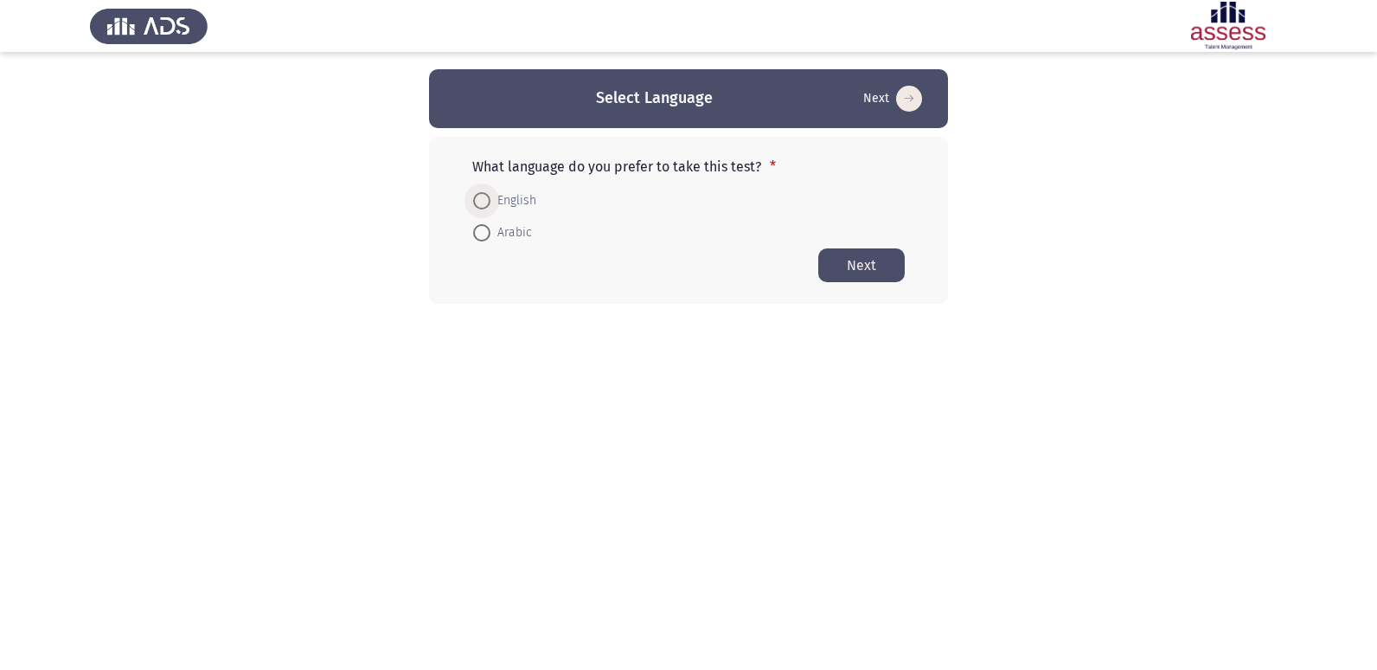
click at [483, 204] on span at bounding box center [481, 200] width 17 height 17
click at [483, 204] on input "English" at bounding box center [481, 200] width 17 height 17
radio input "true"
click at [831, 254] on button "Next" at bounding box center [861, 264] width 87 height 34
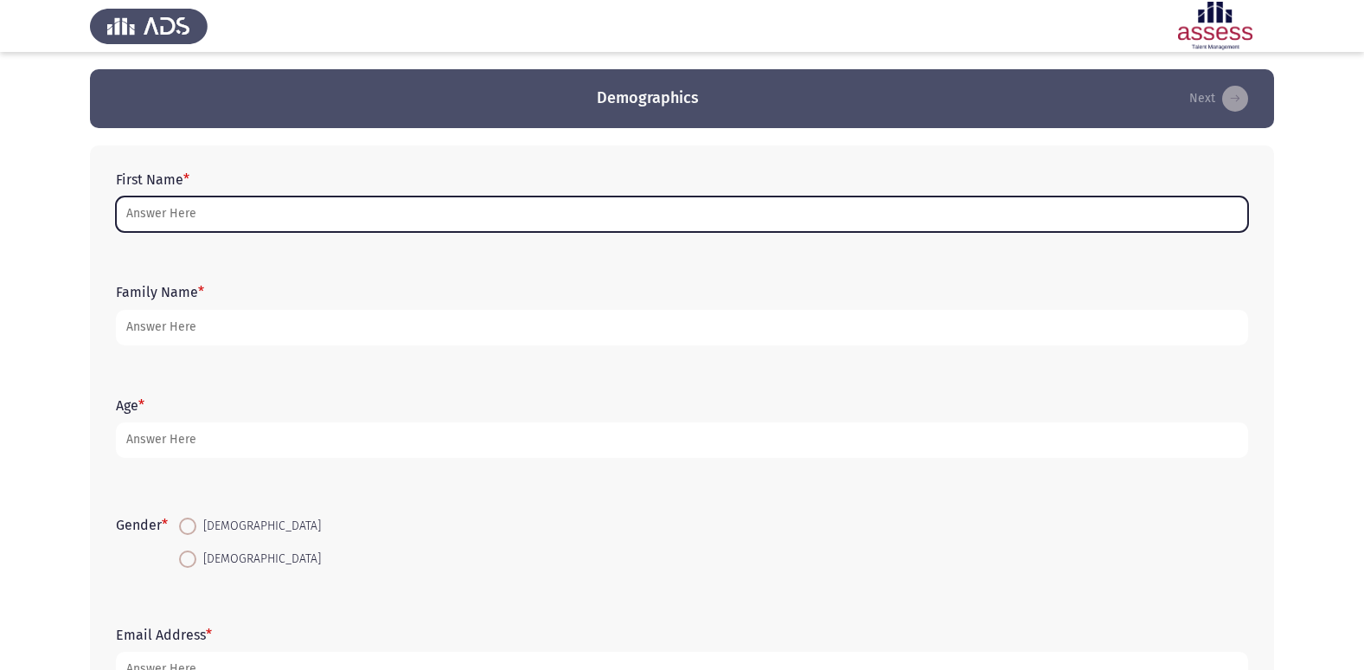
click at [205, 222] on input "First Name *" at bounding box center [682, 213] width 1132 height 35
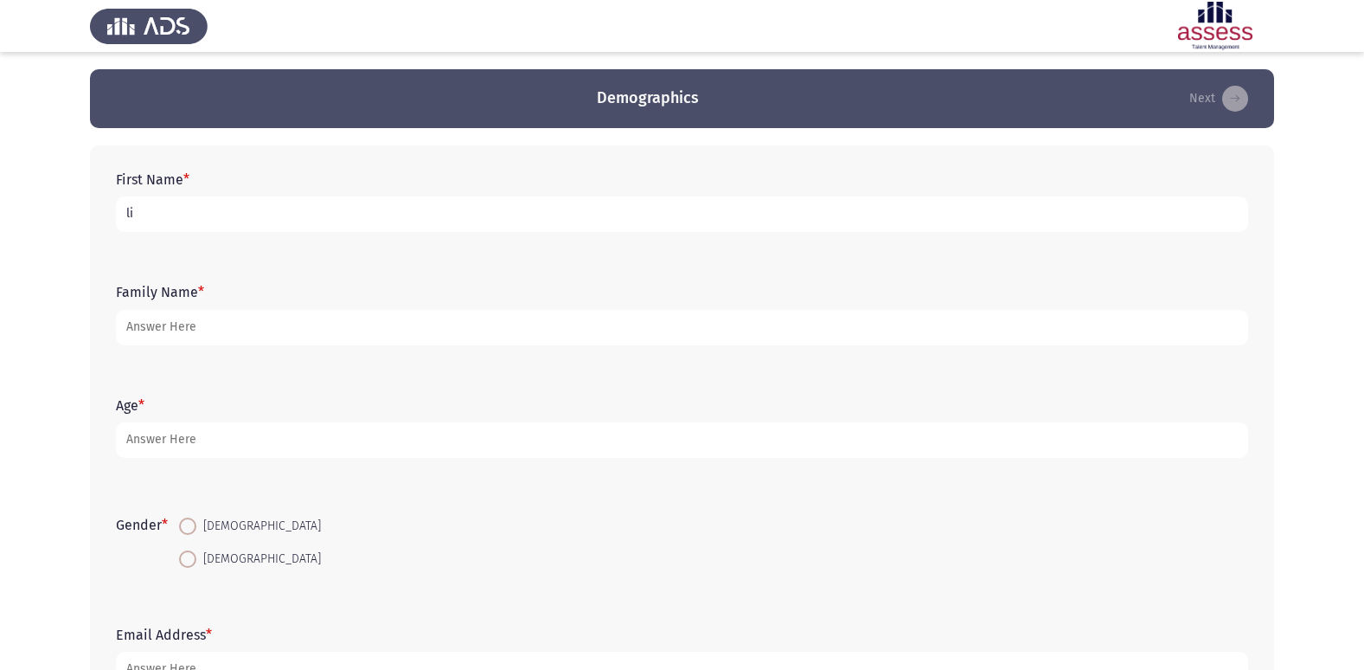
type input "l"
type input "مهند [PERSON_NAME]"
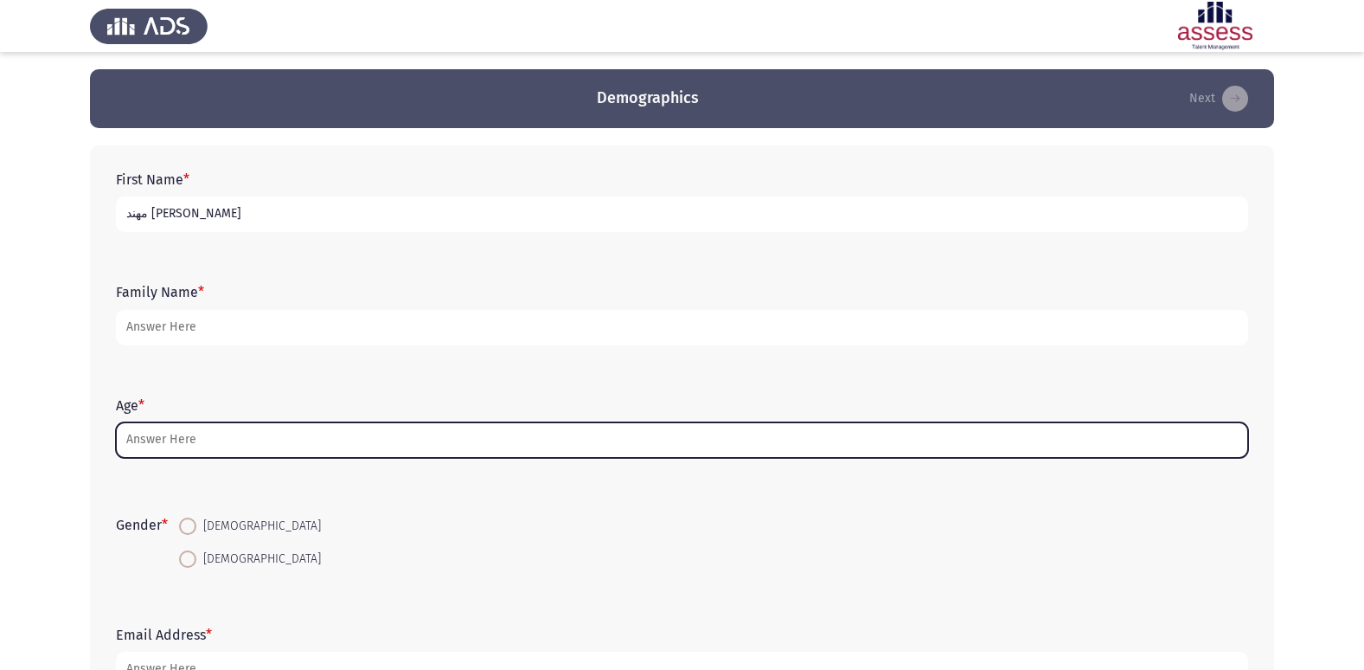
click at [168, 440] on input "Age *" at bounding box center [682, 439] width 1132 height 35
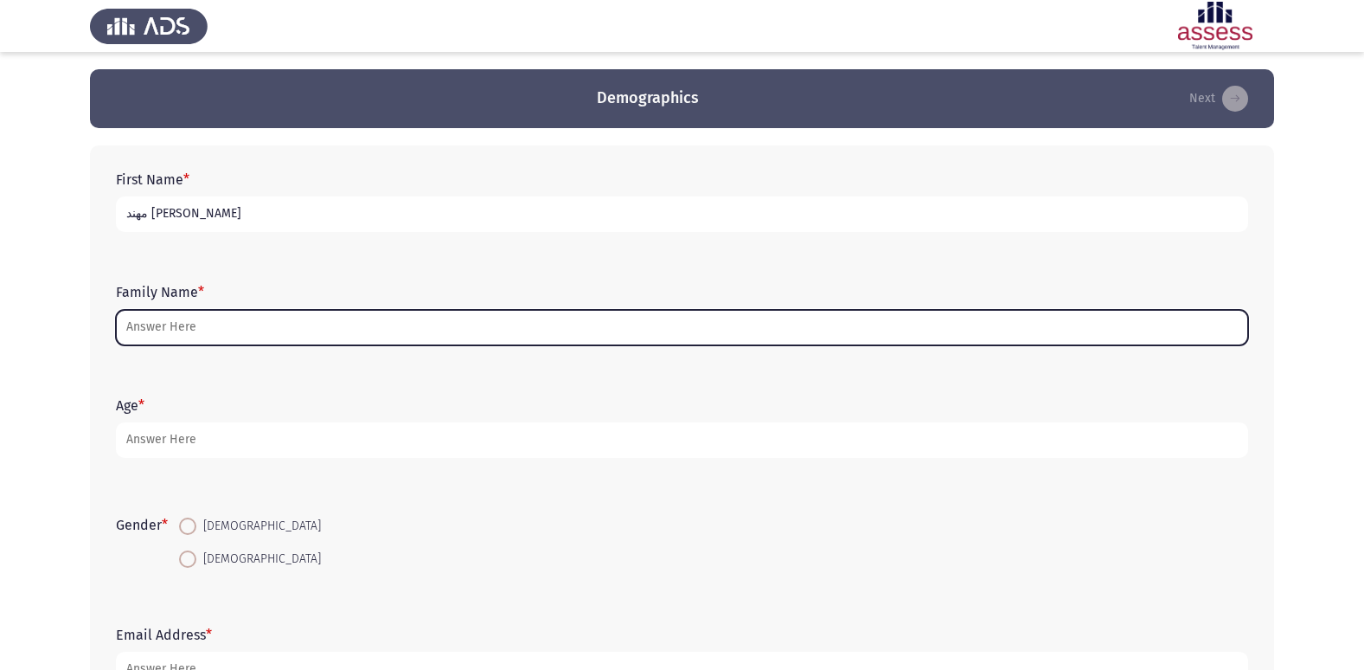
click at [176, 335] on input "Family Name *" at bounding box center [682, 327] width 1132 height 35
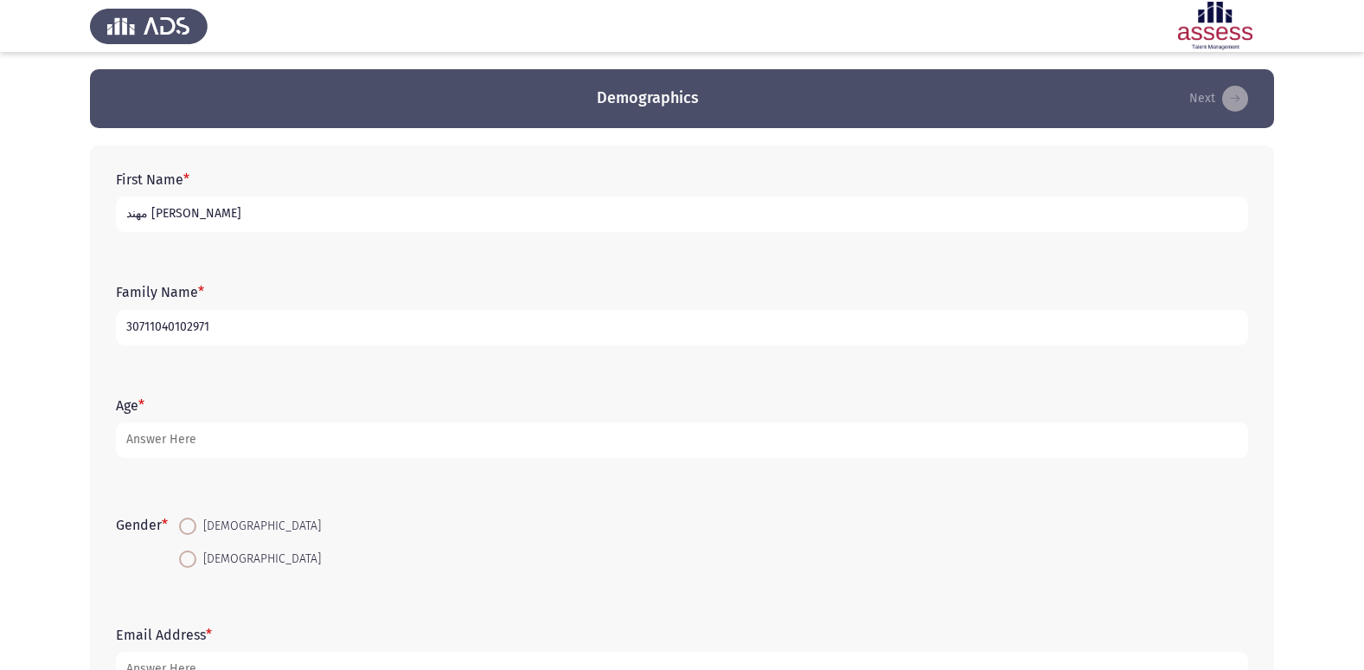
type input "30711040102971"
click at [192, 524] on span at bounding box center [187, 525] width 17 height 17
click at [192, 524] on input "[DEMOGRAPHIC_DATA]" at bounding box center [187, 525] width 17 height 17
radio input "true"
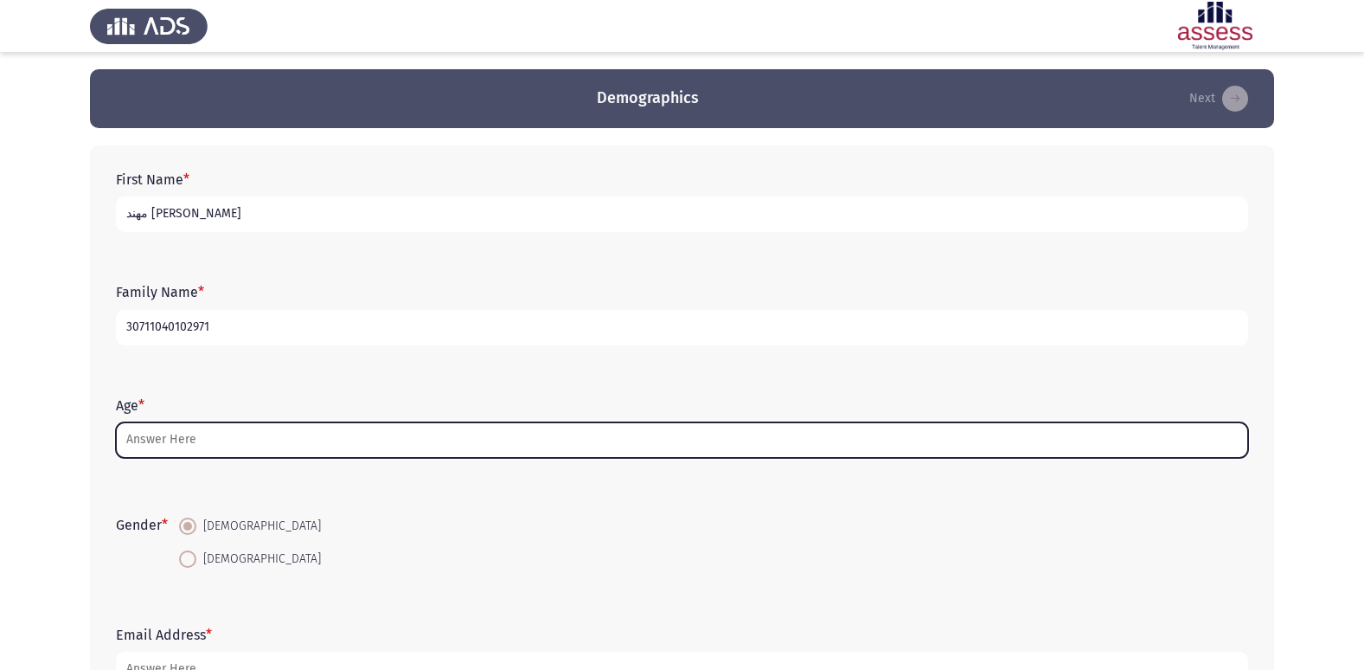
click at [158, 452] on input "Age *" at bounding box center [682, 439] width 1132 height 35
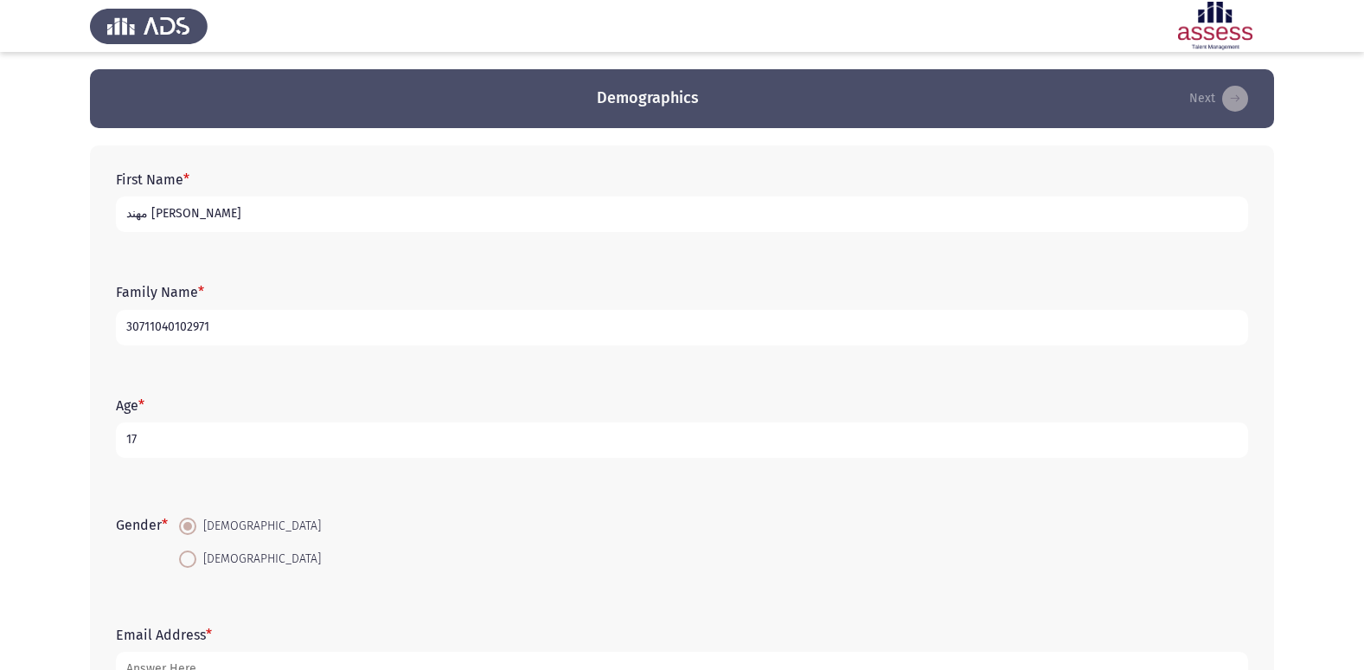
type input "1"
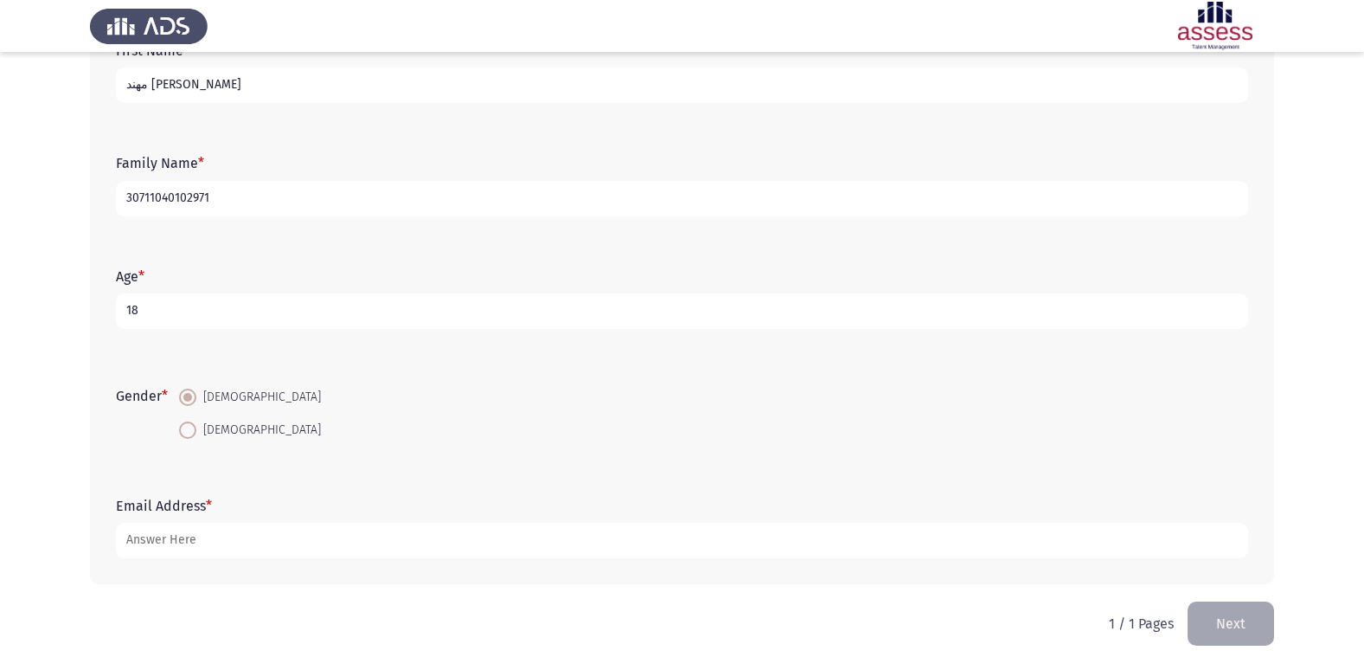
scroll to position [130, 0]
type input "18"
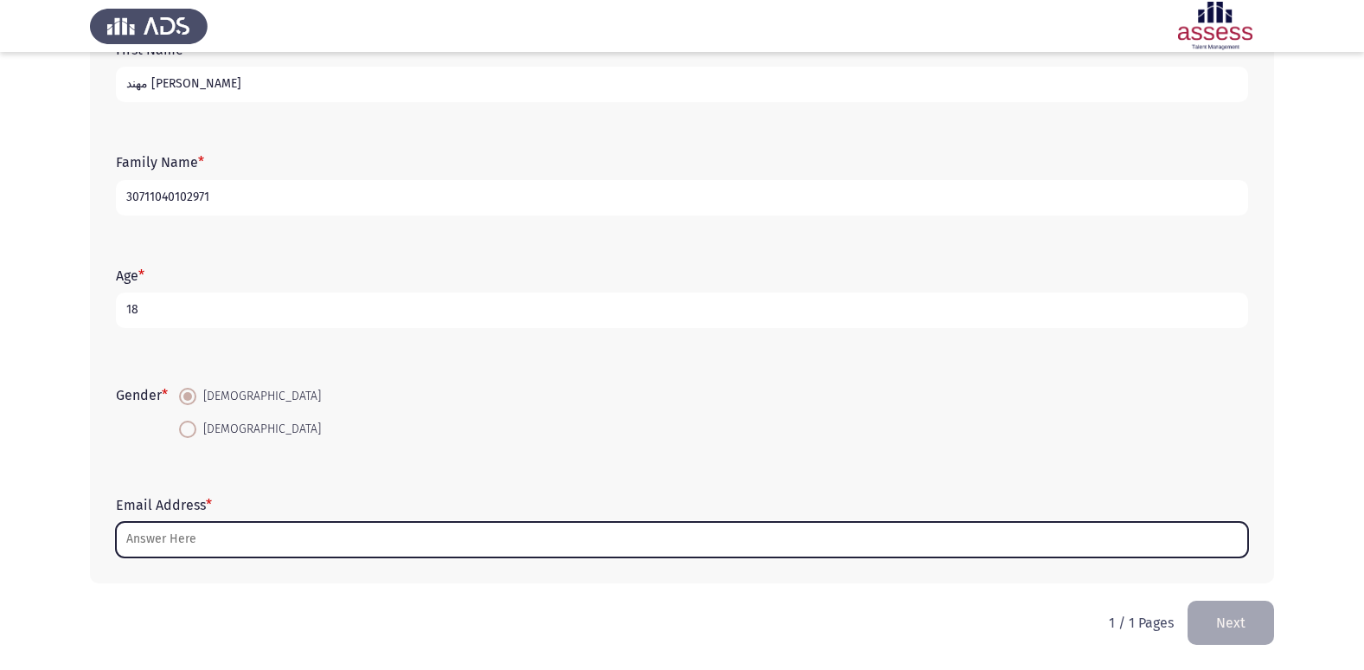
click at [170, 550] on input "Email Address *" at bounding box center [682, 539] width 1132 height 35
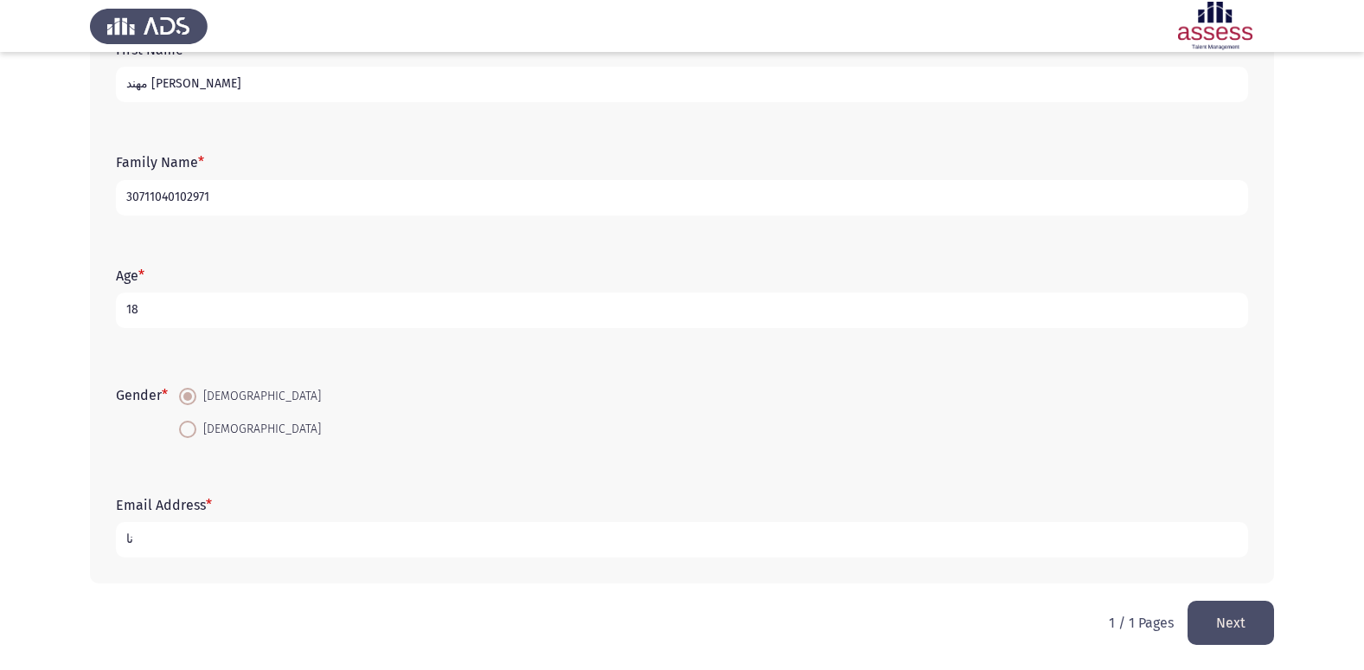
type input "ن"
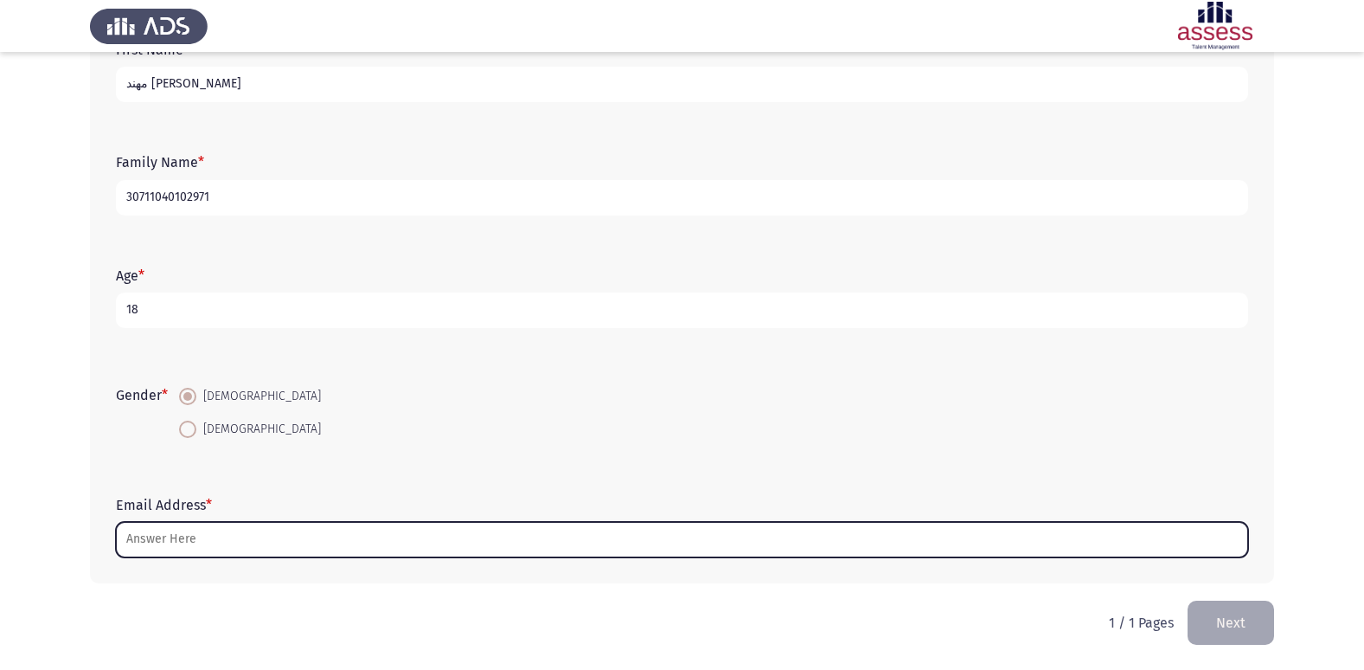
type input "ل"
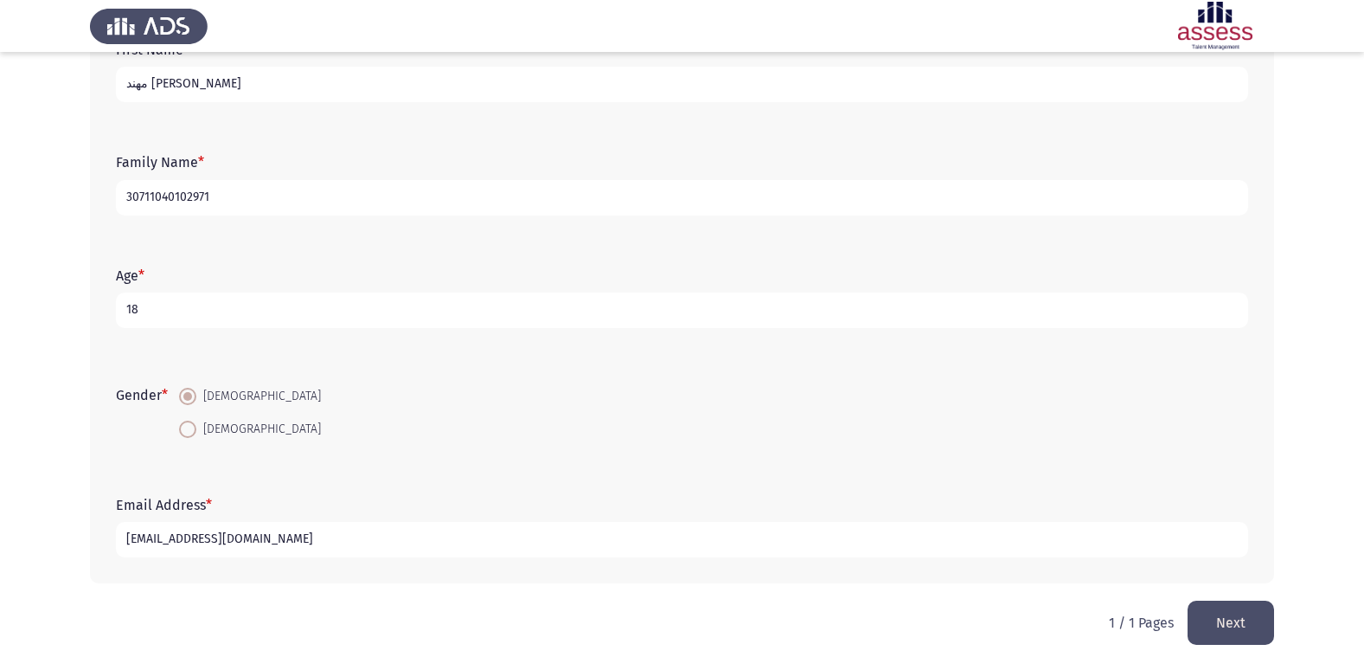
click at [167, 536] on input "[EMAIL_ADDRESS][DOMAIN_NAME]" at bounding box center [682, 539] width 1132 height 35
type input "[EMAIL_ADDRESS][DOMAIN_NAME]"
click at [132, 536] on input "[EMAIL_ADDRESS][DOMAIN_NAME]" at bounding box center [682, 539] width 1132 height 35
click at [402, 534] on input "[EMAIL_ADDRESS][DOMAIN_NAME]" at bounding box center [682, 539] width 1132 height 35
type input "[EMAIL_ADDRESS][DOMAIN_NAME]"
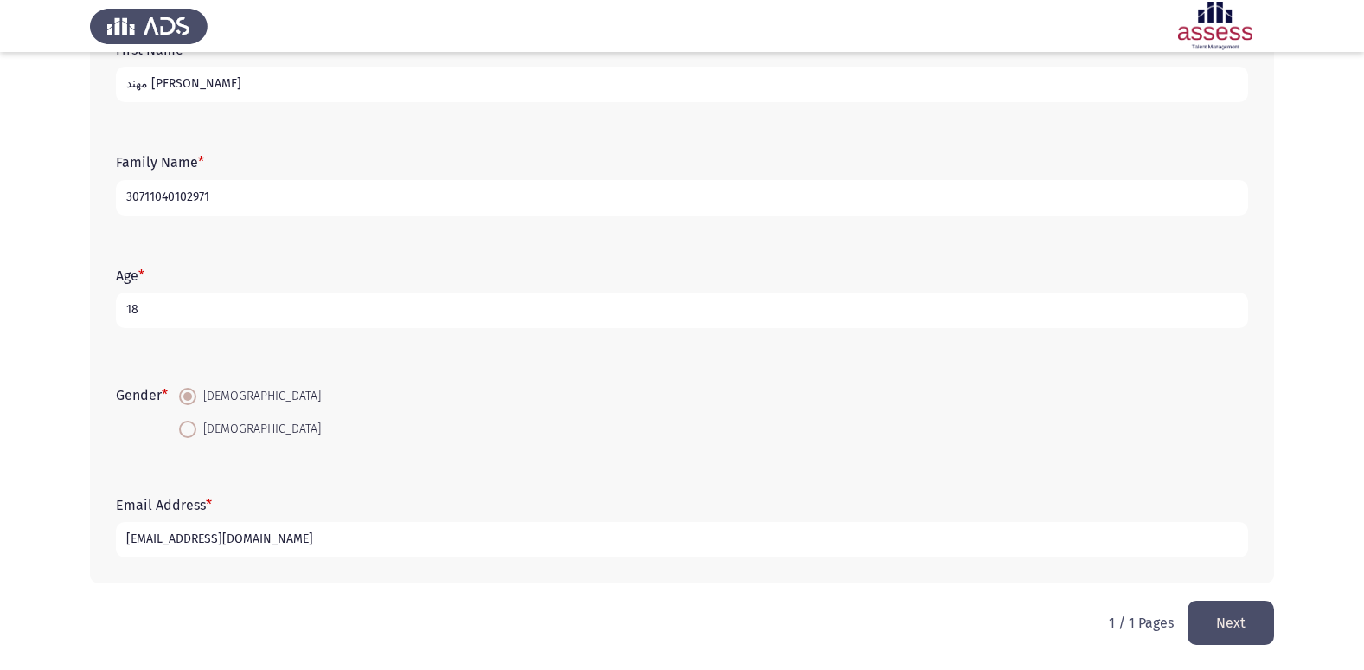
click at [1256, 609] on button "Next" at bounding box center [1231, 622] width 87 height 44
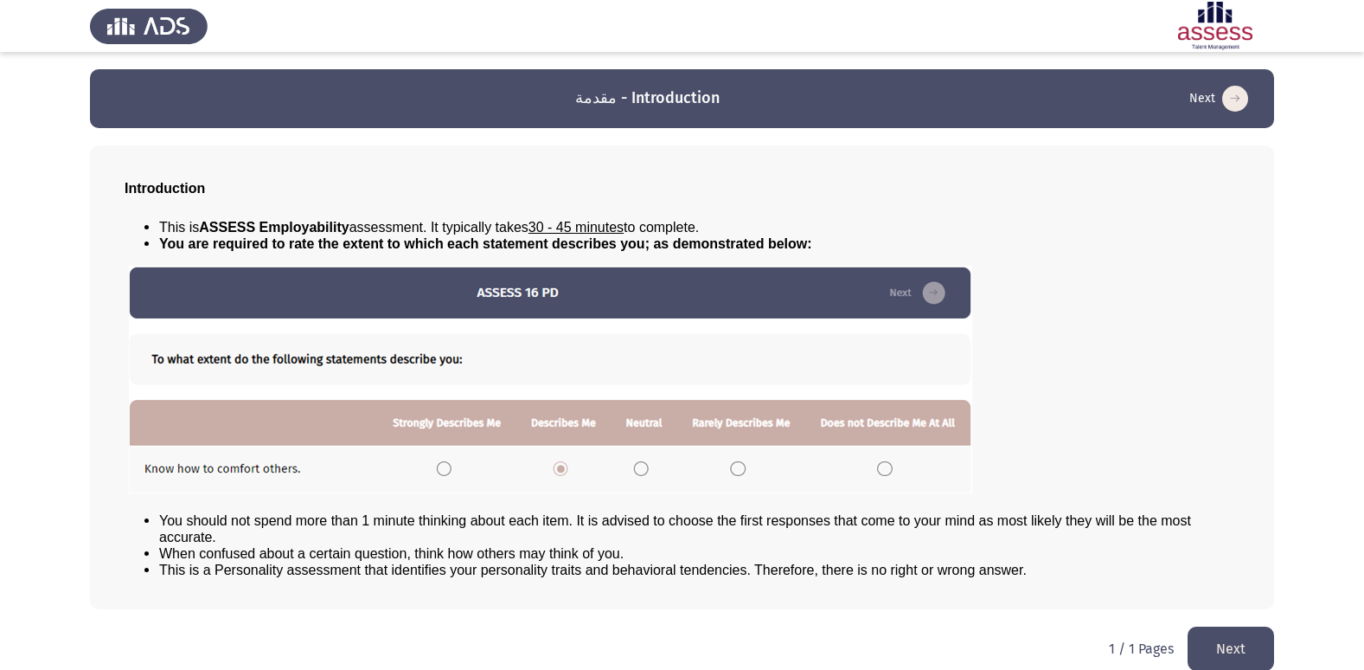
scroll to position [18, 0]
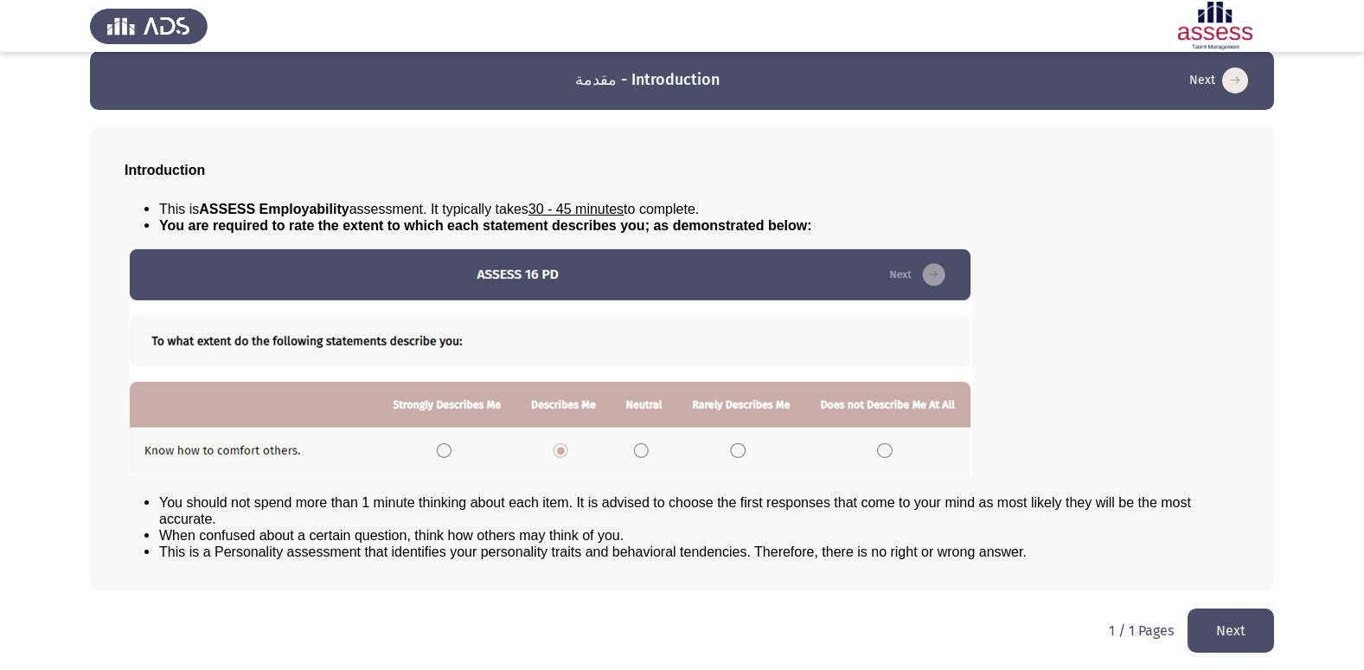
click at [1257, 623] on button "Next" at bounding box center [1231, 630] width 87 height 44
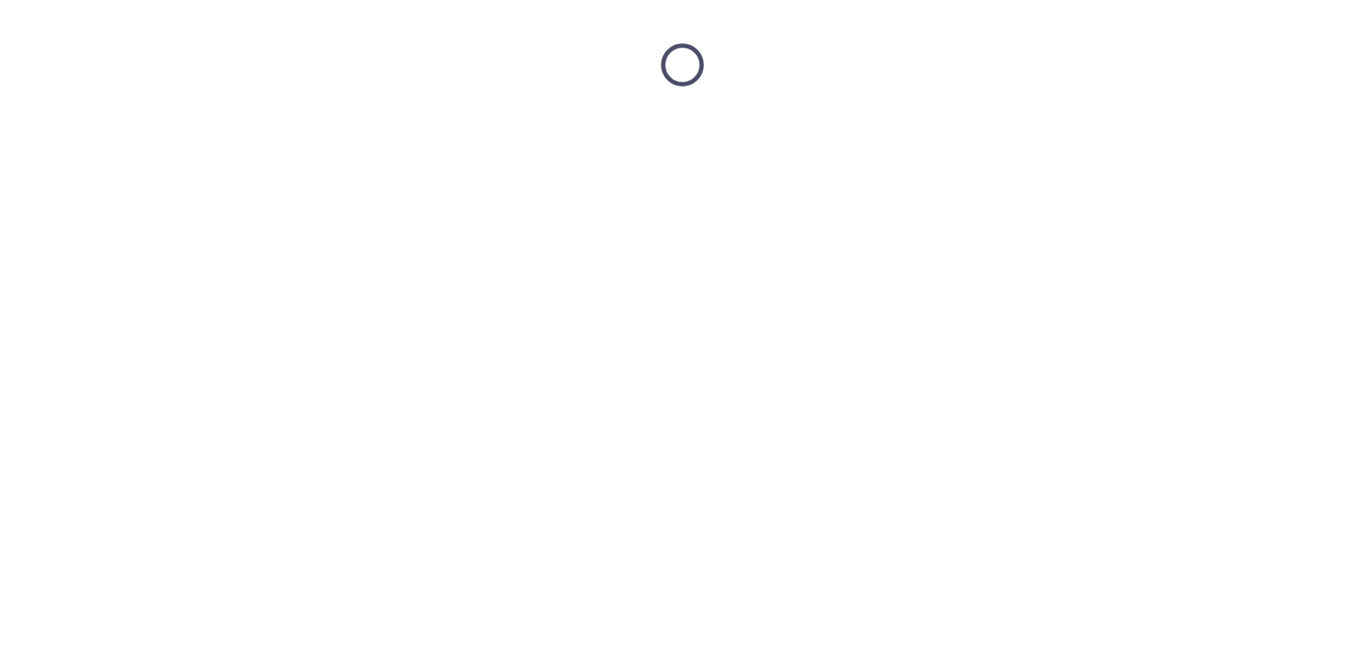
scroll to position [0, 0]
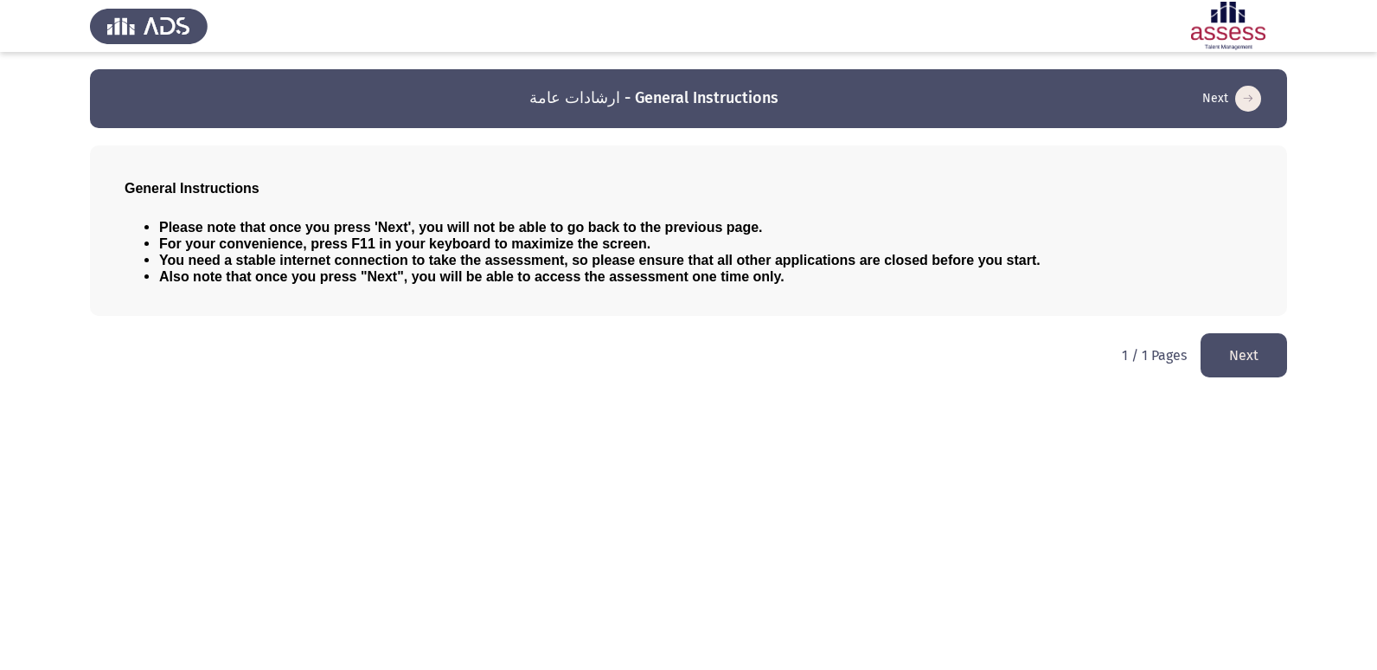
click at [1242, 363] on button "Next" at bounding box center [1244, 355] width 87 height 44
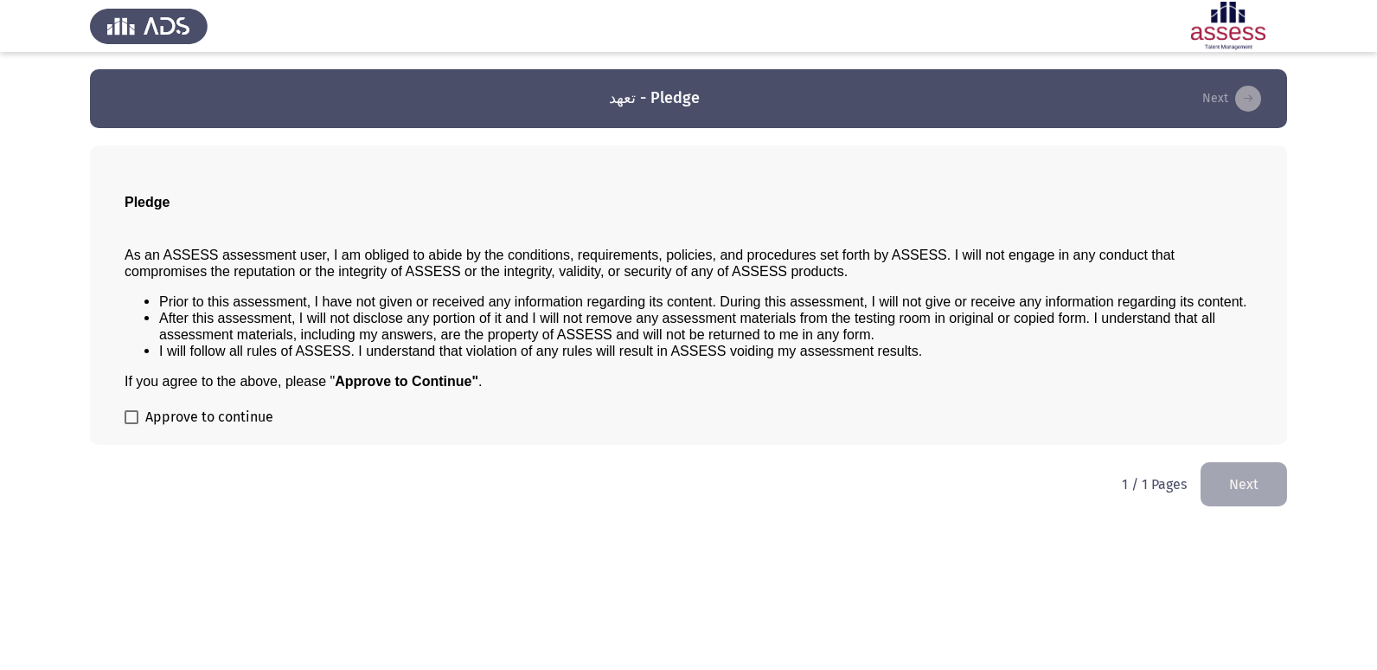
click at [132, 419] on span at bounding box center [132, 417] width 14 height 14
click at [132, 424] on input "Approve to continue" at bounding box center [131, 424] width 1 height 1
checkbox input "true"
click at [1232, 479] on button "Next" at bounding box center [1244, 484] width 87 height 44
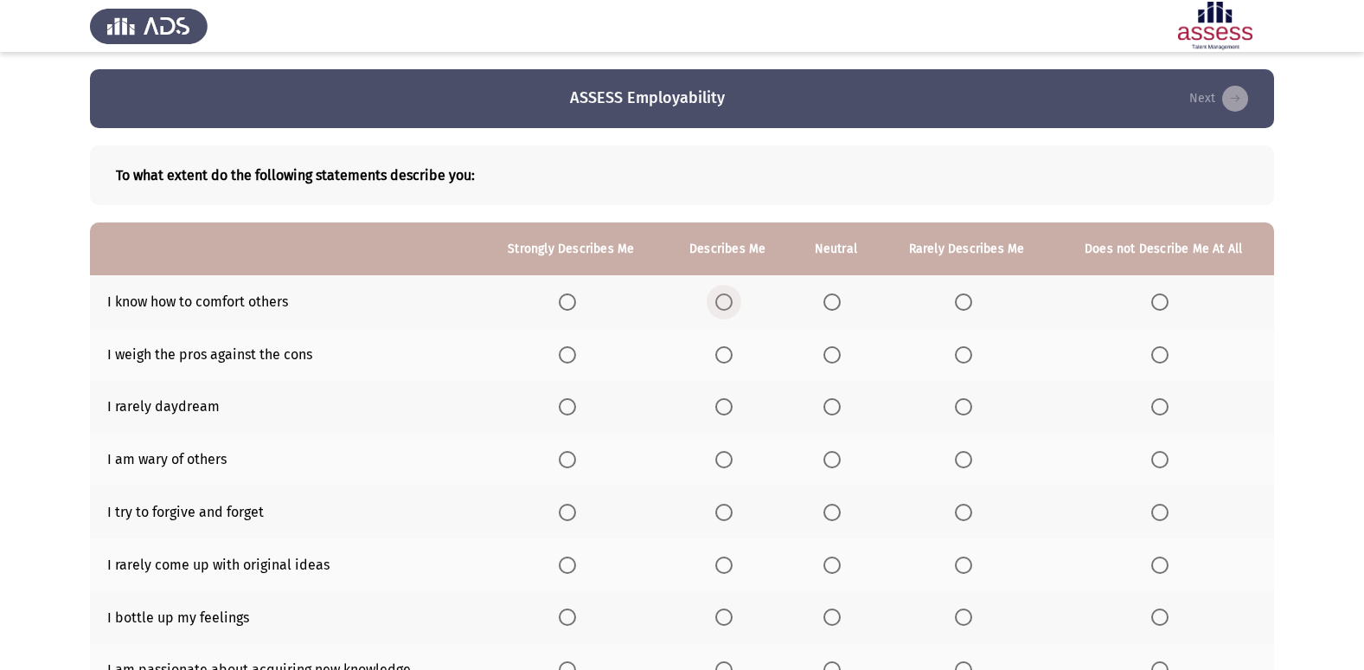
click at [724, 309] on span "Select an option" at bounding box center [723, 301] width 17 height 17
click at [724, 309] on input "Select an option" at bounding box center [723, 301] width 17 height 17
click at [961, 356] on span "Select an option" at bounding box center [963, 354] width 17 height 17
click at [961, 356] on input "Select an option" at bounding box center [963, 354] width 17 height 17
click at [726, 402] on span "Select an option" at bounding box center [723, 406] width 17 height 17
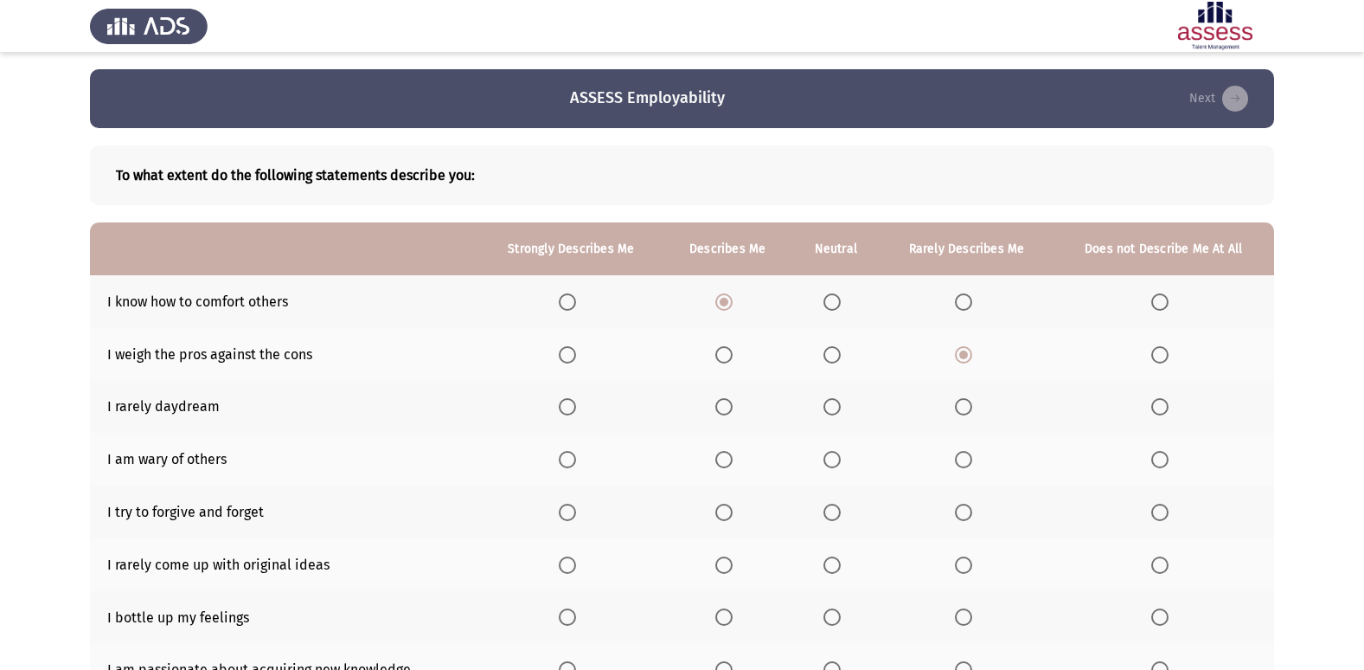
click at [726, 402] on input "Select an option" at bounding box center [723, 406] width 17 height 17
click at [568, 510] on span "Select an option" at bounding box center [567, 512] width 17 height 17
click at [568, 510] on input "Select an option" at bounding box center [567, 512] width 17 height 17
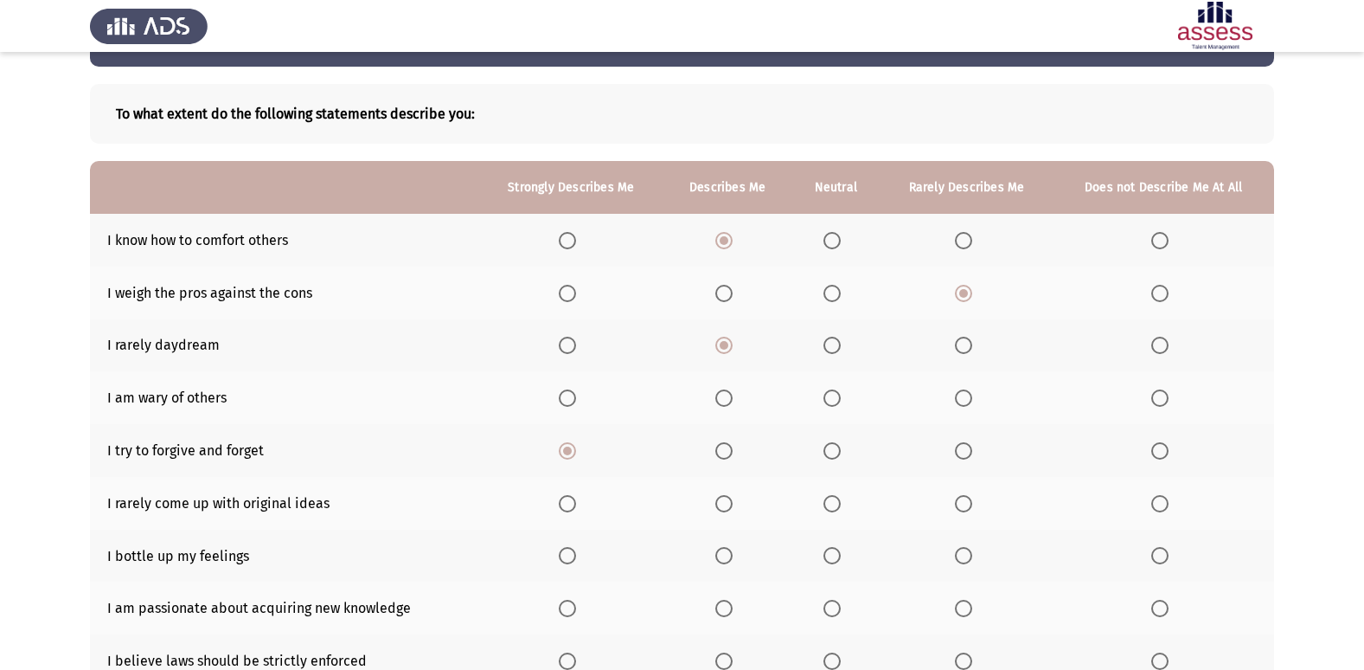
scroll to position [87, 0]
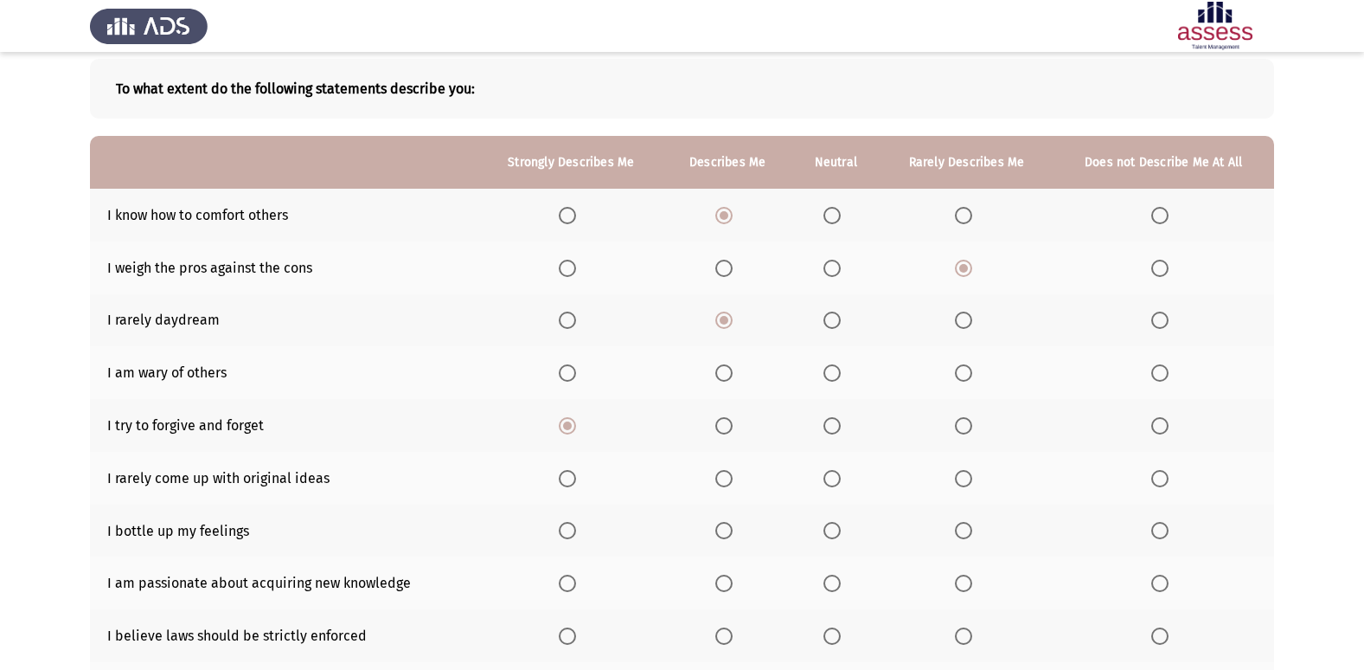
click at [835, 473] on span "Select an option" at bounding box center [832, 478] width 17 height 17
click at [835, 473] on input "Select an option" at bounding box center [832, 478] width 17 height 17
click at [963, 532] on span "Select an option" at bounding box center [963, 530] width 17 height 17
click at [963, 532] on input "Select an option" at bounding box center [963, 530] width 17 height 17
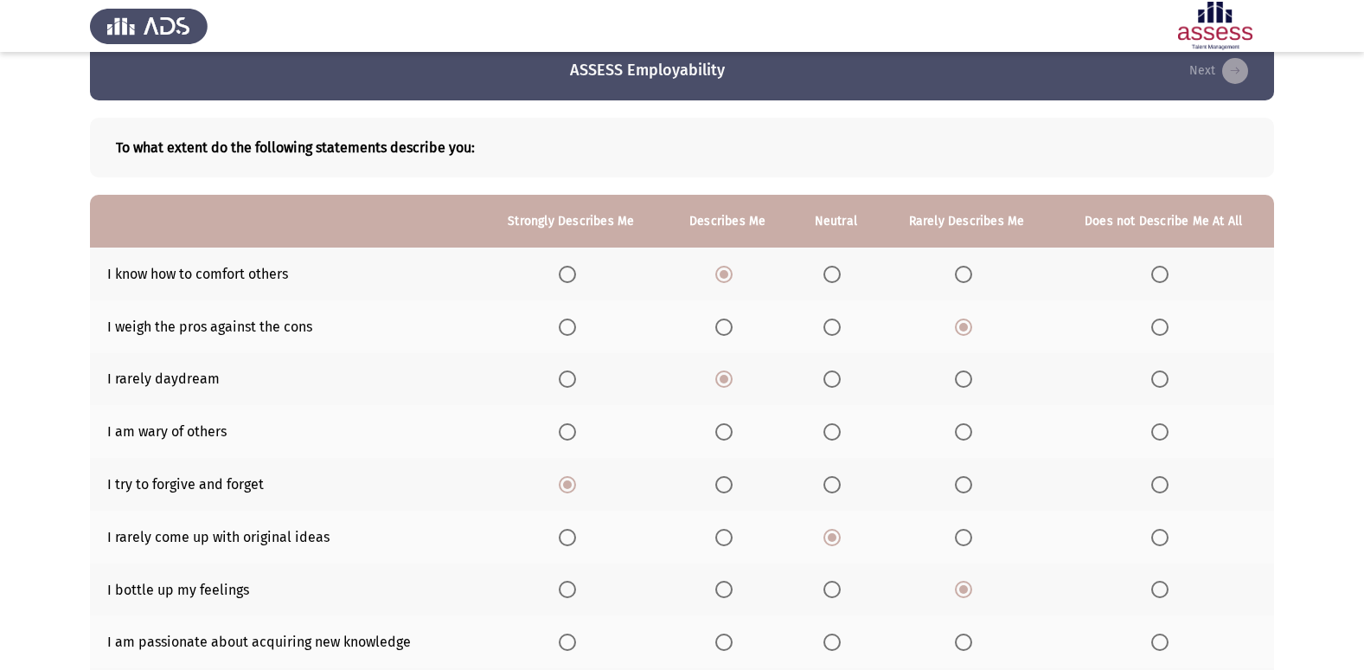
scroll to position [0, 0]
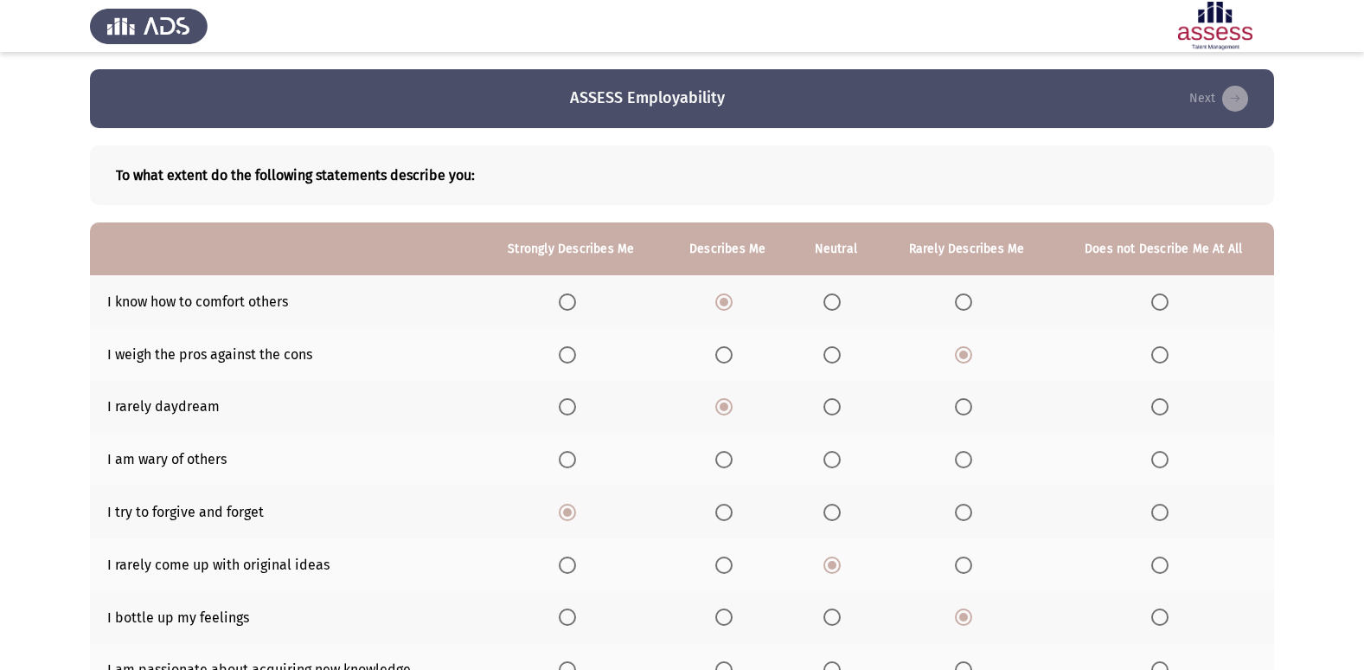
click at [833, 456] on span "Select an option" at bounding box center [832, 459] width 17 height 17
click at [833, 456] on input "Select an option" at bounding box center [832, 459] width 17 height 17
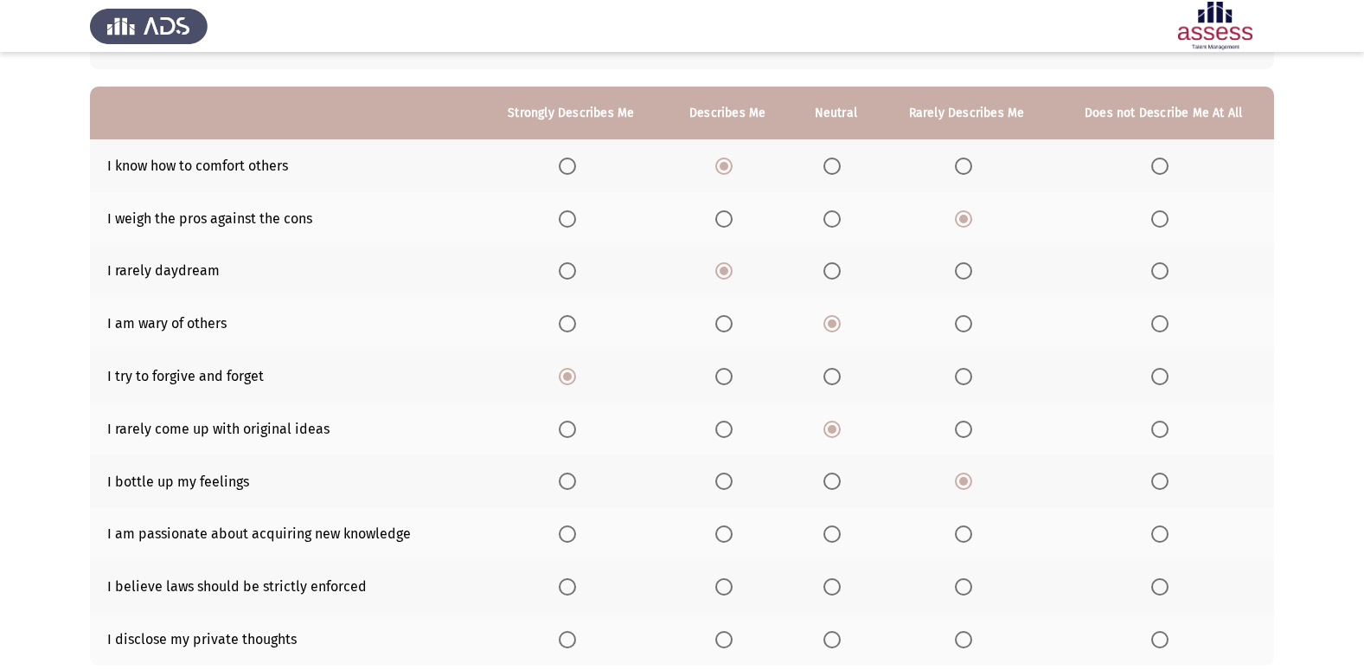
scroll to position [166, 0]
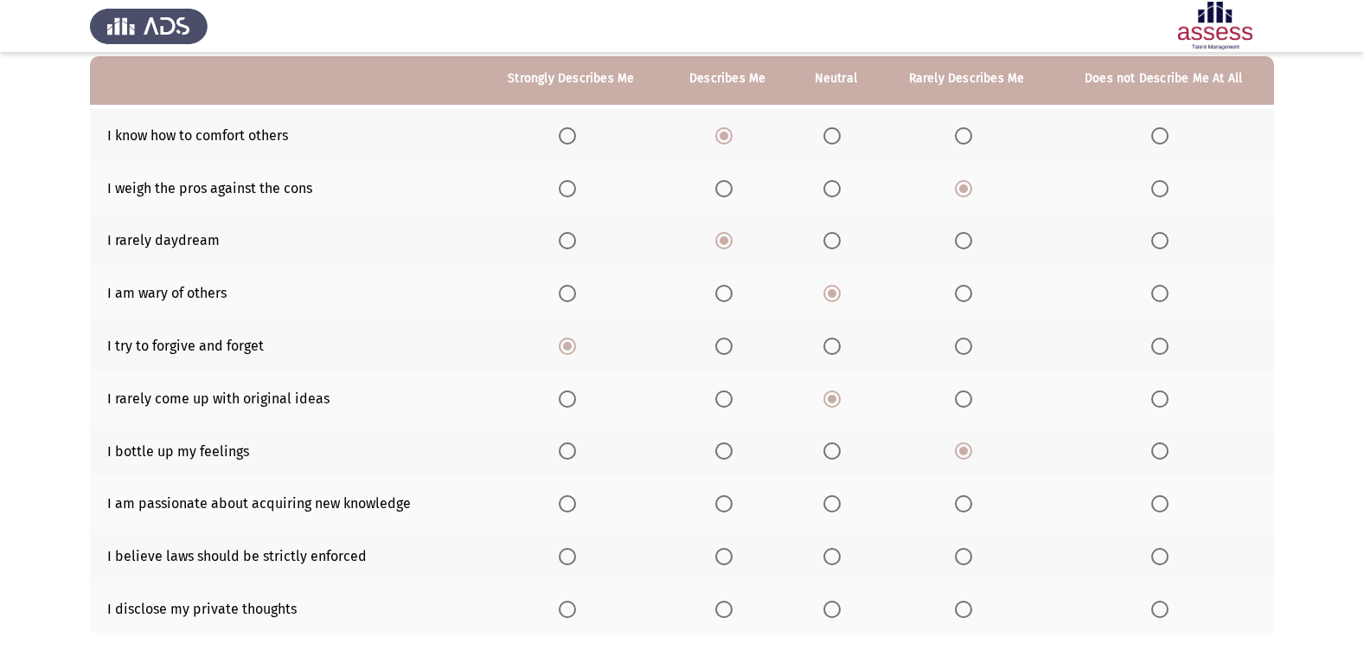
click at [832, 504] on span "Select an option" at bounding box center [832, 503] width 17 height 17
click at [832, 504] on input "Select an option" at bounding box center [832, 503] width 17 height 17
click at [728, 554] on span "Select an option" at bounding box center [723, 556] width 17 height 17
click at [728, 554] on input "Select an option" at bounding box center [723, 556] width 17 height 17
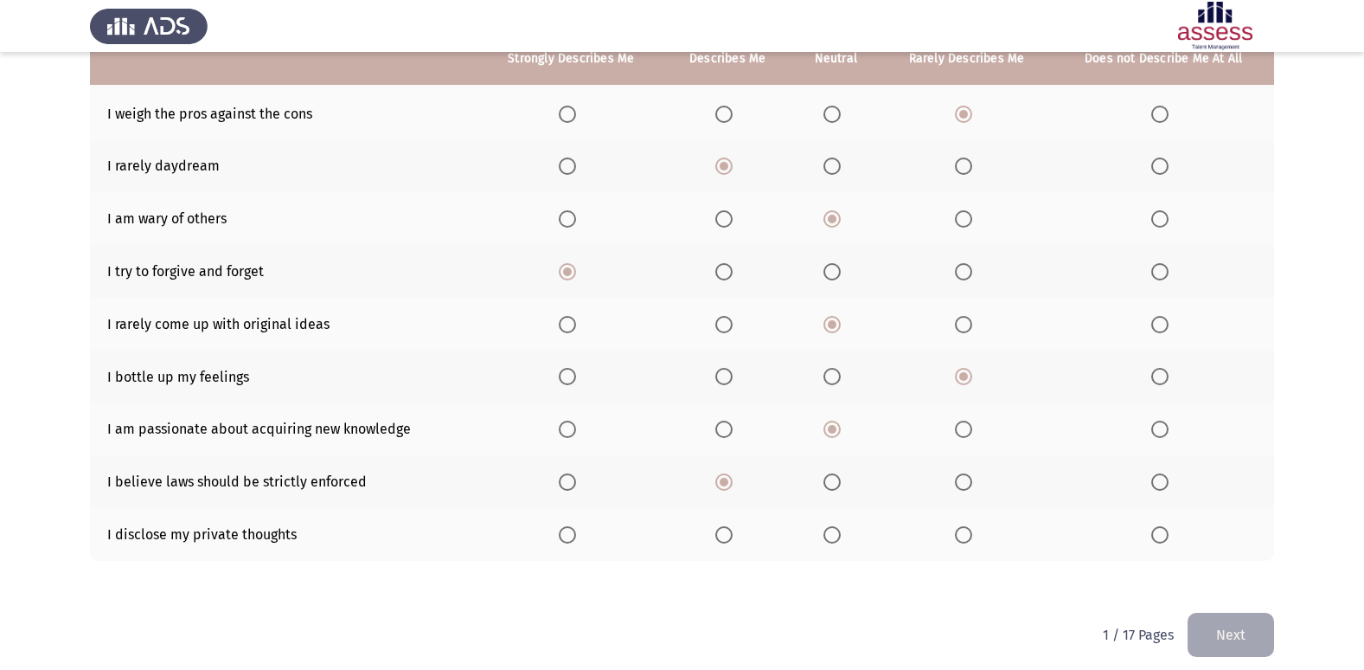
scroll to position [253, 0]
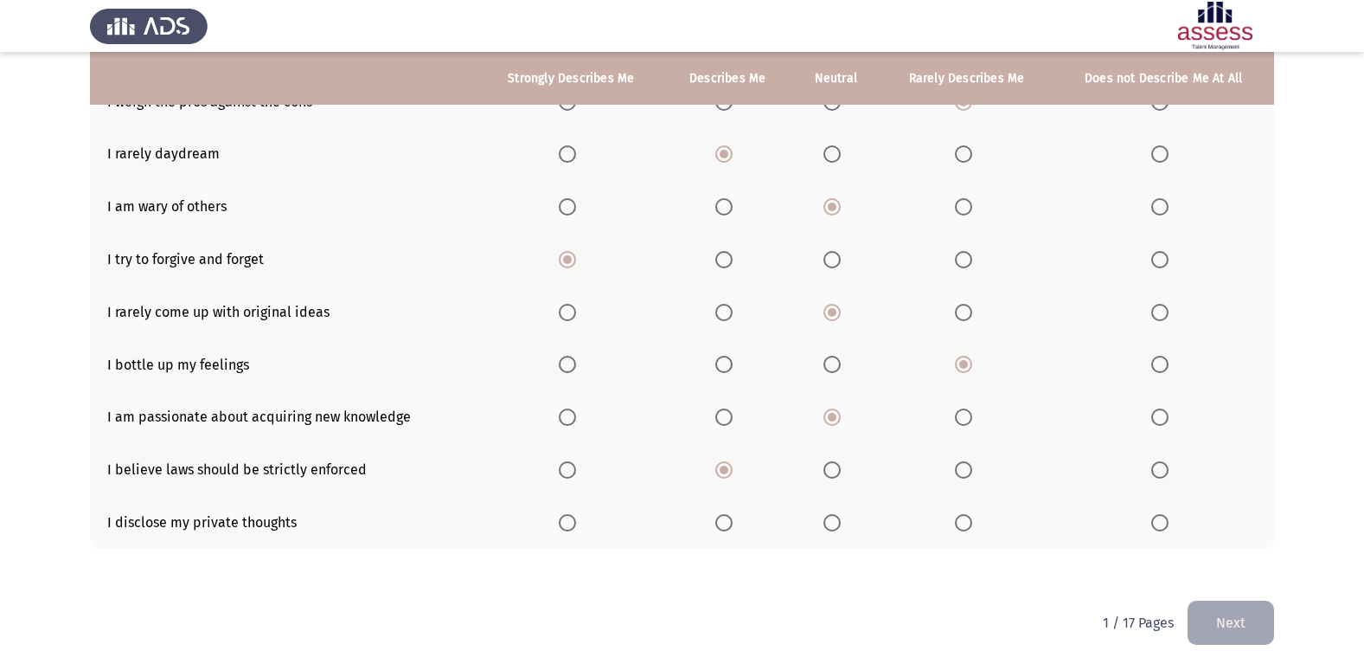
click at [961, 521] on span "Select an option" at bounding box center [963, 522] width 17 height 17
click at [961, 521] on input "Select an option" at bounding box center [963, 522] width 17 height 17
click at [1249, 613] on button "Next" at bounding box center [1231, 622] width 87 height 44
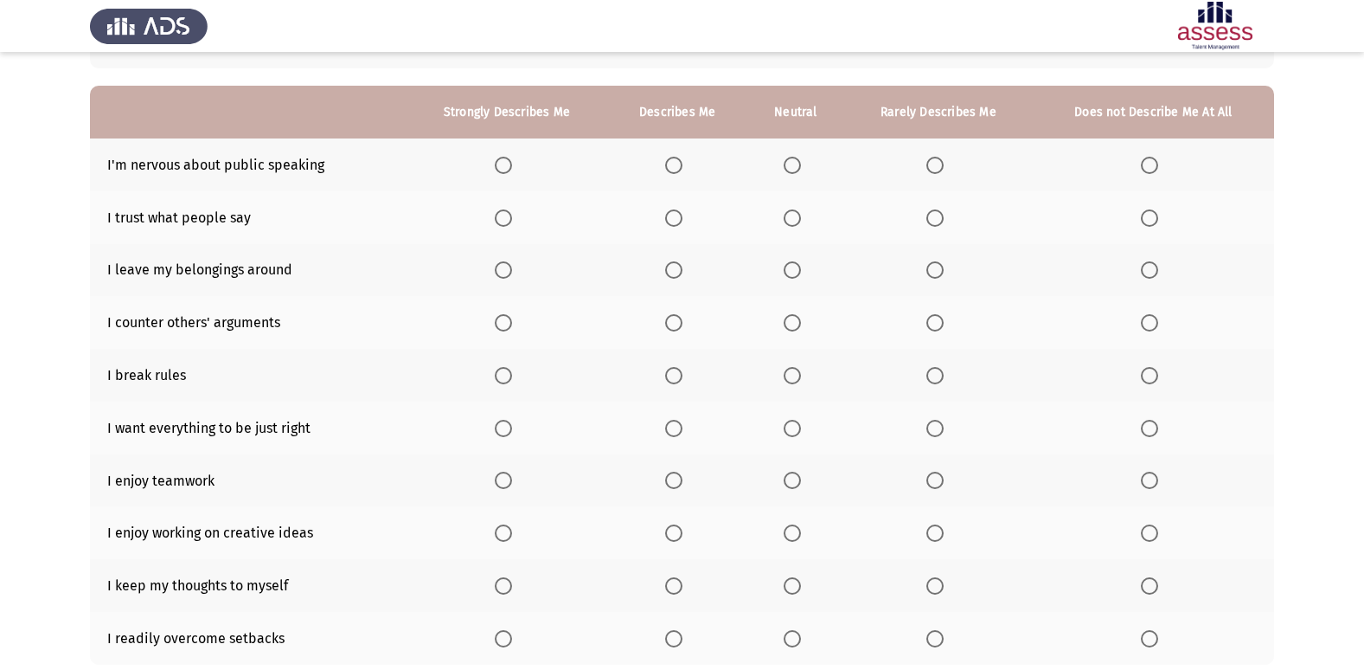
scroll to position [0, 0]
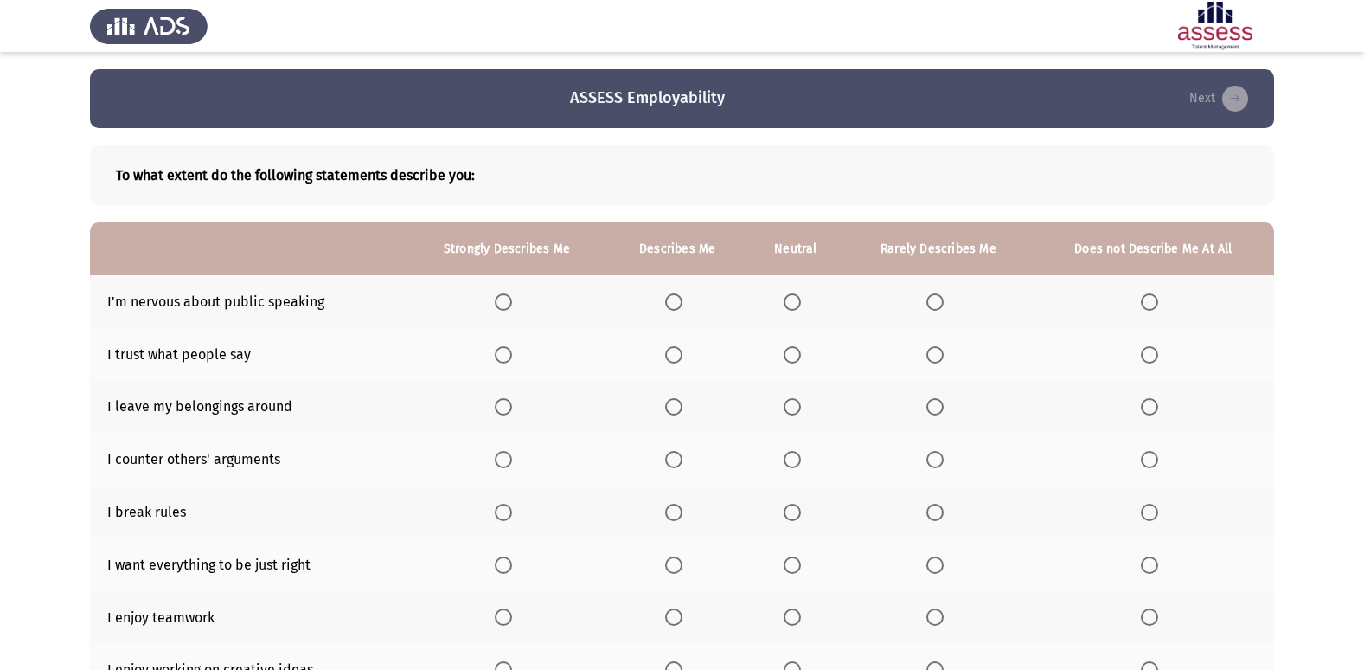
click at [940, 301] on span "Select an option" at bounding box center [935, 301] width 17 height 17
click at [940, 301] on input "Select an option" at bounding box center [935, 301] width 17 height 17
click at [1145, 357] on span "Select an option" at bounding box center [1149, 354] width 17 height 17
click at [1145, 357] on input "Select an option" at bounding box center [1149, 354] width 17 height 17
click at [678, 402] on span "Select an option" at bounding box center [673, 406] width 17 height 17
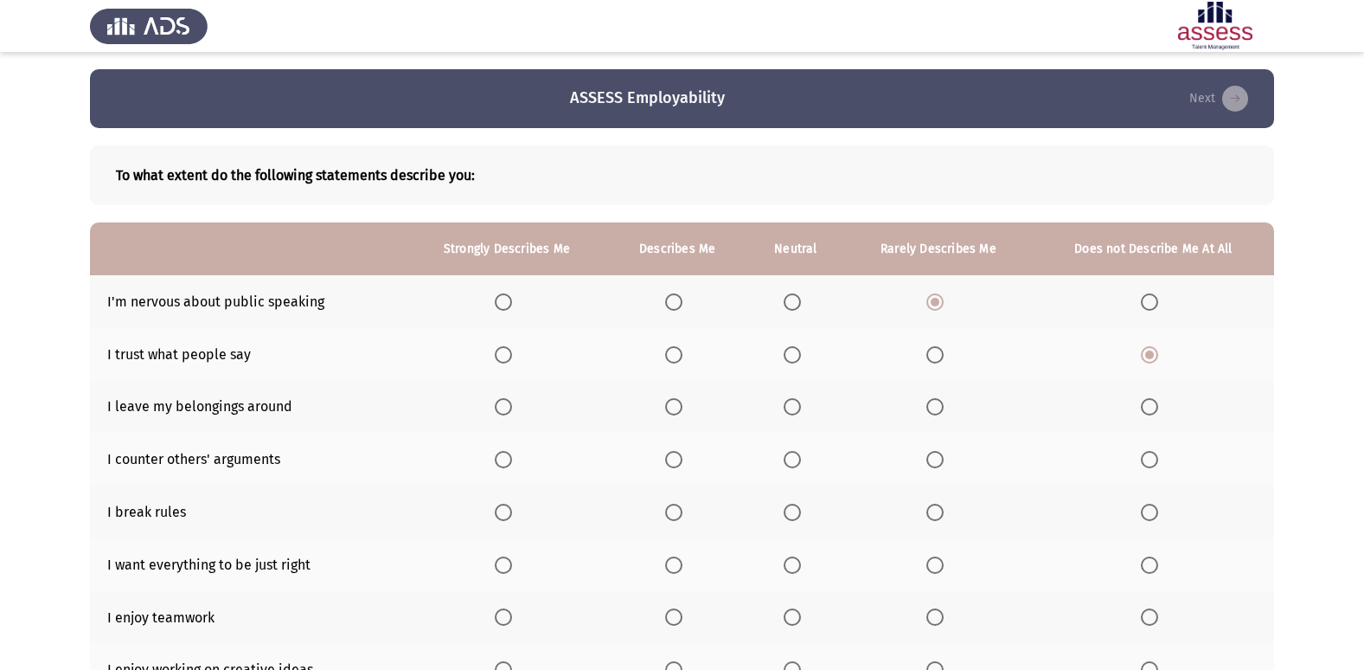
click at [678, 402] on input "Select an option" at bounding box center [673, 406] width 17 height 17
click at [792, 458] on span "Select an option" at bounding box center [792, 459] width 17 height 17
click at [792, 458] on input "Select an option" at bounding box center [792, 459] width 17 height 17
click at [1158, 517] on span "Select an option" at bounding box center [1149, 512] width 17 height 17
click at [1158, 517] on input "Select an option" at bounding box center [1149, 512] width 17 height 17
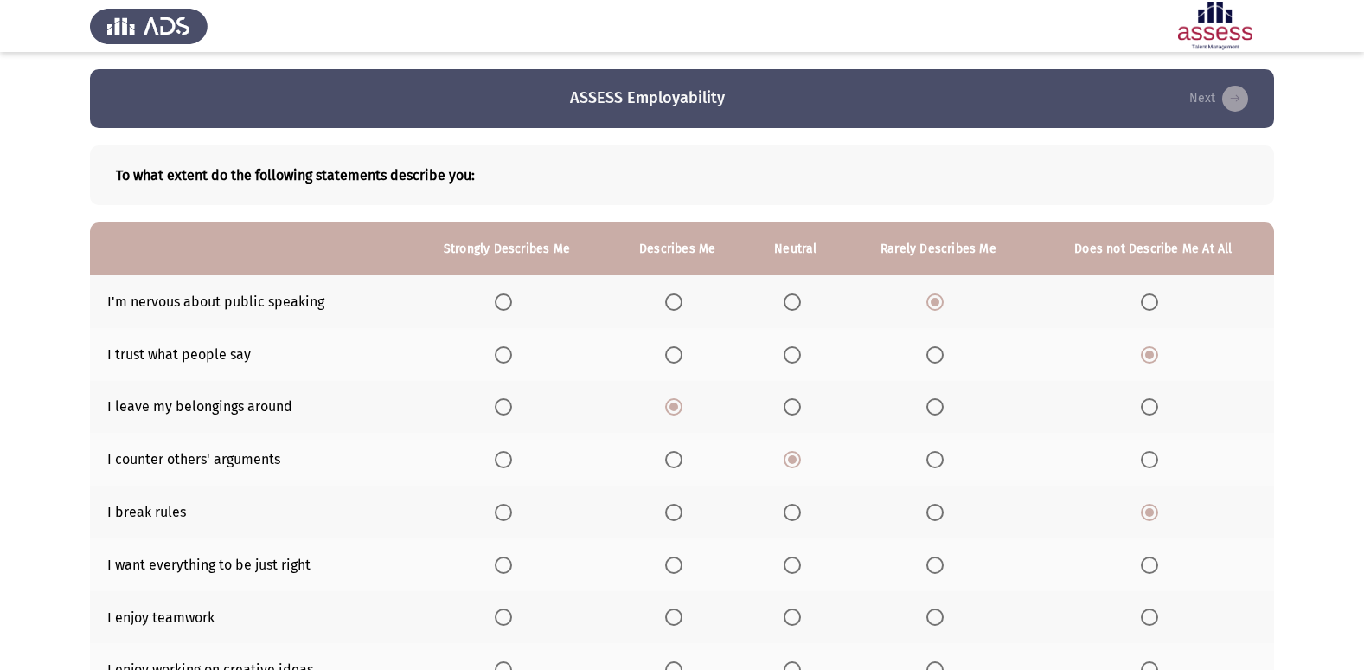
click at [504, 562] on span "Select an option" at bounding box center [503, 564] width 17 height 17
click at [504, 562] on input "Select an option" at bounding box center [503, 564] width 17 height 17
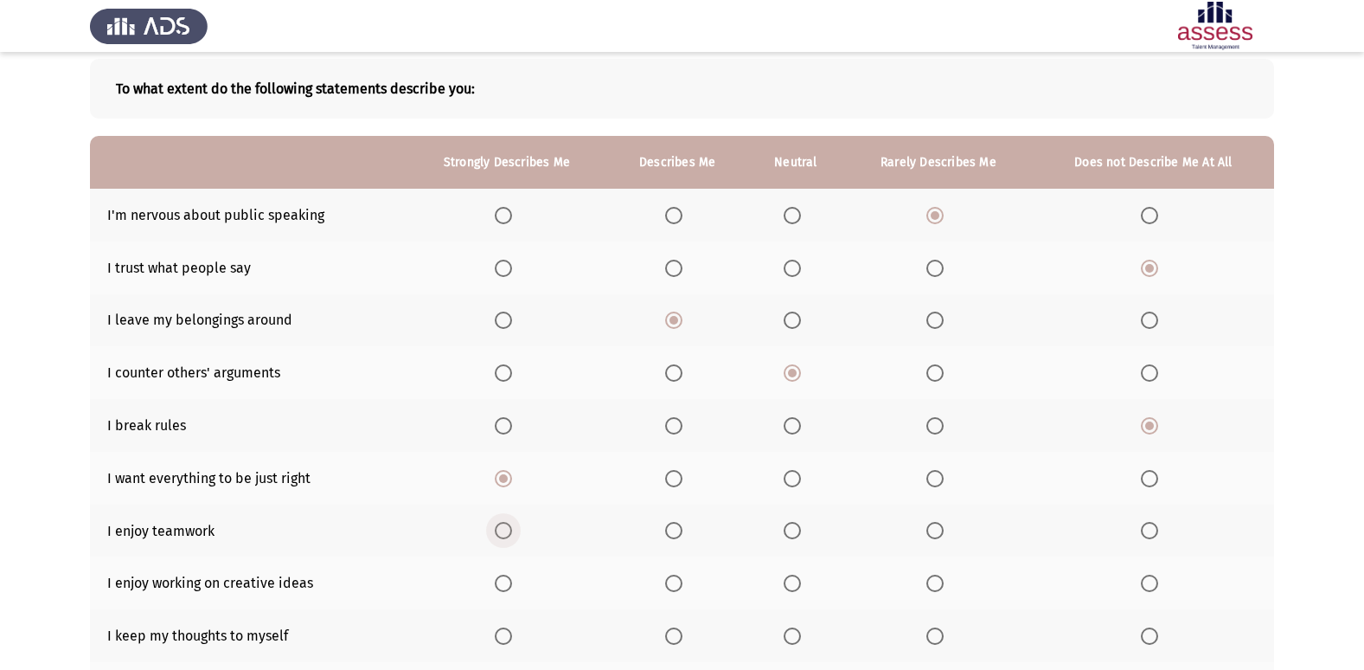
click at [504, 530] on span "Select an option" at bounding box center [503, 530] width 17 height 17
click at [504, 530] on input "Select an option" at bounding box center [503, 530] width 17 height 17
click at [502, 581] on span "Select an option" at bounding box center [503, 582] width 17 height 17
click at [502, 581] on input "Select an option" at bounding box center [503, 582] width 17 height 17
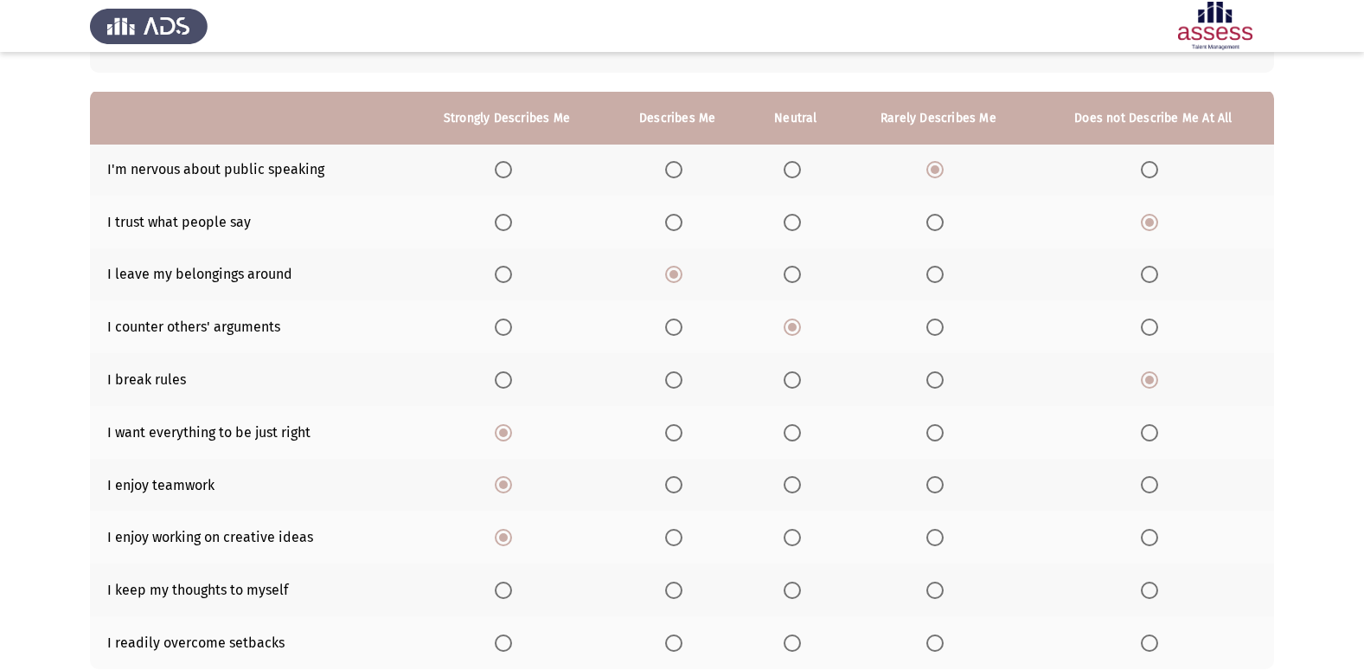
scroll to position [173, 0]
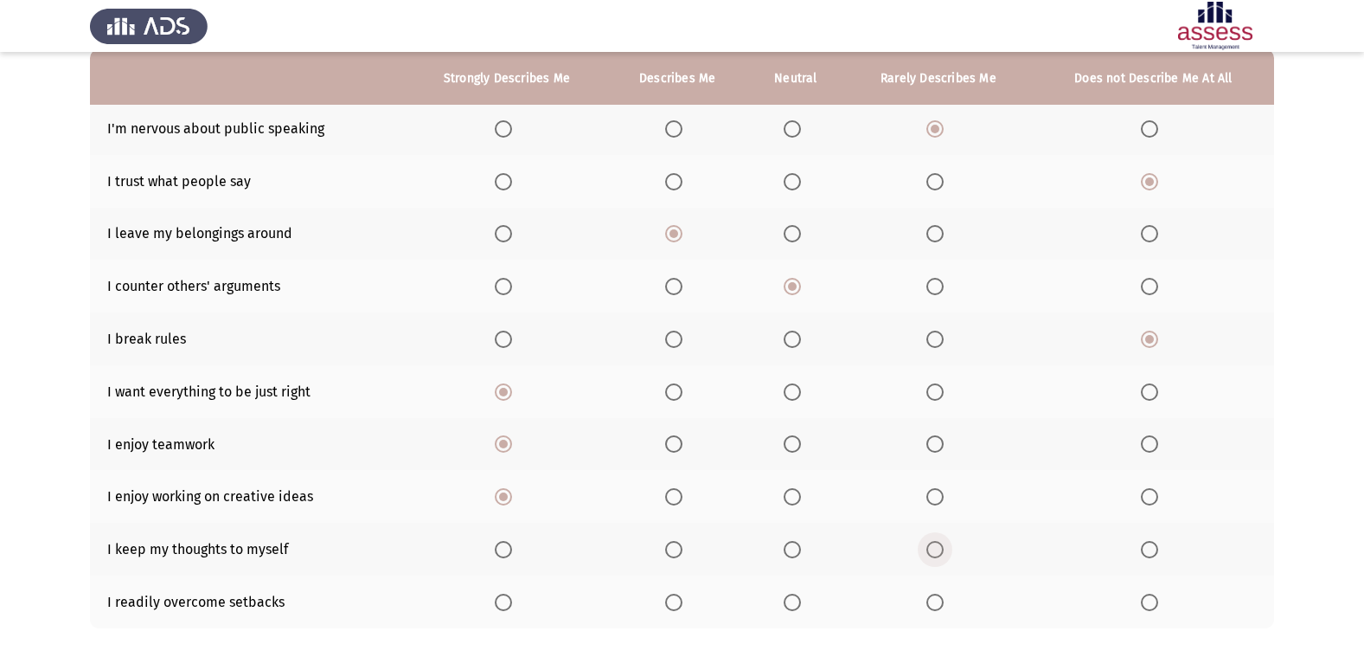
click at [935, 549] on span "Select an option" at bounding box center [935, 549] width 0 height 0
click at [936, 549] on input "Select an option" at bounding box center [935, 549] width 17 height 17
click at [799, 605] on span "Select an option" at bounding box center [792, 602] width 17 height 17
click at [799, 605] on input "Select an option" at bounding box center [792, 602] width 17 height 17
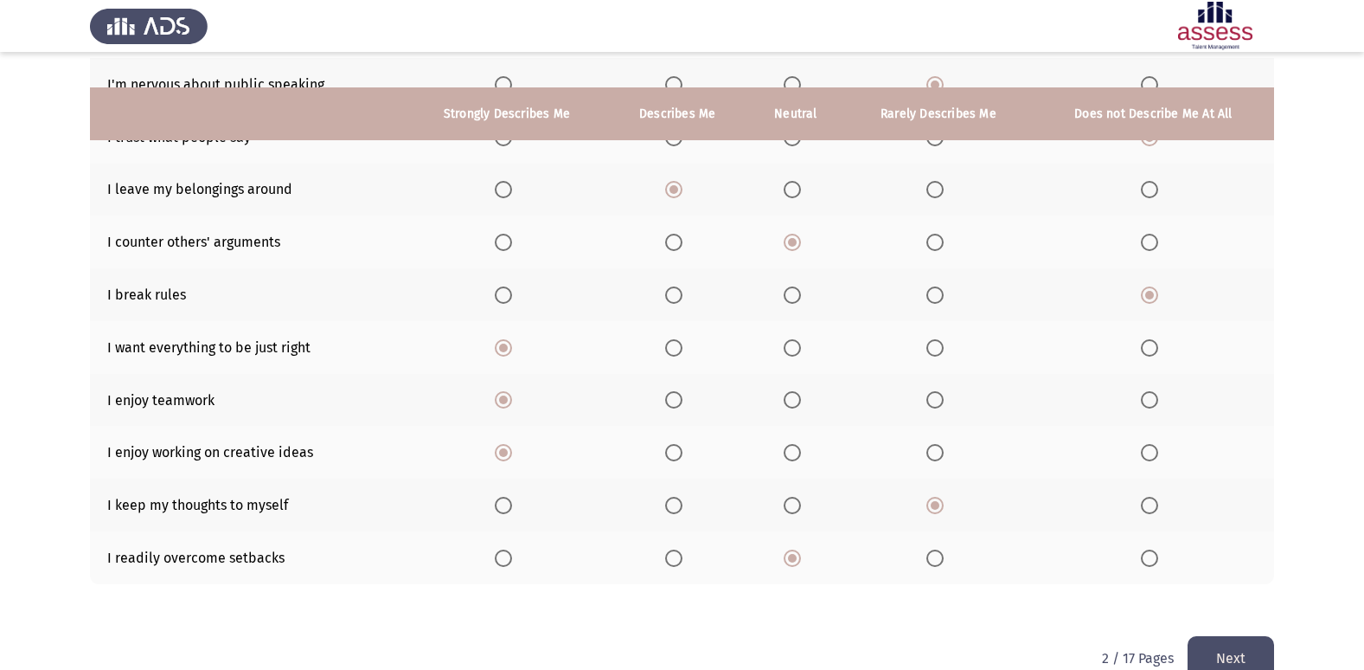
scroll to position [253, 0]
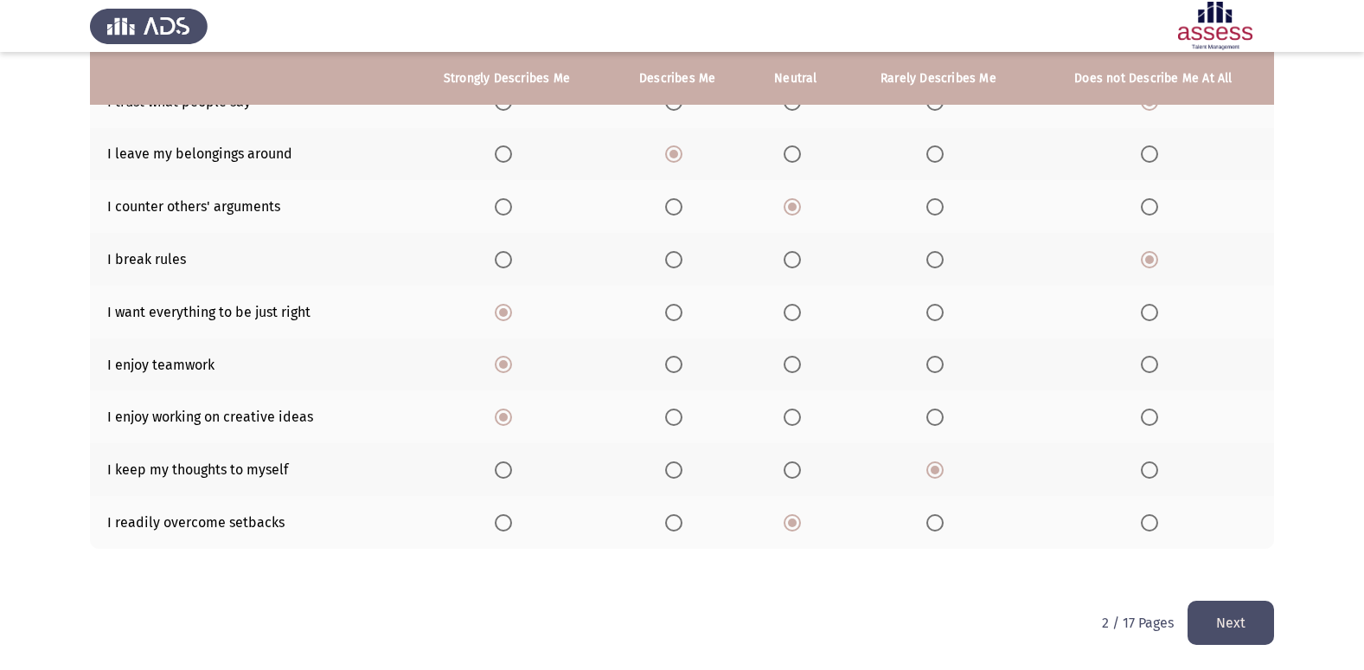
click at [1236, 621] on button "Next" at bounding box center [1231, 622] width 87 height 44
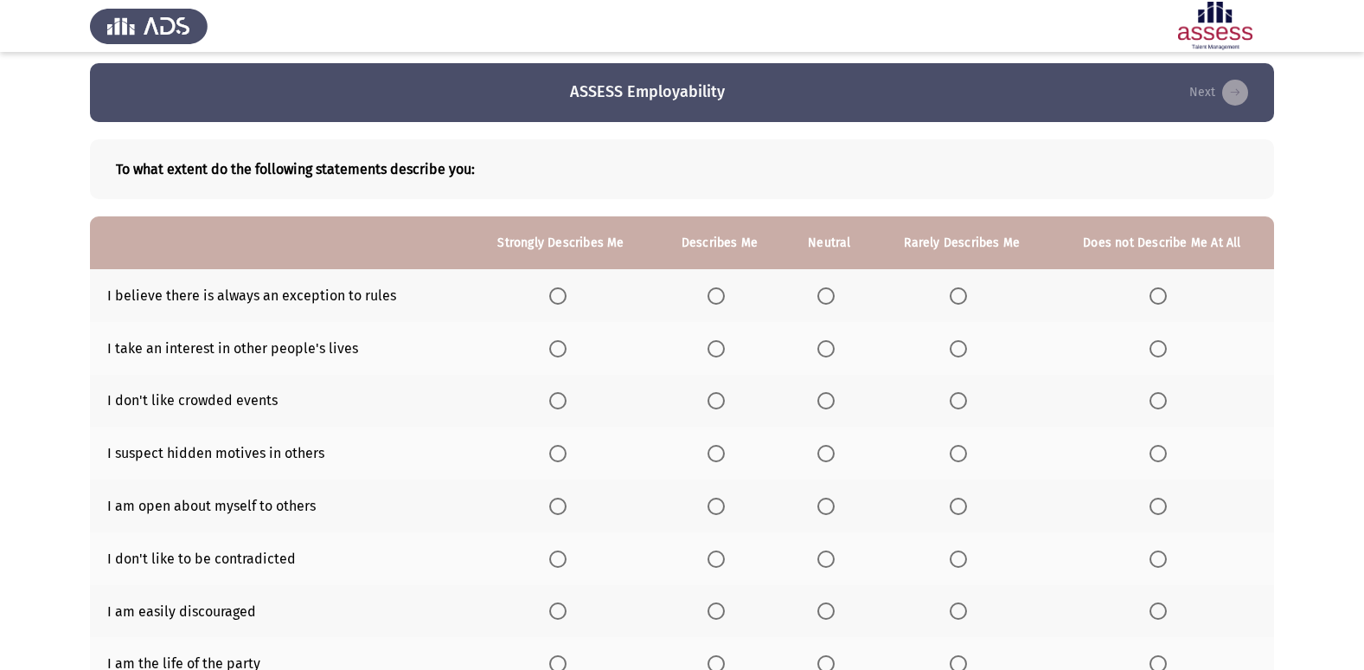
scroll to position [0, 0]
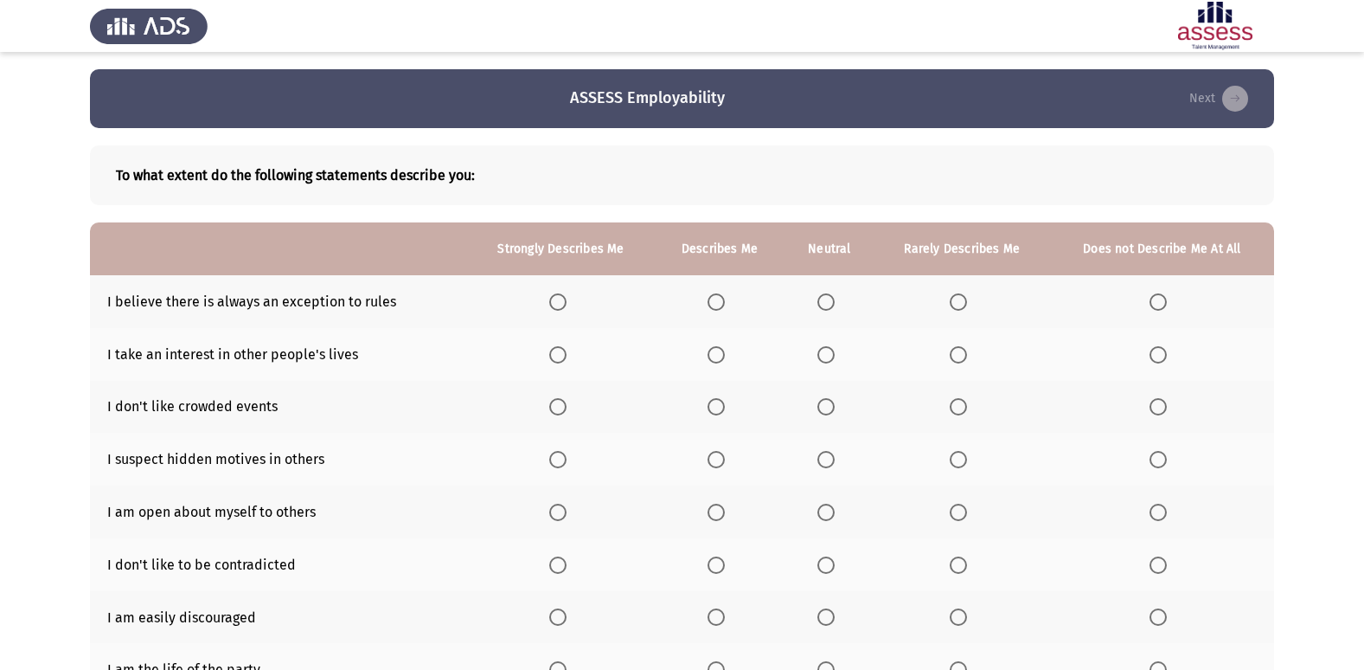
click at [565, 304] on span "Select an option" at bounding box center [557, 301] width 17 height 17
click at [565, 304] on input "Select an option" at bounding box center [557, 301] width 17 height 17
click at [553, 350] on span "Select an option" at bounding box center [557, 354] width 17 height 17
click at [553, 350] on input "Select an option" at bounding box center [557, 354] width 17 height 17
click at [1161, 413] on span "Select an option" at bounding box center [1158, 406] width 17 height 17
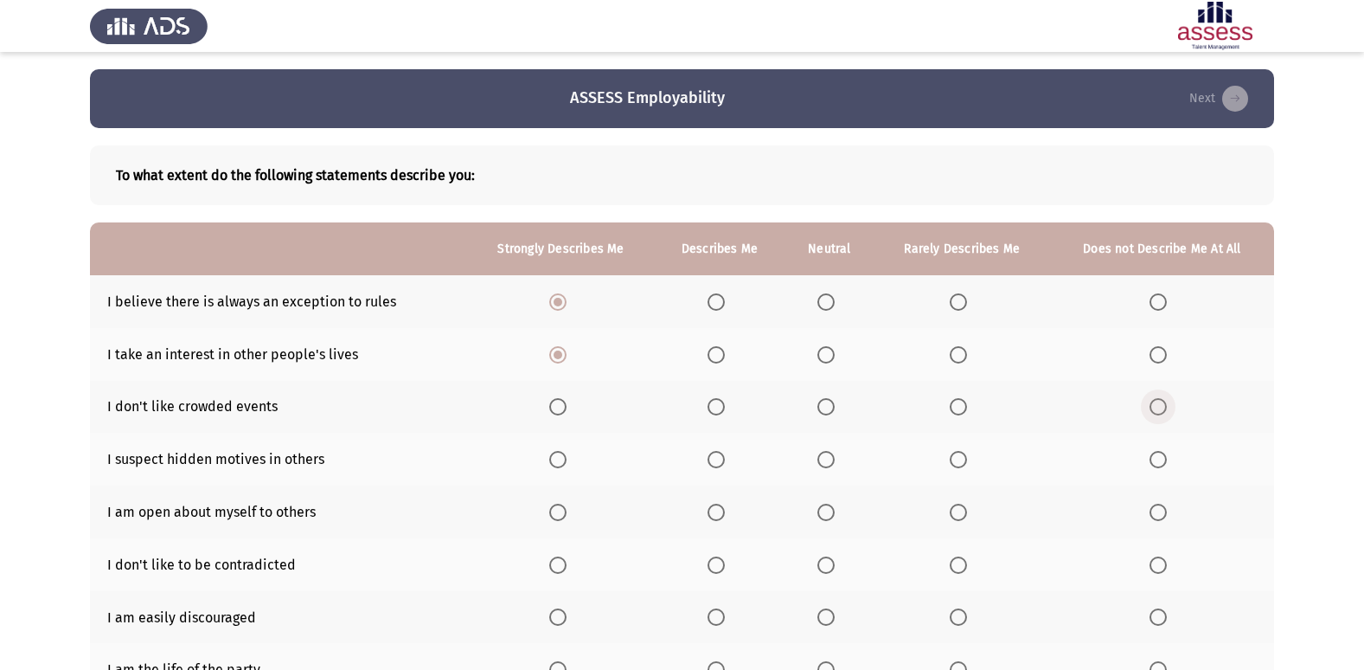
click at [1161, 413] on input "Select an option" at bounding box center [1158, 406] width 17 height 17
click at [1156, 509] on span "Select an option" at bounding box center [1158, 512] width 17 height 17
click at [1156, 509] on input "Select an option" at bounding box center [1158, 512] width 17 height 17
click at [819, 465] on span "Select an option" at bounding box center [826, 459] width 17 height 17
click at [819, 465] on input "Select an option" at bounding box center [826, 459] width 17 height 17
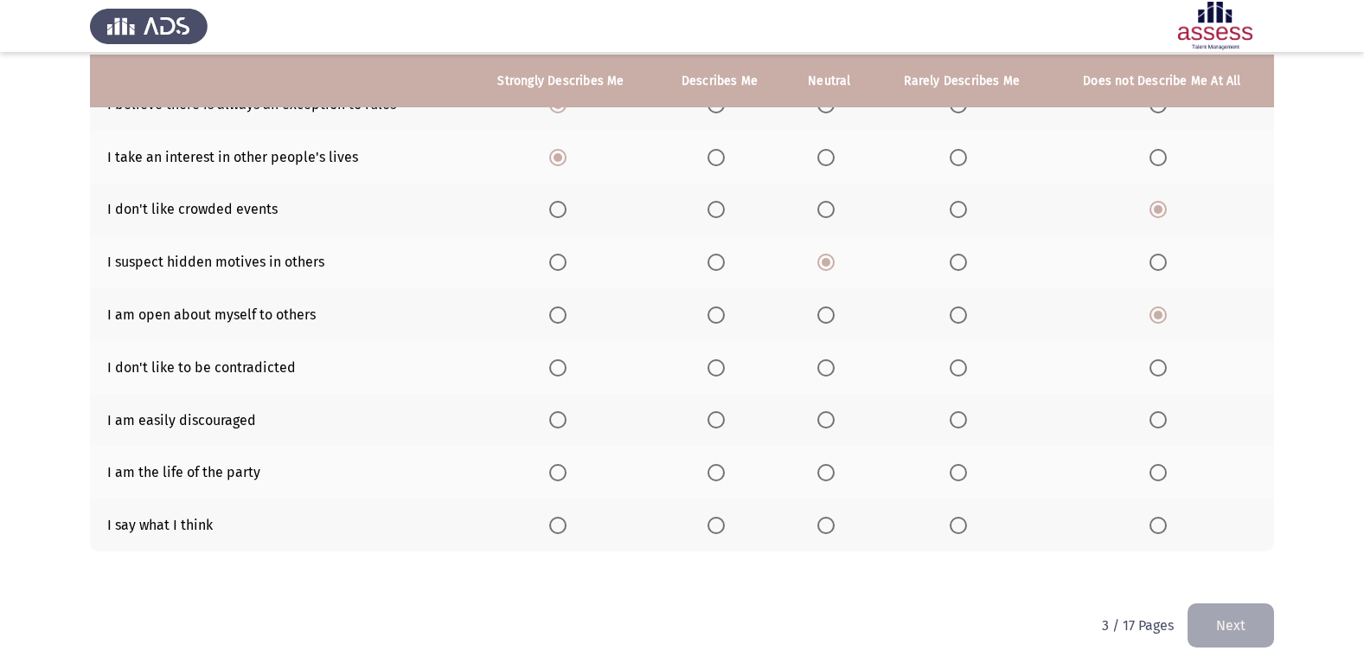
scroll to position [200, 0]
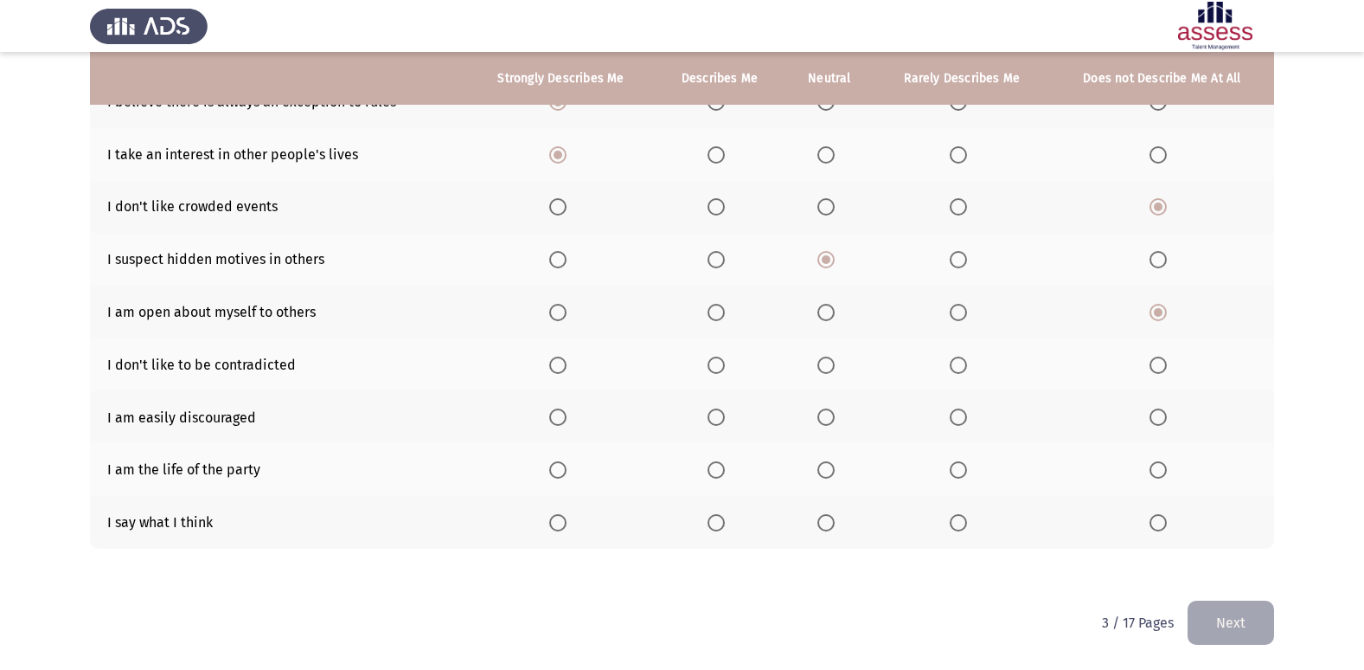
click at [1163, 365] on span "Select an option" at bounding box center [1158, 364] width 17 height 17
click at [1163, 365] on input "Select an option" at bounding box center [1158, 364] width 17 height 17
click at [1164, 422] on span "Select an option" at bounding box center [1158, 416] width 17 height 17
click at [1164, 422] on input "Select an option" at bounding box center [1158, 416] width 17 height 17
click at [556, 475] on span "Select an option" at bounding box center [557, 469] width 17 height 17
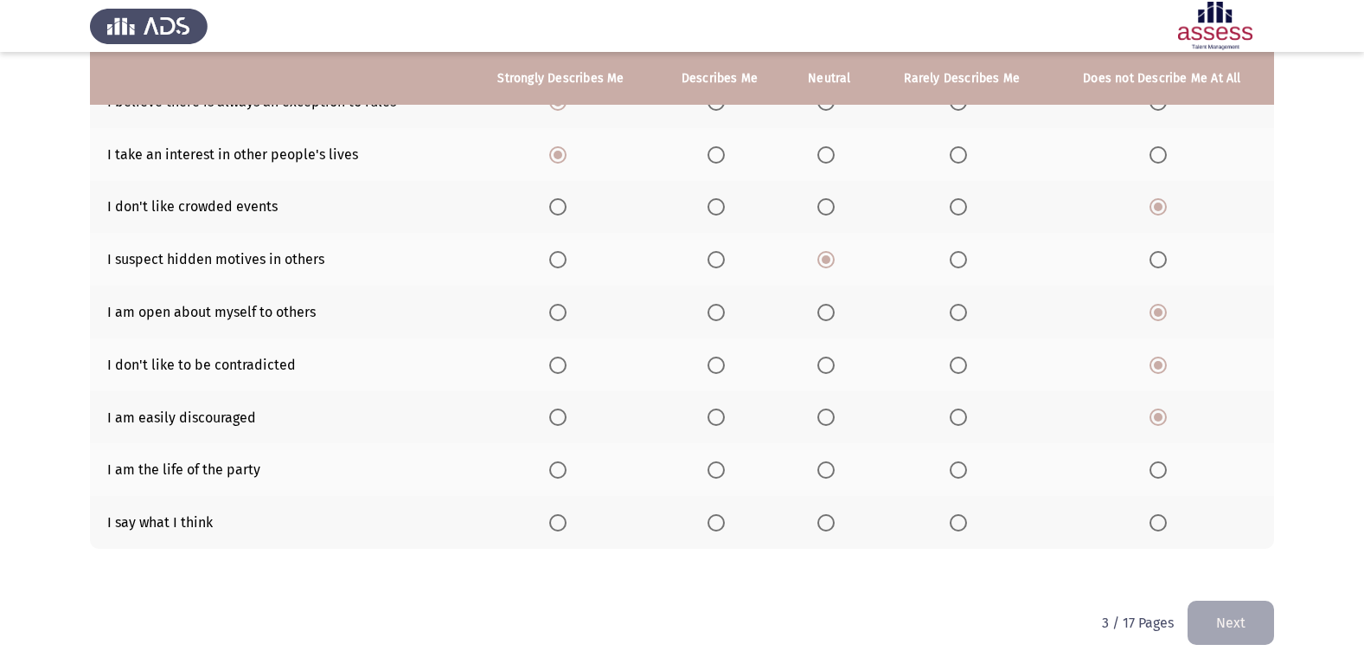
click at [556, 475] on input "Select an option" at bounding box center [557, 469] width 17 height 17
click at [828, 523] on span "Select an option" at bounding box center [826, 522] width 17 height 17
click at [828, 523] on input "Select an option" at bounding box center [826, 522] width 17 height 17
click at [960, 523] on span "Select an option" at bounding box center [958, 522] width 17 height 17
click at [960, 523] on input "Select an option" at bounding box center [958, 522] width 17 height 17
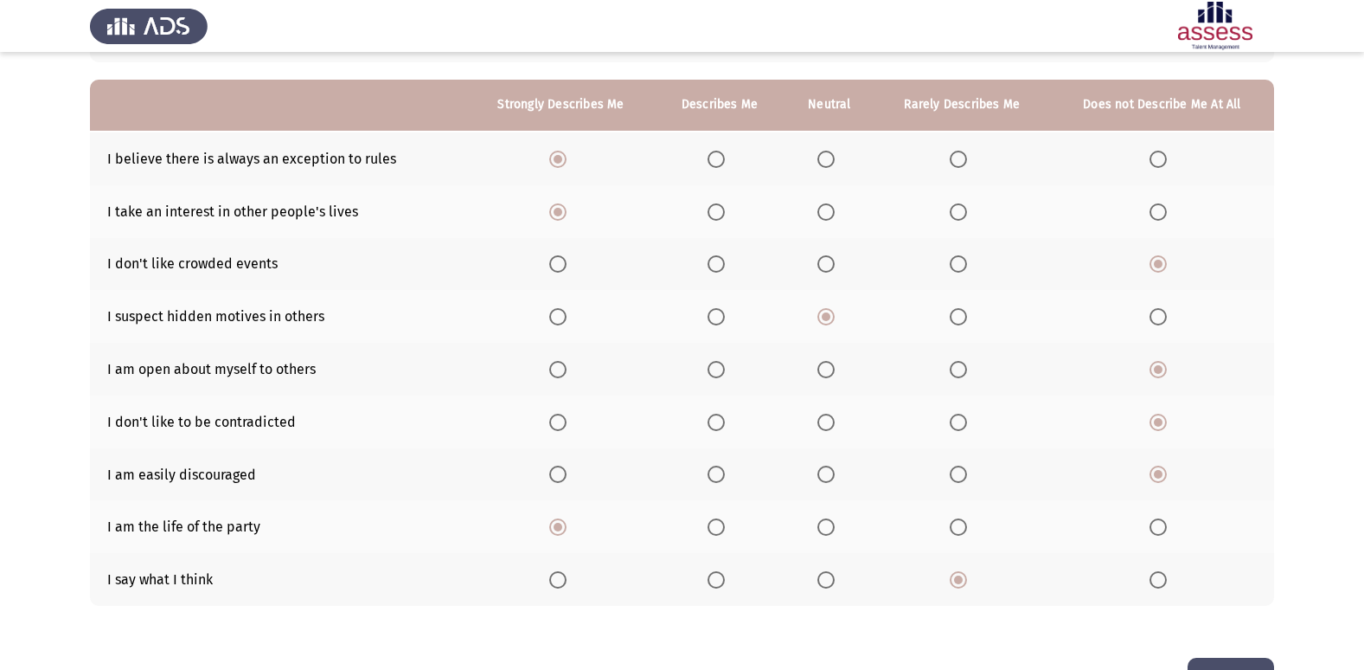
scroll to position [173, 0]
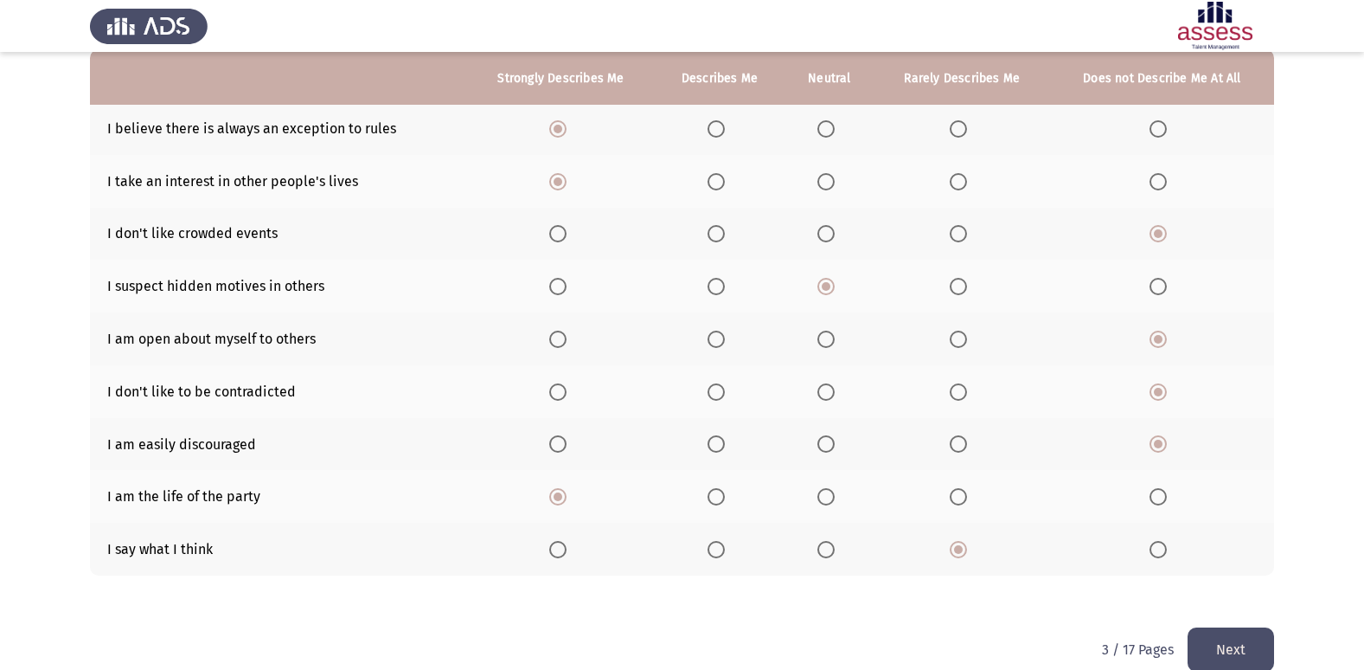
click at [1248, 637] on button "Next" at bounding box center [1231, 649] width 87 height 44
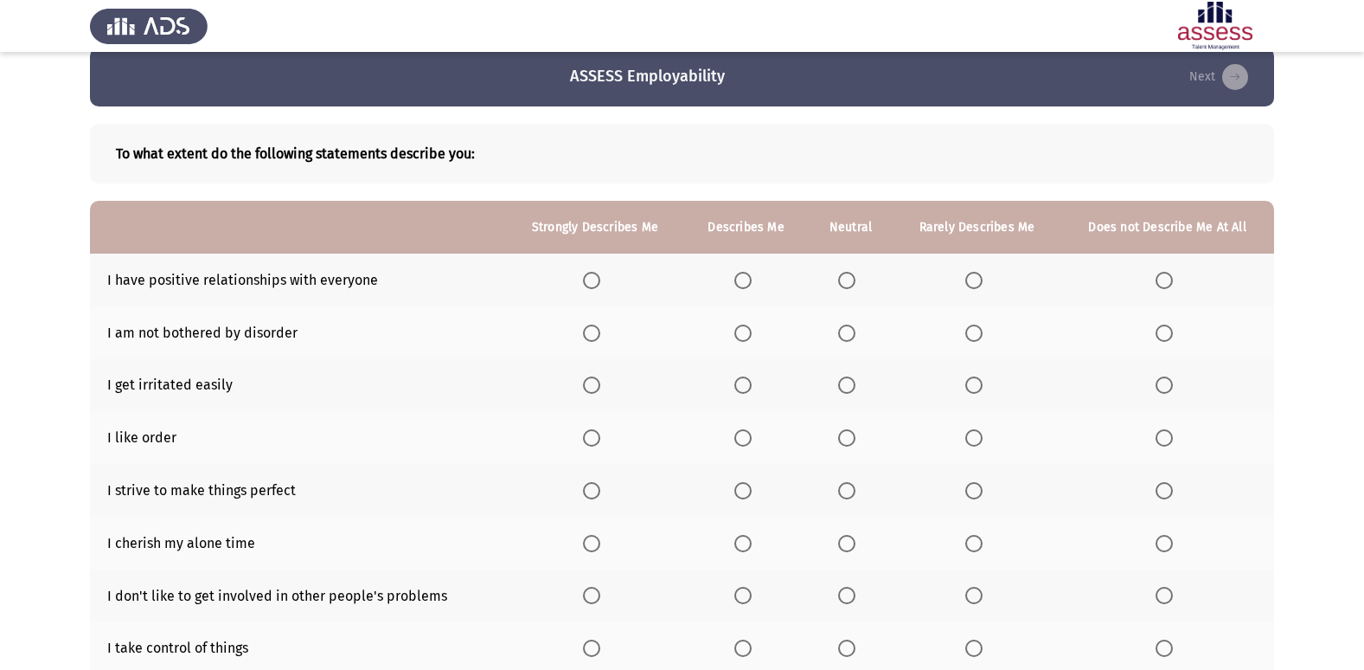
scroll to position [0, 0]
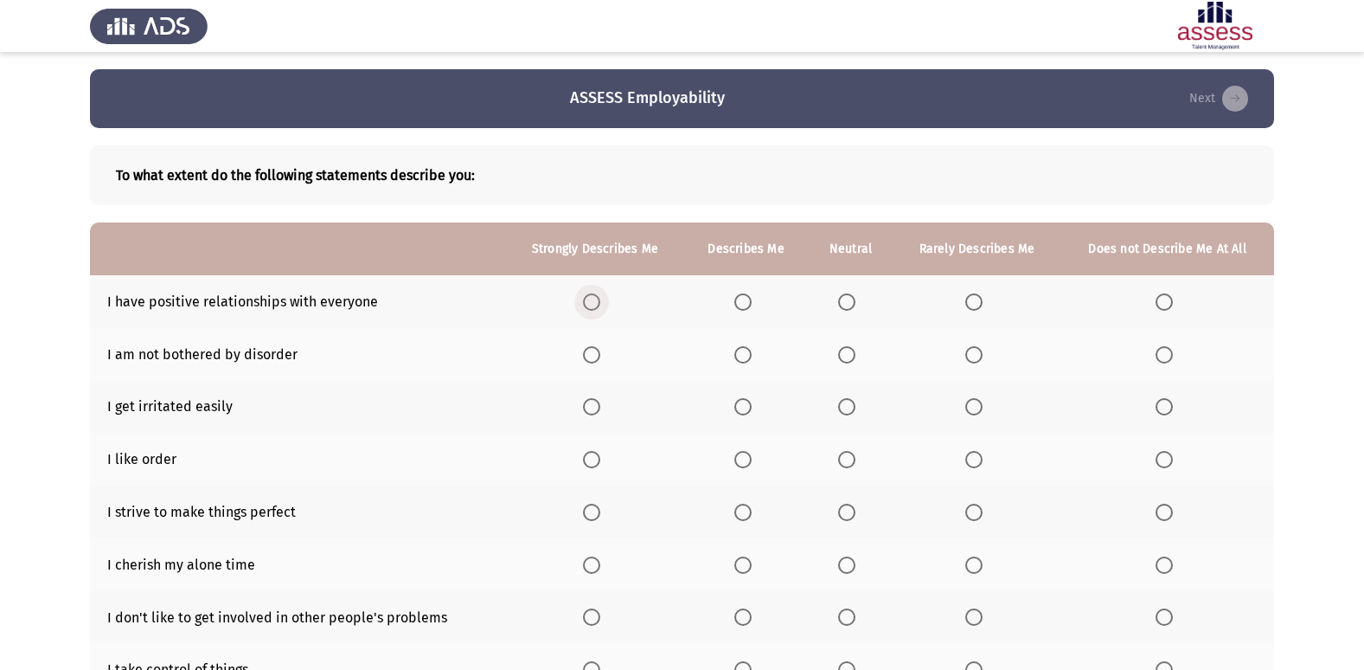
click at [587, 304] on span "Select an option" at bounding box center [591, 301] width 17 height 17
click at [587, 304] on input "Select an option" at bounding box center [591, 301] width 17 height 17
click at [972, 460] on span "Select an option" at bounding box center [974, 459] width 17 height 17
click at [972, 460] on input "Select an option" at bounding box center [974, 459] width 17 height 17
click at [972, 414] on span "Select an option" at bounding box center [974, 406] width 17 height 17
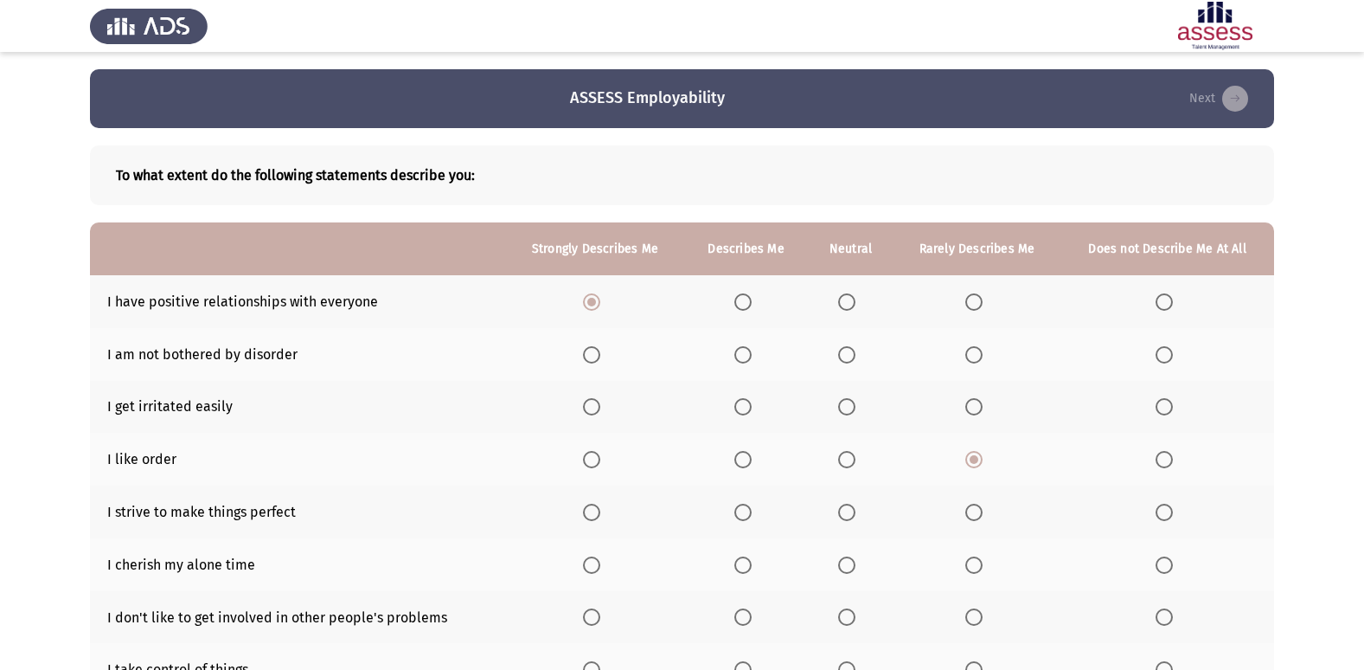
click at [972, 414] on input "Select an option" at bounding box center [974, 406] width 17 height 17
click at [1162, 356] on span "Select an option" at bounding box center [1164, 354] width 17 height 17
click at [1162, 356] on input "Select an option" at bounding box center [1164, 354] width 17 height 17
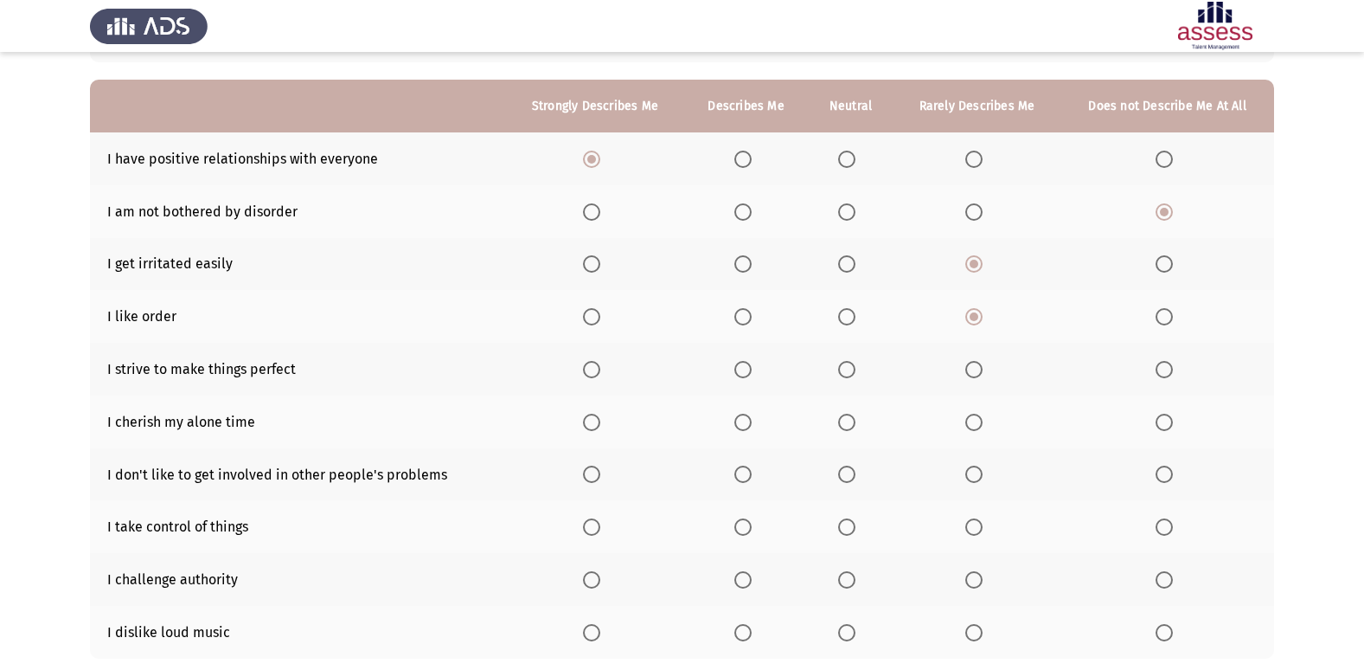
scroll to position [173, 0]
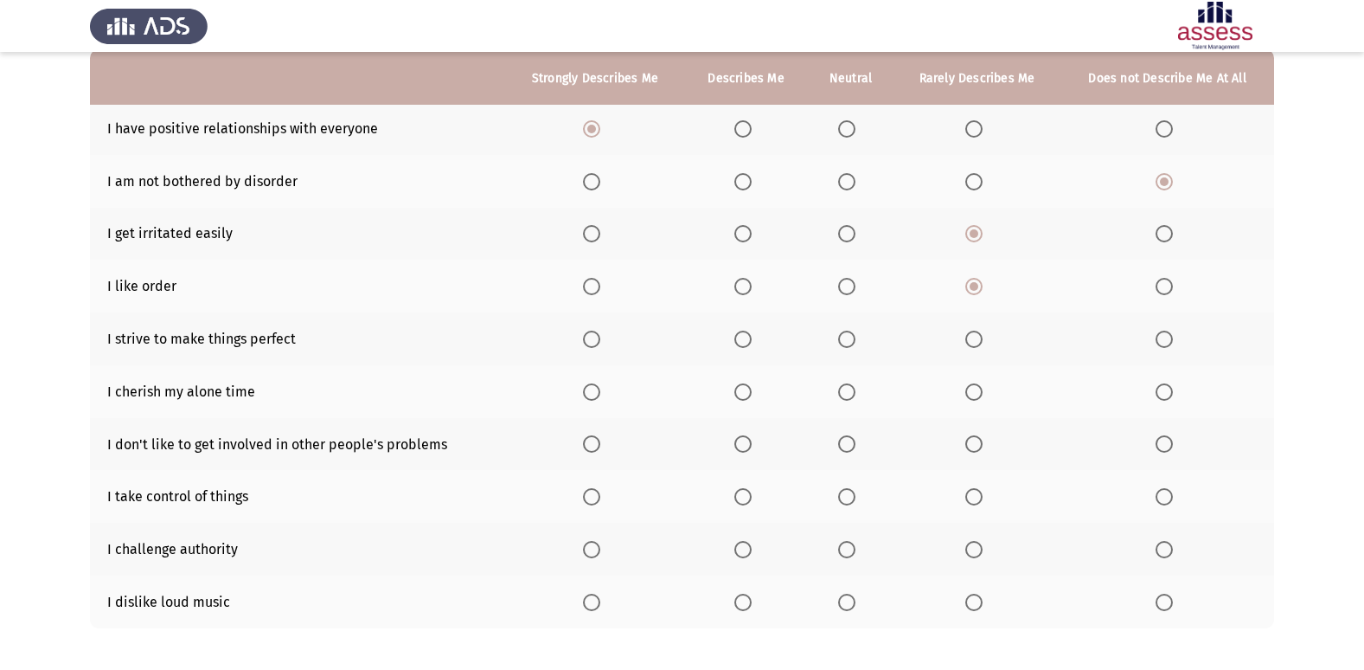
click at [591, 337] on span "Select an option" at bounding box center [591, 338] width 17 height 17
click at [591, 337] on input "Select an option" at bounding box center [591, 338] width 17 height 17
click at [1163, 394] on span "Select an option" at bounding box center [1164, 391] width 17 height 17
click at [1163, 394] on input "Select an option" at bounding box center [1164, 391] width 17 height 17
click at [1168, 446] on span "Select an option" at bounding box center [1164, 443] width 17 height 17
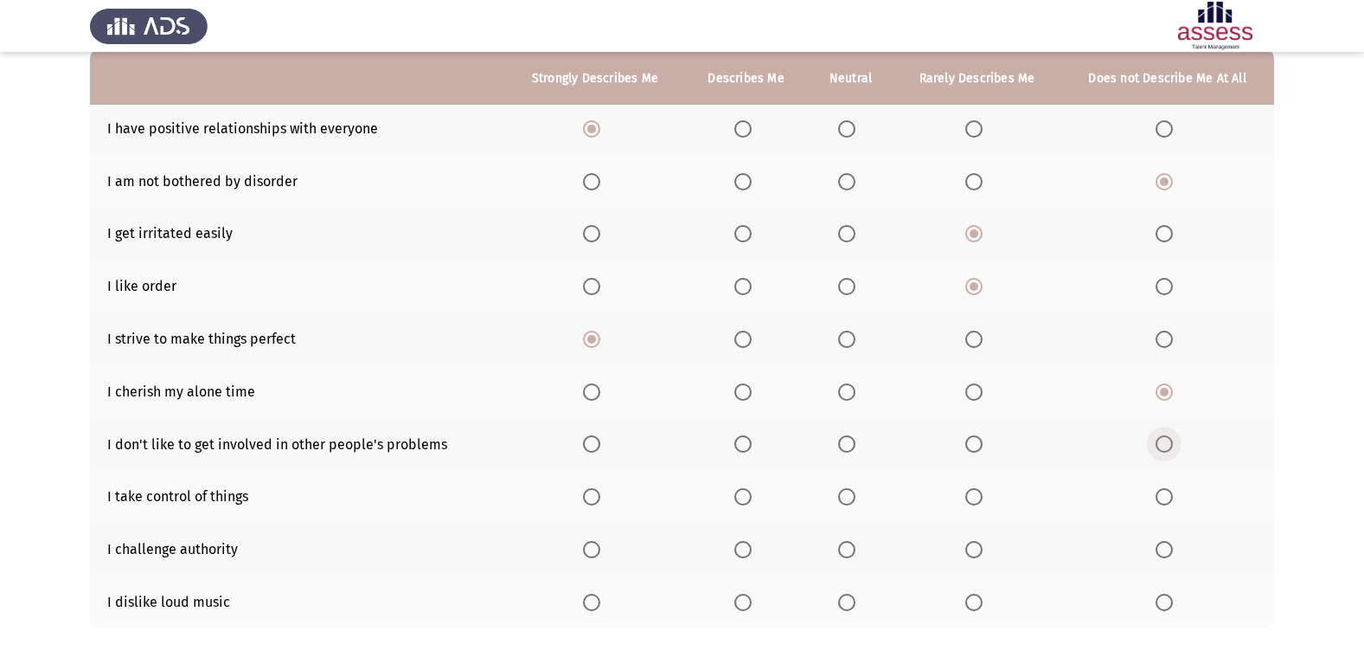
click at [1168, 446] on input "Select an option" at bounding box center [1164, 443] width 17 height 17
click at [590, 504] on span "Select an option" at bounding box center [591, 496] width 17 height 17
click at [590, 504] on input "Select an option" at bounding box center [591, 496] width 17 height 17
click at [596, 552] on span "Select an option" at bounding box center [591, 549] width 17 height 17
click at [596, 552] on input "Select an option" at bounding box center [591, 549] width 17 height 17
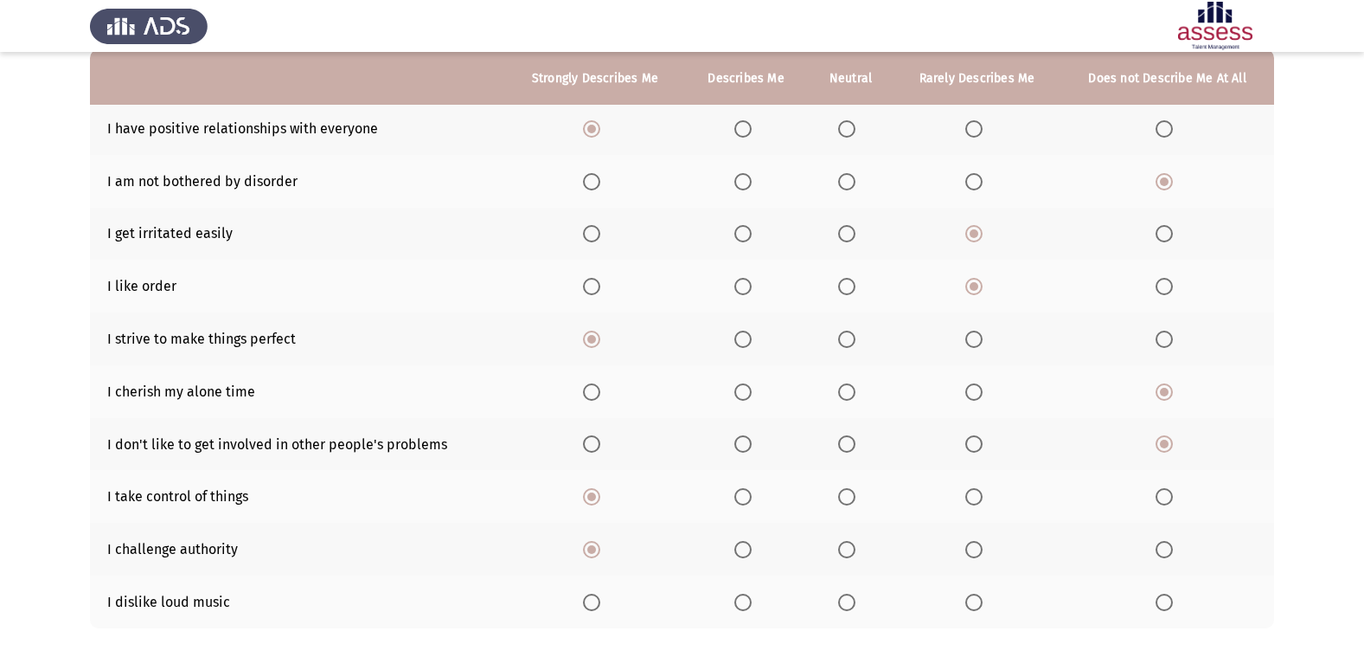
click at [1167, 598] on span "Select an option" at bounding box center [1164, 602] width 17 height 17
click at [1167, 598] on input "Select an option" at bounding box center [1164, 602] width 17 height 17
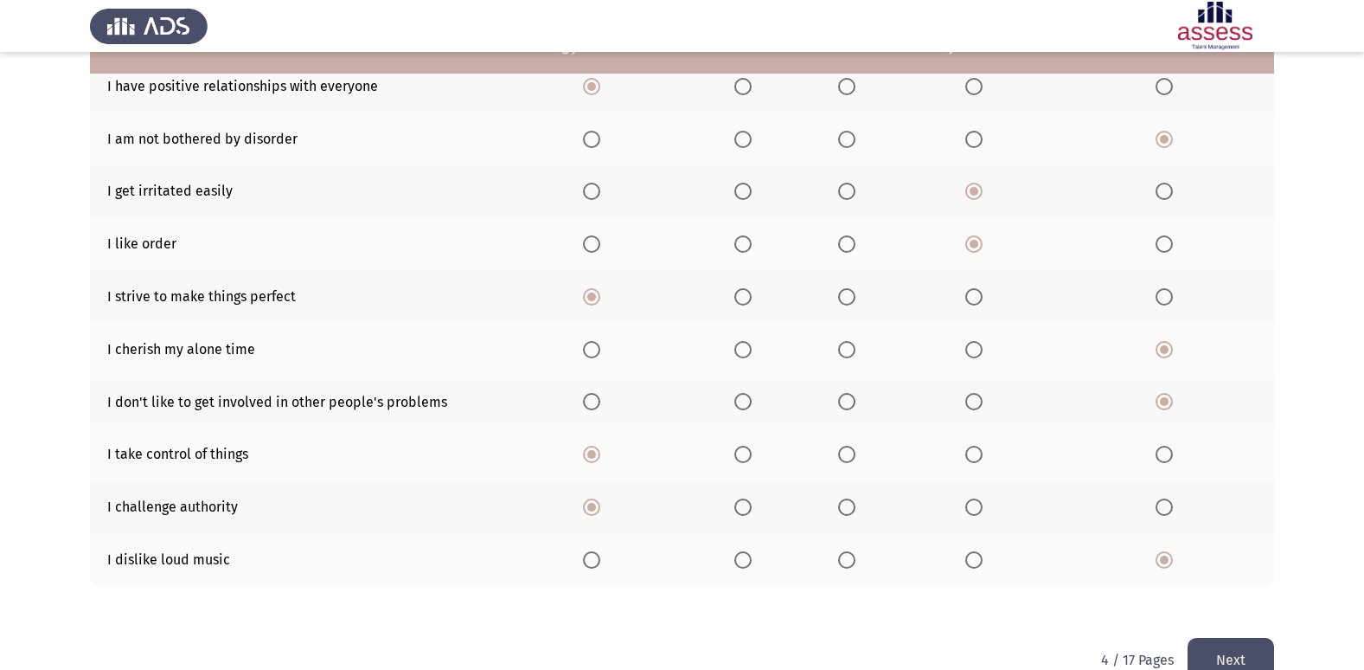
scroll to position [253, 0]
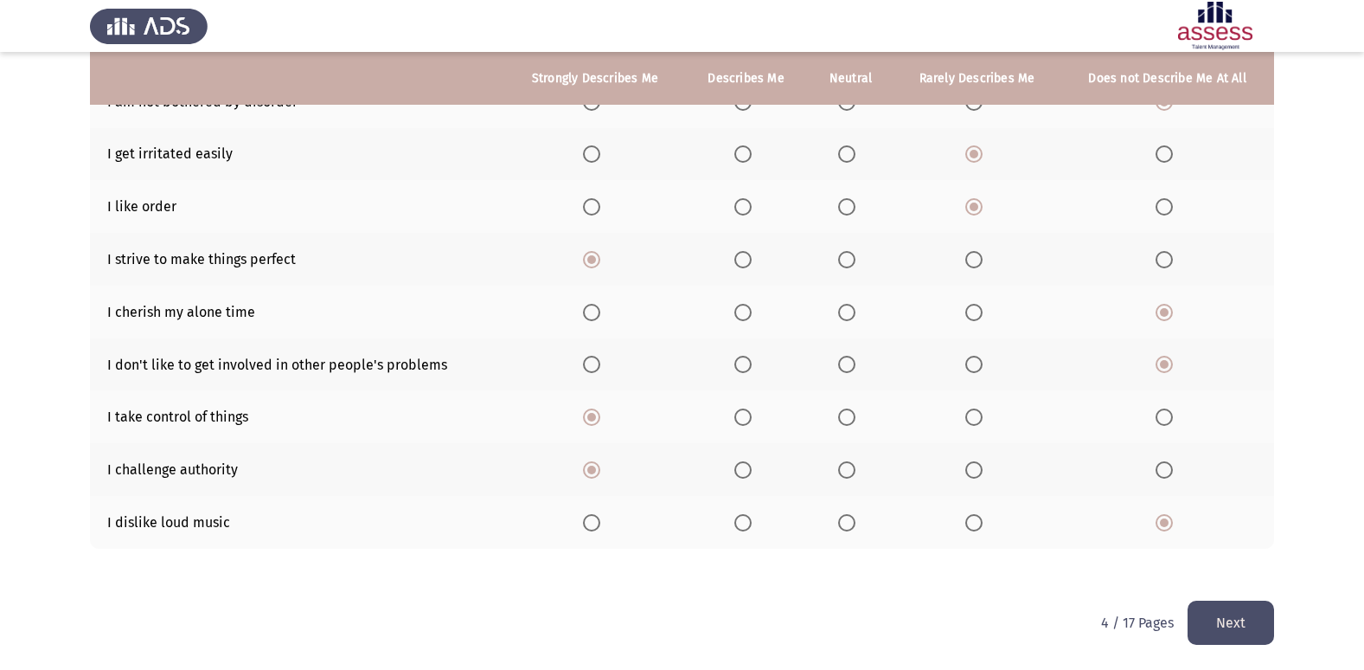
click at [1229, 622] on button "Next" at bounding box center [1231, 622] width 87 height 44
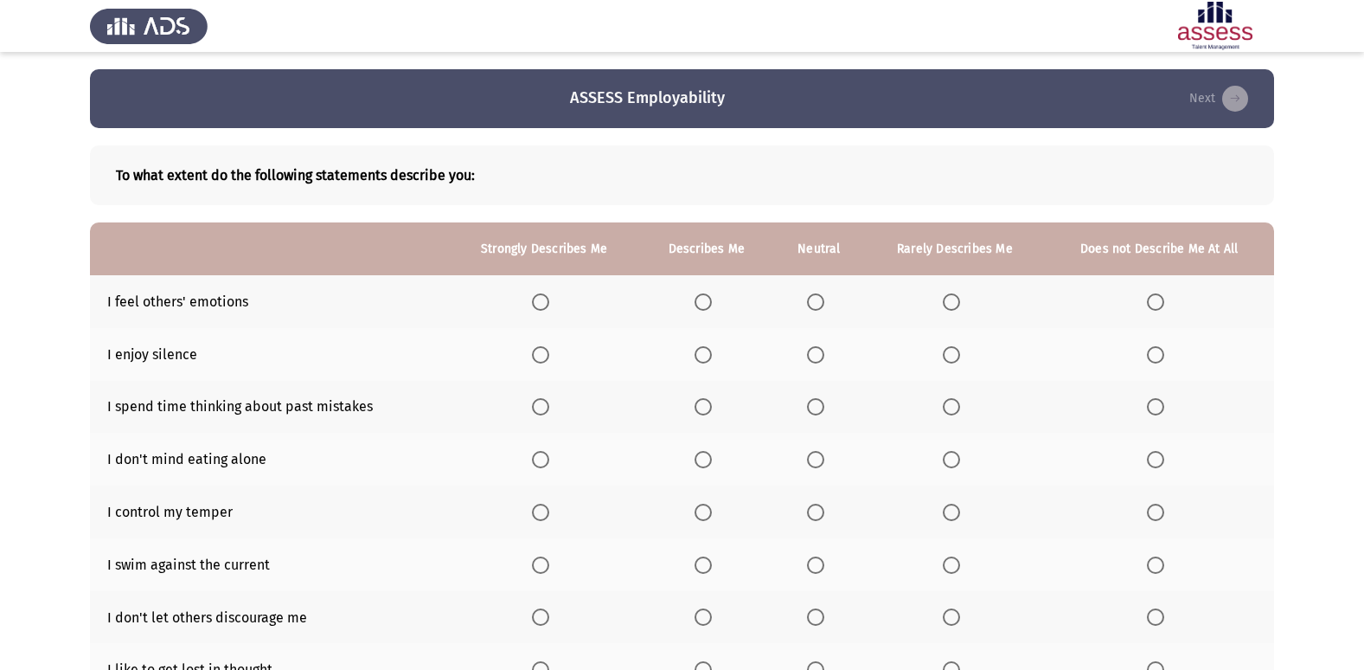
click at [540, 301] on span "Select an option" at bounding box center [540, 301] width 17 height 17
click at [540, 301] on input "Select an option" at bounding box center [540, 301] width 17 height 17
click at [546, 360] on span "Select an option" at bounding box center [540, 354] width 17 height 17
click at [546, 360] on input "Select an option" at bounding box center [540, 354] width 17 height 17
click at [541, 403] on span "Select an option" at bounding box center [540, 406] width 17 height 17
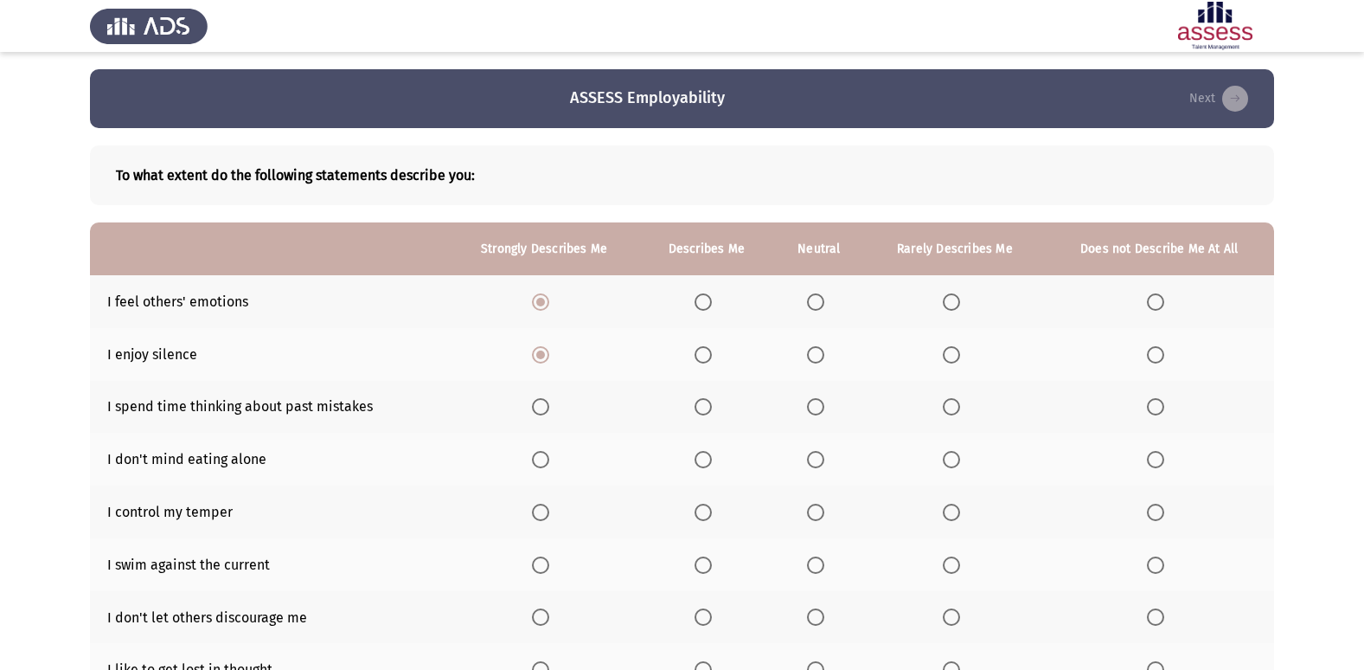
click at [541, 403] on input "Select an option" at bounding box center [540, 406] width 17 height 17
click at [1154, 463] on span "Select an option" at bounding box center [1155, 459] width 17 height 17
click at [1154, 463] on input "Select an option" at bounding box center [1155, 459] width 17 height 17
click at [959, 516] on span "Select an option" at bounding box center [951, 512] width 17 height 17
click at [959, 516] on input "Select an option" at bounding box center [951, 512] width 17 height 17
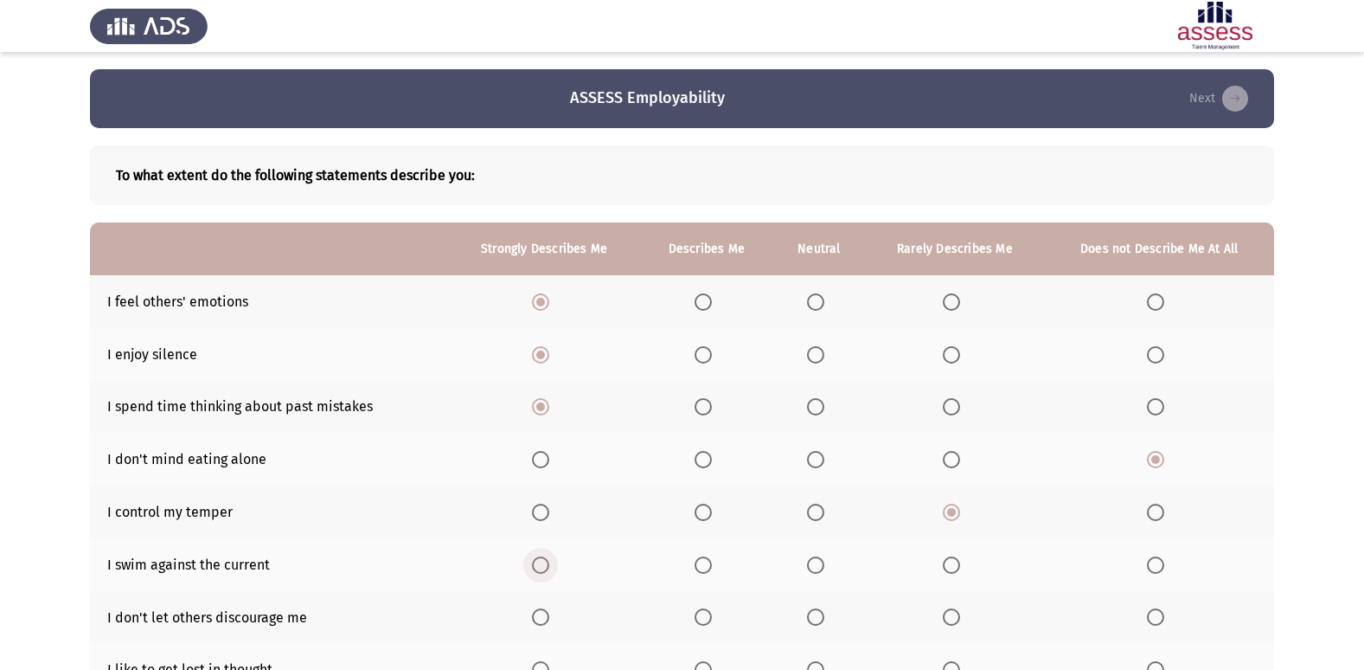
click at [538, 565] on span "Select an option" at bounding box center [540, 564] width 17 height 17
click at [538, 565] on input "Select an option" at bounding box center [540, 564] width 17 height 17
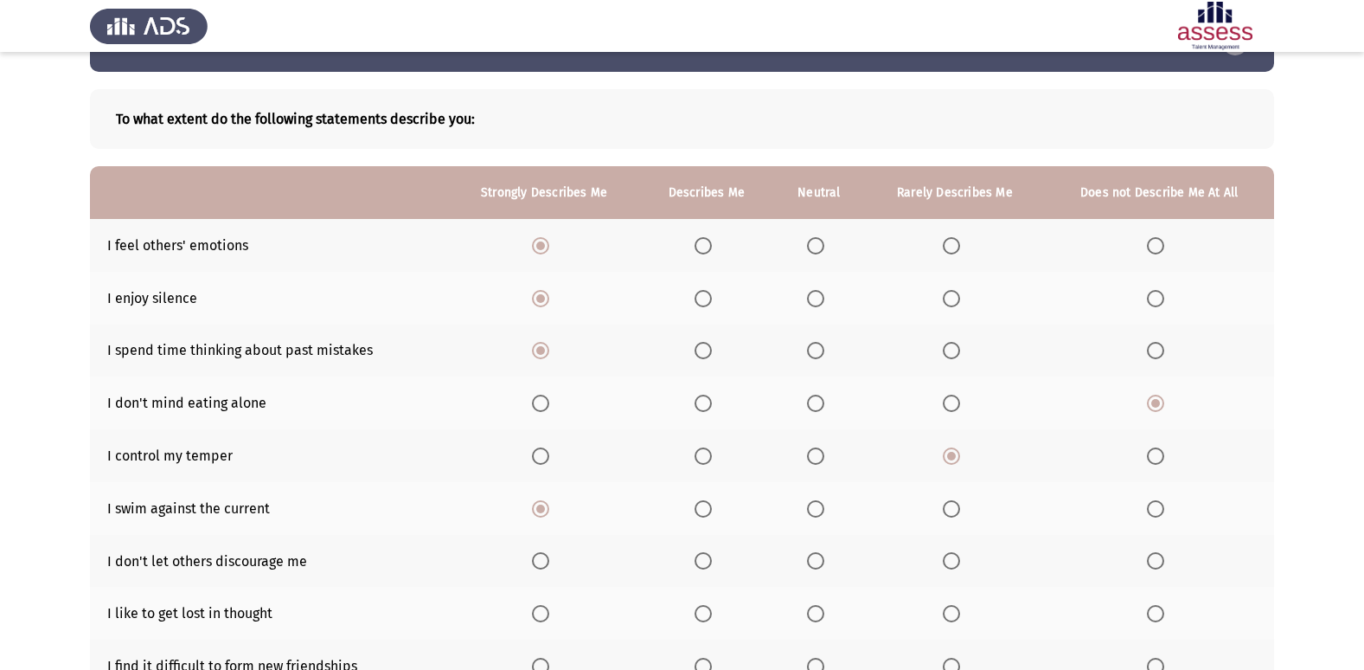
scroll to position [87, 0]
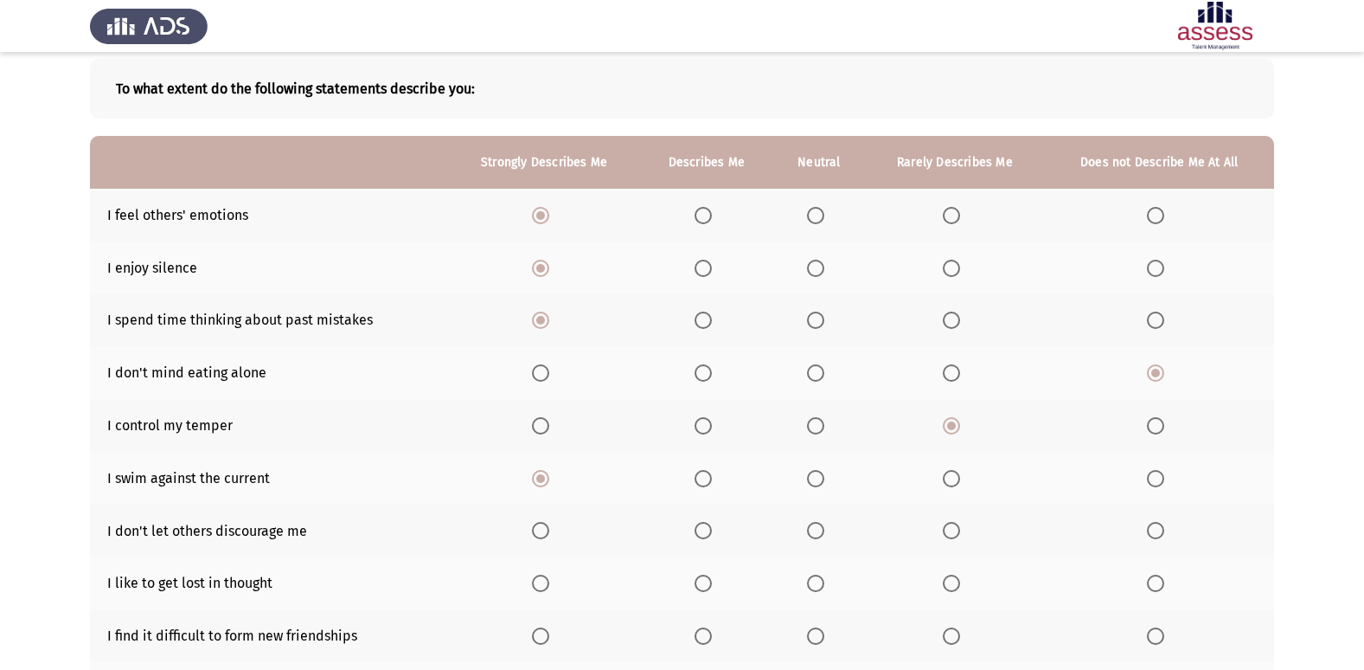
click at [536, 538] on span "Select an option" at bounding box center [540, 530] width 17 height 17
click at [536, 538] on input "Select an option" at bounding box center [540, 530] width 17 height 17
click at [543, 585] on span "Select an option" at bounding box center [540, 582] width 17 height 17
click at [543, 585] on input "Select an option" at bounding box center [540, 582] width 17 height 17
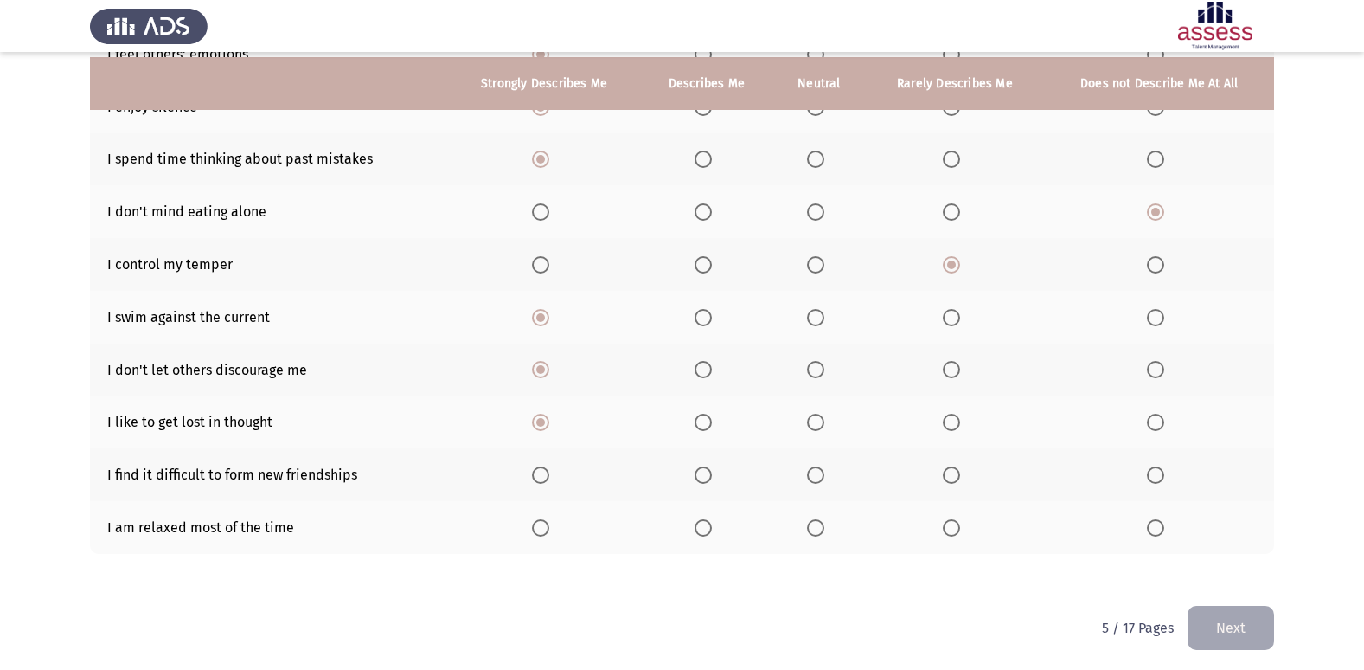
scroll to position [253, 0]
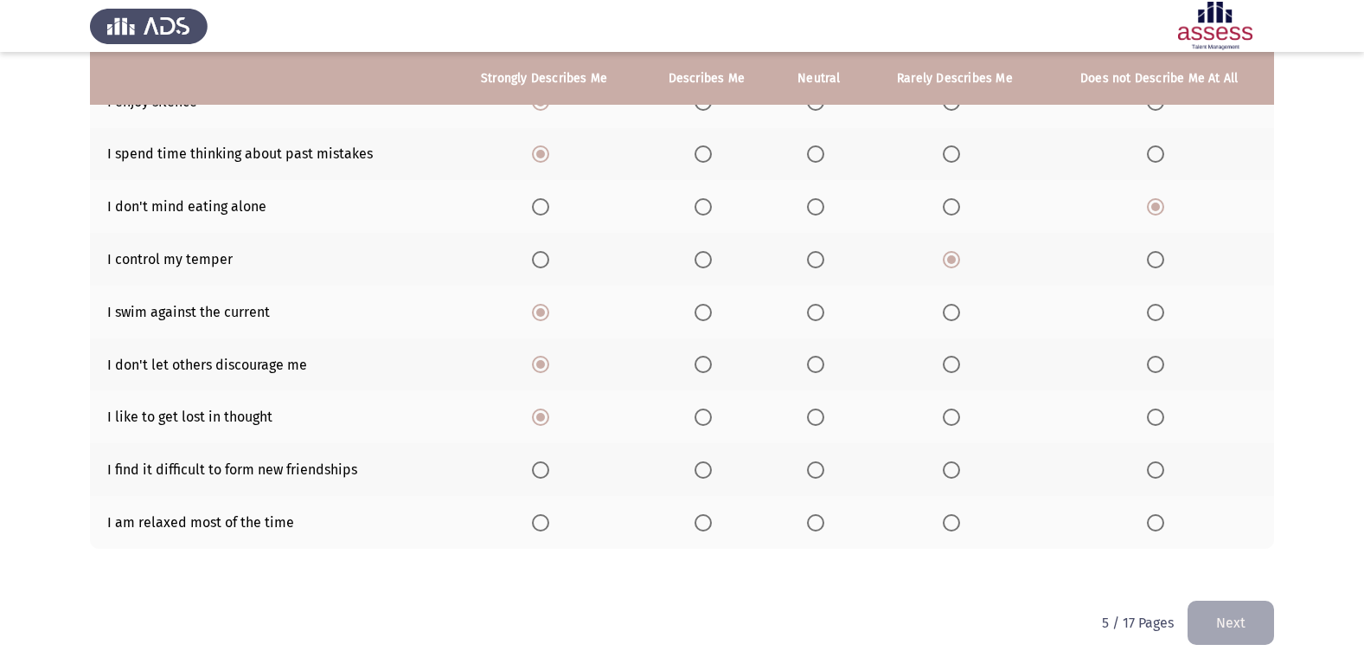
click at [542, 475] on span "Select an option" at bounding box center [540, 469] width 17 height 17
click at [542, 475] on input "Select an option" at bounding box center [540, 469] width 17 height 17
click at [548, 519] on span "Select an option" at bounding box center [540, 522] width 17 height 17
click at [548, 519] on input "Select an option" at bounding box center [540, 522] width 17 height 17
click at [1222, 631] on button "Next" at bounding box center [1231, 622] width 87 height 44
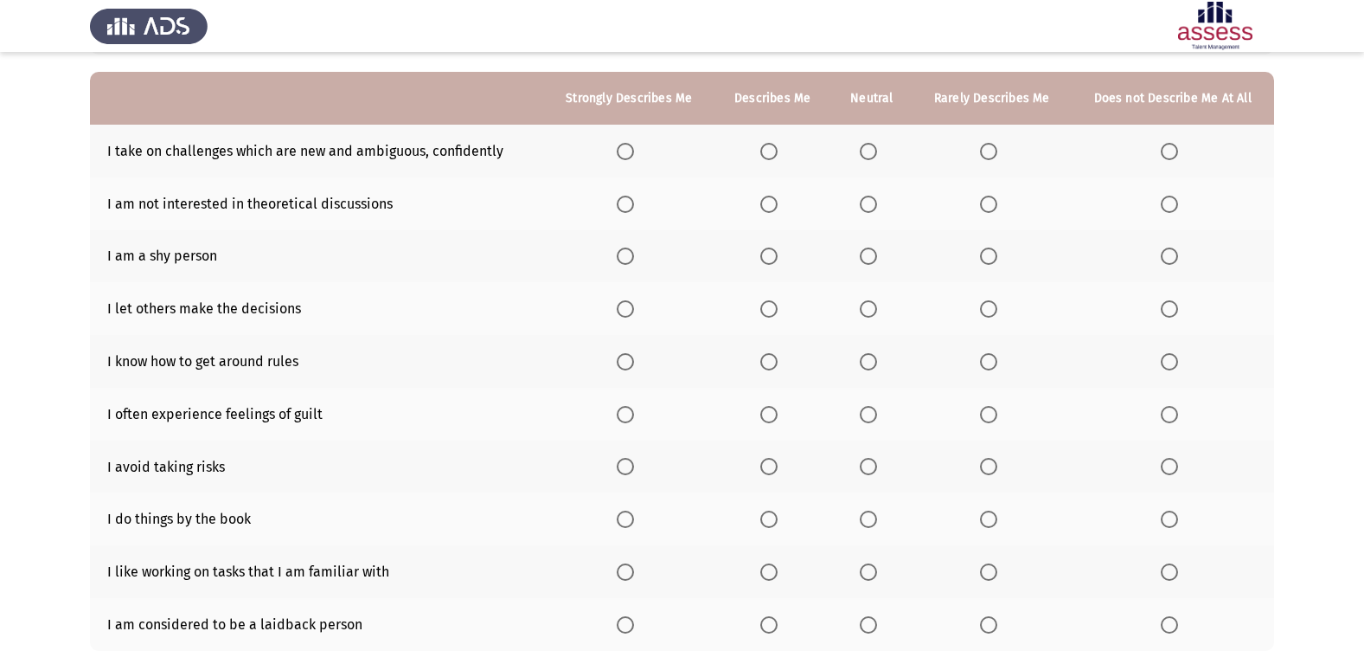
scroll to position [80, 0]
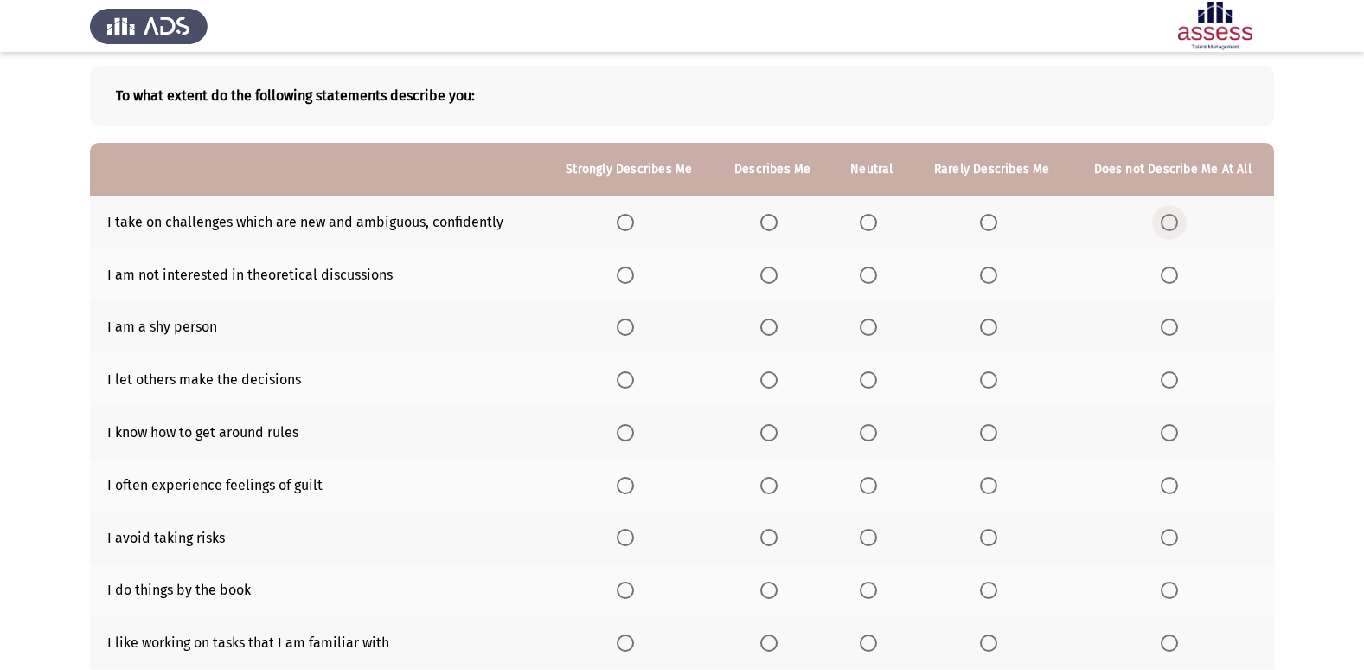
click at [1166, 223] on span "Select an option" at bounding box center [1169, 222] width 17 height 17
click at [1166, 223] on input "Select an option" at bounding box center [1169, 222] width 17 height 17
click at [1175, 277] on span "Select an option" at bounding box center [1169, 274] width 17 height 17
click at [1175, 277] on input "Select an option" at bounding box center [1169, 274] width 17 height 17
click at [626, 221] on span "Select an option" at bounding box center [625, 222] width 17 height 17
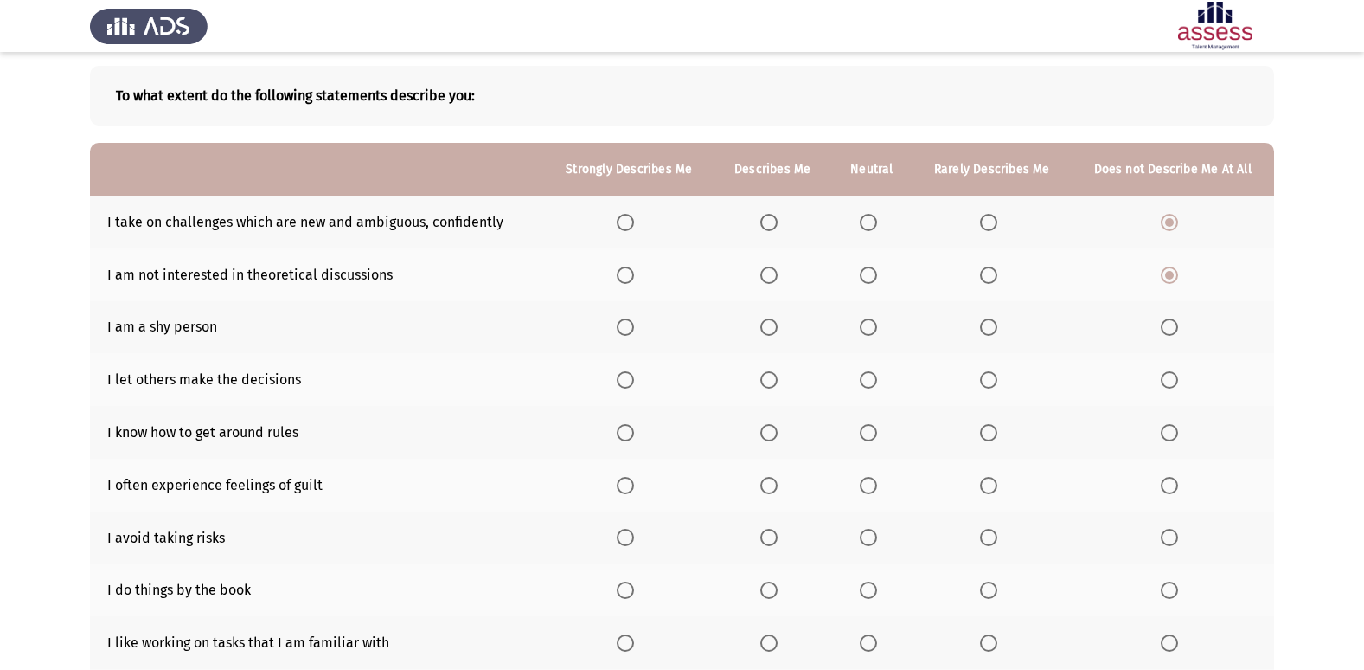
click at [626, 221] on input "Select an option" at bounding box center [625, 222] width 17 height 17
click at [991, 326] on span "Select an option" at bounding box center [988, 326] width 17 height 17
click at [991, 326] on input "Select an option" at bounding box center [988, 326] width 17 height 17
click at [630, 375] on span "Select an option" at bounding box center [625, 379] width 17 height 17
click at [630, 375] on input "Select an option" at bounding box center [625, 379] width 17 height 17
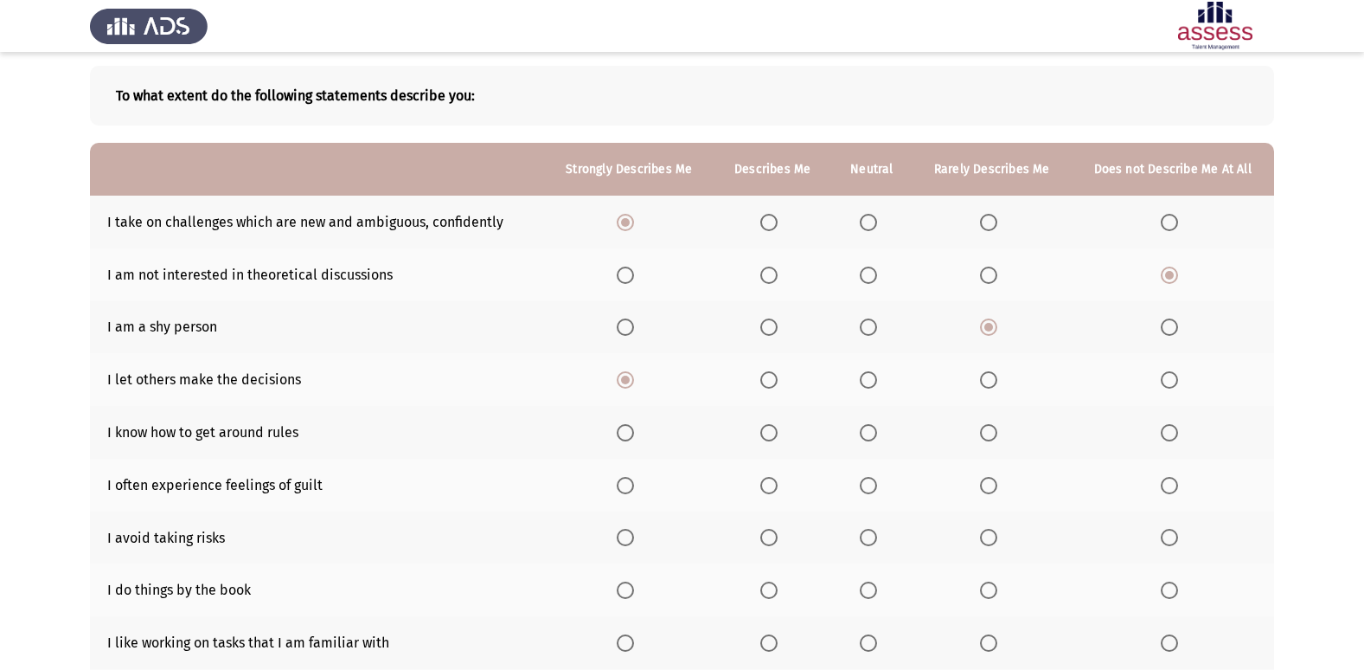
click at [626, 427] on span "Select an option" at bounding box center [625, 432] width 17 height 17
click at [626, 427] on input "Select an option" at bounding box center [625, 432] width 17 height 17
click at [632, 478] on span "Select an option" at bounding box center [625, 485] width 17 height 17
click at [632, 478] on input "Select an option" at bounding box center [625, 485] width 17 height 17
click at [632, 535] on span "Select an option" at bounding box center [625, 537] width 17 height 17
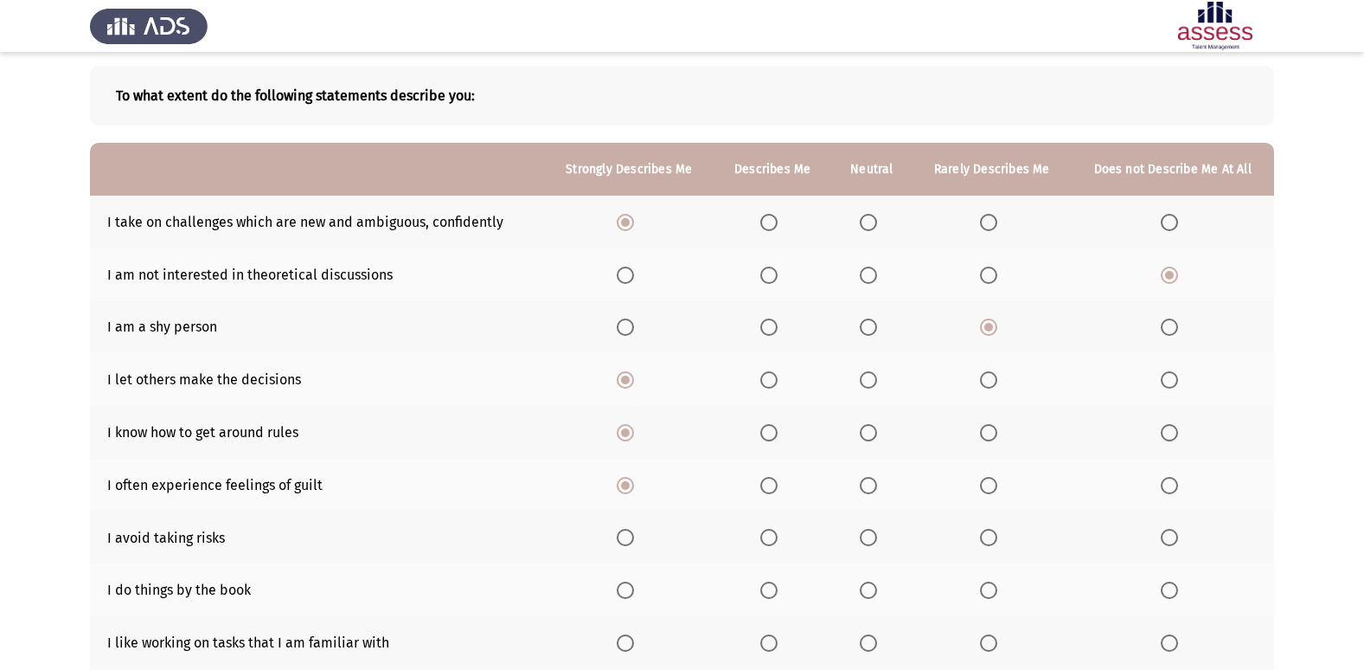
click at [632, 535] on input "Select an option" at bounding box center [625, 537] width 17 height 17
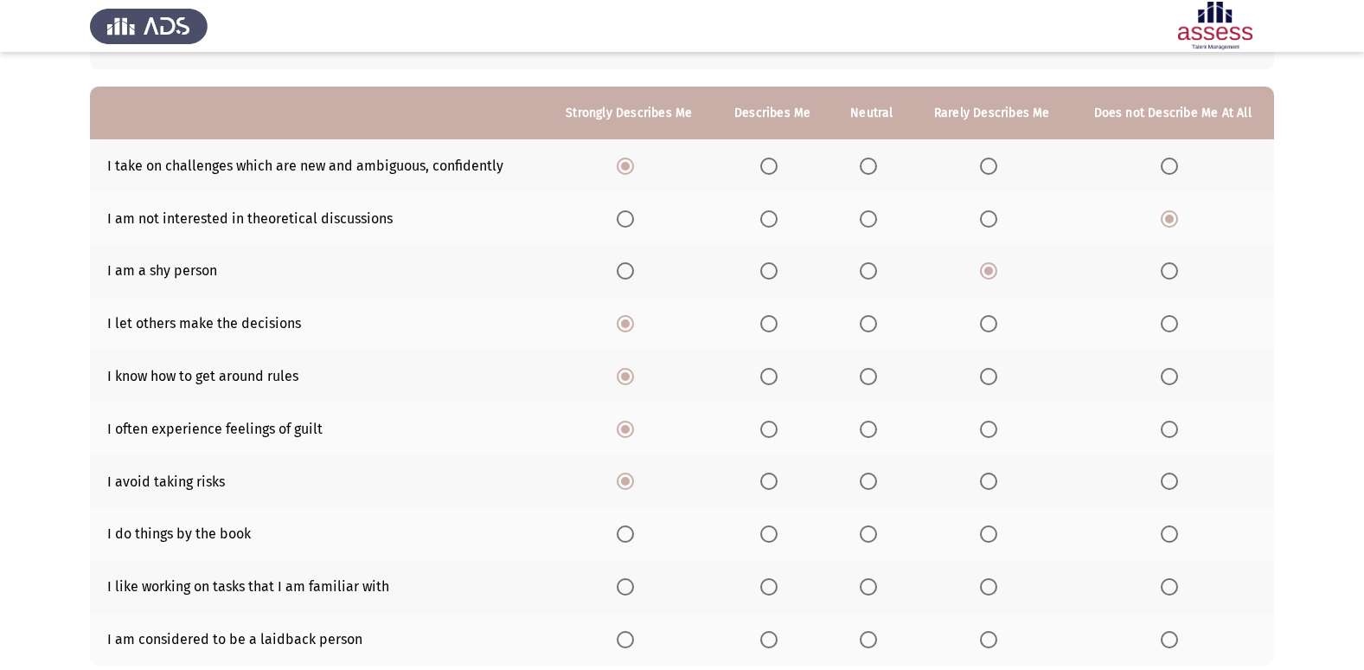
scroll to position [166, 0]
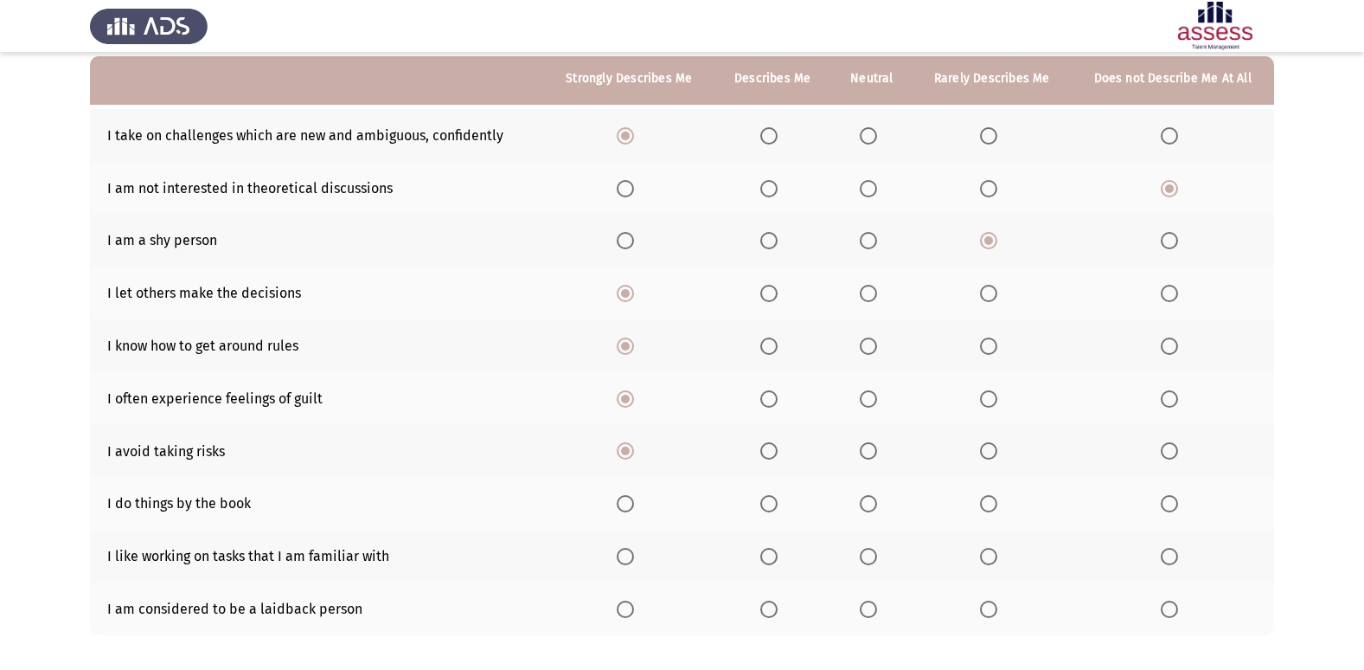
click at [628, 504] on span "Select an option" at bounding box center [625, 503] width 17 height 17
click at [628, 504] on input "Select an option" at bounding box center [625, 503] width 17 height 17
click at [634, 557] on span "Select an option" at bounding box center [625, 556] width 17 height 17
click at [634, 557] on input "Select an option" at bounding box center [625, 556] width 17 height 17
click at [627, 611] on span "Select an option" at bounding box center [625, 608] width 17 height 17
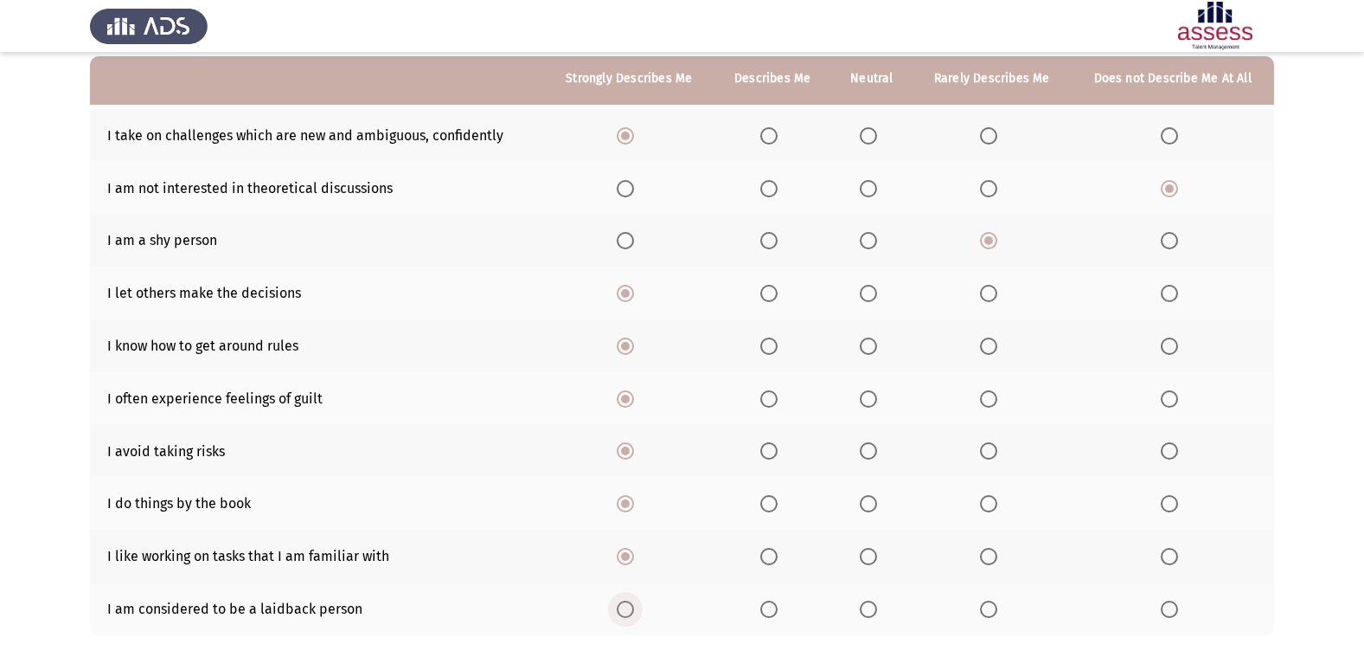
click at [627, 611] on input "Select an option" at bounding box center [625, 608] width 17 height 17
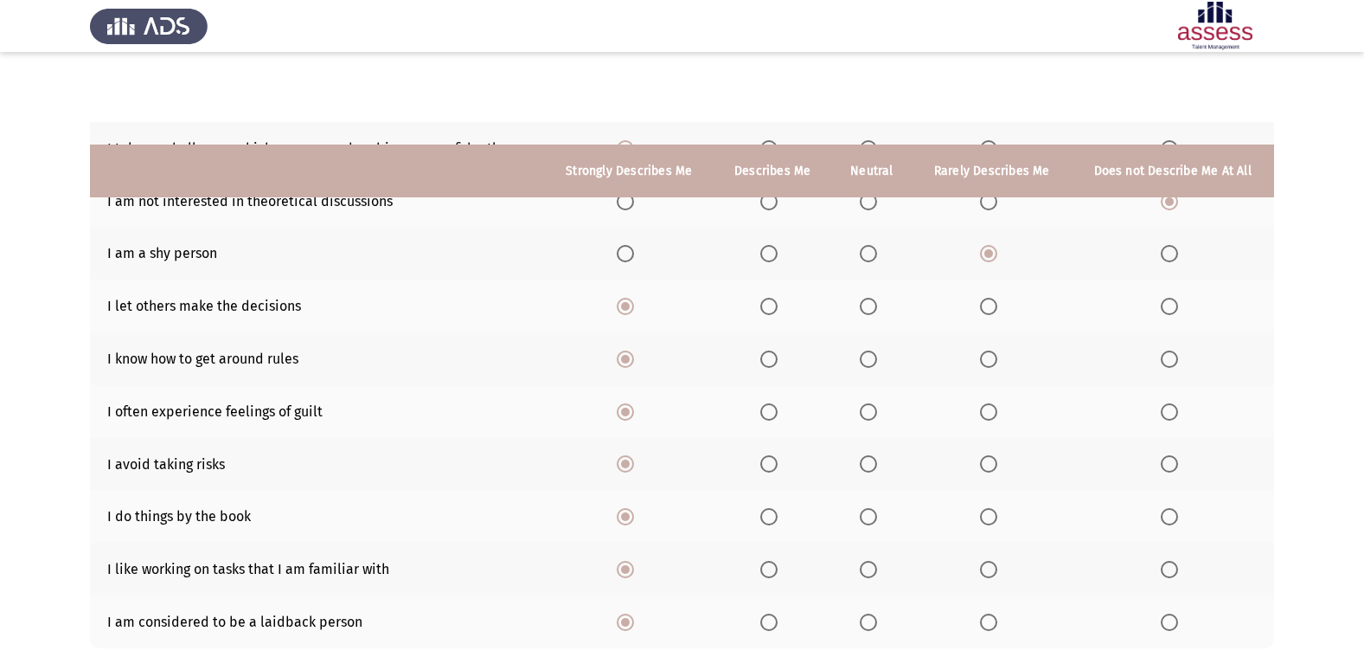
scroll to position [253, 0]
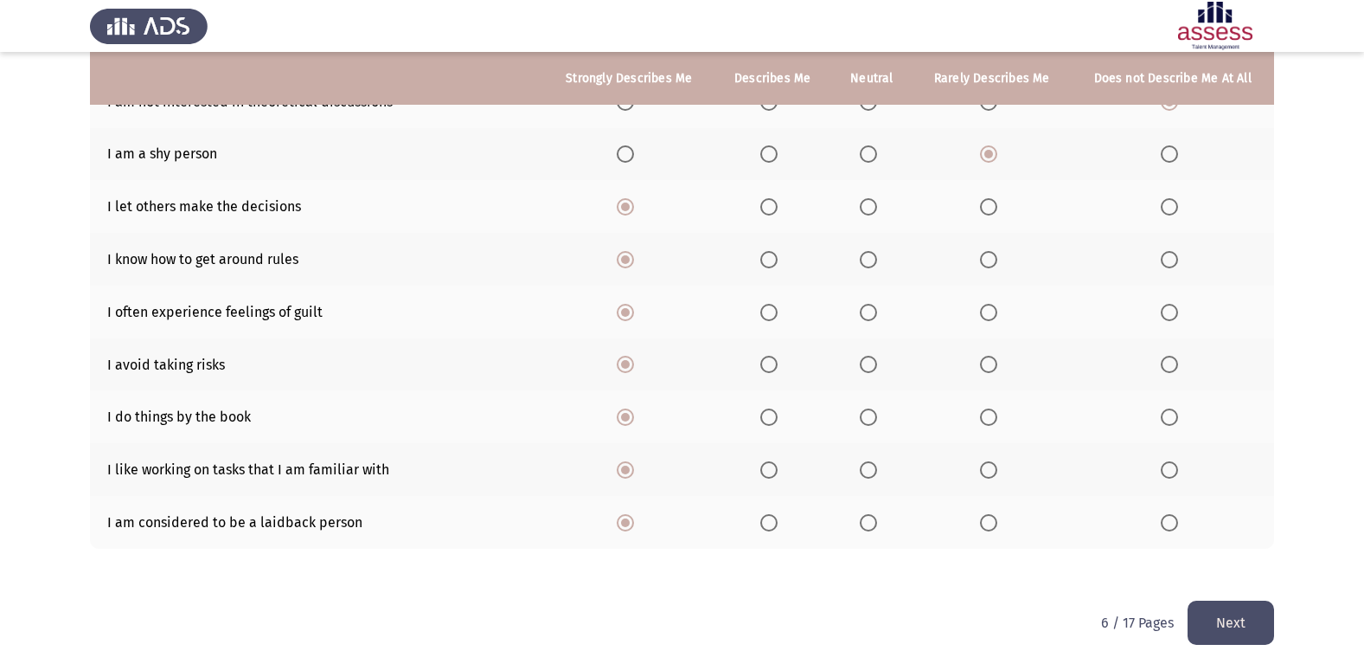
click at [1222, 628] on button "Next" at bounding box center [1231, 622] width 87 height 44
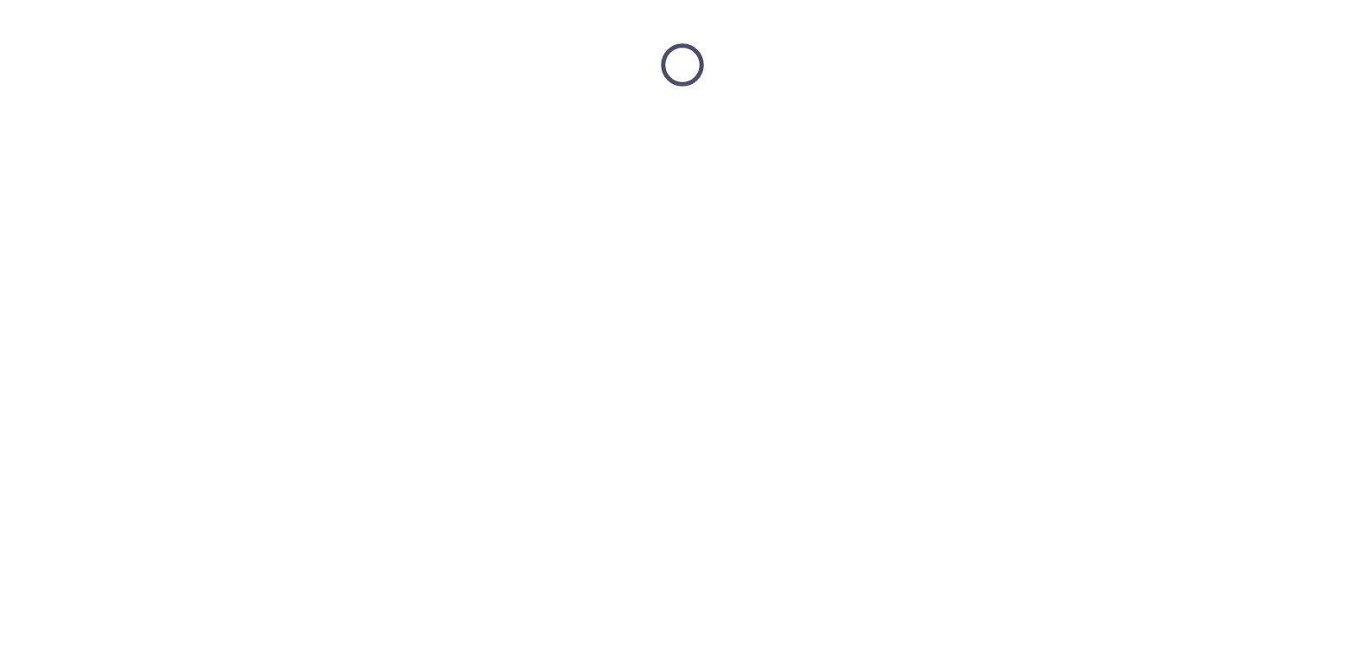
scroll to position [0, 0]
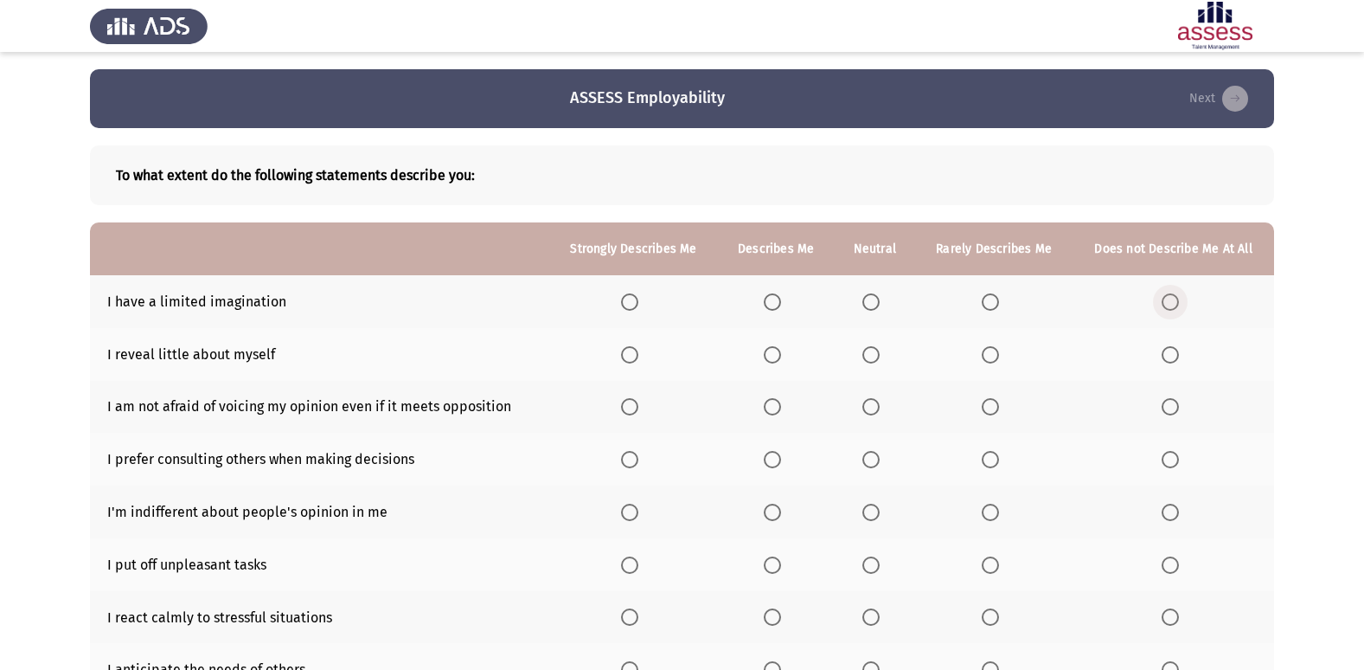
click at [1173, 296] on span "Select an option" at bounding box center [1170, 301] width 17 height 17
click at [1173, 296] on input "Select an option" at bounding box center [1170, 301] width 17 height 17
click at [638, 350] on span "Select an option" at bounding box center [629, 354] width 17 height 17
click at [638, 350] on input "Select an option" at bounding box center [629, 354] width 17 height 17
click at [633, 407] on span "Select an option" at bounding box center [629, 406] width 17 height 17
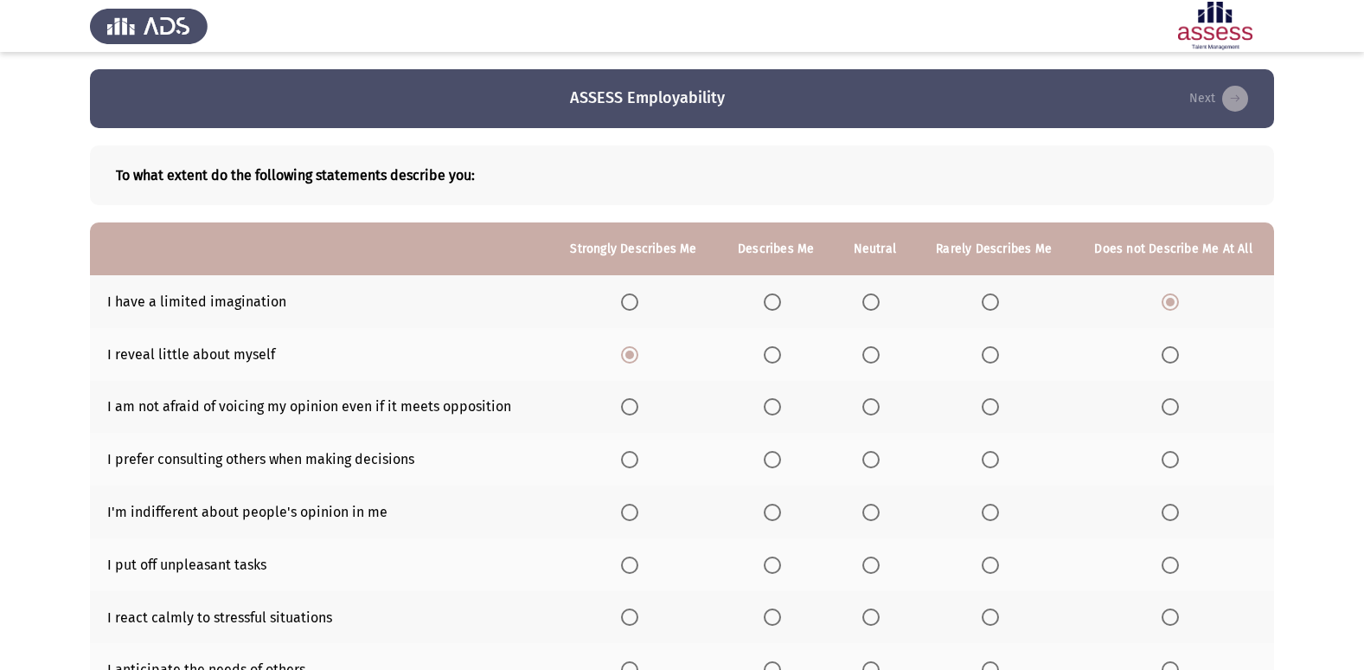
click at [633, 407] on input "Select an option" at bounding box center [629, 406] width 17 height 17
click at [635, 457] on span "Select an option" at bounding box center [629, 459] width 17 height 17
click at [635, 457] on input "Select an option" at bounding box center [629, 459] width 17 height 17
click at [628, 504] on span "Select an option" at bounding box center [629, 512] width 17 height 17
click at [628, 504] on input "Select an option" at bounding box center [629, 512] width 17 height 17
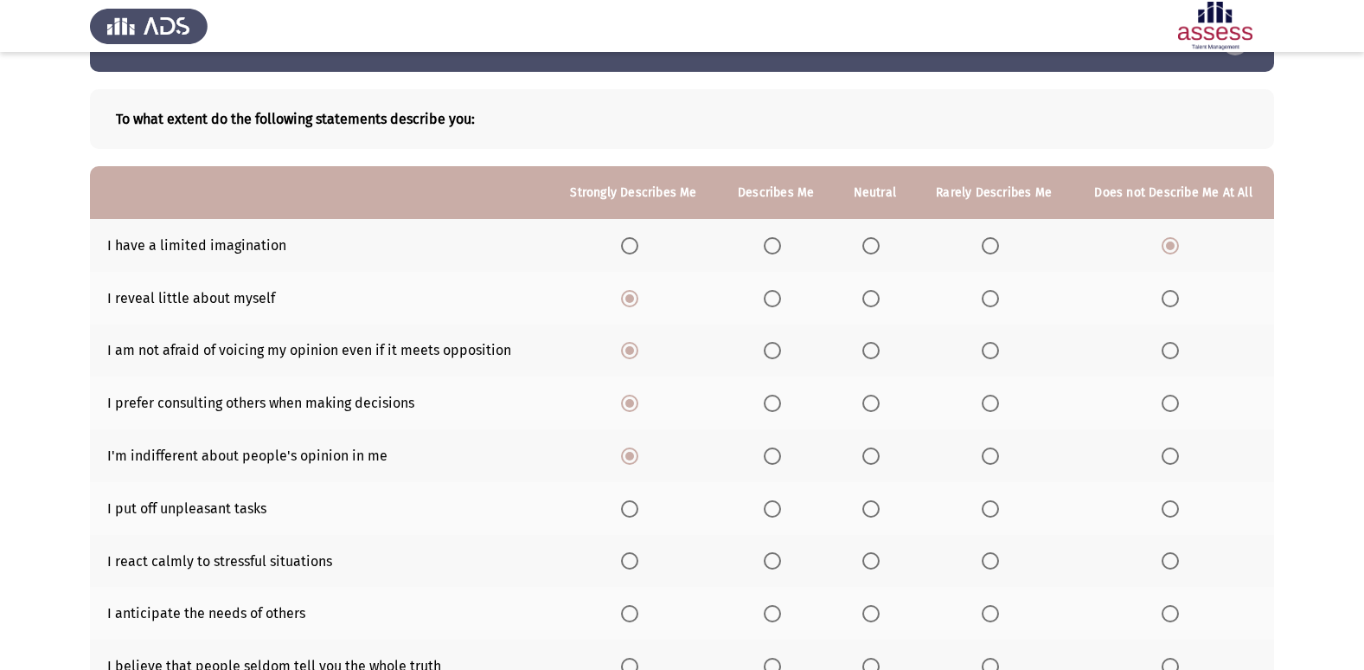
scroll to position [87, 0]
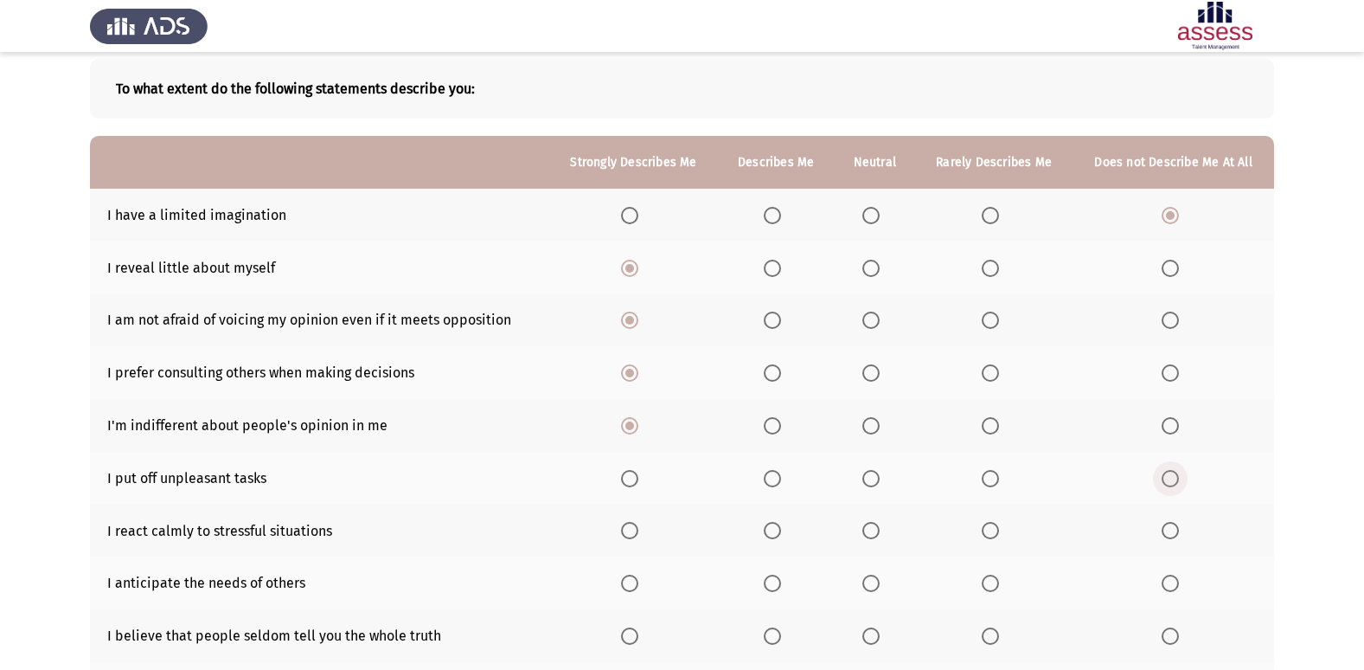
click at [1177, 475] on span "Select an option" at bounding box center [1170, 478] width 17 height 17
click at [1177, 475] on input "Select an option" at bounding box center [1170, 478] width 17 height 17
click at [1165, 530] on span "Select an option" at bounding box center [1170, 530] width 17 height 17
click at [1165, 530] on input "Select an option" at bounding box center [1170, 530] width 17 height 17
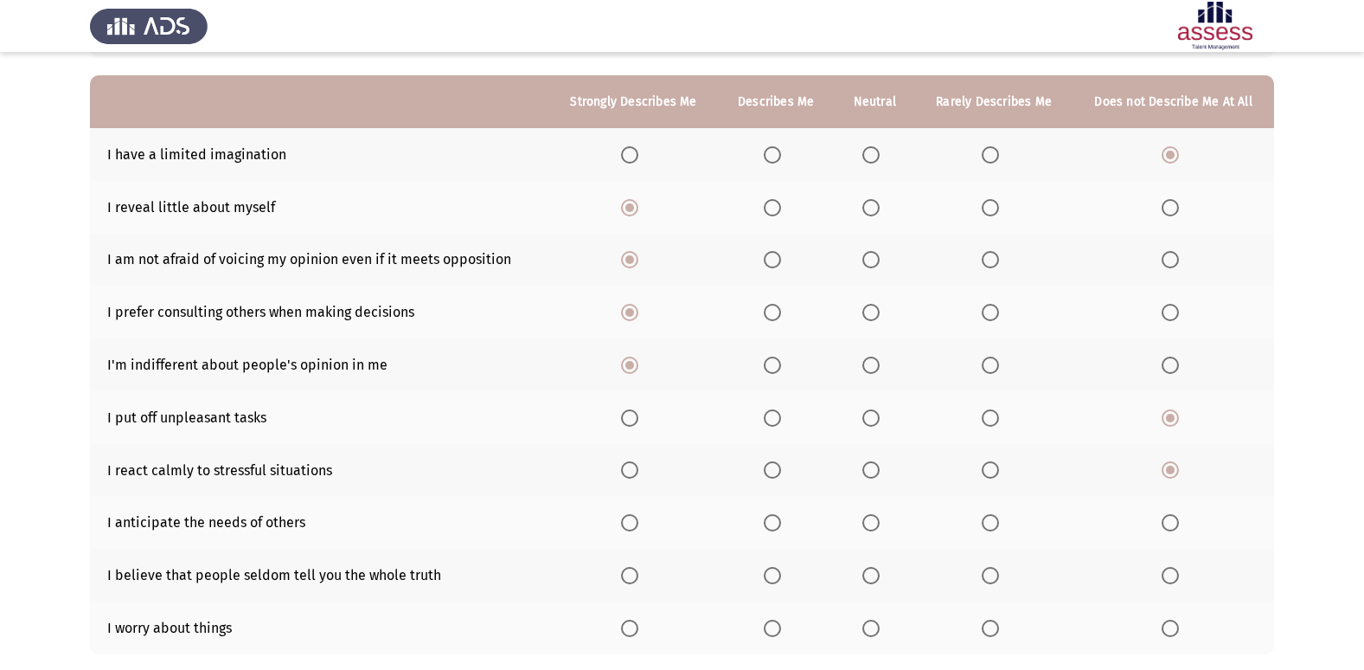
scroll to position [173, 0]
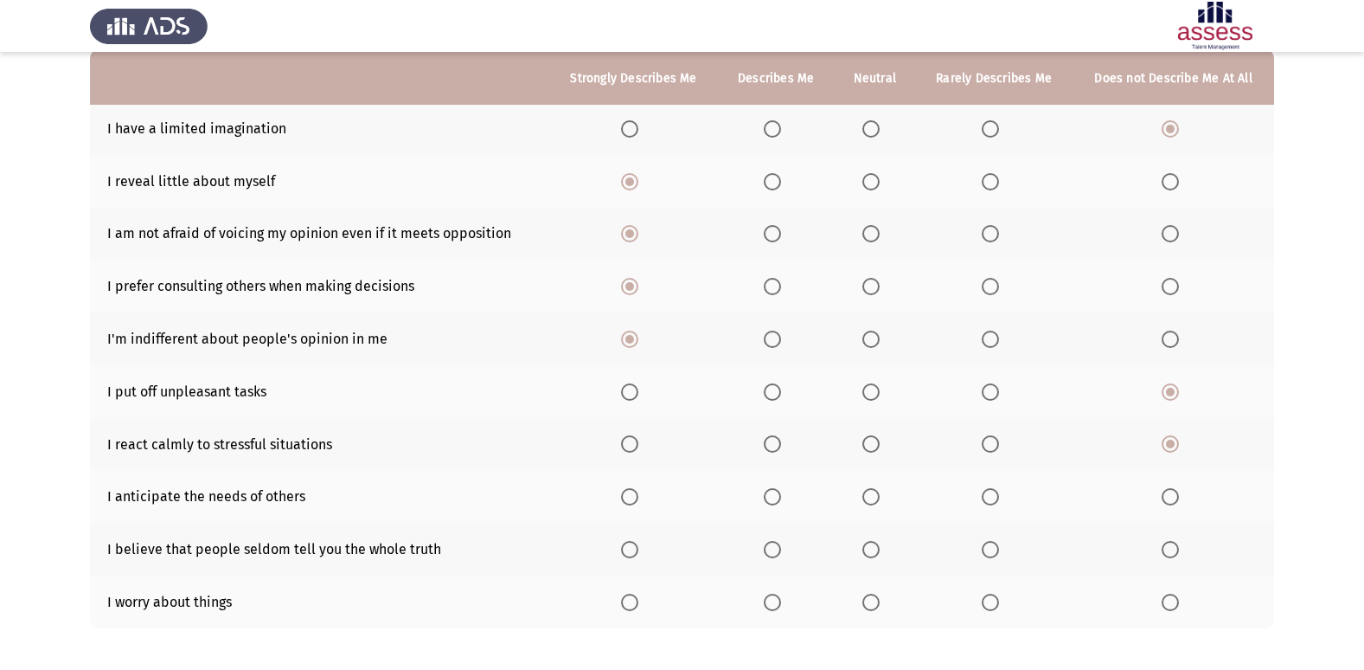
click at [630, 497] on span "Select an option" at bounding box center [630, 497] width 0 height 0
click at [632, 496] on input "Select an option" at bounding box center [629, 496] width 17 height 17
click at [638, 554] on span "Select an option" at bounding box center [629, 549] width 17 height 17
click at [638, 554] on input "Select an option" at bounding box center [629, 549] width 17 height 17
click at [1164, 601] on span "Select an option" at bounding box center [1170, 602] width 17 height 17
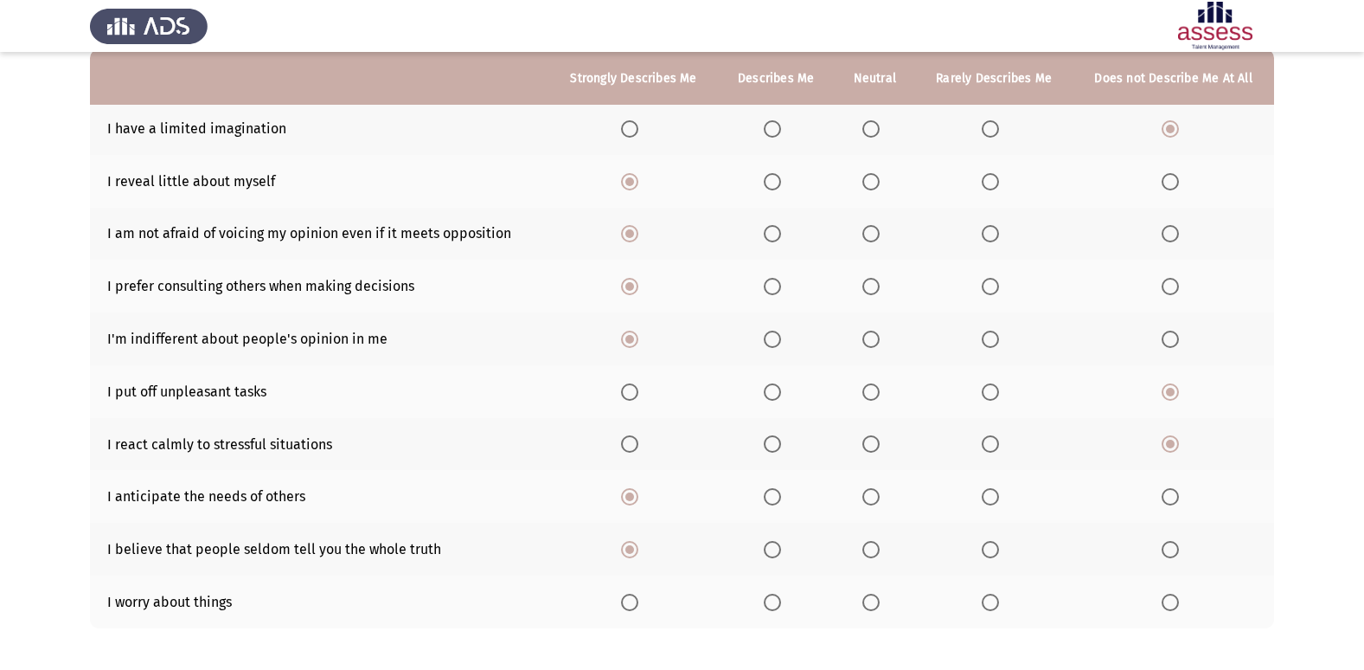
click at [1164, 601] on input "Select an option" at bounding box center [1170, 602] width 17 height 17
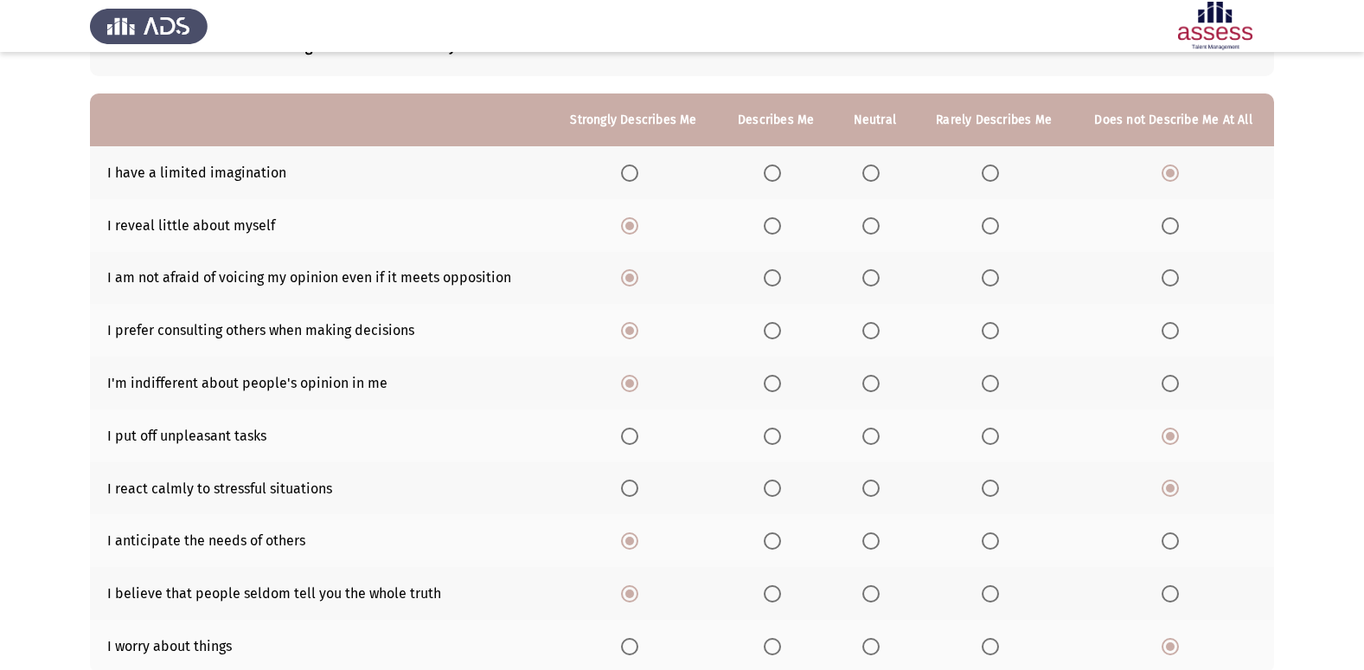
scroll to position [253, 0]
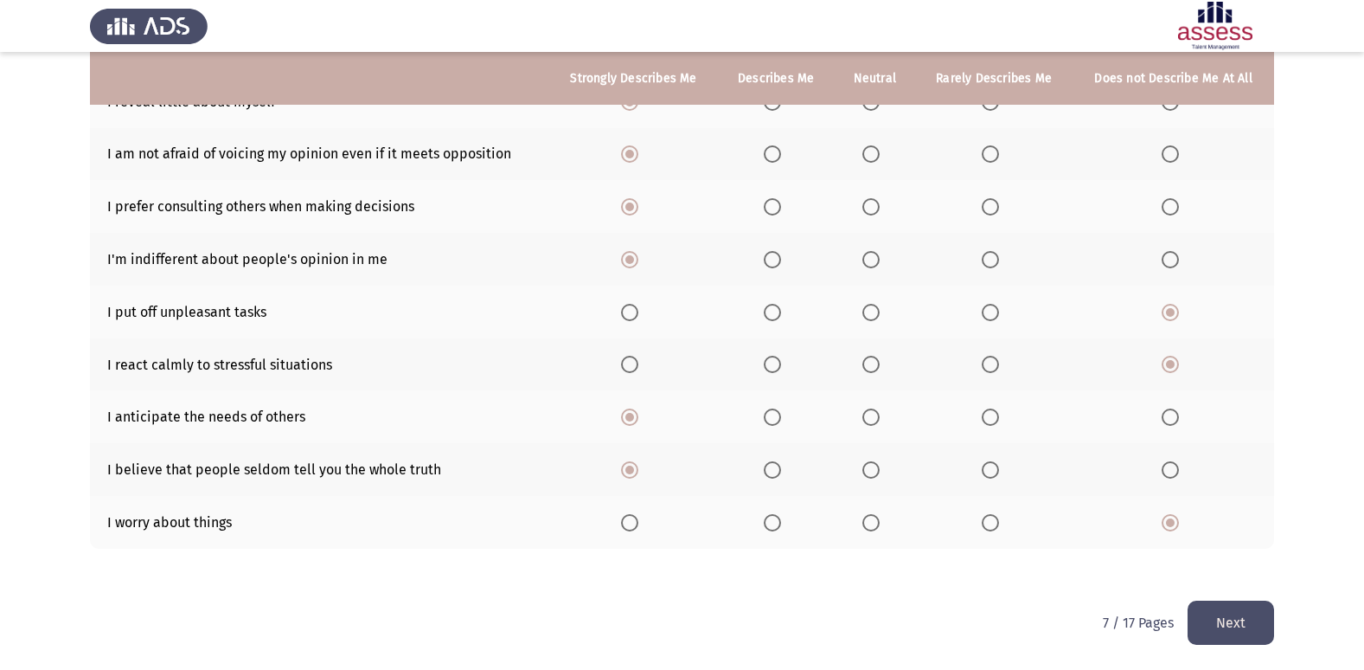
click at [1255, 609] on button "Next" at bounding box center [1231, 622] width 87 height 44
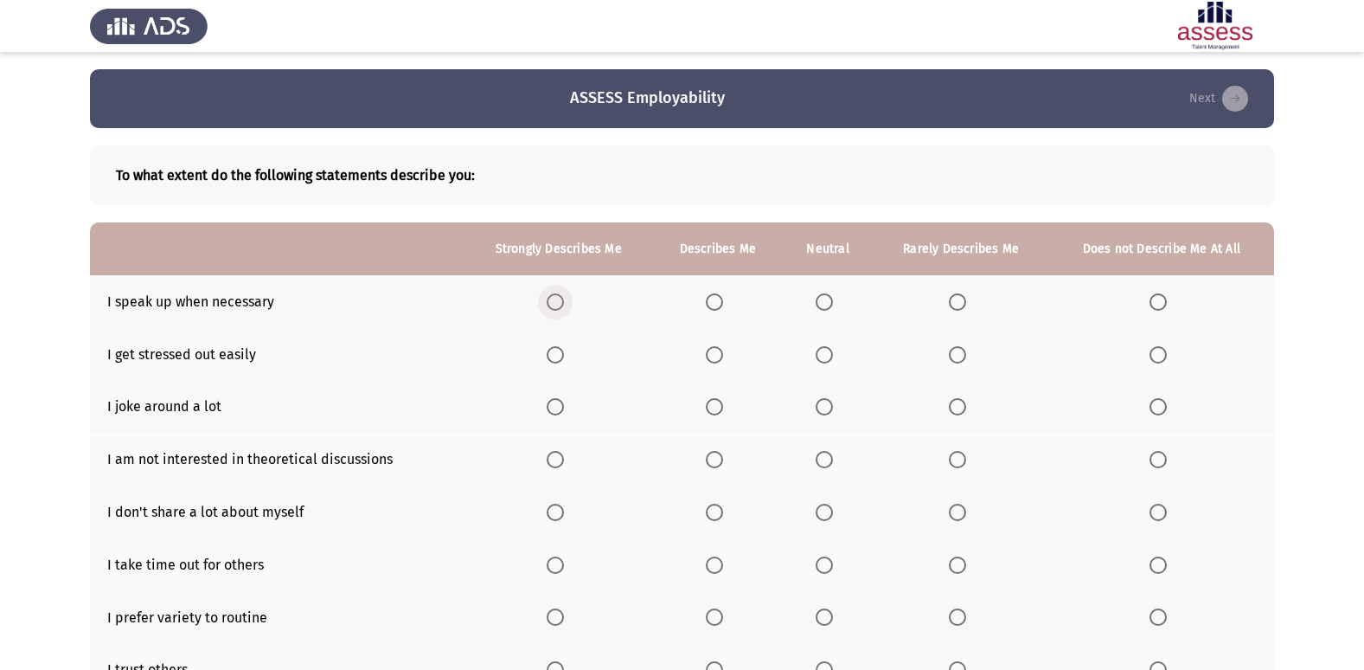
click at [554, 301] on span "Select an option" at bounding box center [555, 301] width 17 height 17
click at [554, 301] on input "Select an option" at bounding box center [555, 301] width 17 height 17
click at [555, 352] on span "Select an option" at bounding box center [555, 354] width 17 height 17
click at [555, 352] on input "Select an option" at bounding box center [555, 354] width 17 height 17
click at [958, 409] on span "Select an option" at bounding box center [957, 406] width 17 height 17
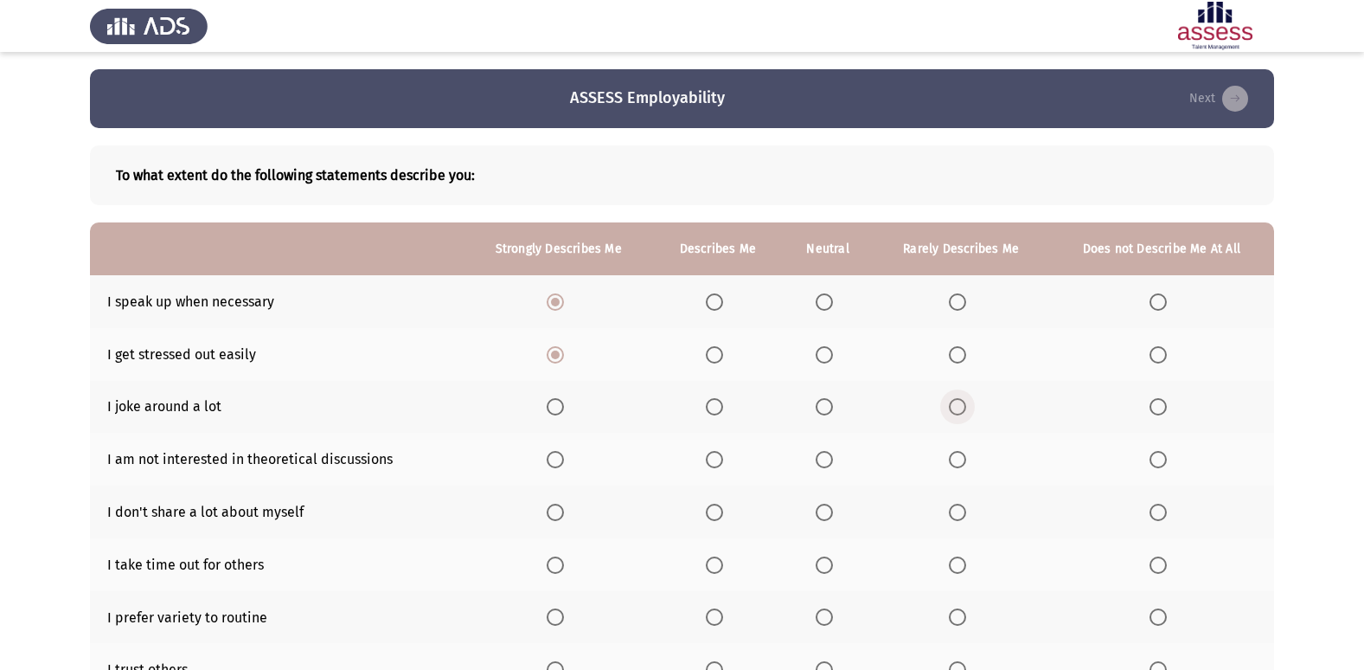
click at [958, 409] on input "Select an option" at bounding box center [957, 406] width 17 height 17
click at [553, 460] on span "Select an option" at bounding box center [555, 459] width 17 height 17
click at [553, 460] on input "Select an option" at bounding box center [555, 459] width 17 height 17
click at [552, 517] on span "Select an option" at bounding box center [555, 512] width 17 height 17
click at [552, 517] on input "Select an option" at bounding box center [555, 512] width 17 height 17
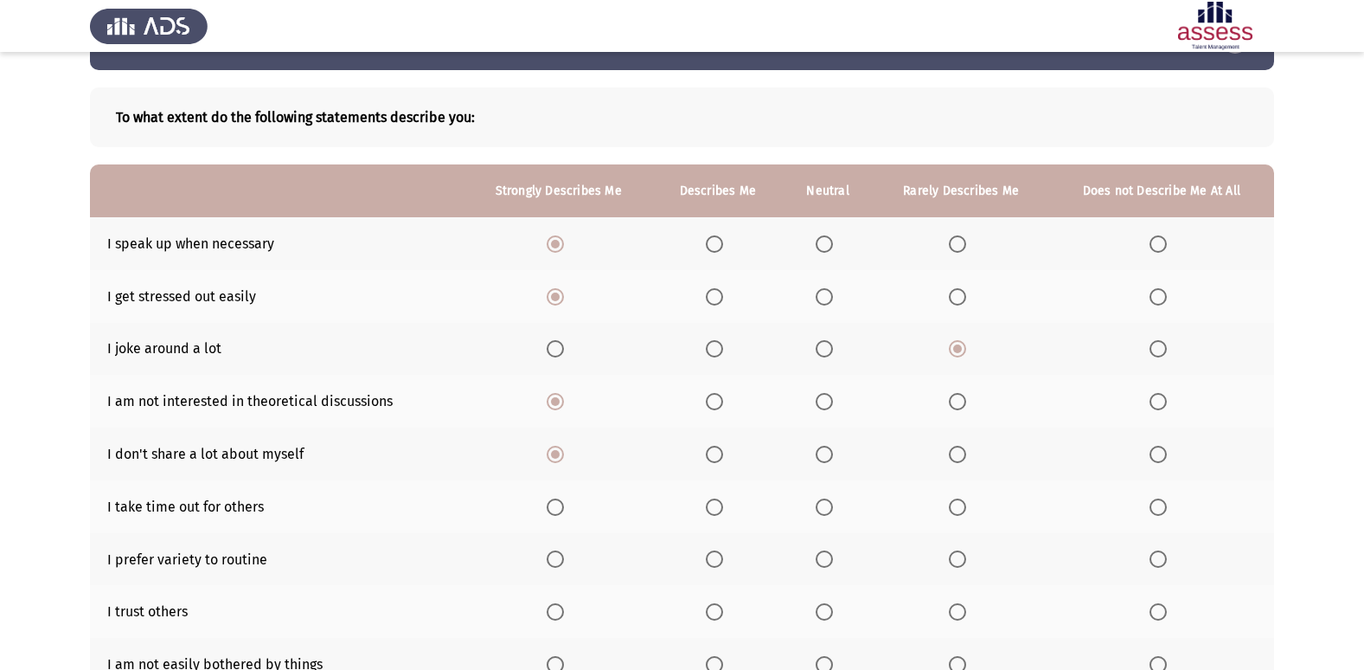
scroll to position [87, 0]
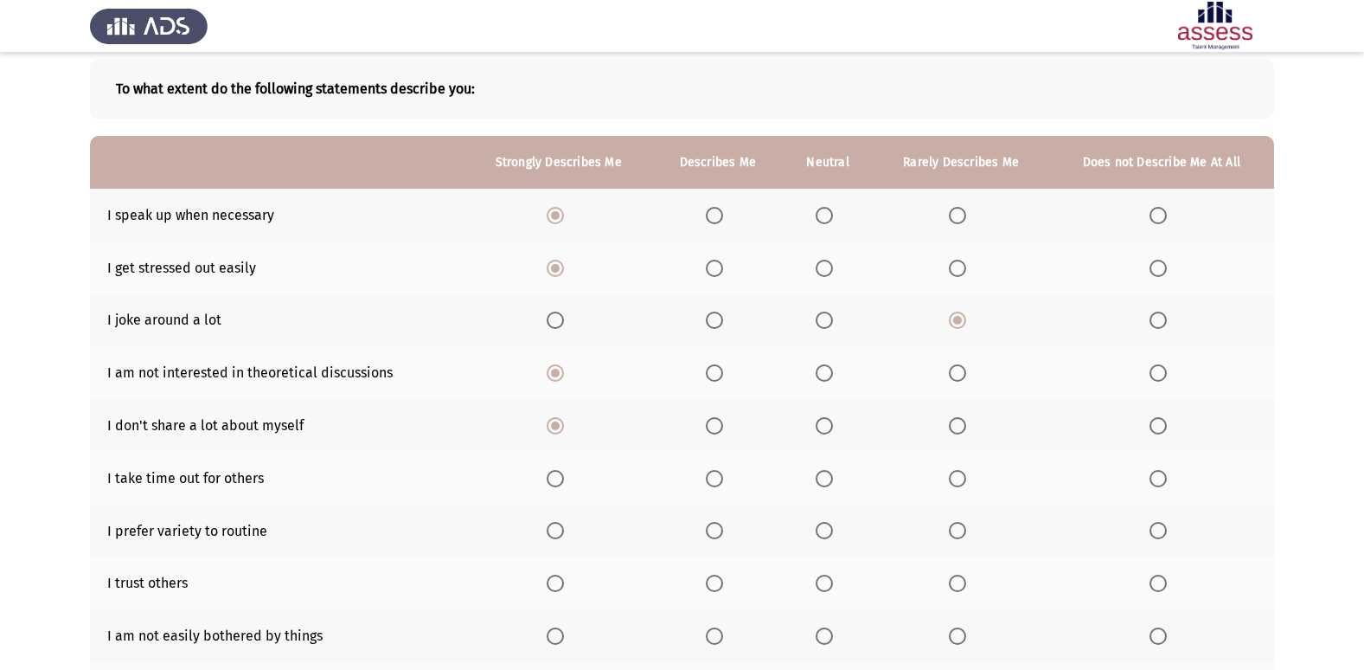
click at [829, 478] on span "Select an option" at bounding box center [824, 478] width 17 height 17
click at [829, 478] on input "Select an option" at bounding box center [824, 478] width 17 height 17
click at [555, 530] on span "Select an option" at bounding box center [555, 530] width 17 height 17
click at [555, 530] on input "Select an option" at bounding box center [555, 530] width 17 height 17
click at [962, 585] on span "Select an option" at bounding box center [957, 582] width 17 height 17
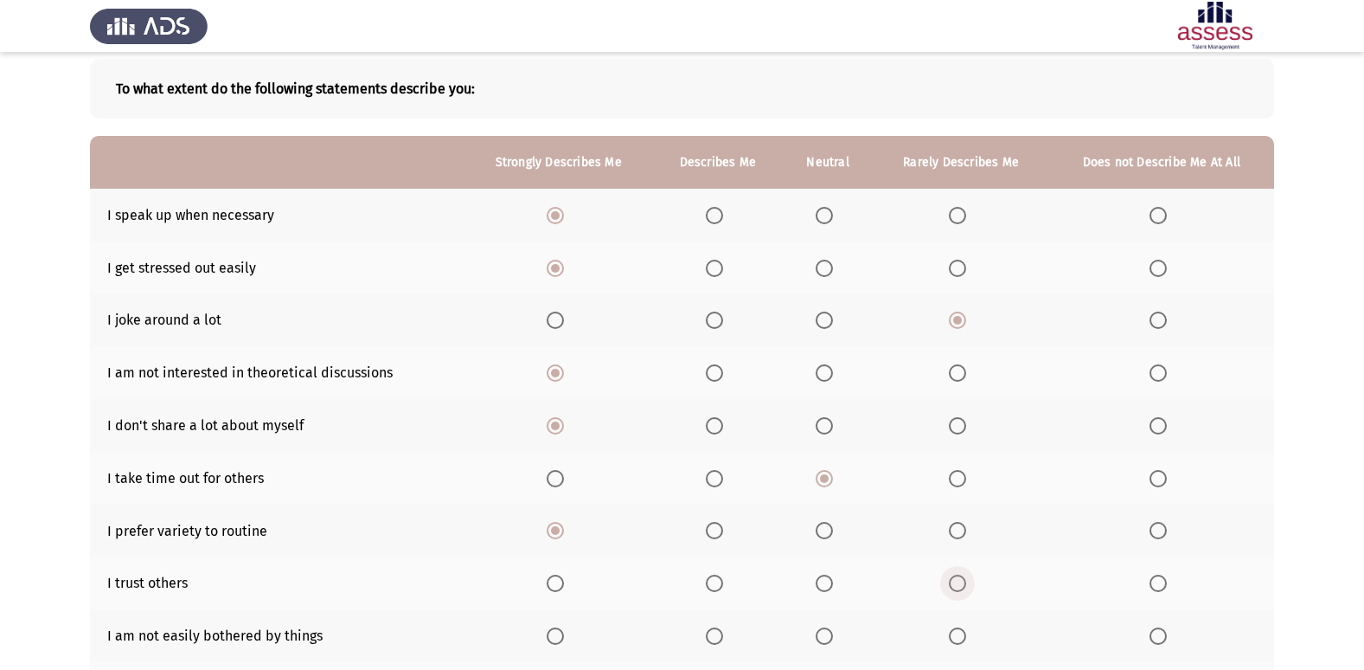
click at [962, 585] on input "Select an option" at bounding box center [957, 582] width 17 height 17
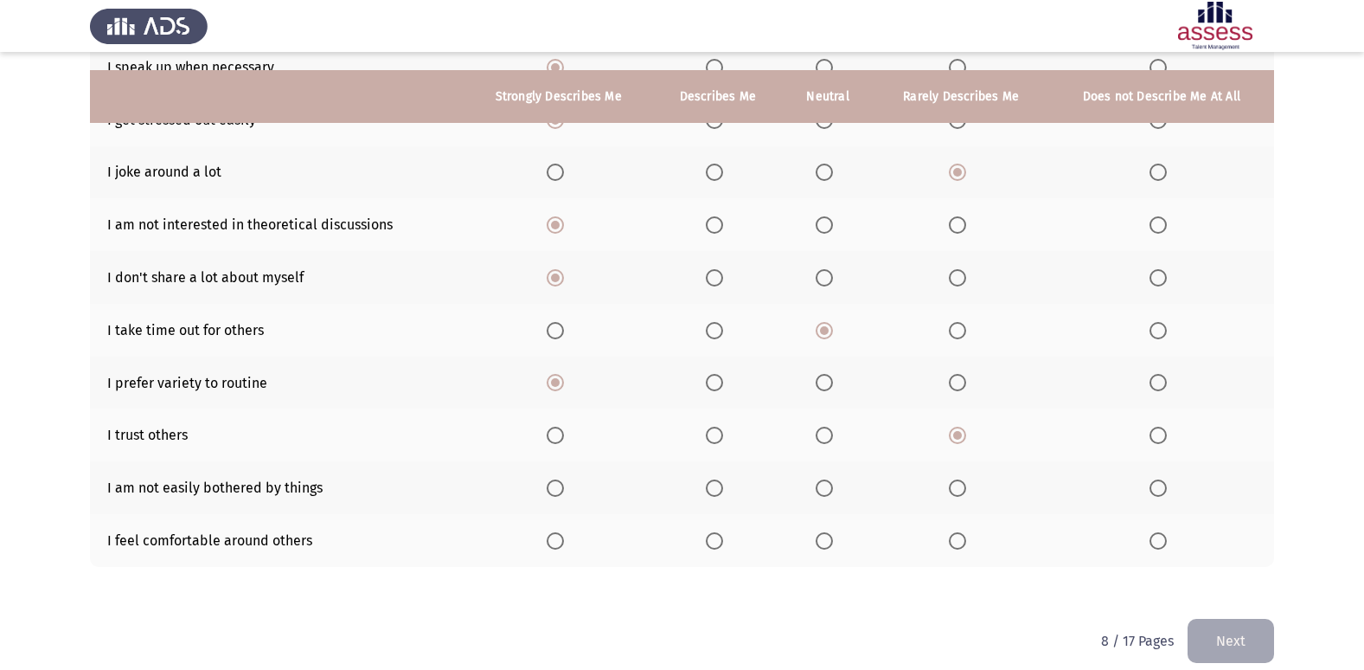
scroll to position [253, 0]
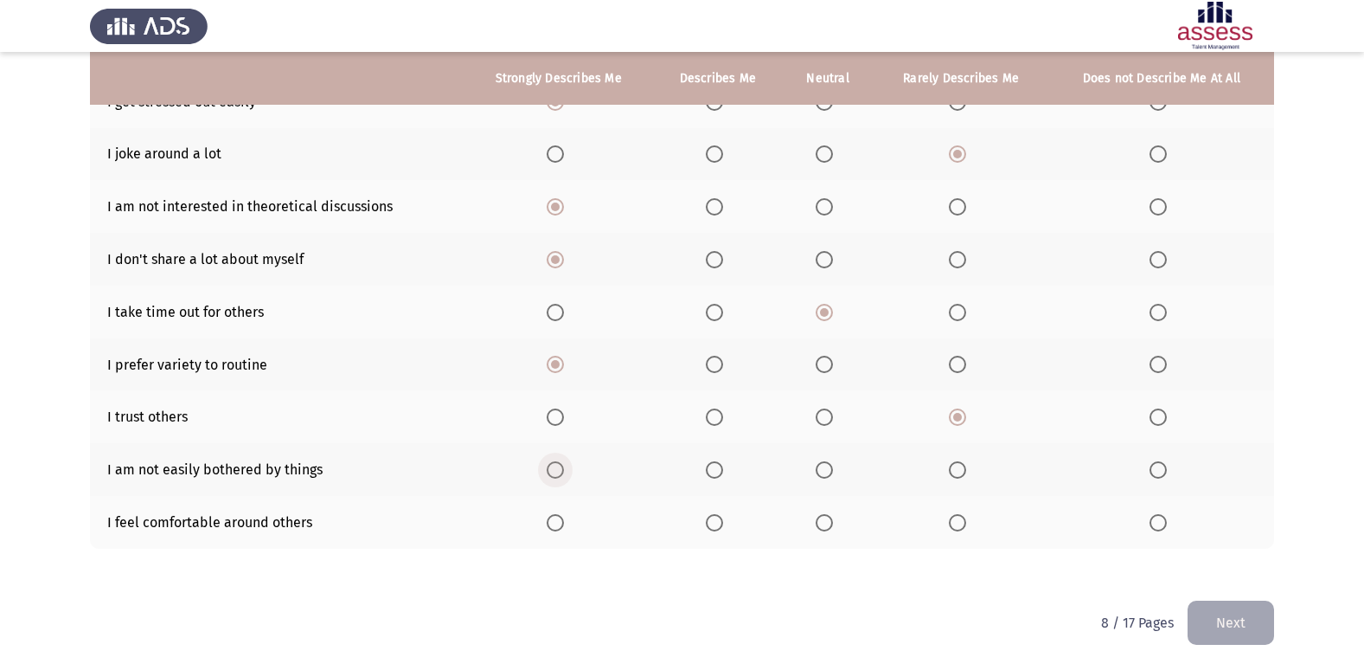
click at [561, 469] on span "Select an option" at bounding box center [555, 469] width 17 height 17
click at [561, 469] on input "Select an option" at bounding box center [555, 469] width 17 height 17
click at [953, 518] on span "Select an option" at bounding box center [957, 522] width 17 height 17
click at [953, 518] on input "Select an option" at bounding box center [957, 522] width 17 height 17
click at [1261, 619] on button "Next" at bounding box center [1231, 622] width 87 height 44
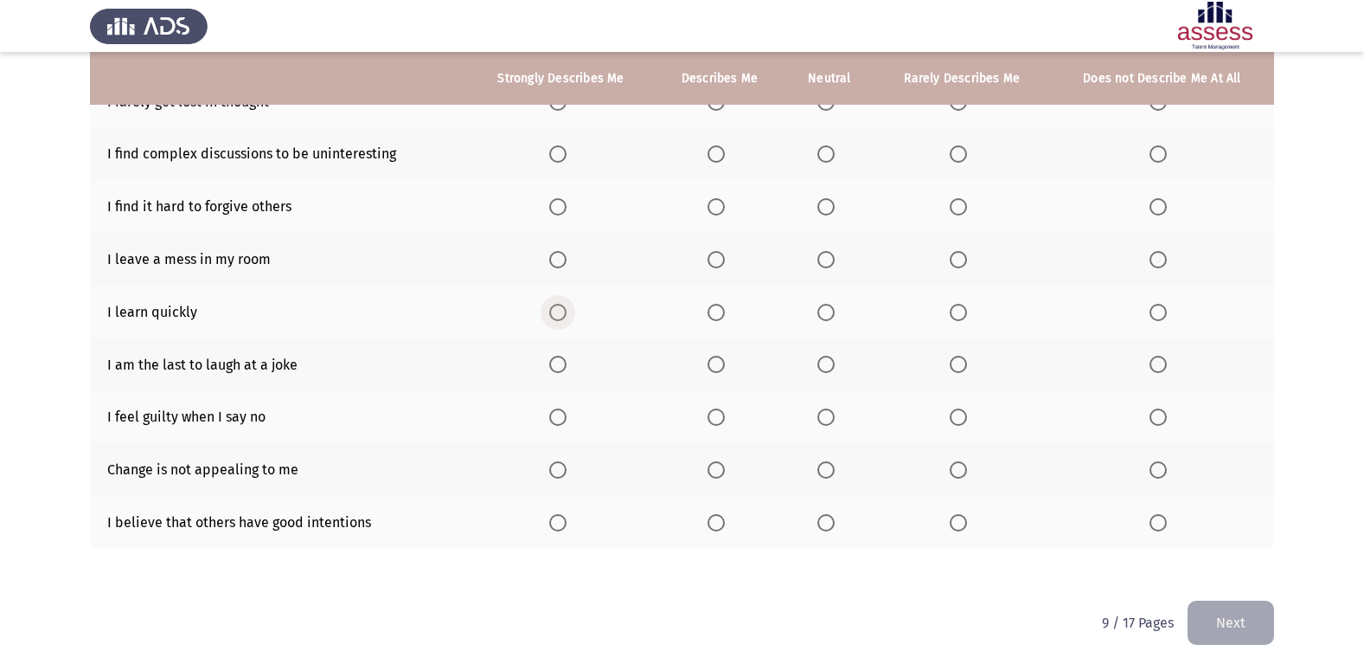
click at [555, 308] on span "Select an option" at bounding box center [557, 312] width 17 height 17
click at [555, 308] on input "Select an option" at bounding box center [557, 312] width 17 height 17
click at [1162, 254] on span "Select an option" at bounding box center [1158, 259] width 17 height 17
click at [1162, 254] on input "Select an option" at bounding box center [1158, 259] width 17 height 17
click at [560, 215] on span "Select an option" at bounding box center [557, 206] width 17 height 17
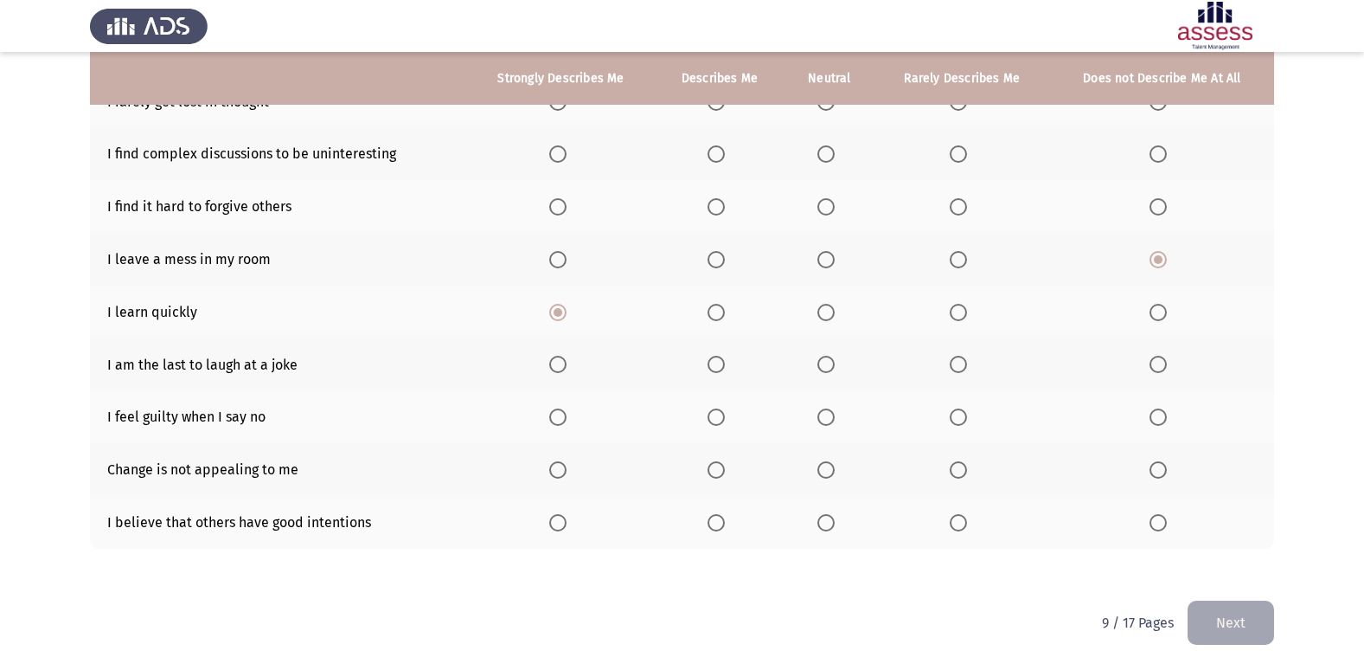
click at [560, 215] on input "Select an option" at bounding box center [557, 206] width 17 height 17
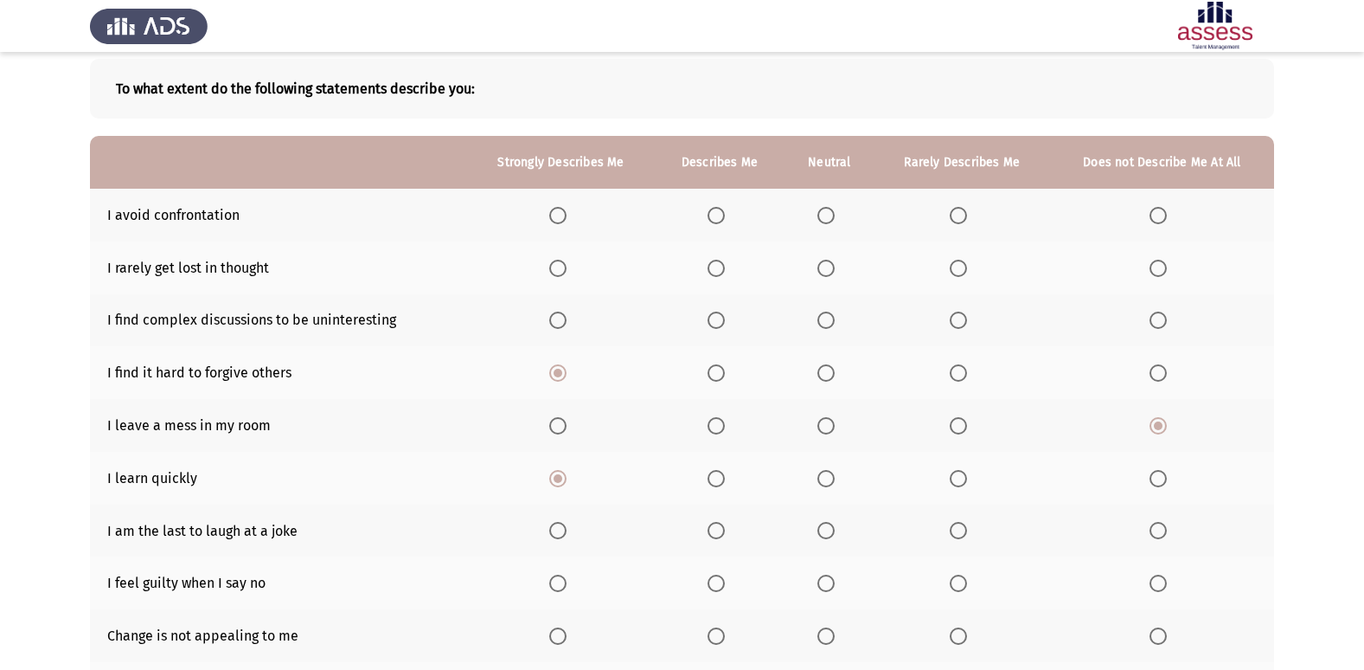
scroll to position [80, 0]
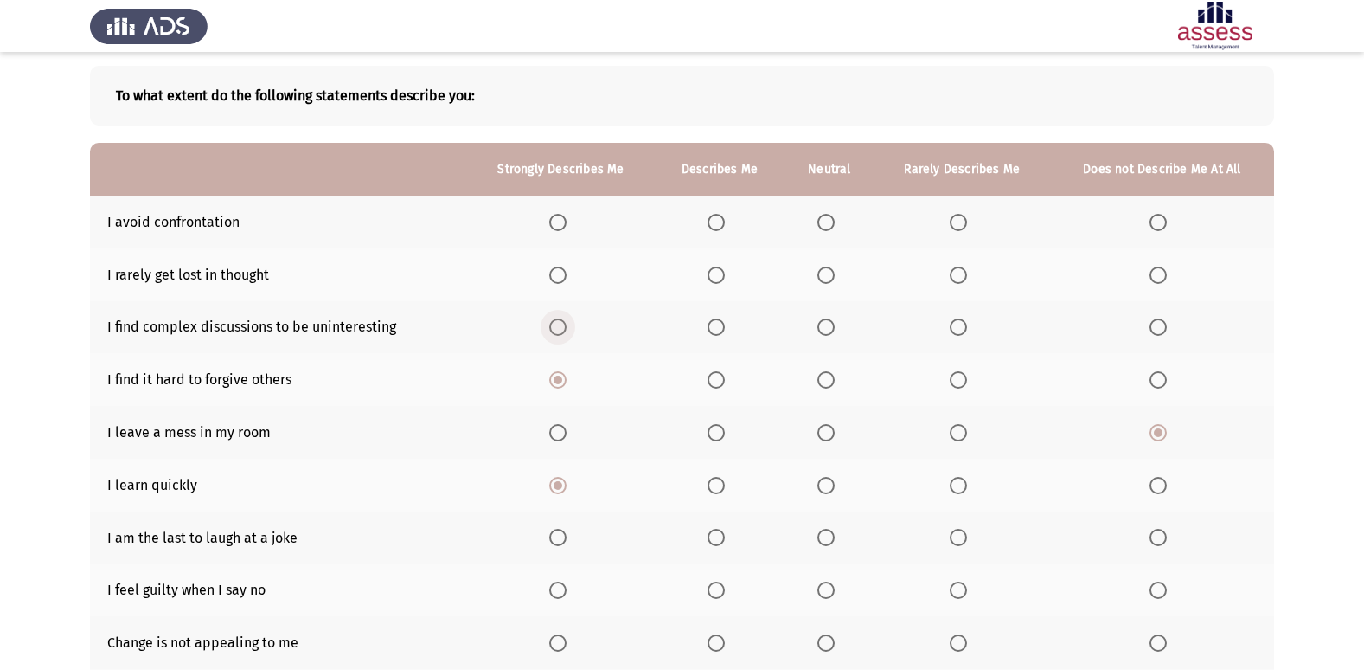
click at [558, 319] on span "Select an option" at bounding box center [557, 326] width 17 height 17
click at [558, 319] on input "Select an option" at bounding box center [557, 326] width 17 height 17
click at [1158, 327] on span "Select an option" at bounding box center [1158, 327] width 0 height 0
click at [1158, 327] on input "Select an option" at bounding box center [1158, 326] width 17 height 17
click at [1159, 332] on span "Select an option" at bounding box center [1158, 326] width 17 height 17
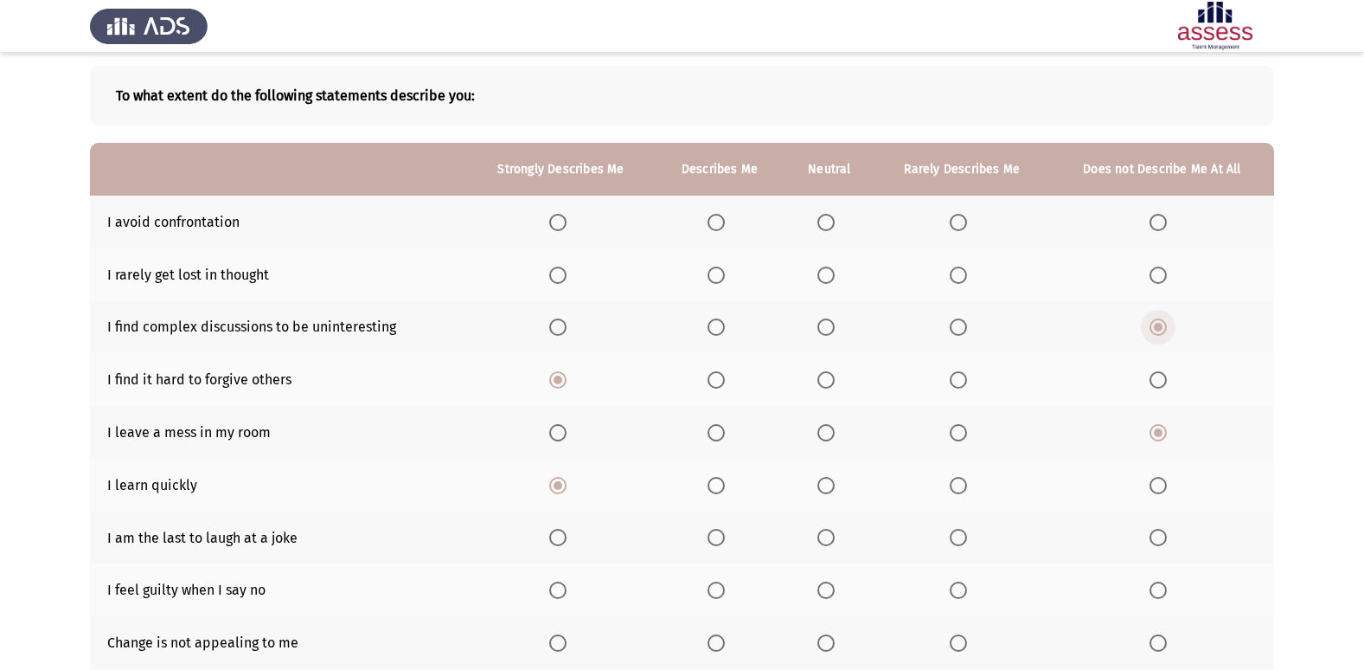
click at [1159, 332] on input "Select an option" at bounding box center [1158, 326] width 17 height 17
click at [569, 334] on label "Select an option" at bounding box center [561, 326] width 24 height 17
click at [567, 334] on input "Select an option" at bounding box center [557, 326] width 17 height 17
click at [1162, 377] on span "Select an option" at bounding box center [1158, 379] width 17 height 17
click at [1162, 377] on input "Select an option" at bounding box center [1158, 379] width 17 height 17
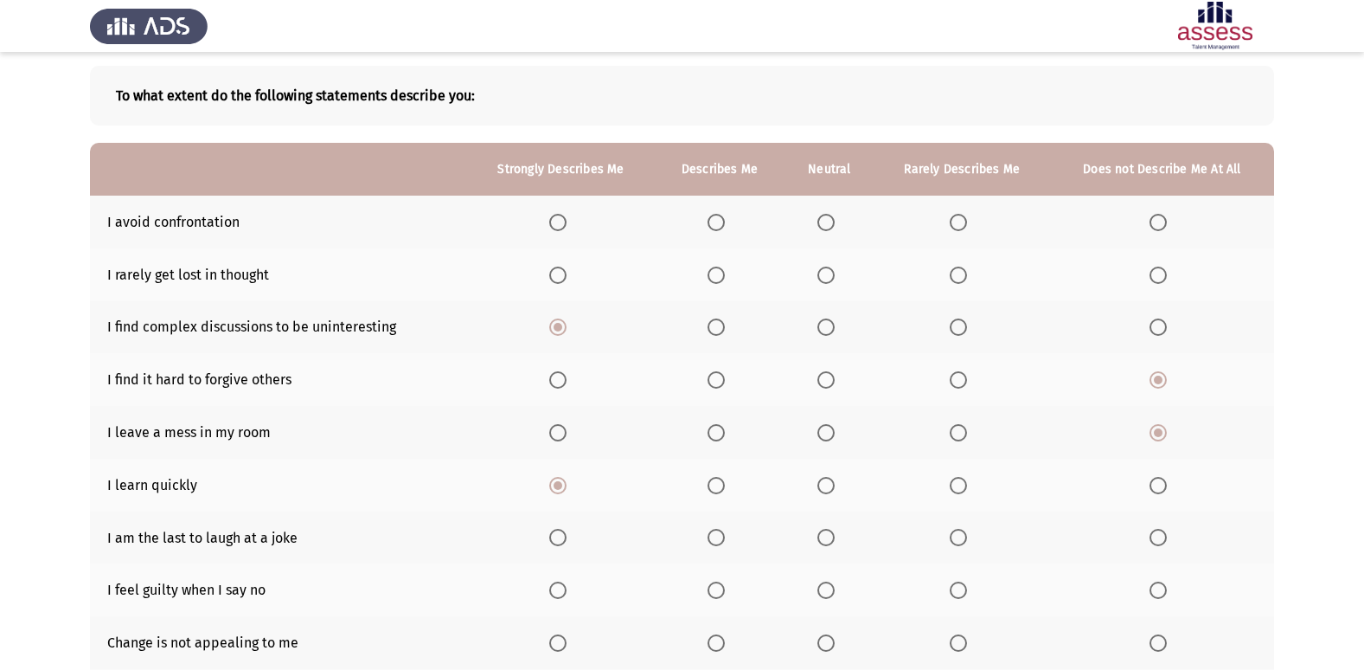
click at [564, 226] on span "Select an option" at bounding box center [557, 222] width 17 height 17
click at [564, 226] on input "Select an option" at bounding box center [557, 222] width 17 height 17
click at [1152, 273] on span "Select an option" at bounding box center [1158, 274] width 17 height 17
click at [1152, 273] on input "Select an option" at bounding box center [1158, 274] width 17 height 17
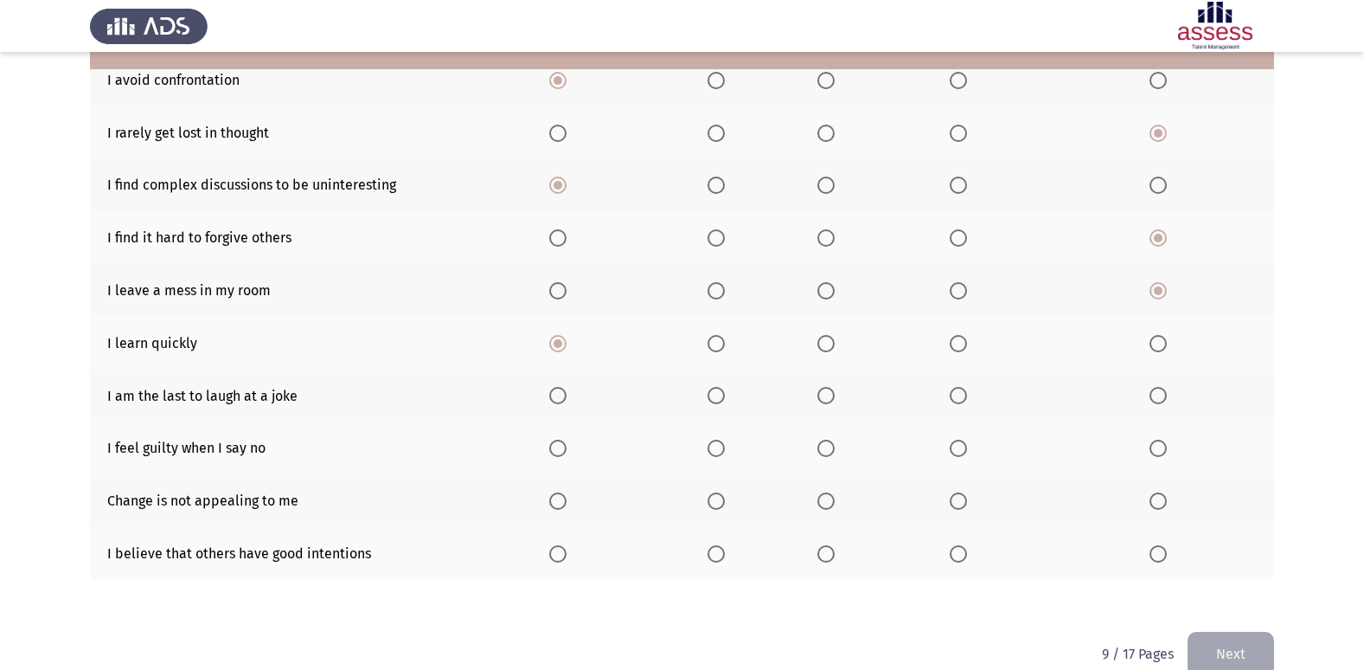
scroll to position [253, 0]
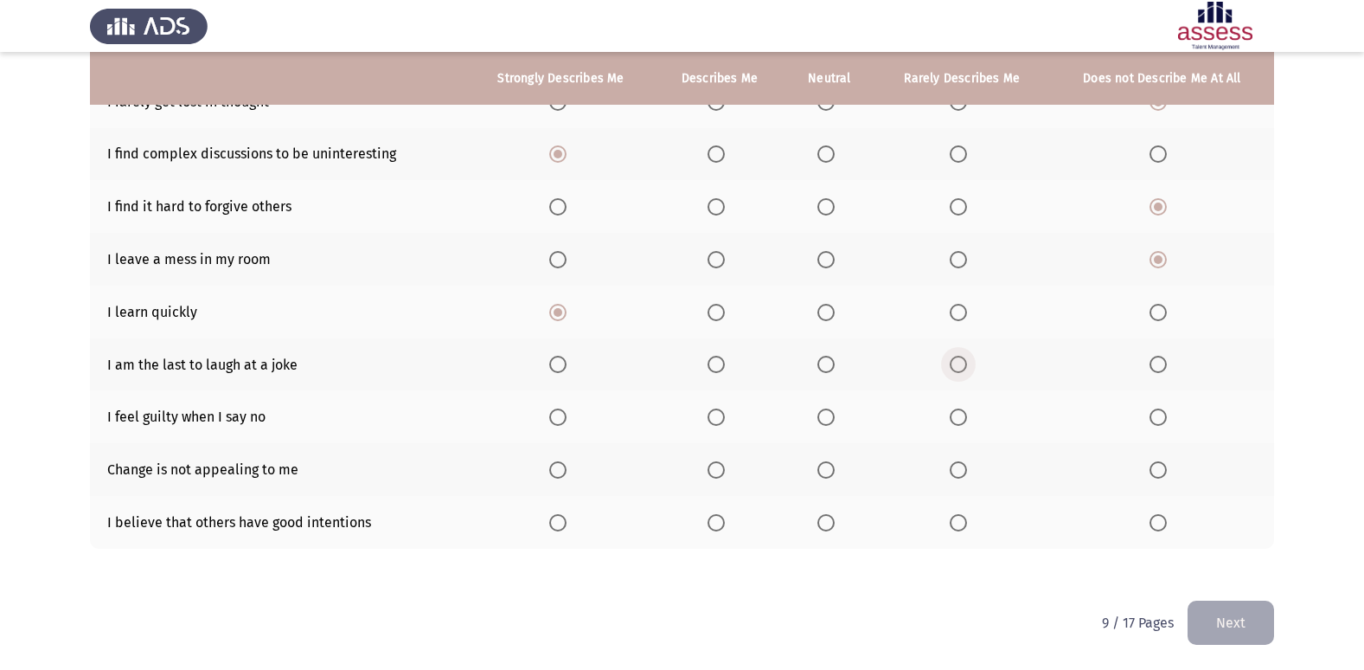
click at [965, 363] on span "Select an option" at bounding box center [958, 364] width 17 height 17
click at [965, 363] on input "Select an option" at bounding box center [958, 364] width 17 height 17
click at [560, 467] on span "Select an option" at bounding box center [557, 469] width 17 height 17
click at [560, 467] on input "Select an option" at bounding box center [557, 469] width 17 height 17
click at [566, 520] on span "Select an option" at bounding box center [557, 522] width 17 height 17
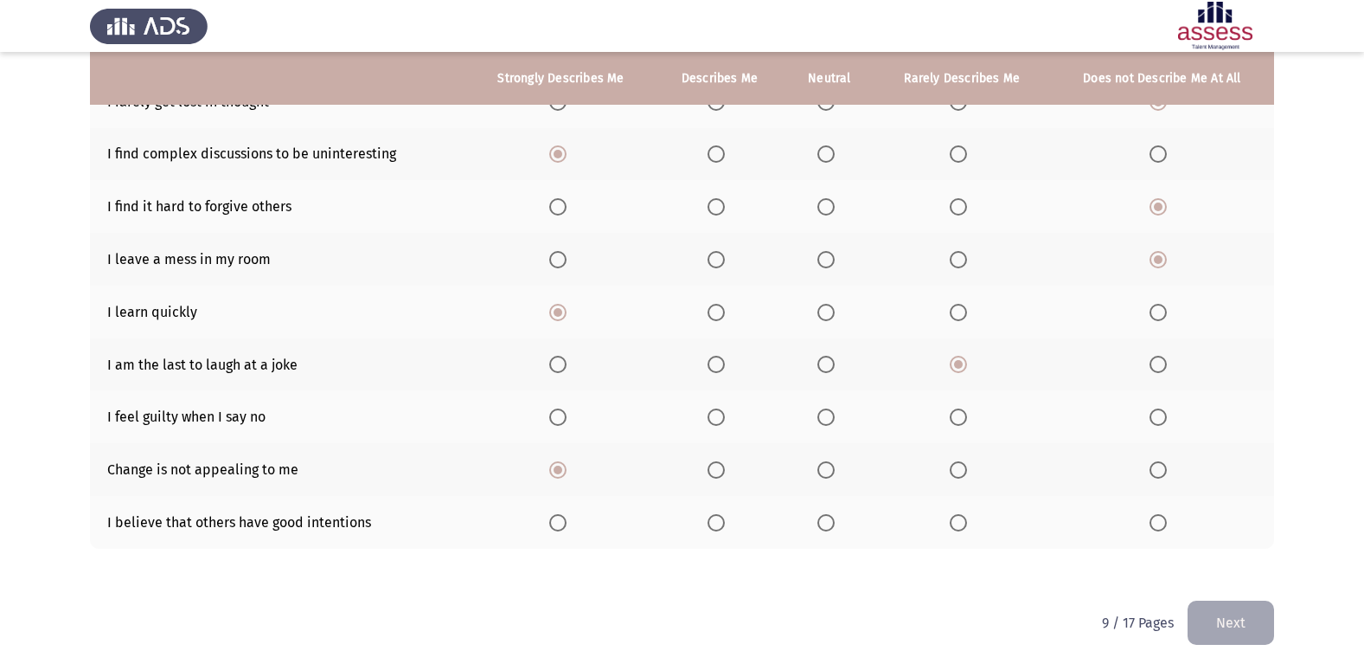
click at [566, 520] on input "Select an option" at bounding box center [557, 522] width 17 height 17
click at [1159, 418] on span "Select an option" at bounding box center [1158, 416] width 17 height 17
click at [1159, 418] on input "Select an option" at bounding box center [1158, 416] width 17 height 17
click at [1244, 632] on button "Next" at bounding box center [1231, 622] width 87 height 44
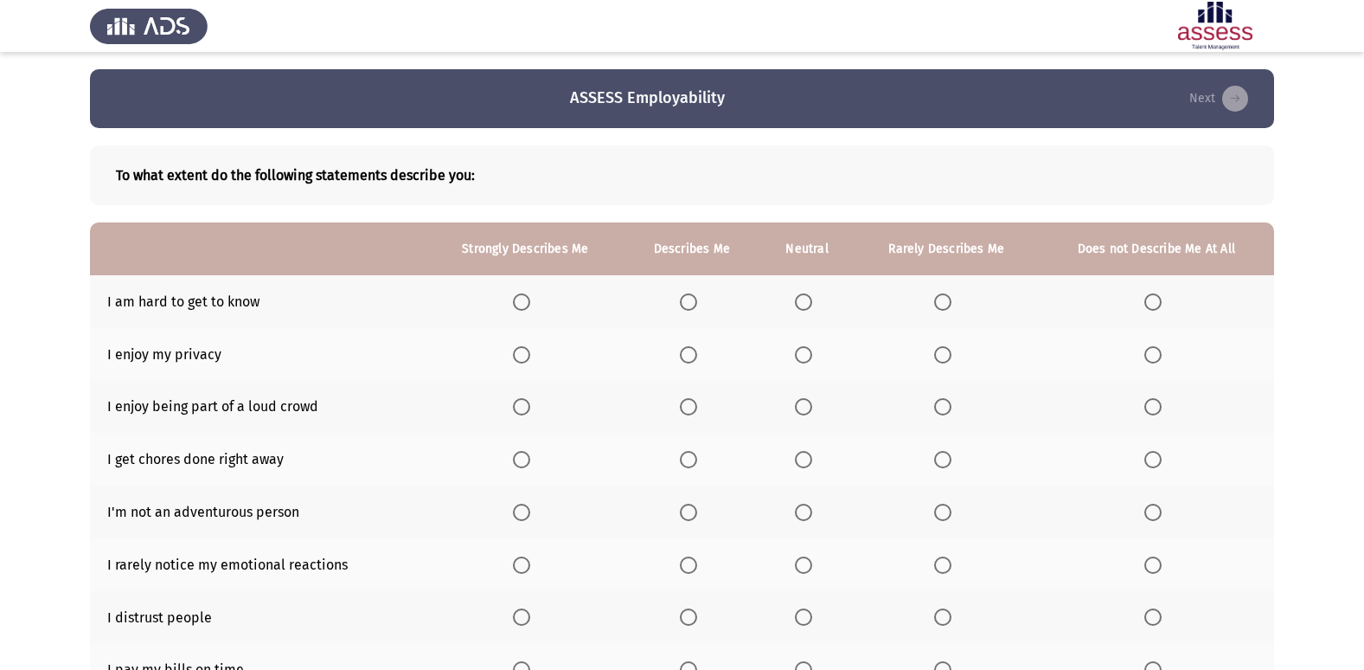
click at [1158, 302] on span "Select an option" at bounding box center [1153, 301] width 17 height 17
click at [1158, 302] on input "Select an option" at bounding box center [1153, 301] width 17 height 17
click at [523, 359] on span "Select an option" at bounding box center [521, 354] width 17 height 17
click at [523, 359] on input "Select an option" at bounding box center [521, 354] width 17 height 17
click at [530, 406] on span "Select an option" at bounding box center [521, 406] width 17 height 17
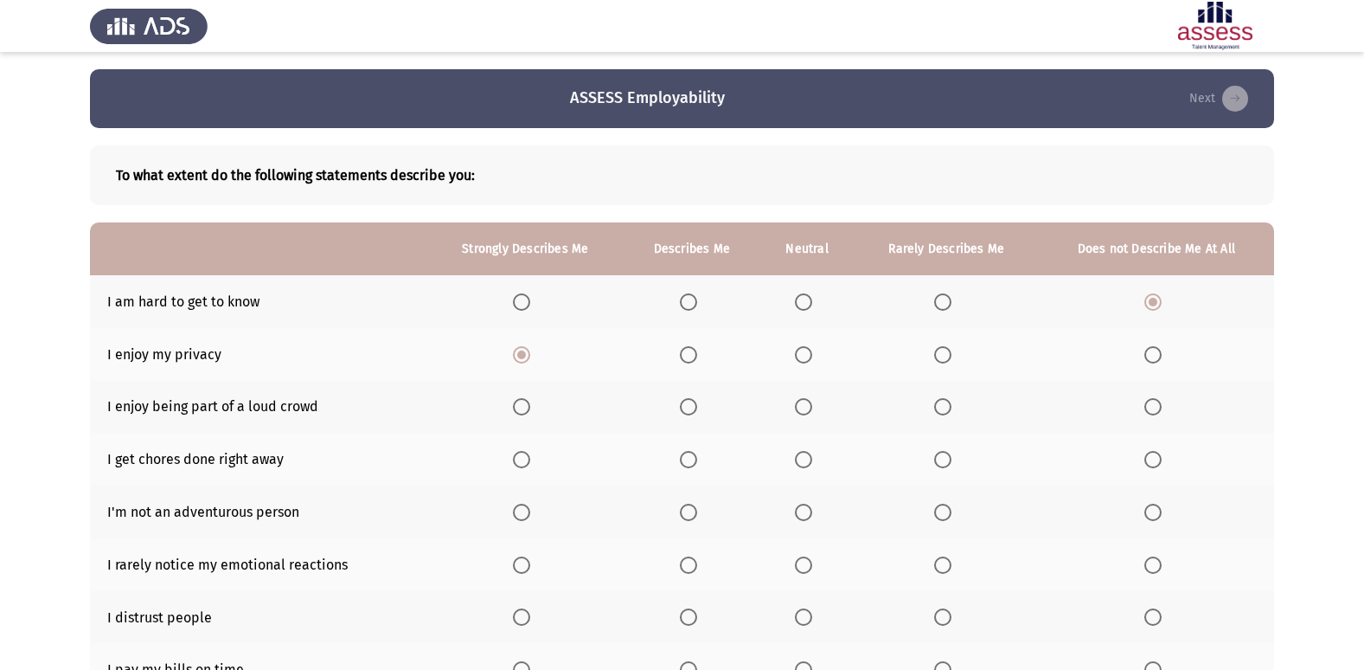
click at [530, 406] on input "Select an option" at bounding box center [521, 406] width 17 height 17
click at [529, 452] on span "Select an option" at bounding box center [521, 459] width 17 height 17
click at [529, 452] on input "Select an option" at bounding box center [521, 459] width 17 height 17
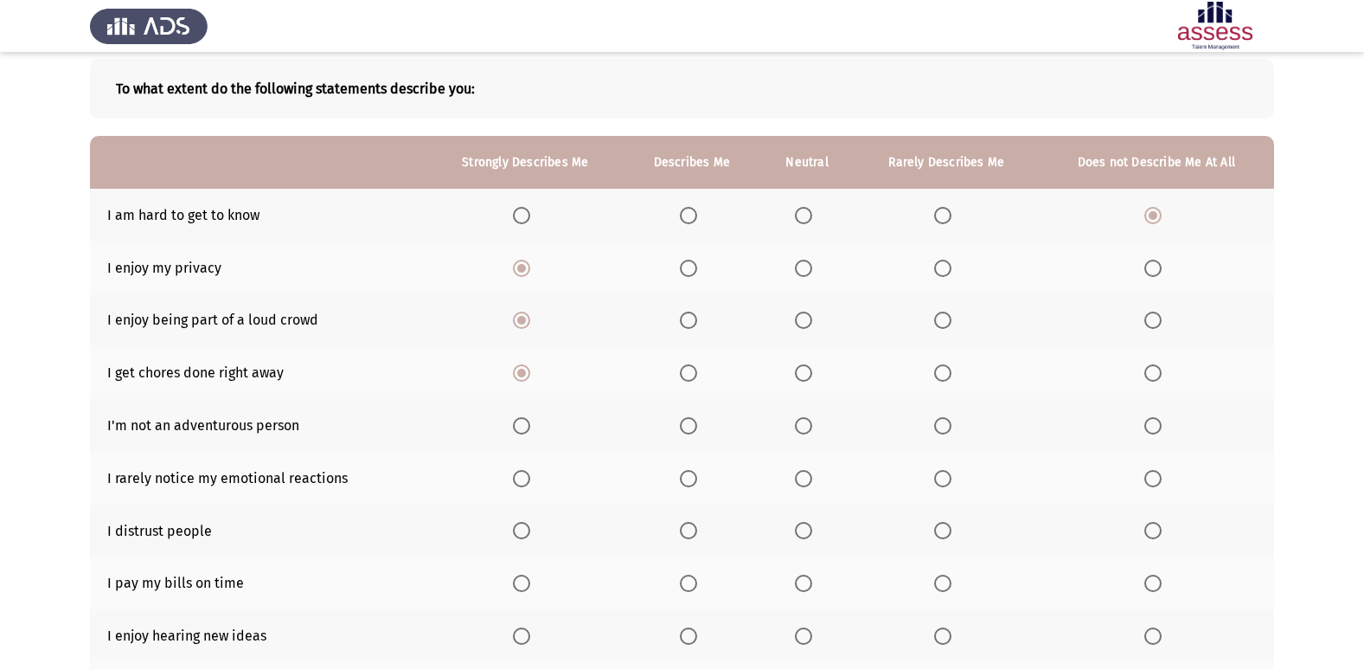
click at [1152, 426] on span "Select an option" at bounding box center [1153, 425] width 17 height 17
click at [1152, 426] on input "Select an option" at bounding box center [1153, 425] width 17 height 17
click at [520, 477] on span "Select an option" at bounding box center [521, 478] width 17 height 17
click at [520, 477] on input "Select an option" at bounding box center [521, 478] width 17 height 17
click at [520, 531] on span "Select an option" at bounding box center [521, 530] width 17 height 17
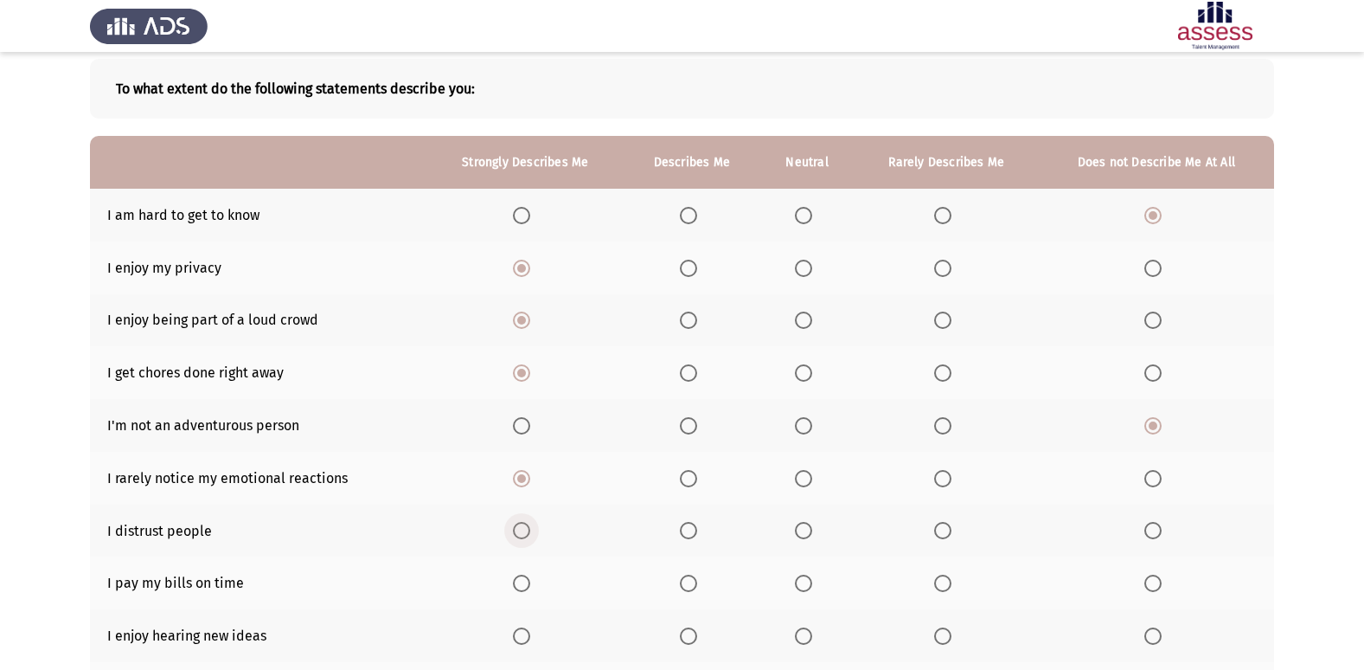
click at [520, 531] on input "Select an option" at bounding box center [521, 530] width 17 height 17
click at [521, 584] on span "Select an option" at bounding box center [521, 582] width 17 height 17
click at [521, 584] on input "Select an option" at bounding box center [521, 582] width 17 height 17
click at [523, 638] on span "Select an option" at bounding box center [521, 635] width 17 height 17
click at [523, 638] on input "Select an option" at bounding box center [521, 635] width 17 height 17
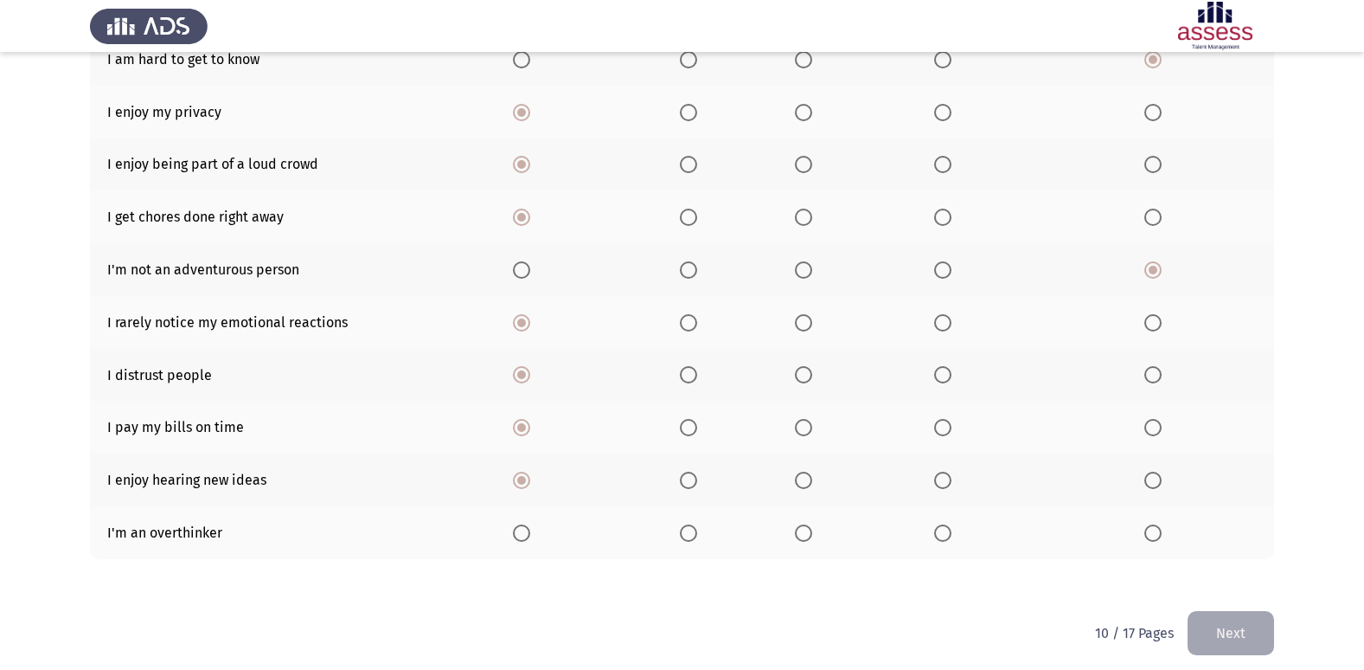
scroll to position [253, 0]
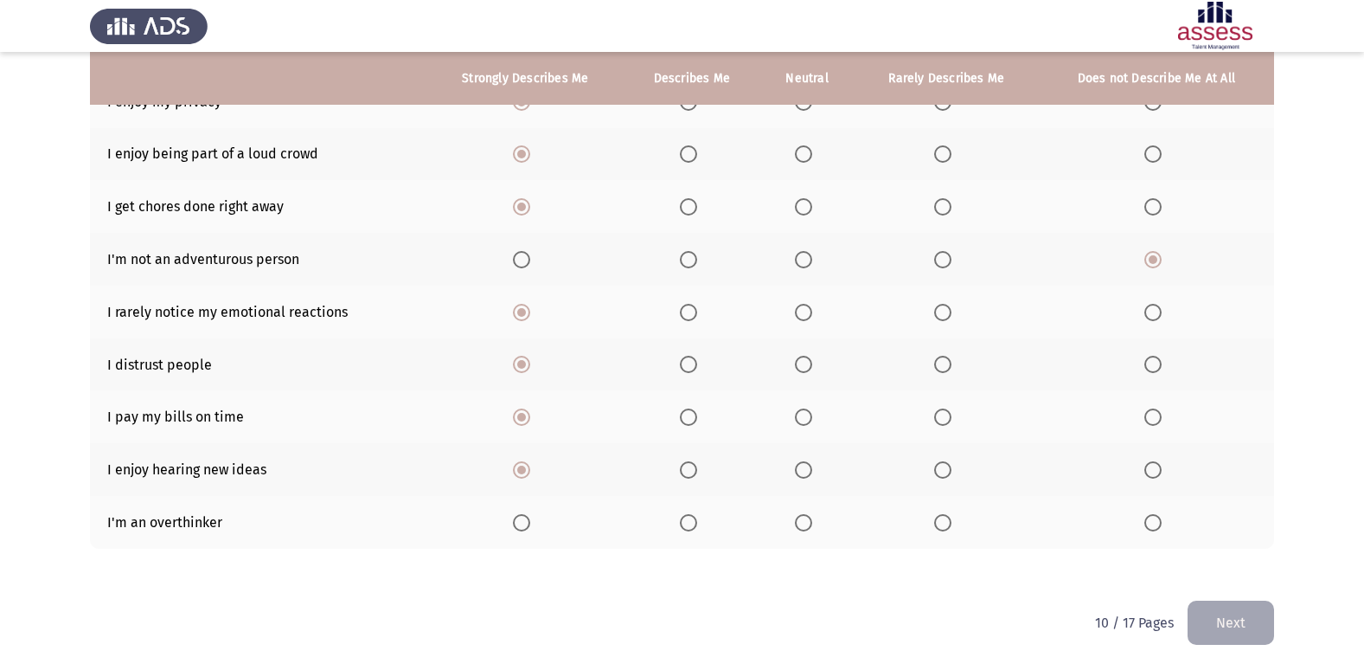
click at [529, 526] on span "Select an option" at bounding box center [521, 522] width 17 height 17
click at [529, 526] on input "Select an option" at bounding box center [521, 522] width 17 height 17
click at [1197, 619] on button "Next" at bounding box center [1231, 622] width 87 height 44
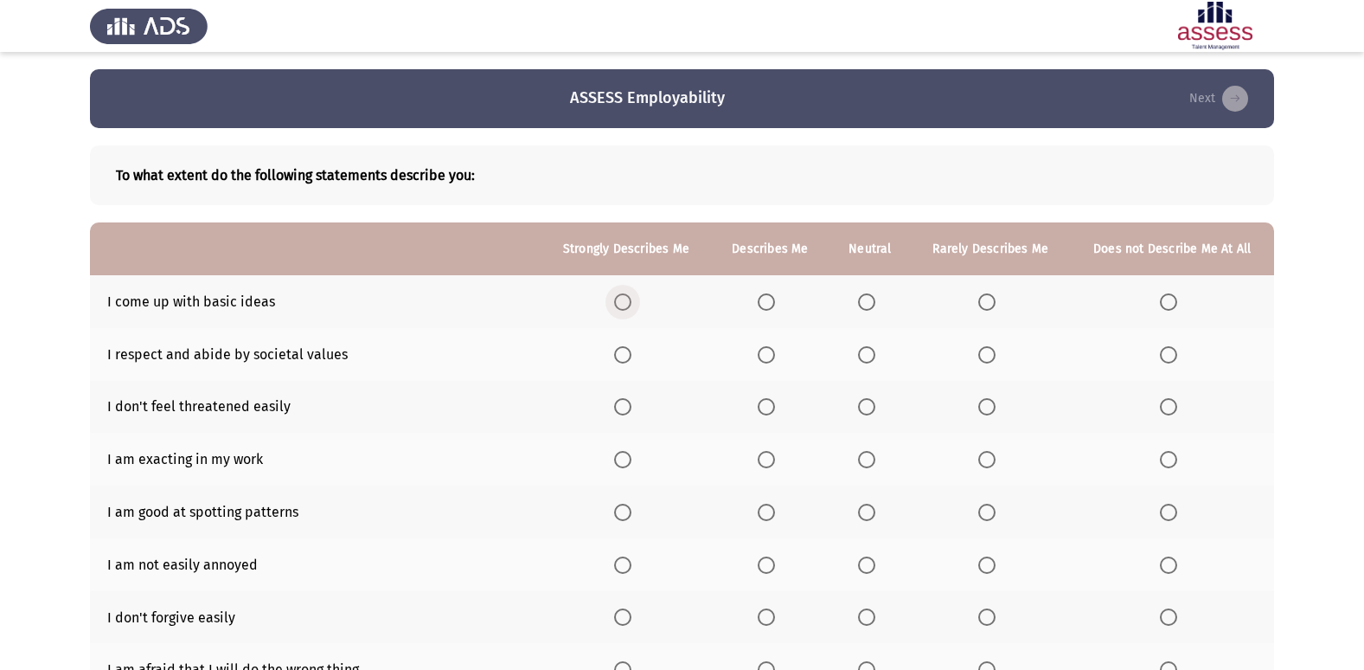
click at [626, 305] on span "Select an option" at bounding box center [622, 301] width 17 height 17
click at [626, 305] on input "Select an option" at bounding box center [622, 301] width 17 height 17
click at [632, 355] on span "Select an option" at bounding box center [622, 354] width 17 height 17
click at [632, 355] on input "Select an option" at bounding box center [622, 354] width 17 height 17
click at [1166, 407] on span "Select an option" at bounding box center [1168, 406] width 17 height 17
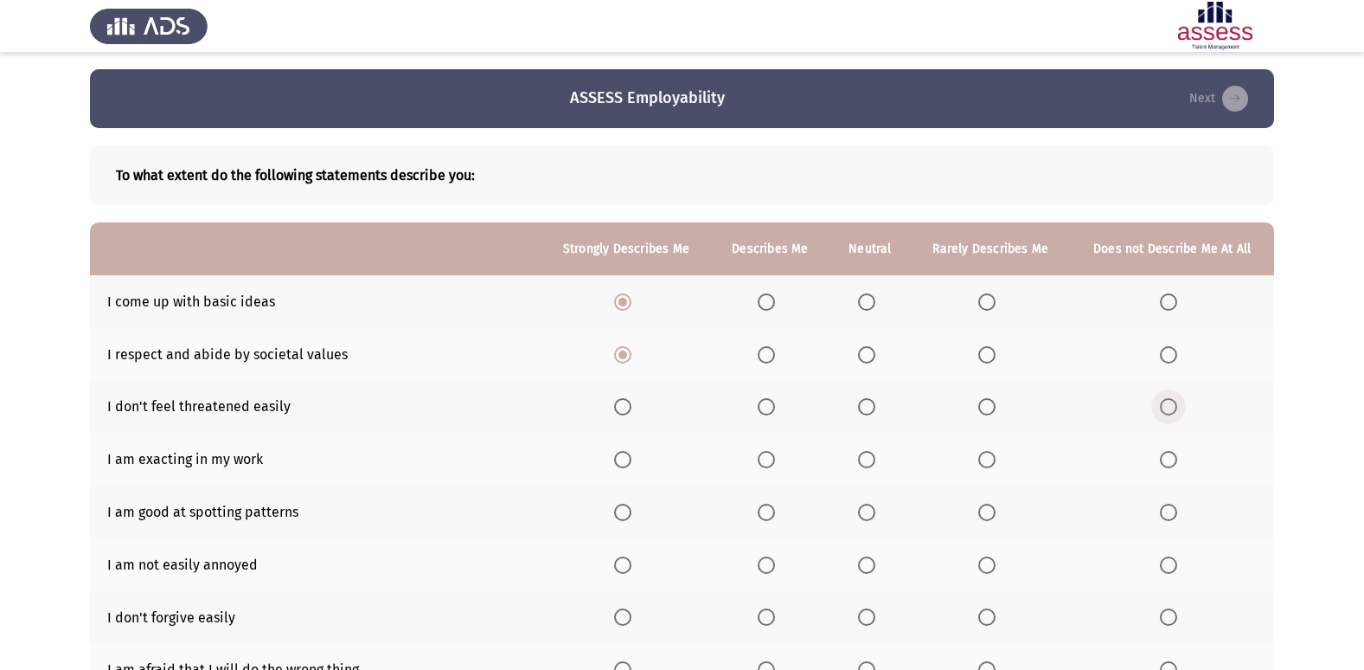
click at [1166, 407] on input "Select an option" at bounding box center [1168, 406] width 17 height 17
click at [630, 463] on span "Select an option" at bounding box center [622, 459] width 17 height 17
click at [630, 463] on input "Select an option" at bounding box center [622, 459] width 17 height 17
click at [623, 511] on span "Select an option" at bounding box center [622, 512] width 17 height 17
click at [623, 511] on input "Select an option" at bounding box center [622, 512] width 17 height 17
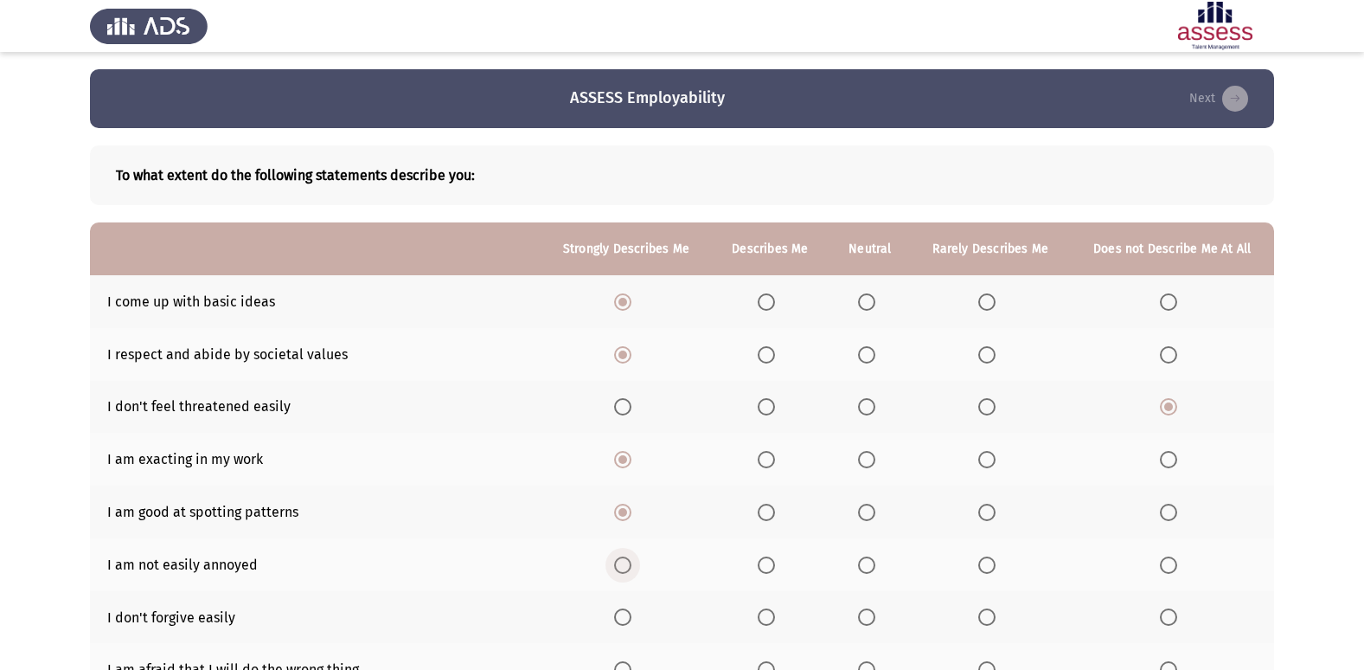
click at [626, 566] on span "Select an option" at bounding box center [622, 564] width 17 height 17
click at [626, 566] on input "Select an option" at bounding box center [622, 564] width 17 height 17
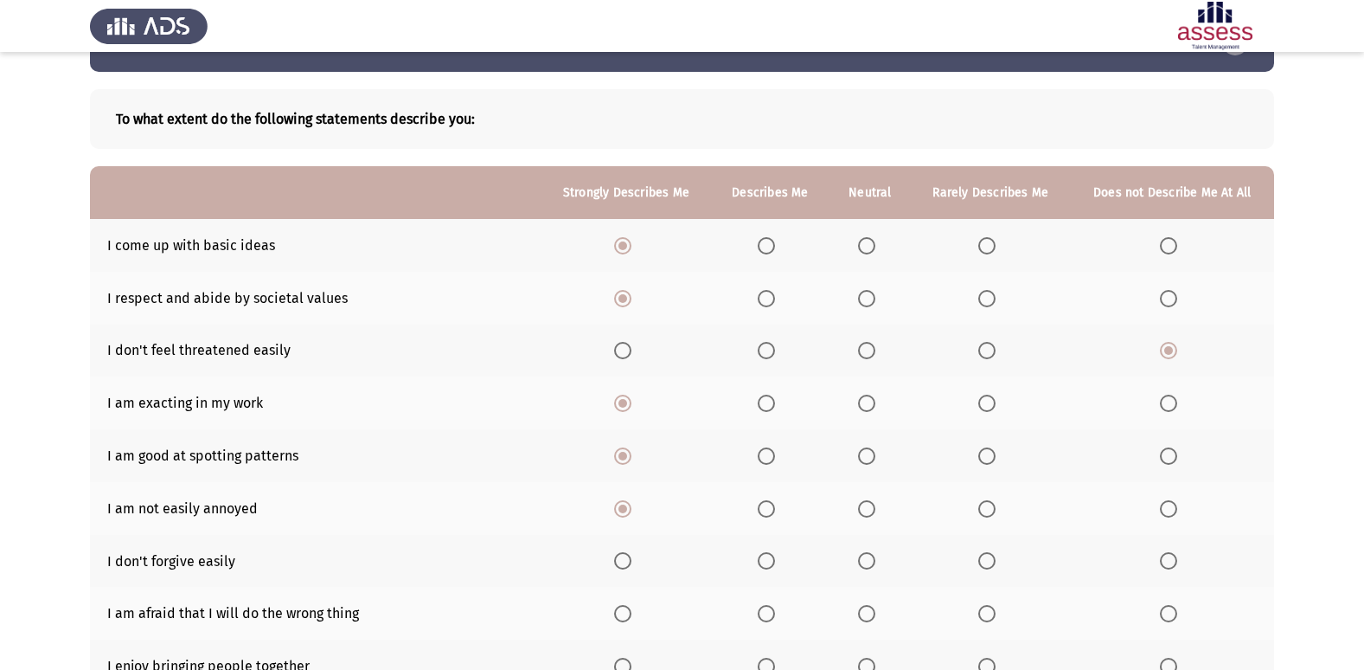
scroll to position [87, 0]
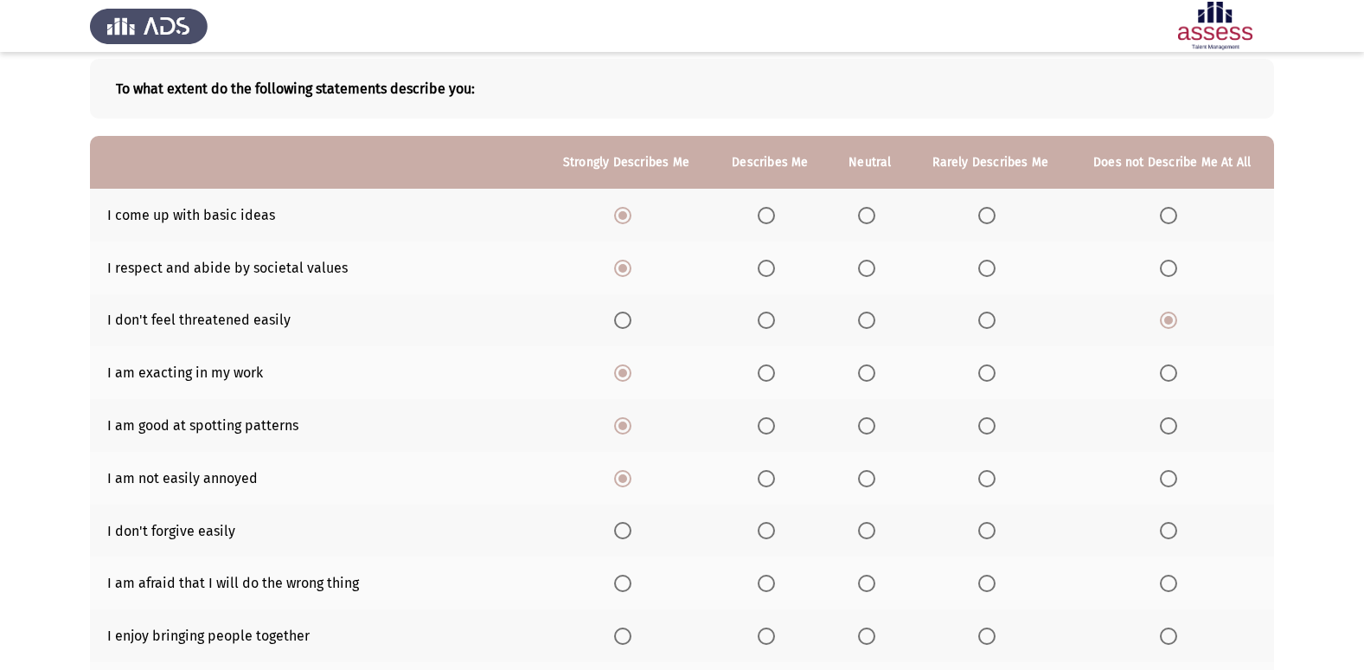
click at [1165, 529] on span "Select an option" at bounding box center [1168, 530] width 17 height 17
click at [1165, 529] on input "Select an option" at bounding box center [1168, 530] width 17 height 17
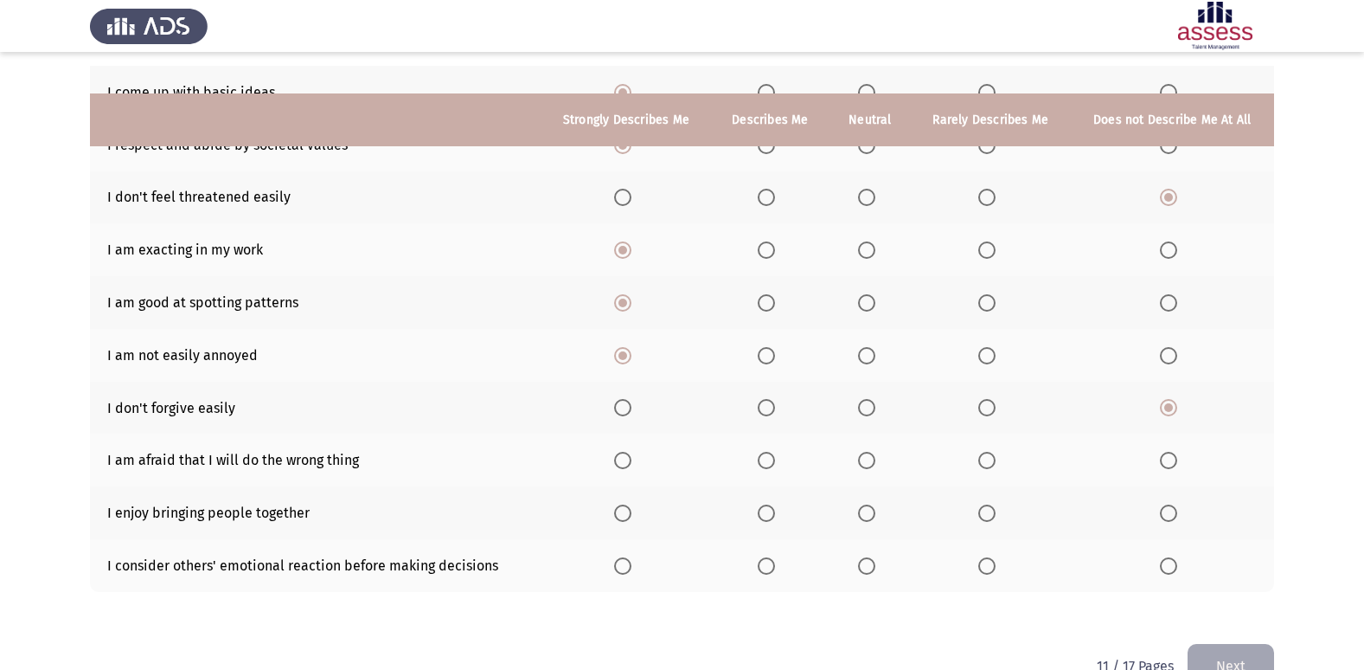
scroll to position [253, 0]
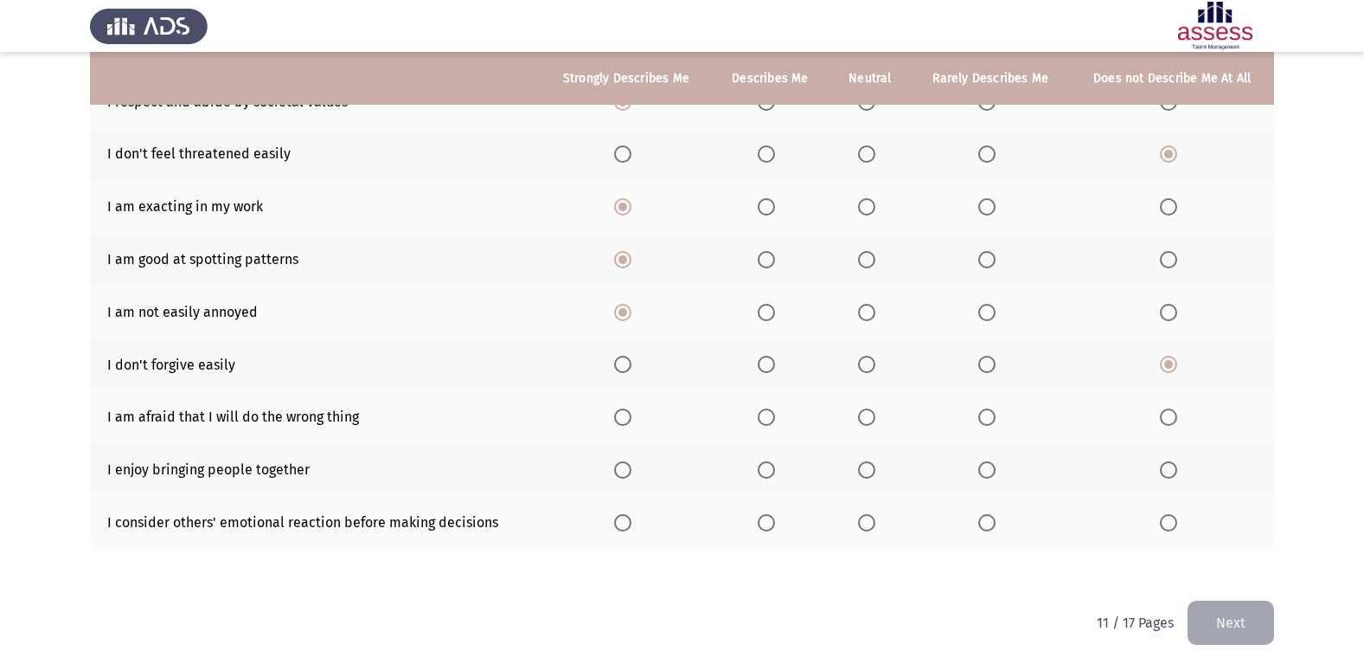
click at [629, 421] on span "Select an option" at bounding box center [622, 416] width 17 height 17
click at [629, 421] on input "Select an option" at bounding box center [622, 416] width 17 height 17
click at [626, 470] on span "Select an option" at bounding box center [622, 469] width 17 height 17
click at [626, 470] on input "Select an option" at bounding box center [622, 469] width 17 height 17
click at [632, 523] on span "Select an option" at bounding box center [622, 522] width 17 height 17
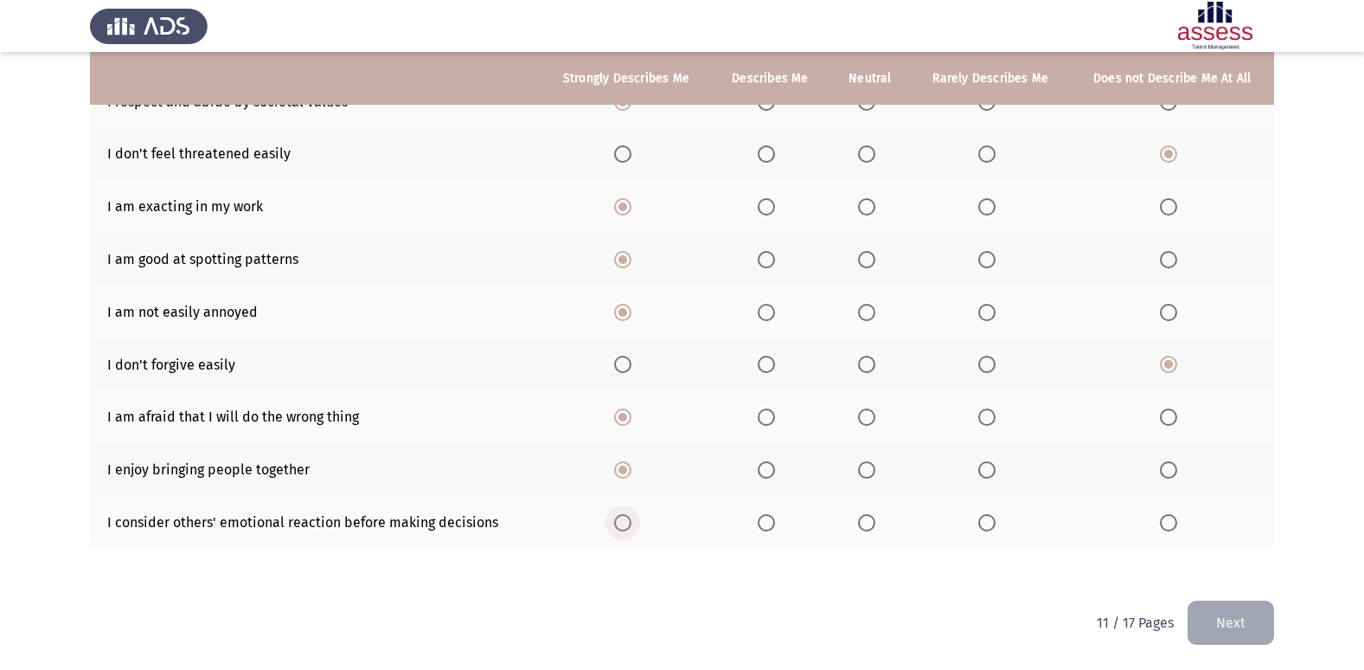
click at [632, 523] on input "Select an option" at bounding box center [622, 522] width 17 height 17
click at [1229, 613] on button "Next" at bounding box center [1231, 622] width 87 height 44
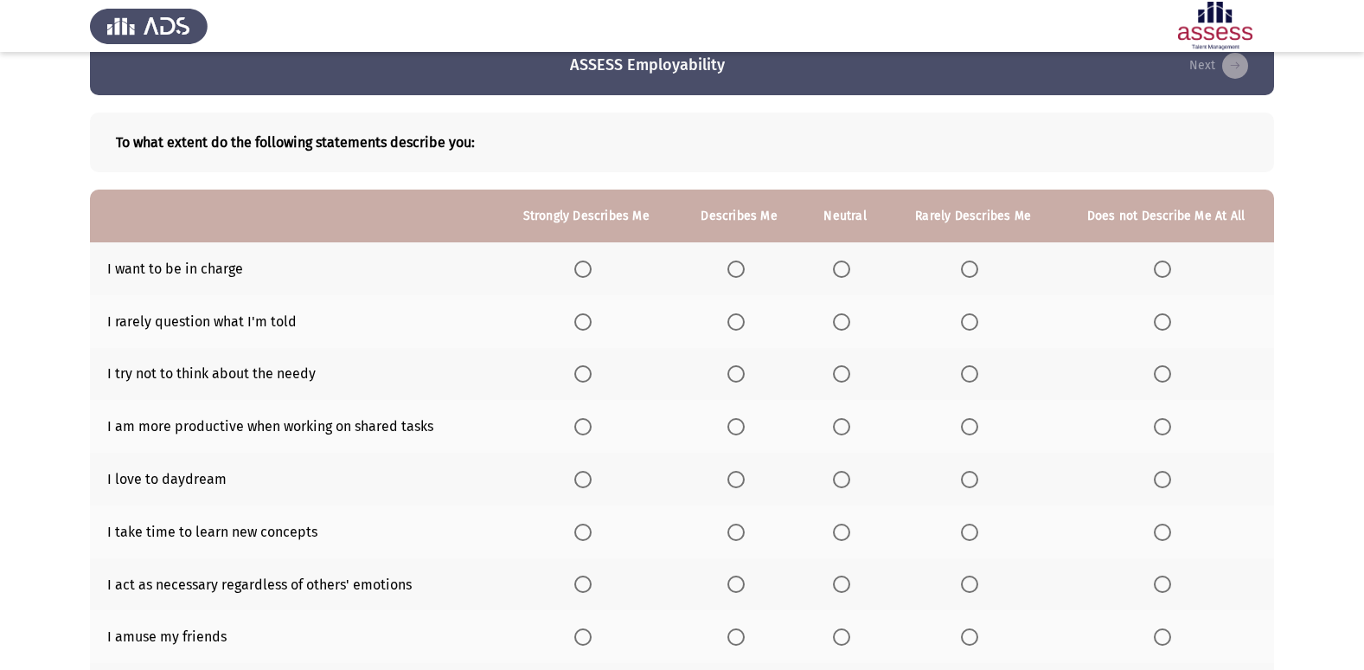
scroll to position [27, 0]
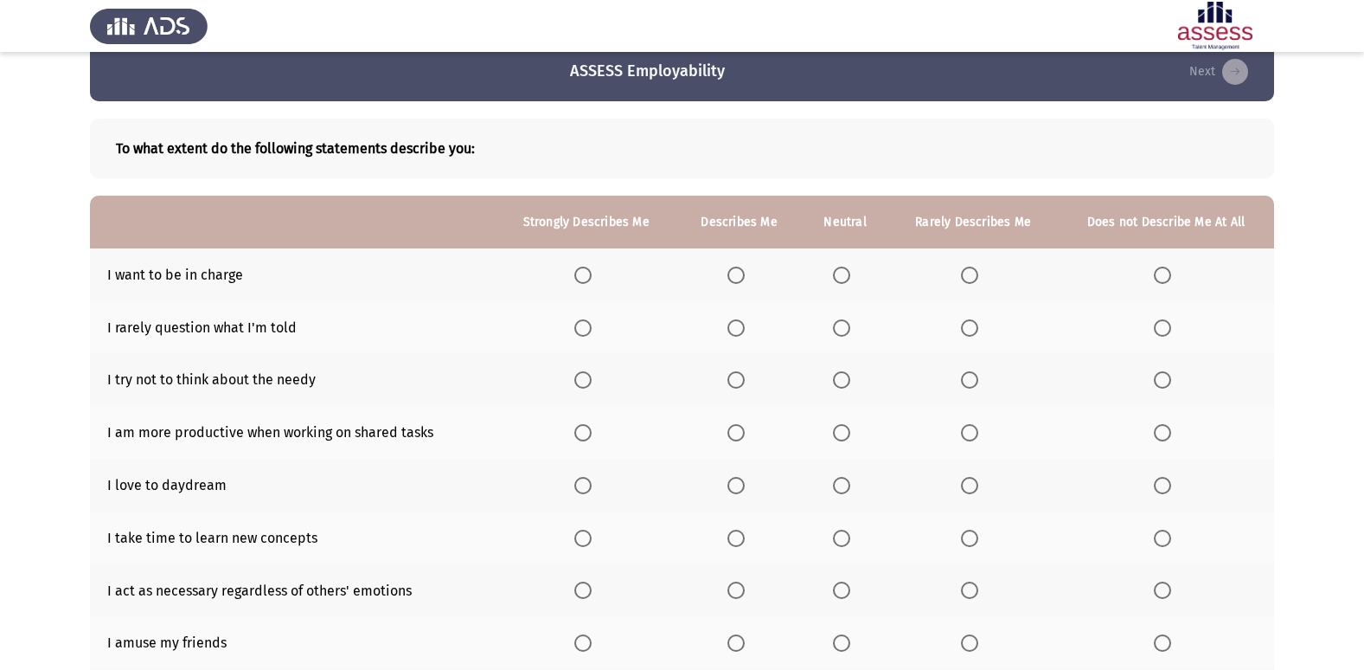
click at [590, 269] on span "Select an option" at bounding box center [582, 274] width 17 height 17
click at [590, 269] on input "Select an option" at bounding box center [582, 274] width 17 height 17
click at [592, 334] on span "Select an option" at bounding box center [582, 327] width 17 height 17
click at [592, 334] on input "Select an option" at bounding box center [582, 327] width 17 height 17
click at [585, 381] on span "Select an option" at bounding box center [582, 379] width 17 height 17
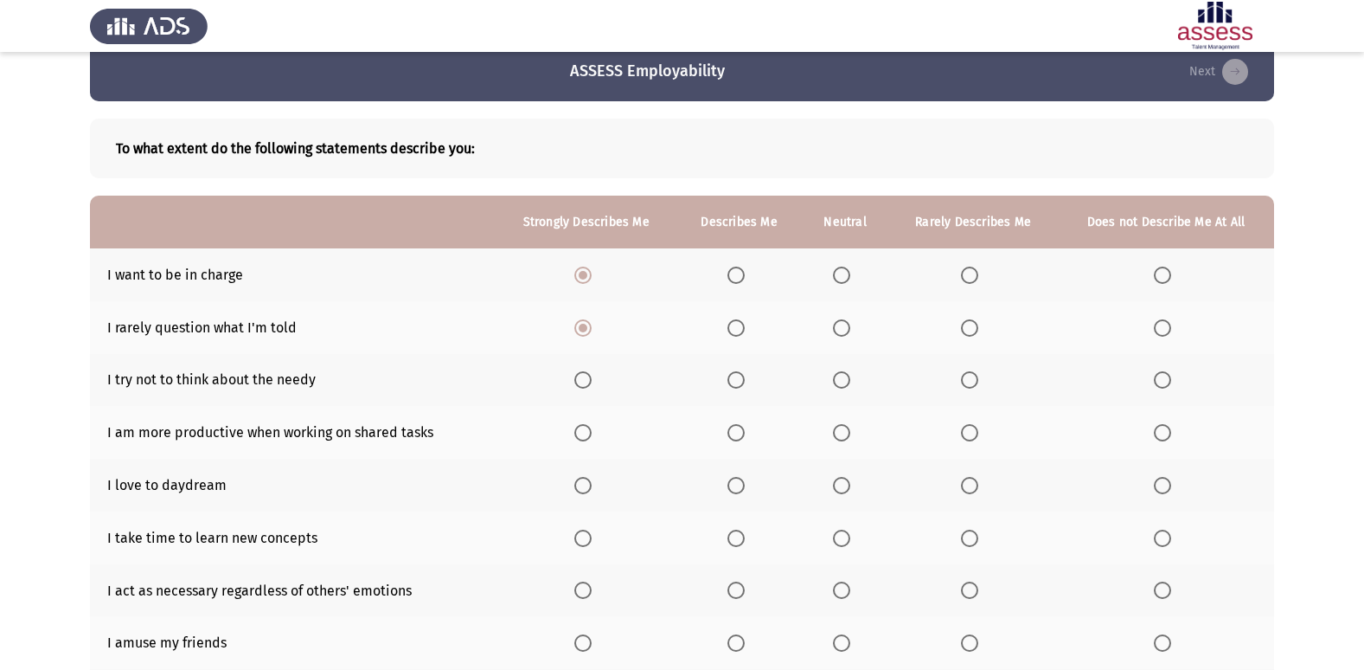
click at [585, 381] on input "Select an option" at bounding box center [582, 379] width 17 height 17
click at [587, 435] on span "Select an option" at bounding box center [582, 432] width 17 height 17
click at [587, 435] on input "Select an option" at bounding box center [582, 432] width 17 height 17
click at [590, 482] on span "Select an option" at bounding box center [582, 485] width 17 height 17
click at [590, 482] on input "Select an option" at bounding box center [582, 485] width 17 height 17
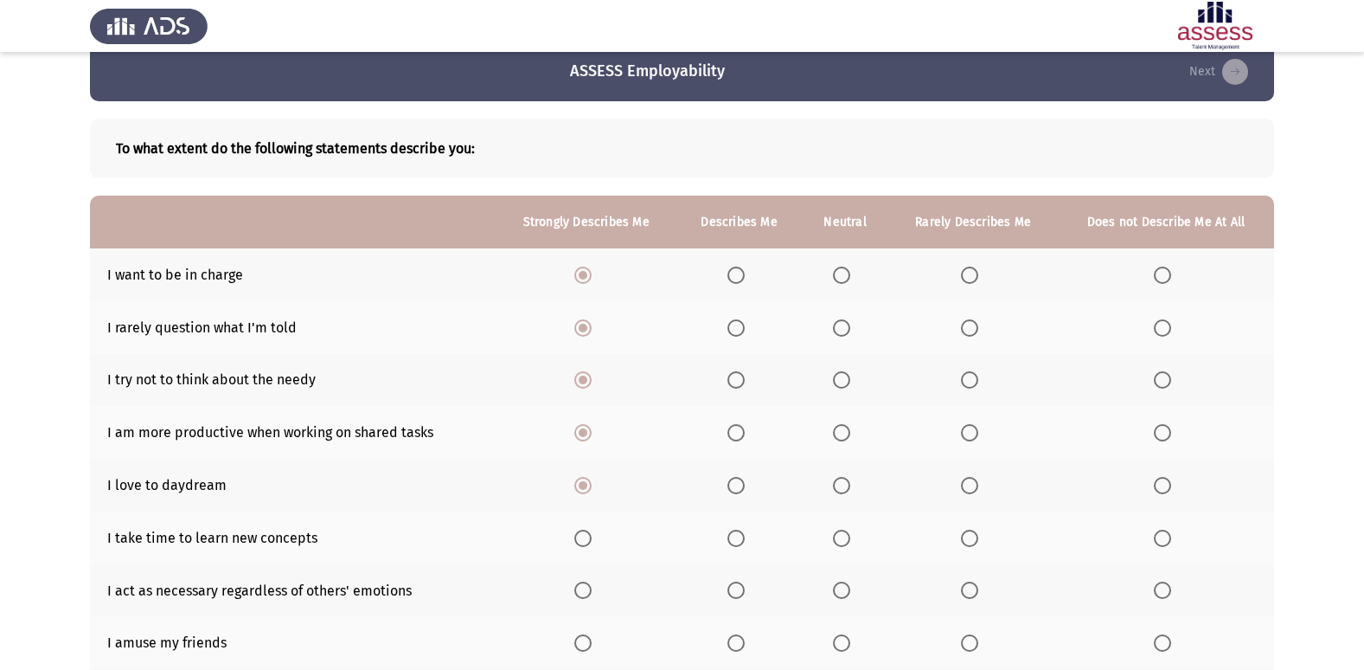
click at [592, 538] on span "Select an option" at bounding box center [582, 537] width 17 height 17
click at [592, 538] on input "Select an option" at bounding box center [582, 537] width 17 height 17
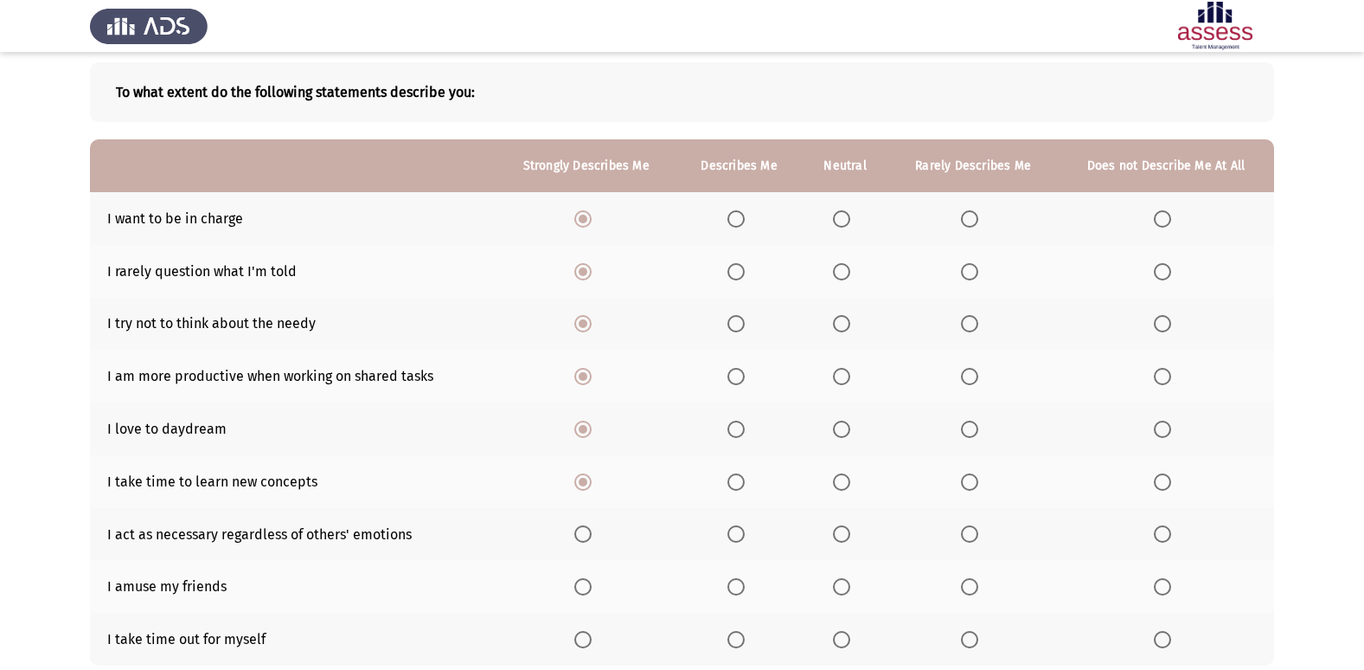
scroll to position [113, 0]
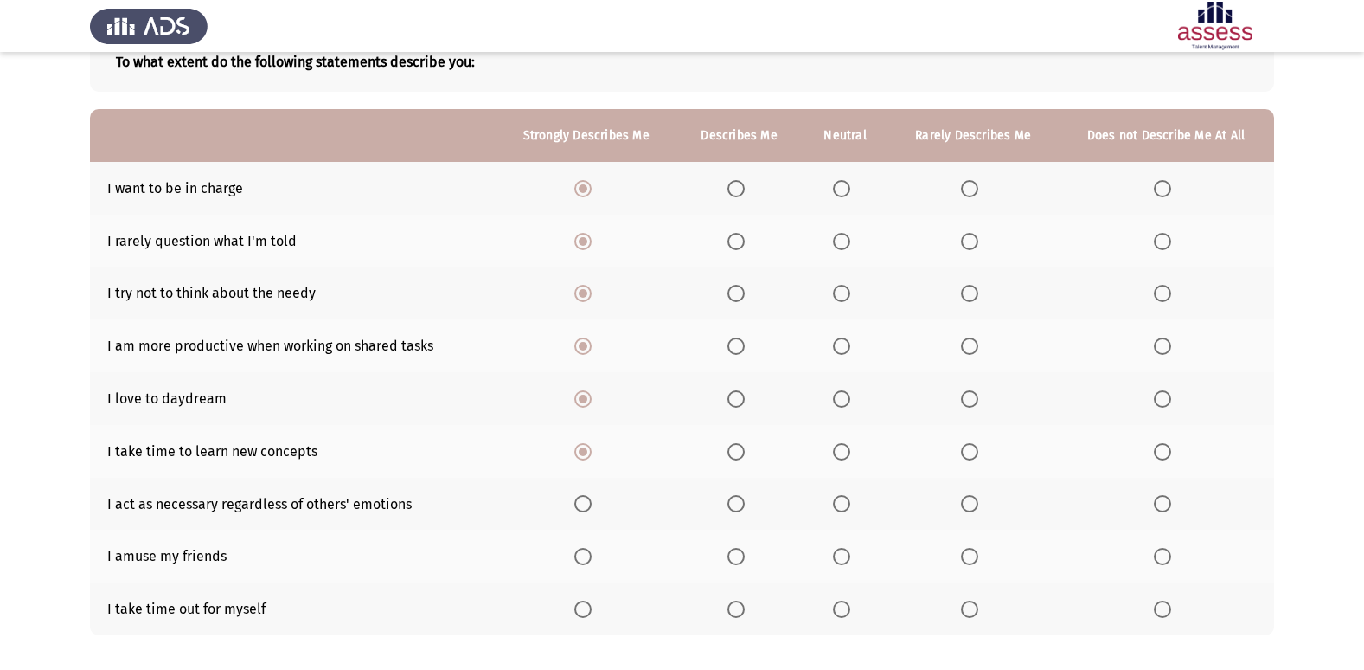
click at [589, 504] on span "Select an option" at bounding box center [582, 503] width 17 height 17
click at [589, 504] on input "Select an option" at bounding box center [582, 503] width 17 height 17
click at [592, 564] on span "Select an option" at bounding box center [582, 556] width 17 height 17
click at [592, 564] on input "Select an option" at bounding box center [582, 556] width 17 height 17
click at [591, 608] on span "Select an option" at bounding box center [582, 608] width 17 height 17
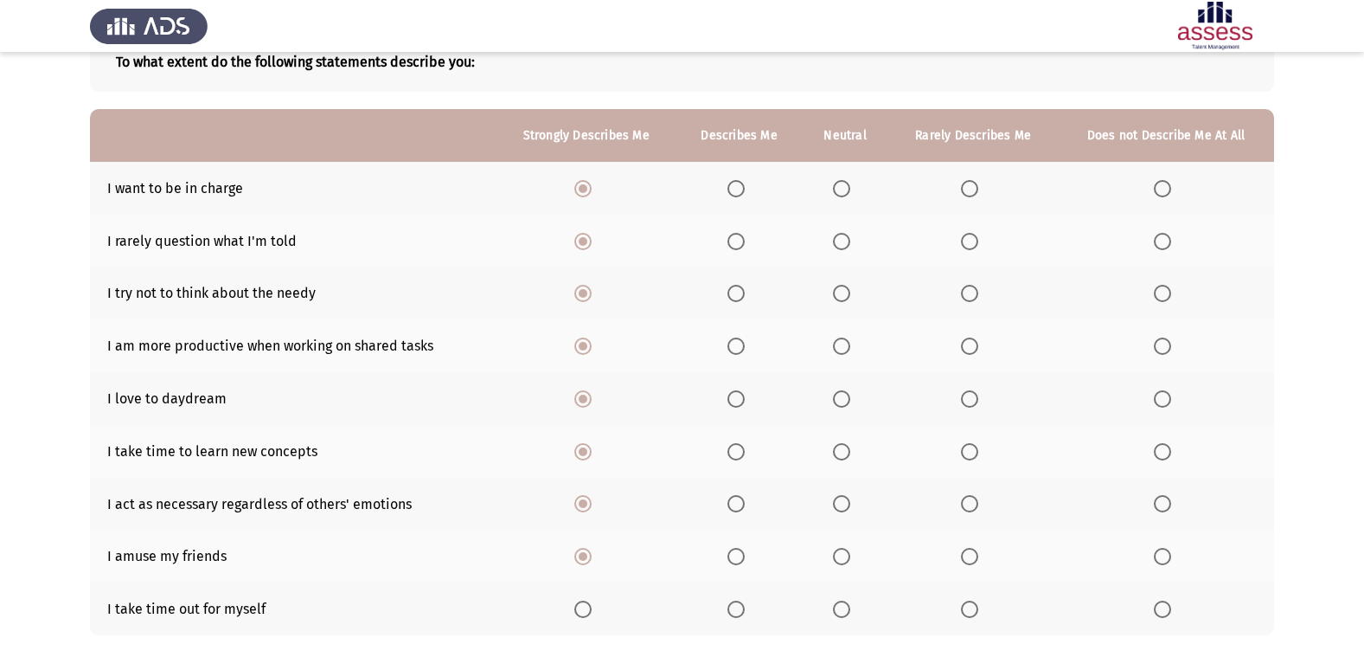
click at [591, 608] on input "Select an option" at bounding box center [582, 608] width 17 height 17
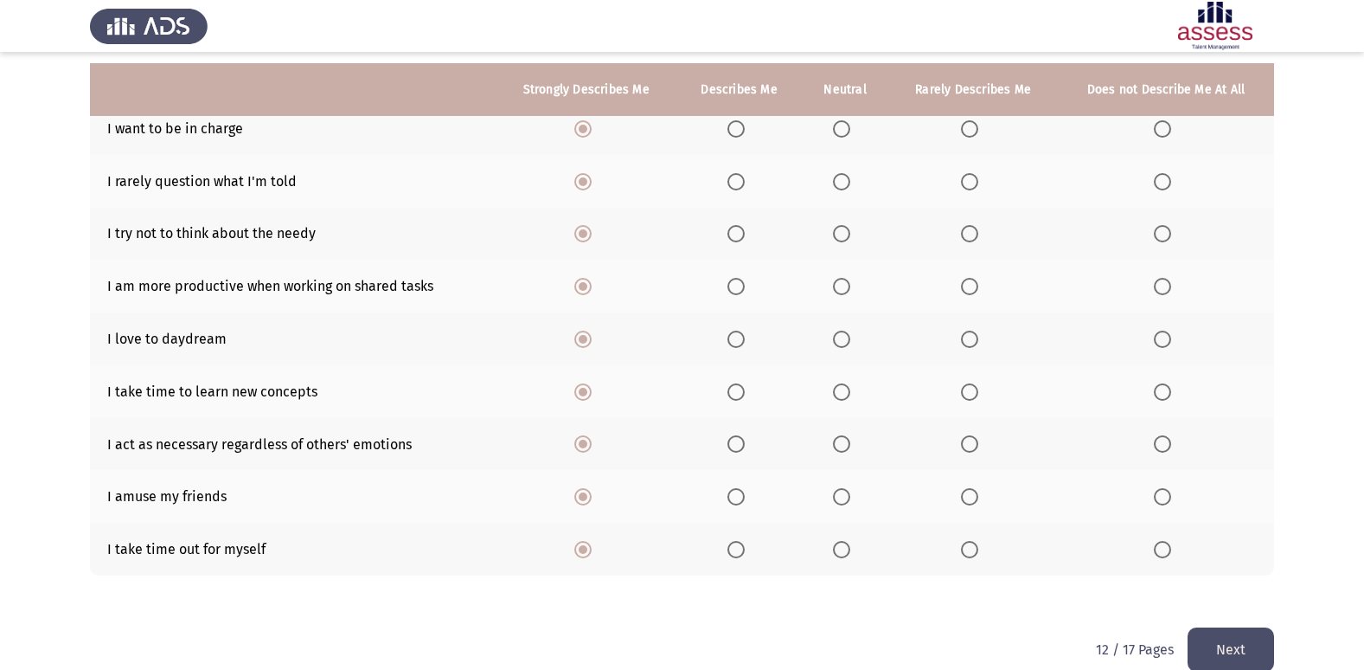
scroll to position [200, 0]
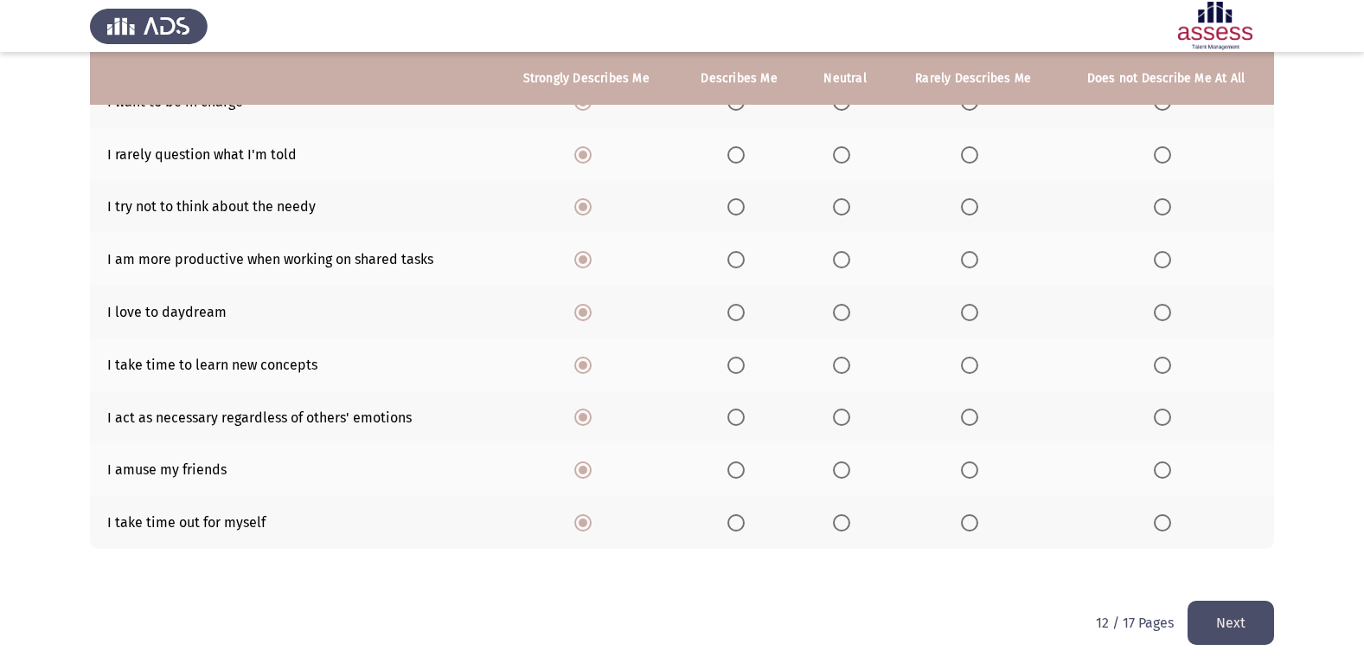
click at [1260, 630] on button "Next" at bounding box center [1231, 622] width 87 height 44
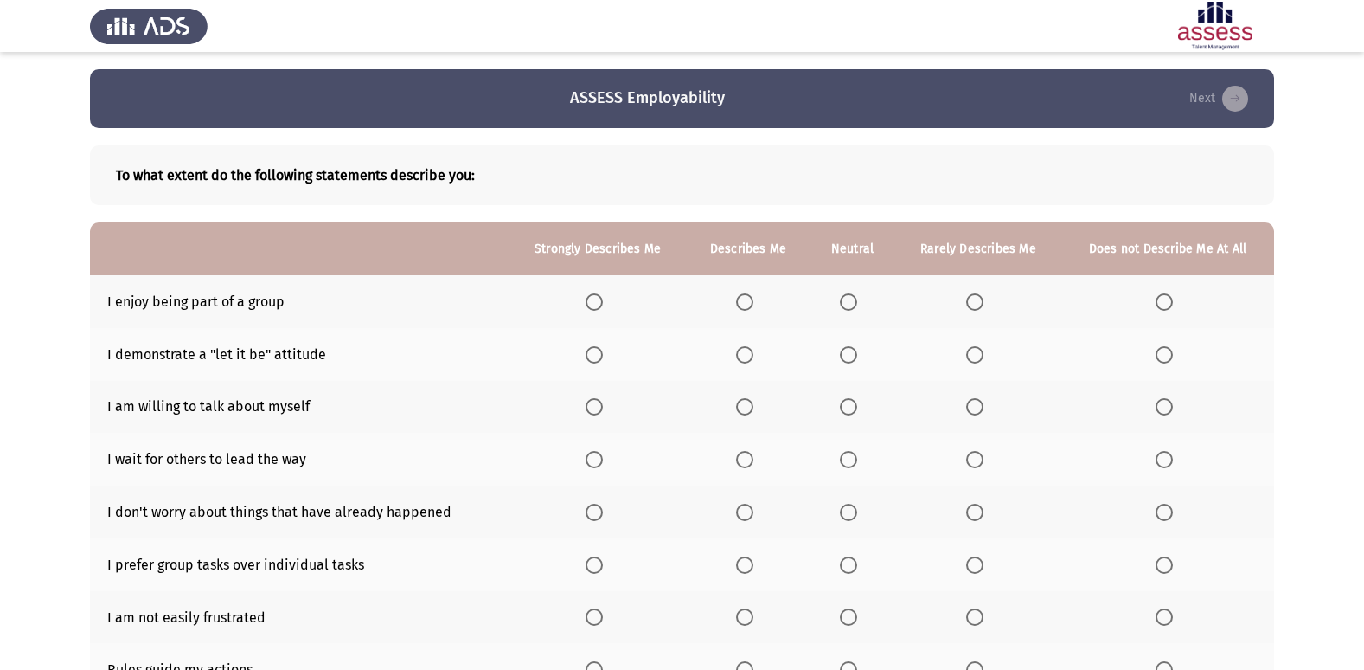
click at [602, 300] on span "Select an option" at bounding box center [594, 301] width 17 height 17
click at [602, 300] on input "Select an option" at bounding box center [594, 301] width 17 height 17
click at [600, 346] on span "Select an option" at bounding box center [594, 354] width 17 height 17
click at [600, 346] on input "Select an option" at bounding box center [594, 354] width 17 height 17
click at [603, 408] on span "Select an option" at bounding box center [594, 406] width 17 height 17
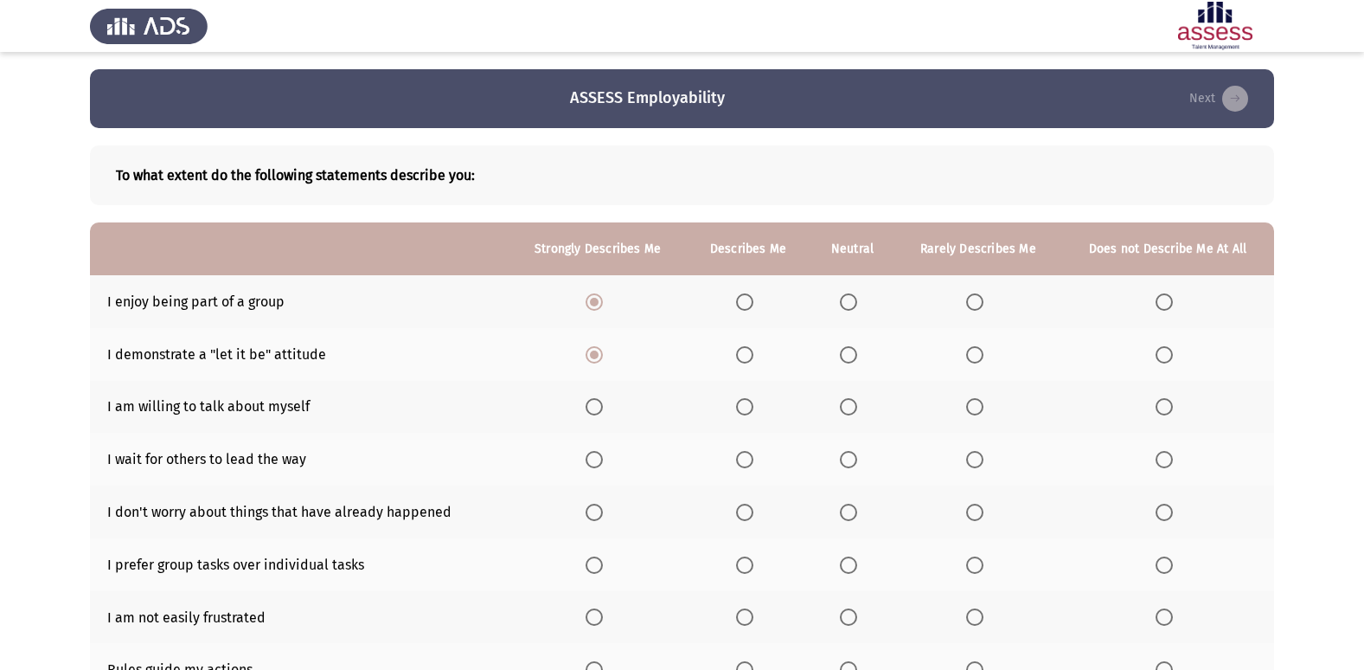
click at [603, 408] on input "Select an option" at bounding box center [594, 406] width 17 height 17
click at [600, 465] on span "Select an option" at bounding box center [594, 459] width 17 height 17
click at [600, 465] on input "Select an option" at bounding box center [594, 459] width 17 height 17
click at [600, 508] on span "Select an option" at bounding box center [594, 512] width 17 height 17
click at [600, 508] on input "Select an option" at bounding box center [594, 512] width 17 height 17
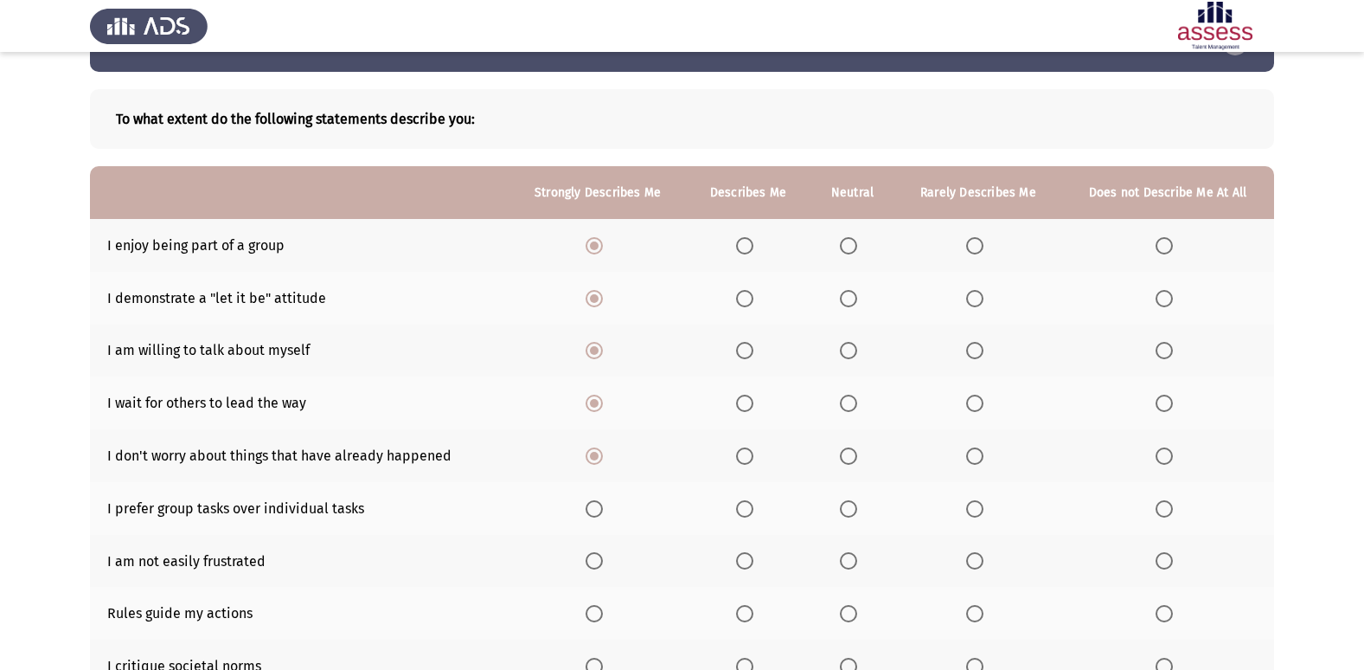
scroll to position [87, 0]
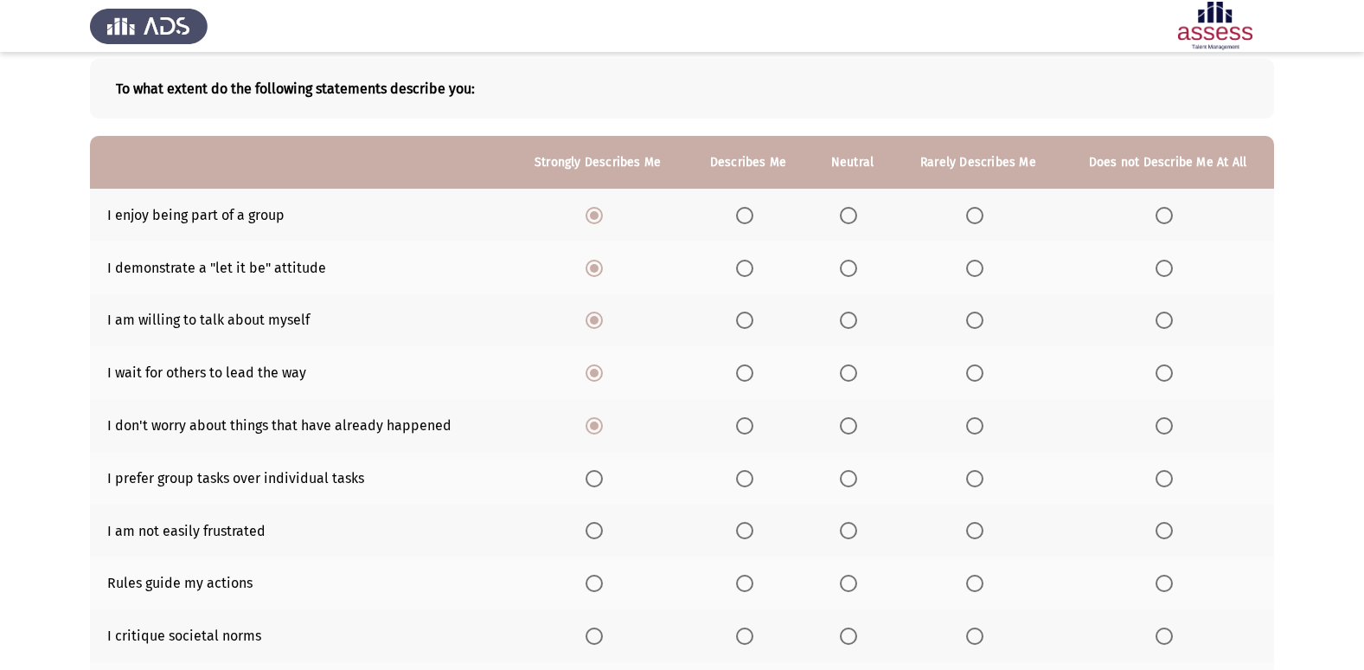
click at [595, 491] on th at bounding box center [598, 478] width 178 height 53
click at [600, 484] on span "Select an option" at bounding box center [594, 478] width 17 height 17
click at [600, 484] on input "Select an option" at bounding box center [594, 478] width 17 height 17
click at [602, 530] on span "Select an option" at bounding box center [594, 530] width 17 height 17
click at [602, 530] on input "Select an option" at bounding box center [594, 530] width 17 height 17
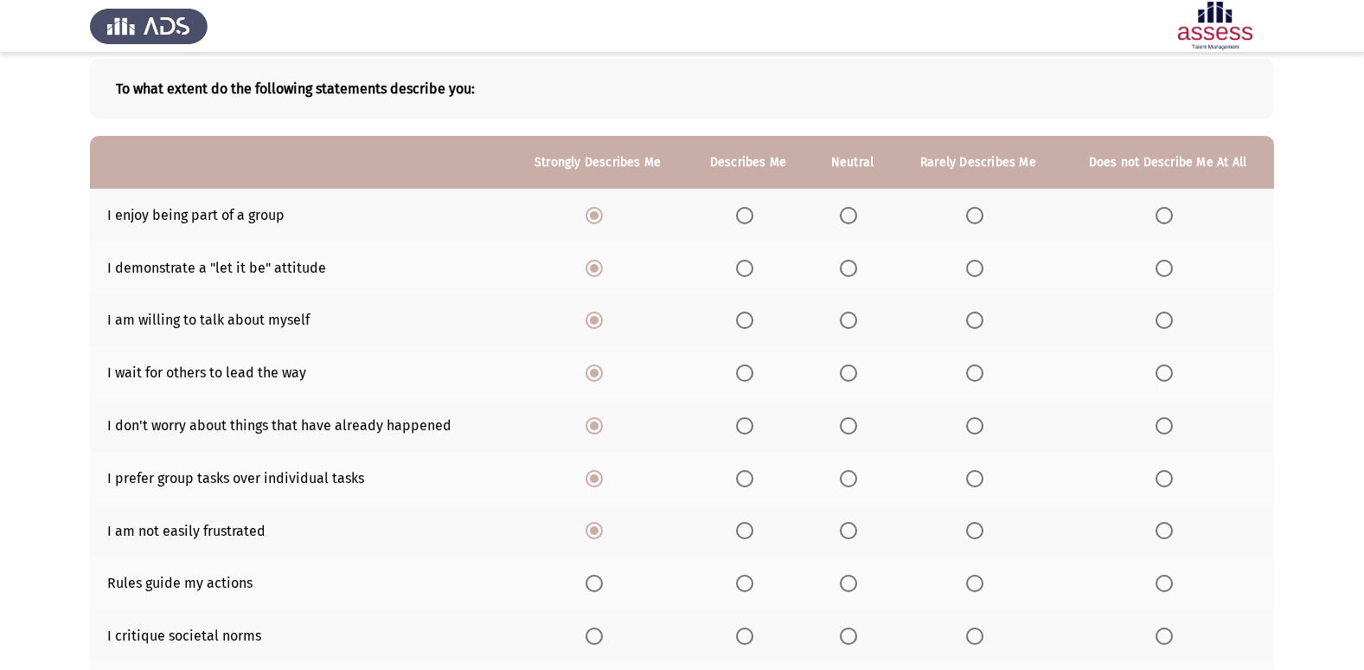
click at [595, 583] on span "Select an option" at bounding box center [594, 582] width 17 height 17
click at [595, 583] on input "Select an option" at bounding box center [594, 582] width 17 height 17
click at [601, 634] on span "Select an option" at bounding box center [594, 635] width 17 height 17
click at [601, 634] on input "Select an option" at bounding box center [594, 635] width 17 height 17
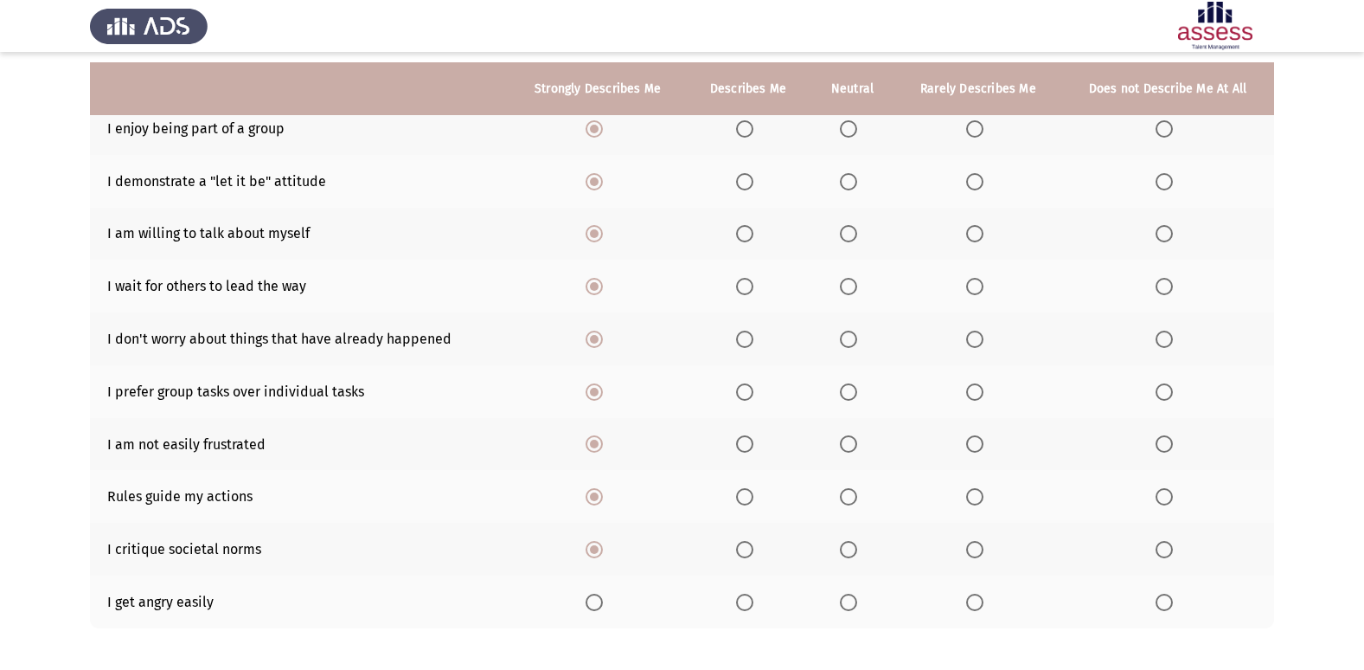
scroll to position [253, 0]
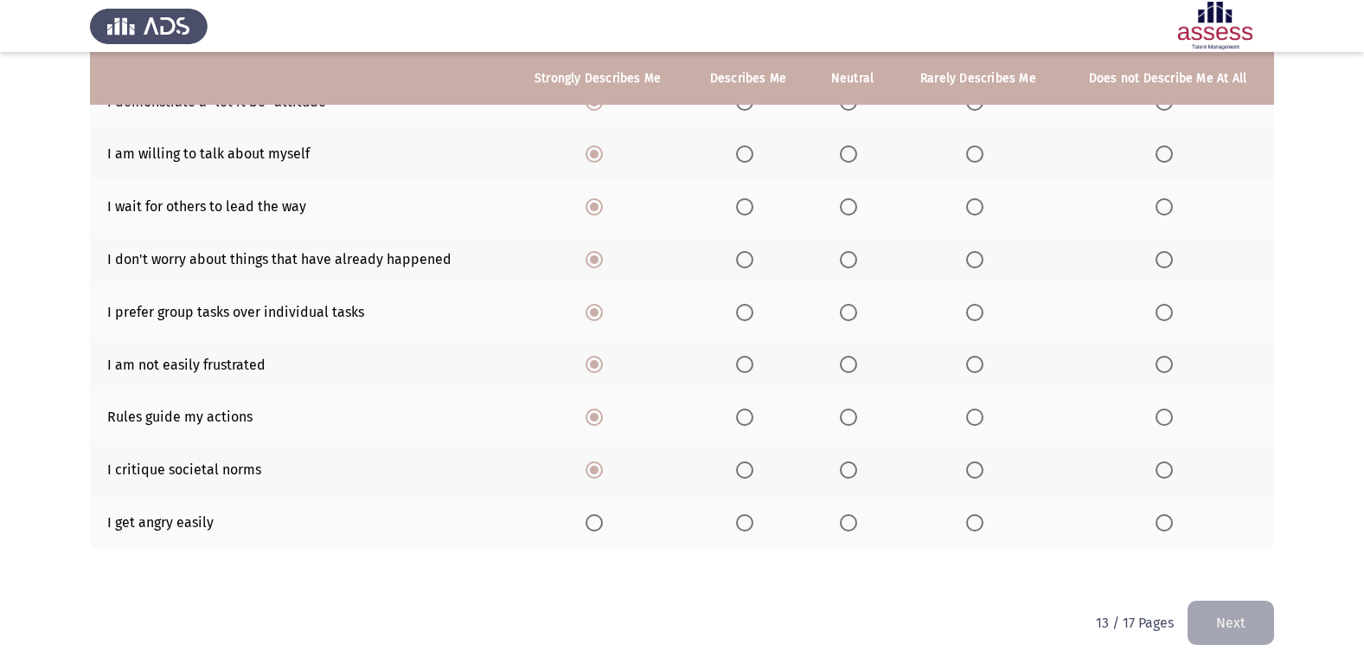
click at [1158, 523] on span "Select an option" at bounding box center [1164, 522] width 17 height 17
click at [1158, 523] on input "Select an option" at bounding box center [1164, 522] width 17 height 17
click at [976, 521] on span "Select an option" at bounding box center [974, 522] width 17 height 17
click at [976, 521] on input "Select an option" at bounding box center [974, 522] width 17 height 17
click at [1220, 623] on button "Next" at bounding box center [1231, 622] width 87 height 44
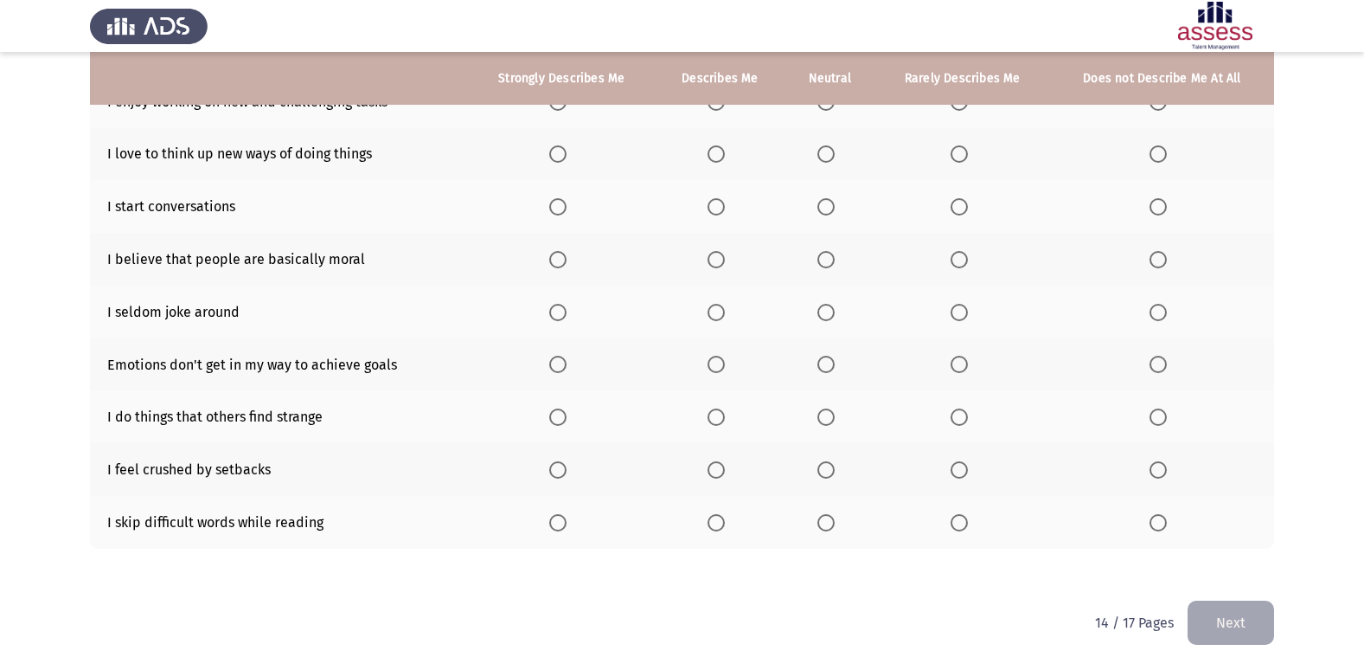
click at [558, 154] on span "Select an option" at bounding box center [557, 153] width 17 height 17
click at [558, 154] on input "Select an option" at bounding box center [557, 153] width 17 height 17
click at [561, 200] on span "Select an option" at bounding box center [557, 206] width 17 height 17
click at [561, 200] on input "Select an option" at bounding box center [557, 206] width 17 height 17
click at [566, 264] on span "Select an option" at bounding box center [557, 259] width 17 height 17
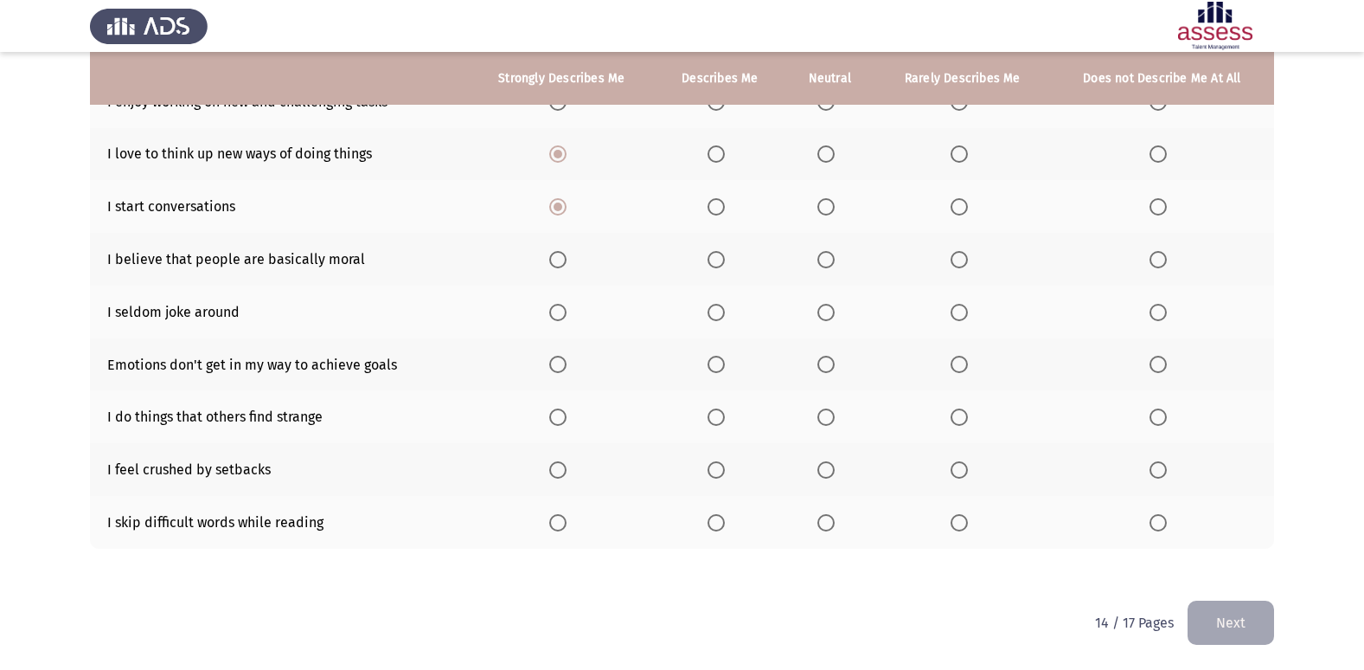
click at [566, 264] on input "Select an option" at bounding box center [557, 259] width 17 height 17
click at [563, 308] on span "Select an option" at bounding box center [557, 312] width 17 height 17
click at [563, 308] on input "Select an option" at bounding box center [557, 312] width 17 height 17
click at [953, 314] on span "Select an option" at bounding box center [959, 312] width 17 height 17
click at [953, 314] on input "Select an option" at bounding box center [959, 312] width 17 height 17
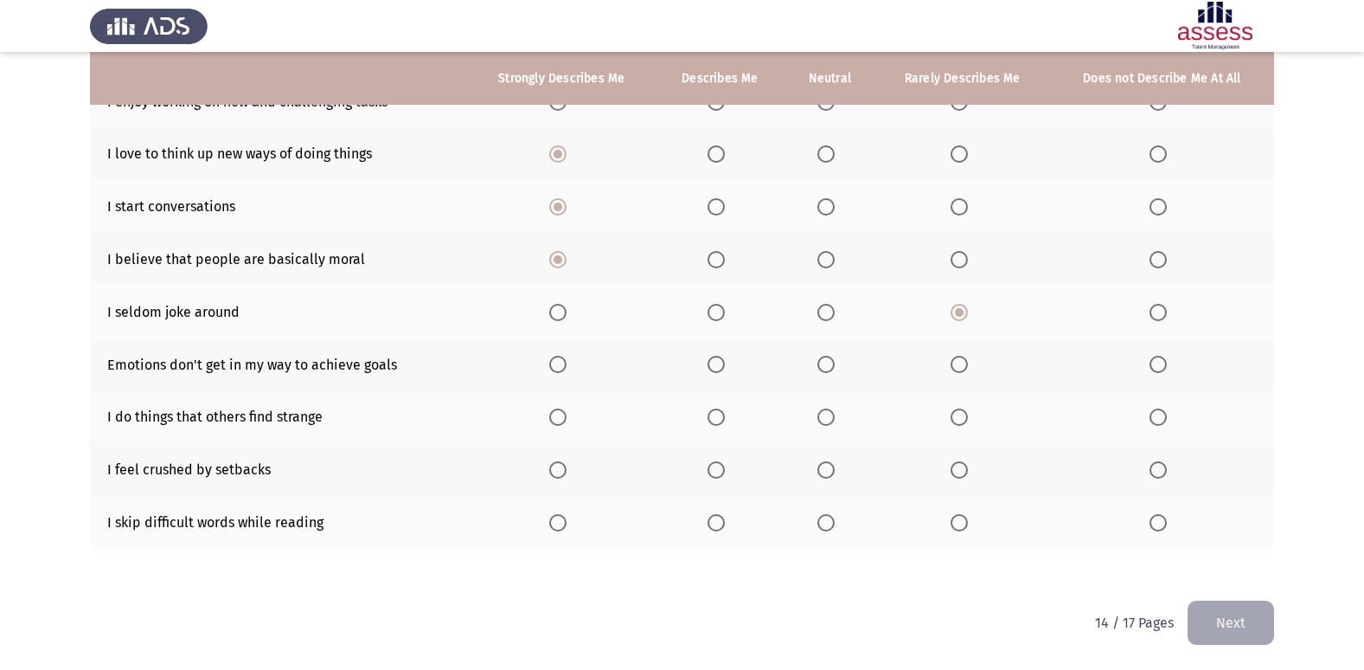
click at [960, 365] on span "Select an option" at bounding box center [959, 364] width 17 height 17
click at [960, 365] on input "Select an option" at bounding box center [959, 364] width 17 height 17
click at [822, 422] on span "Select an option" at bounding box center [826, 416] width 17 height 17
click at [822, 422] on input "Select an option" at bounding box center [826, 416] width 17 height 17
click at [955, 472] on span "Select an option" at bounding box center [959, 469] width 17 height 17
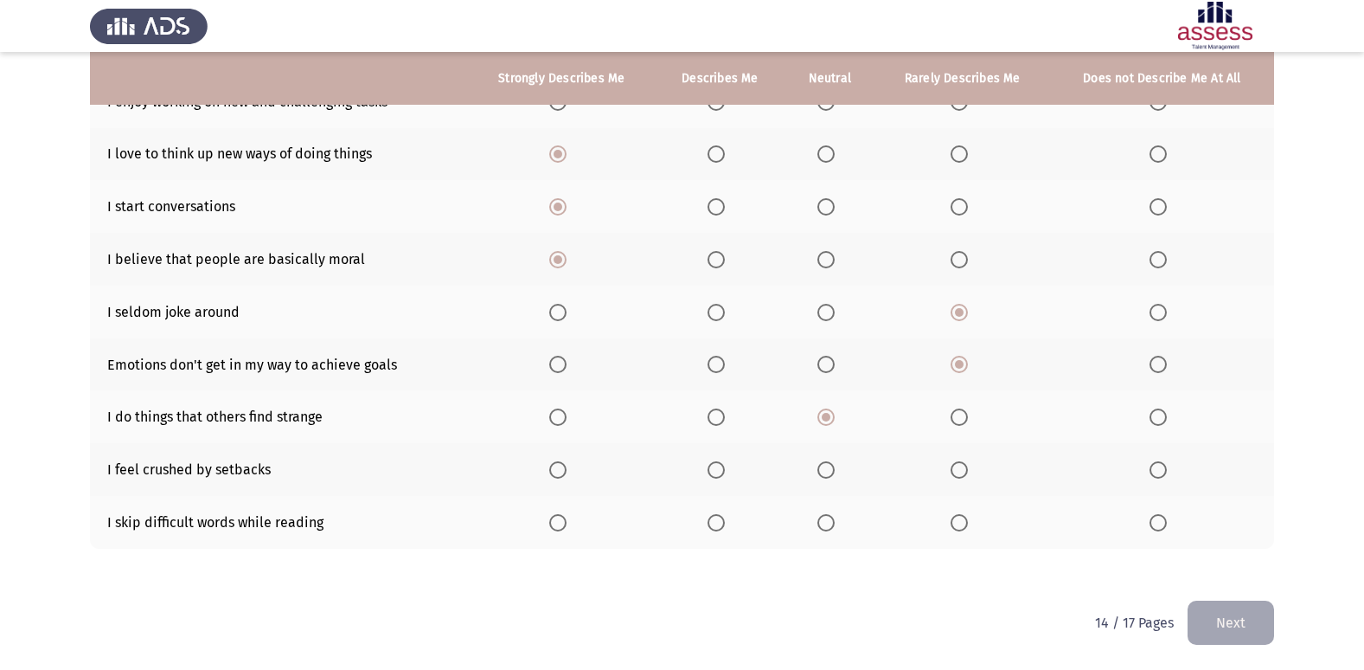
click at [955, 472] on input "Select an option" at bounding box center [959, 469] width 17 height 17
click at [953, 524] on span "Select an option" at bounding box center [959, 522] width 17 height 17
click at [953, 524] on input "Select an option" at bounding box center [959, 522] width 17 height 17
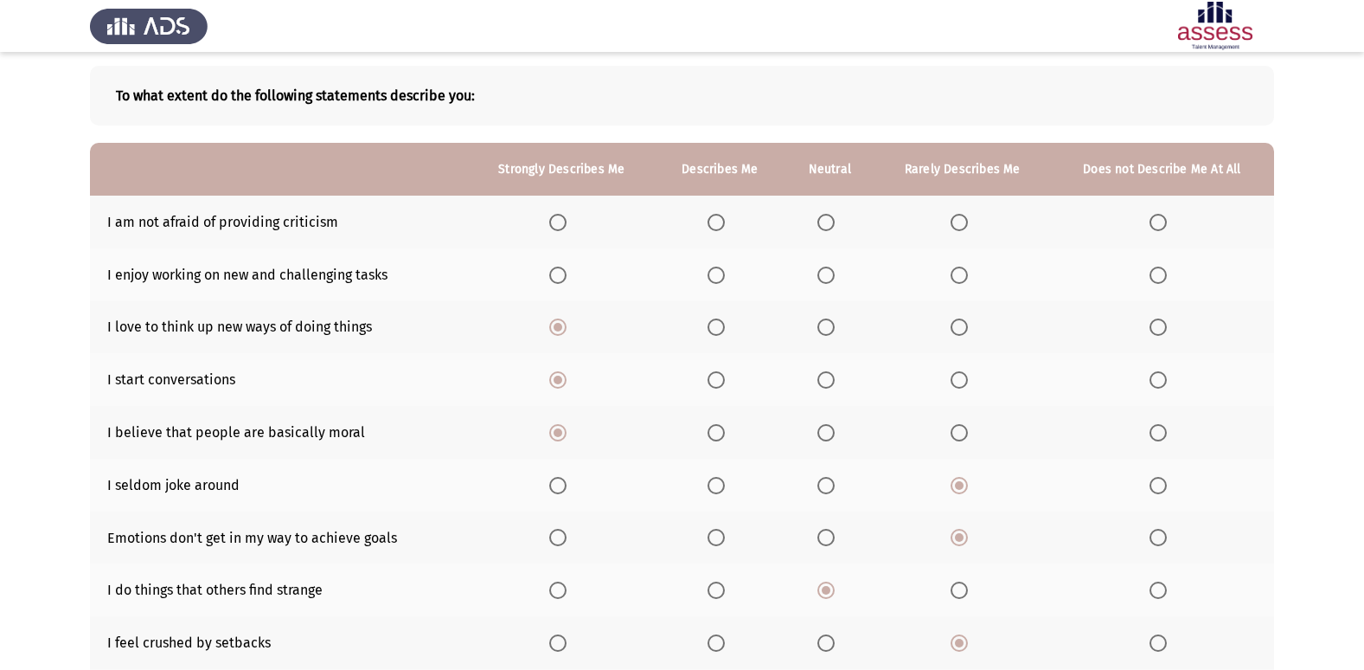
scroll to position [0, 0]
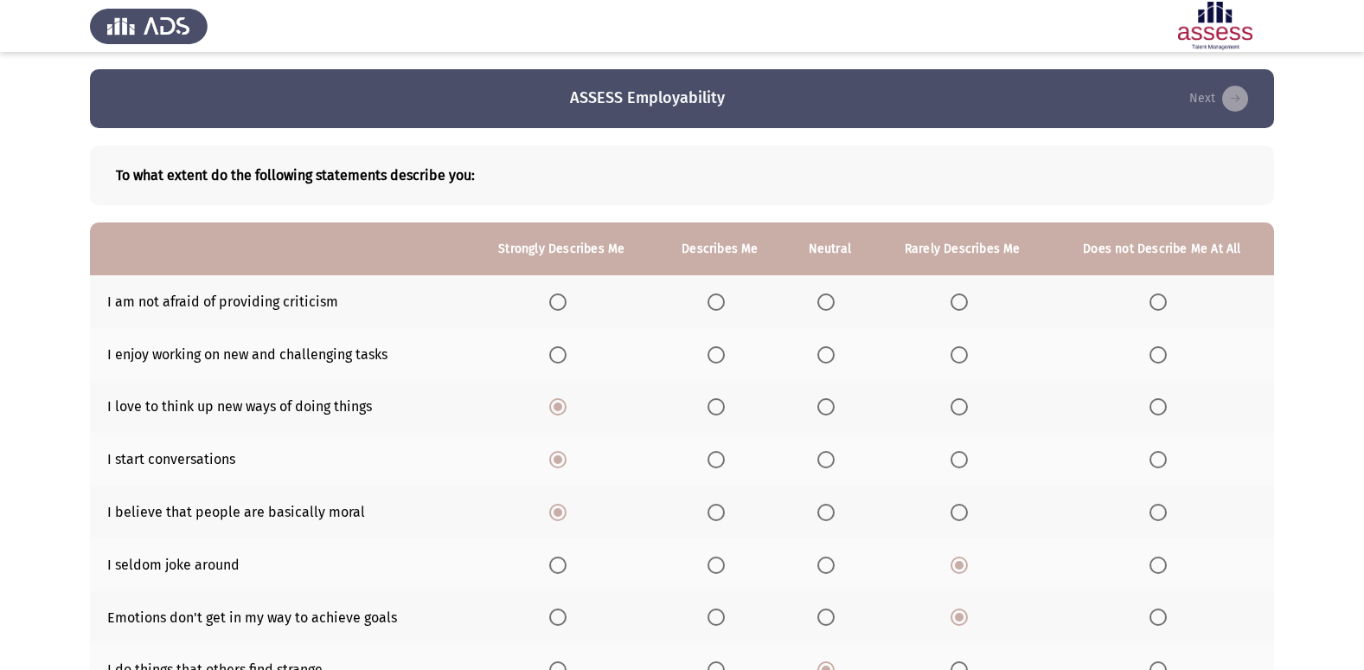
click at [567, 359] on span "Select an option" at bounding box center [557, 354] width 17 height 17
click at [567, 359] on input "Select an option" at bounding box center [557, 354] width 17 height 17
click at [558, 293] on span "Select an option" at bounding box center [557, 301] width 17 height 17
click at [558, 293] on input "Select an option" at bounding box center [557, 301] width 17 height 17
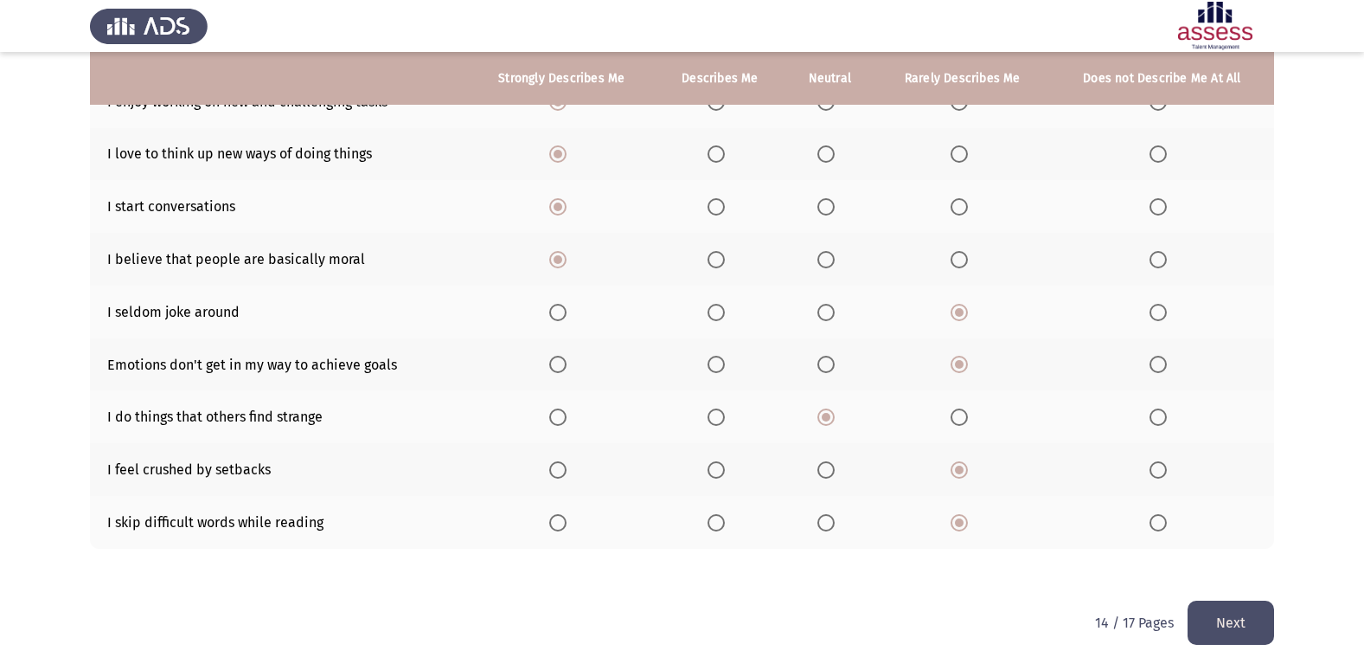
click at [1238, 630] on button "Next" at bounding box center [1231, 622] width 87 height 44
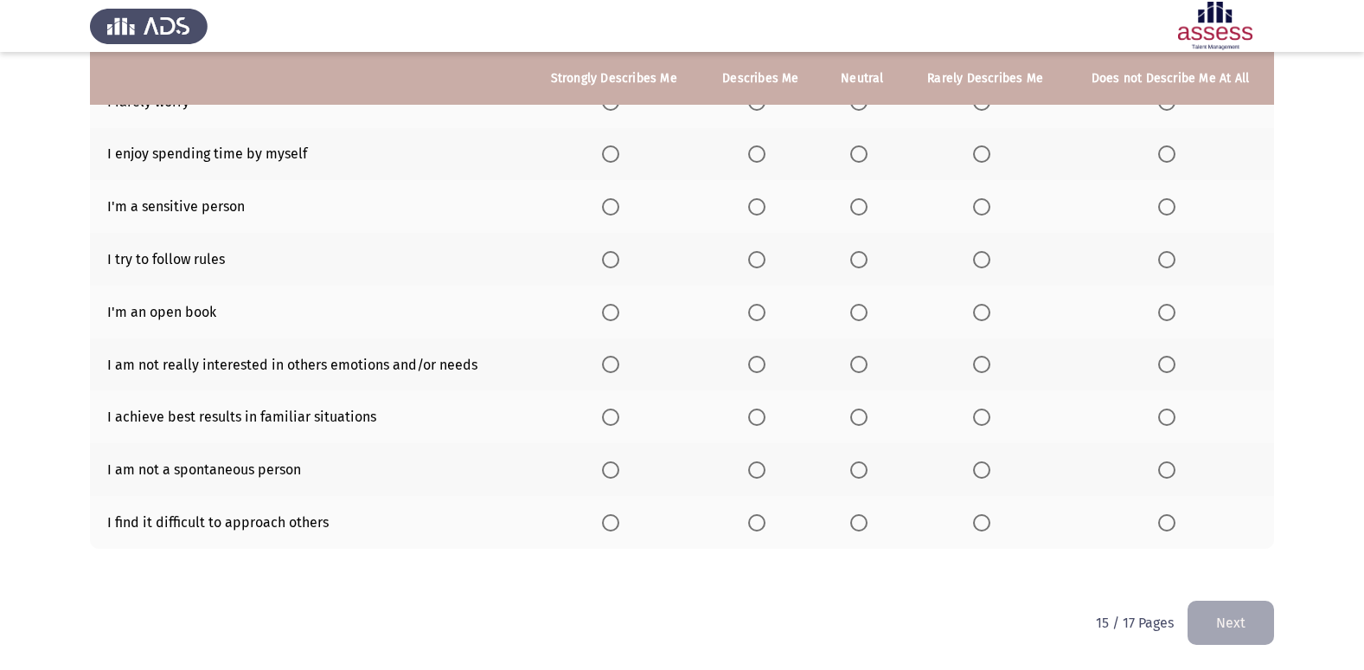
click at [760, 532] on th at bounding box center [761, 522] width 120 height 53
click at [759, 523] on span "Select an option" at bounding box center [756, 522] width 17 height 17
click at [759, 523] on input "Select an option" at bounding box center [756, 522] width 17 height 17
click at [765, 475] on span "Select an option" at bounding box center [756, 469] width 17 height 17
click at [765, 475] on input "Select an option" at bounding box center [756, 469] width 17 height 17
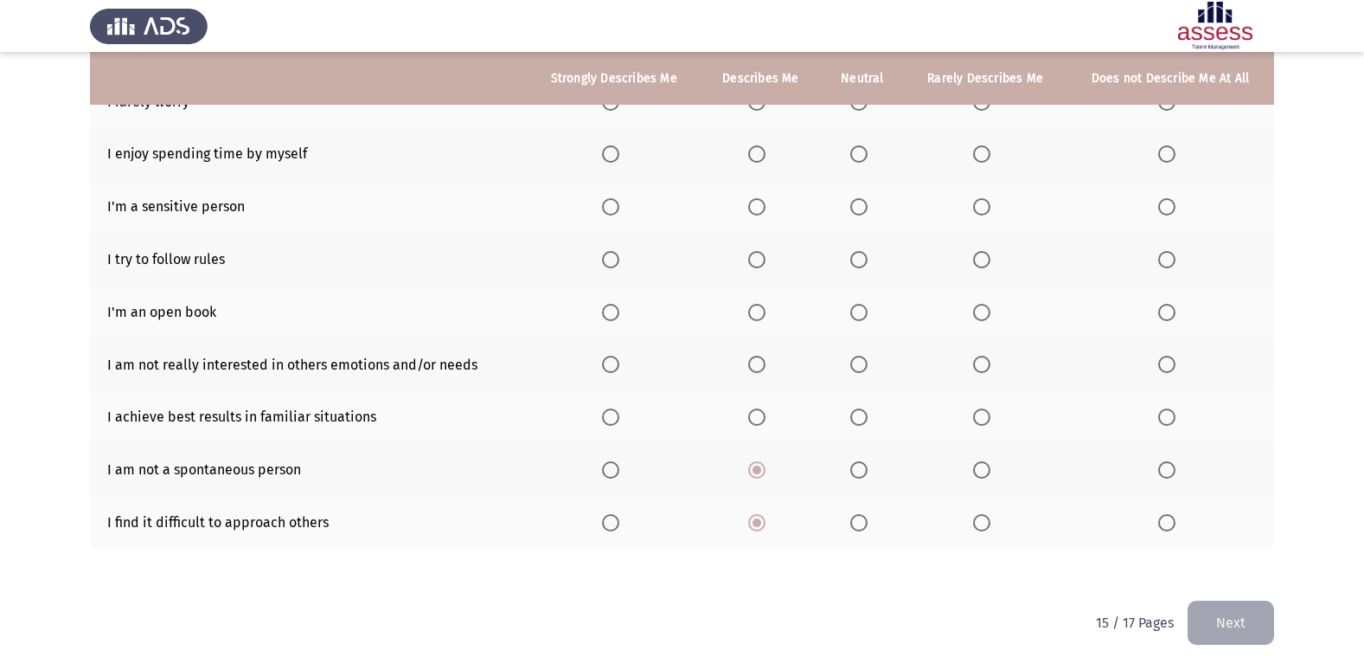
click at [757, 407] on mat-radio-button "Select an option" at bounding box center [760, 416] width 24 height 18
click at [748, 364] on th at bounding box center [761, 364] width 120 height 53
click at [1164, 360] on span "Select an option" at bounding box center [1166, 364] width 17 height 17
click at [1164, 360] on input "Select an option" at bounding box center [1166, 364] width 17 height 17
click at [617, 317] on span "Select an option" at bounding box center [610, 312] width 17 height 17
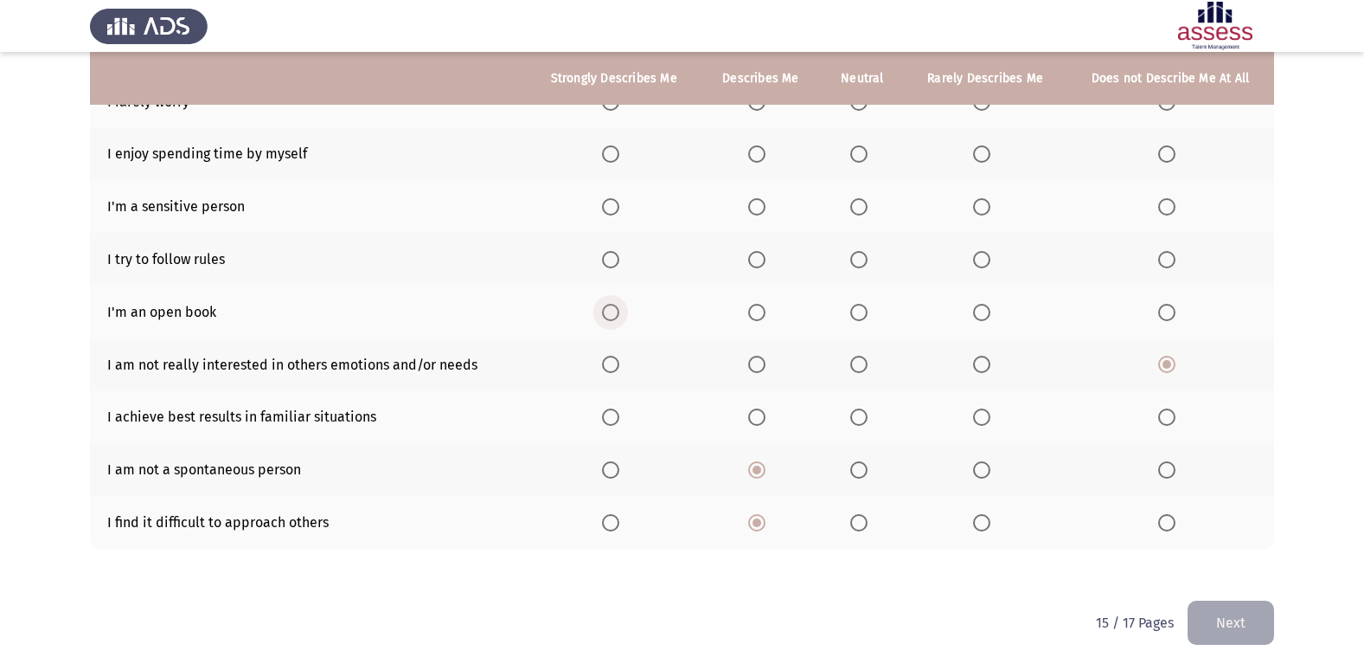
click at [617, 317] on input "Select an option" at bounding box center [610, 312] width 17 height 17
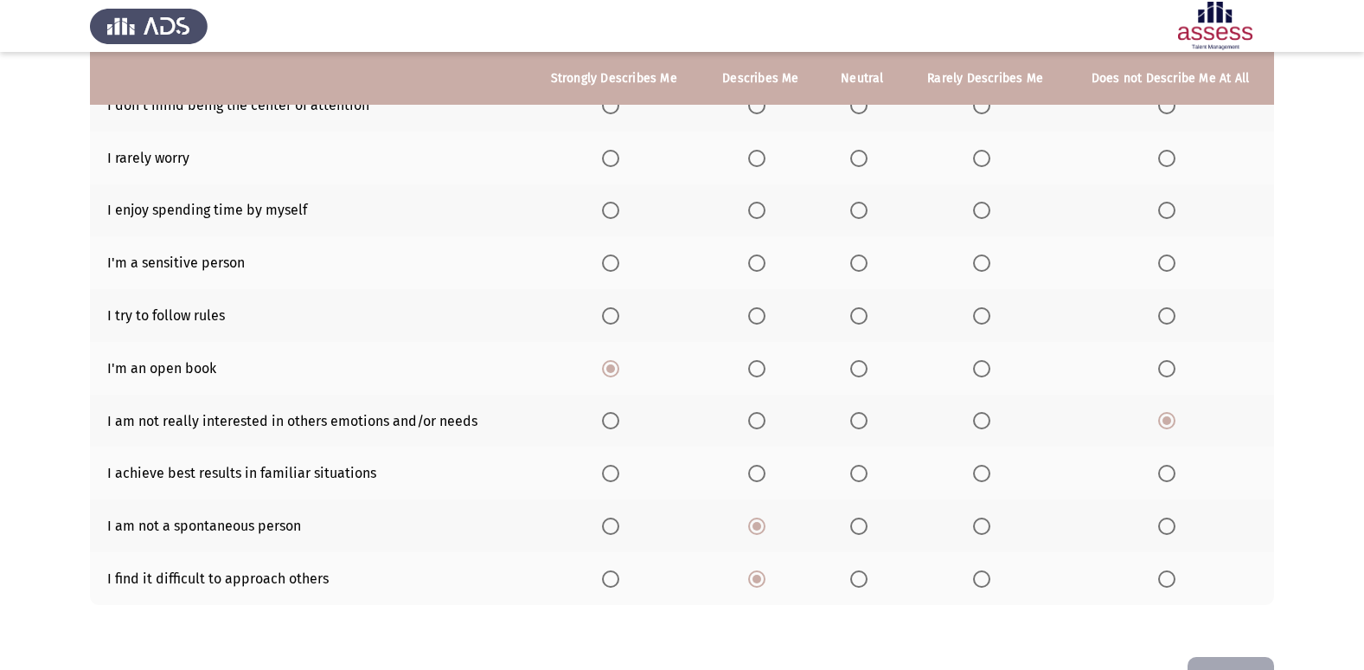
scroll to position [166, 0]
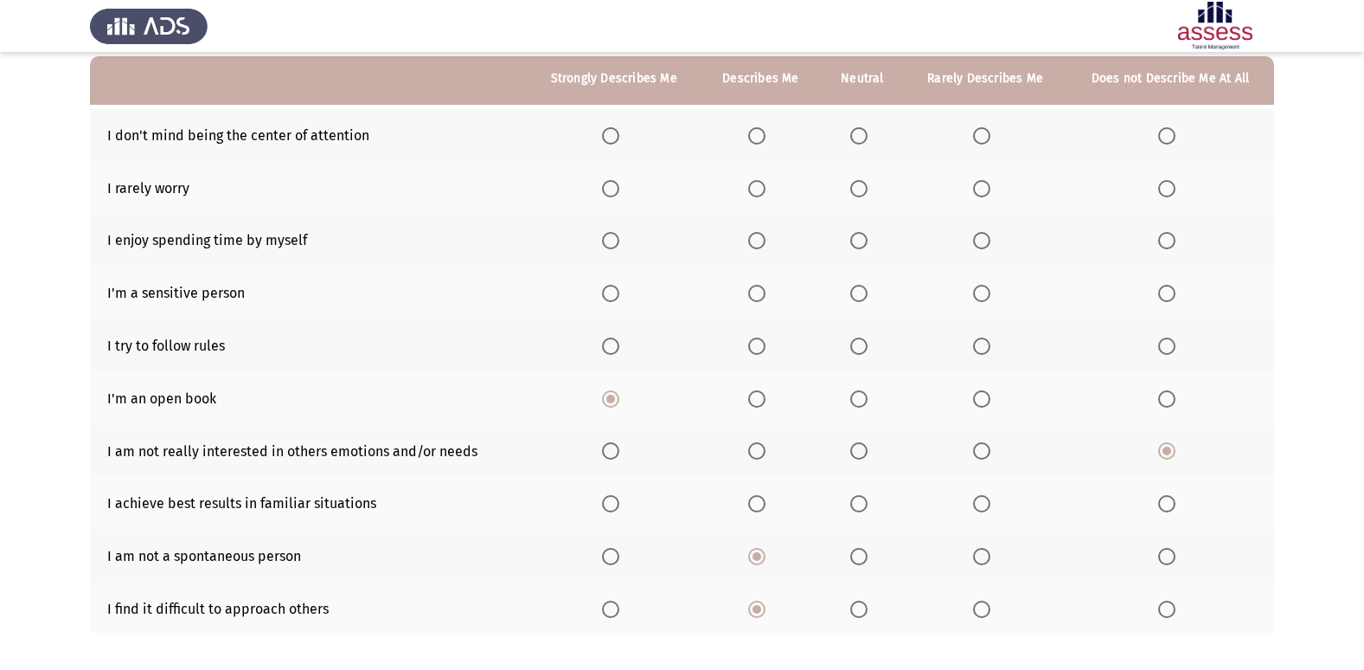
click at [608, 343] on span "Select an option" at bounding box center [610, 345] width 17 height 17
click at [608, 343] on input "Select an option" at bounding box center [610, 345] width 17 height 17
click at [619, 292] on span "Select an option" at bounding box center [610, 293] width 17 height 17
click at [619, 292] on input "Select an option" at bounding box center [610, 293] width 17 height 17
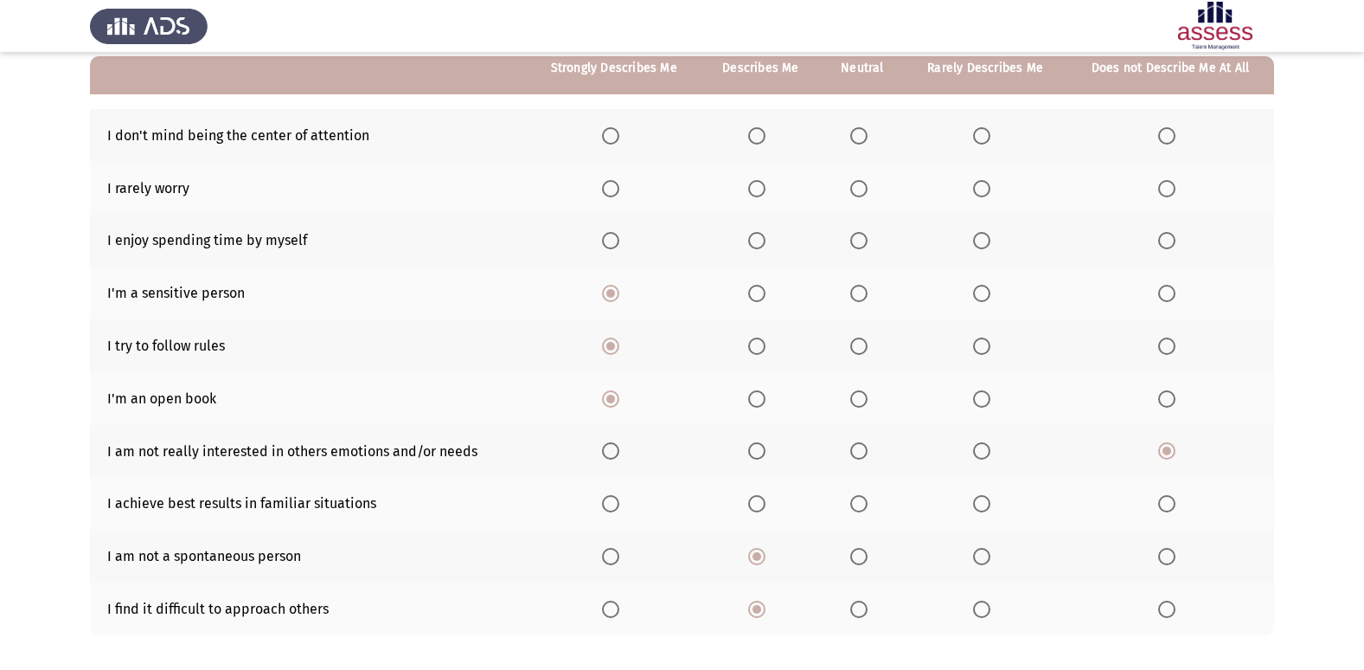
scroll to position [80, 0]
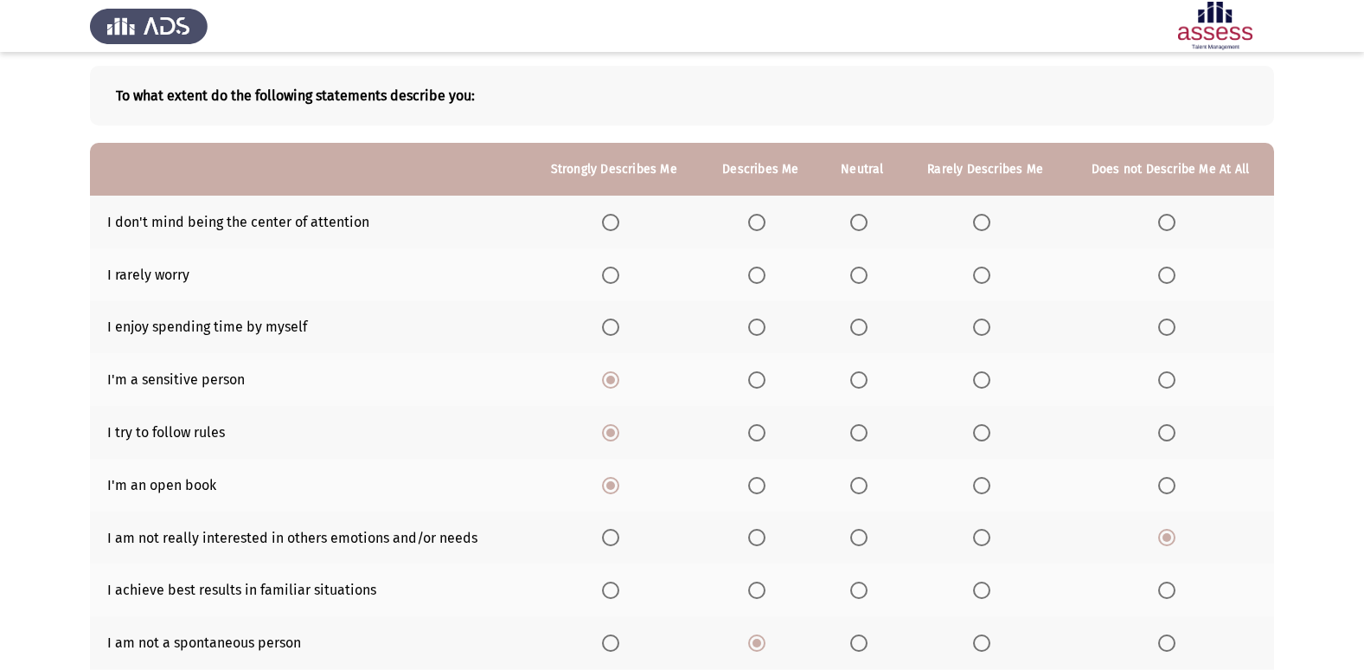
click at [619, 324] on span "Select an option" at bounding box center [610, 326] width 17 height 17
click at [619, 324] on input "Select an option" at bounding box center [610, 326] width 17 height 17
click at [1161, 266] on span "Select an option" at bounding box center [1166, 274] width 17 height 17
click at [1161, 266] on input "Select an option" at bounding box center [1166, 274] width 17 height 17
click at [979, 219] on span "Select an option" at bounding box center [981, 222] width 17 height 17
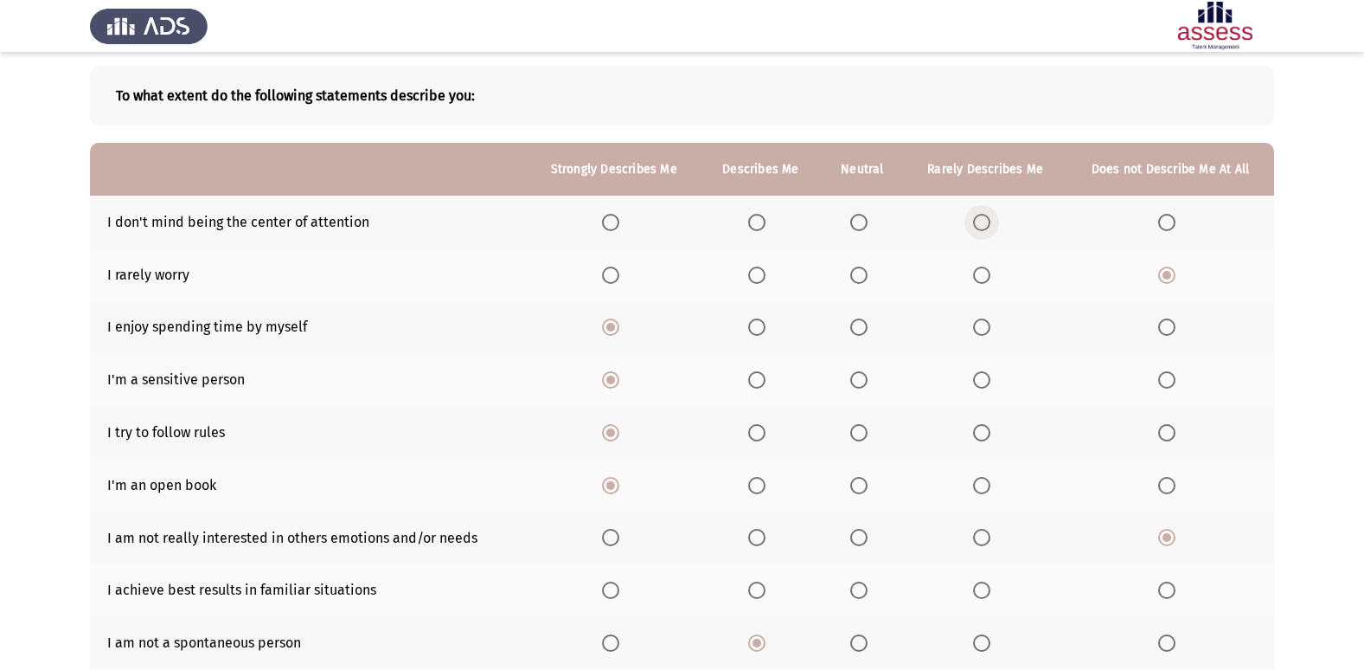
click at [979, 219] on input "Select an option" at bounding box center [981, 222] width 17 height 17
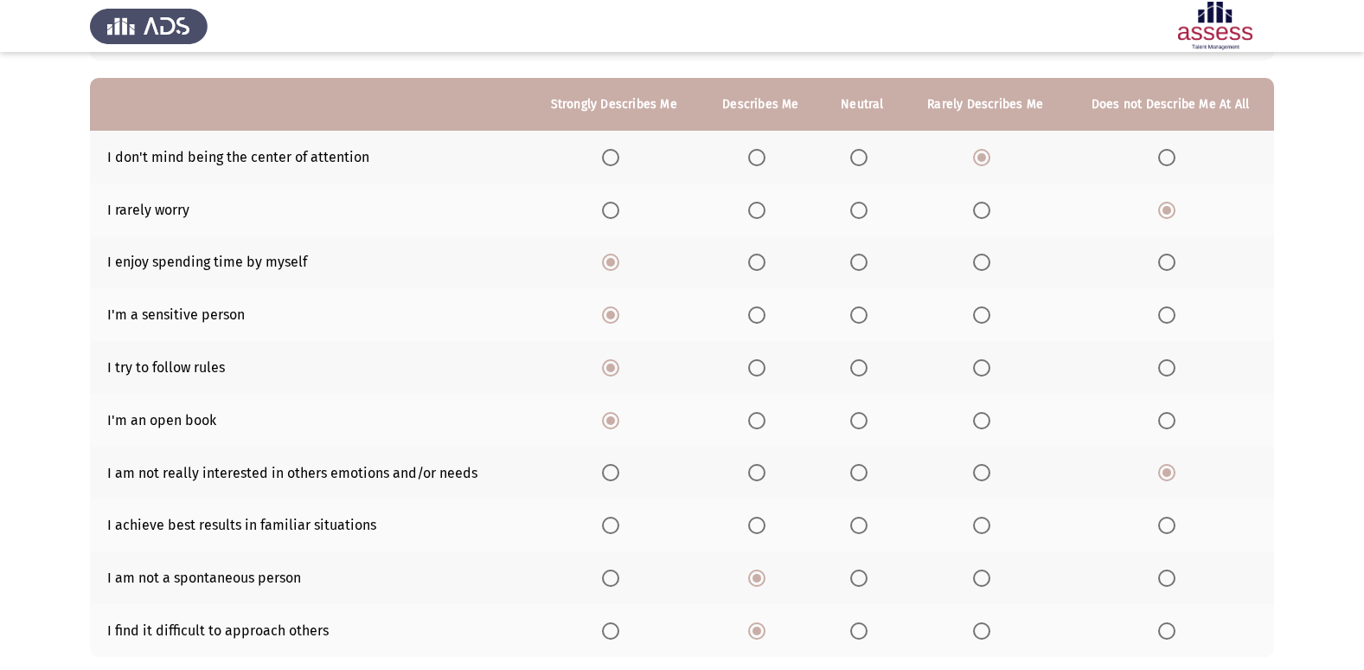
scroll to position [253, 0]
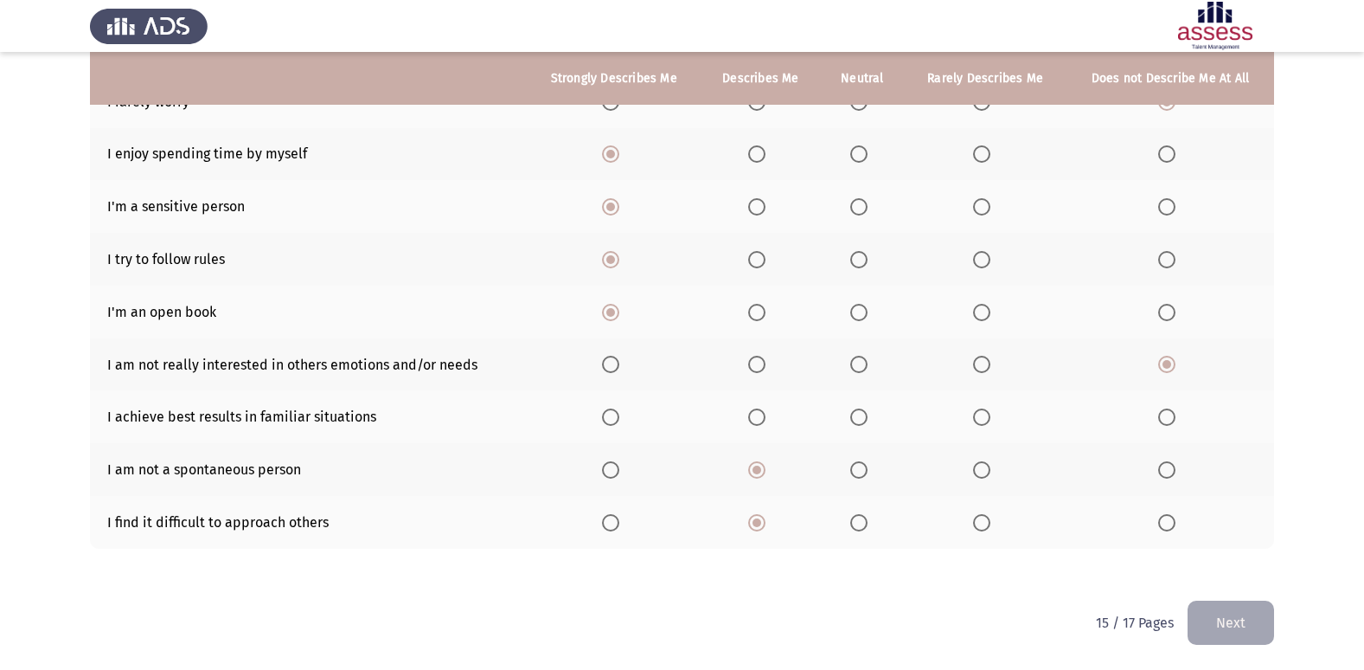
click at [759, 419] on span "Select an option" at bounding box center [756, 416] width 17 height 17
click at [759, 419] on input "Select an option" at bounding box center [756, 416] width 17 height 17
click at [1260, 628] on button "Next" at bounding box center [1231, 622] width 87 height 44
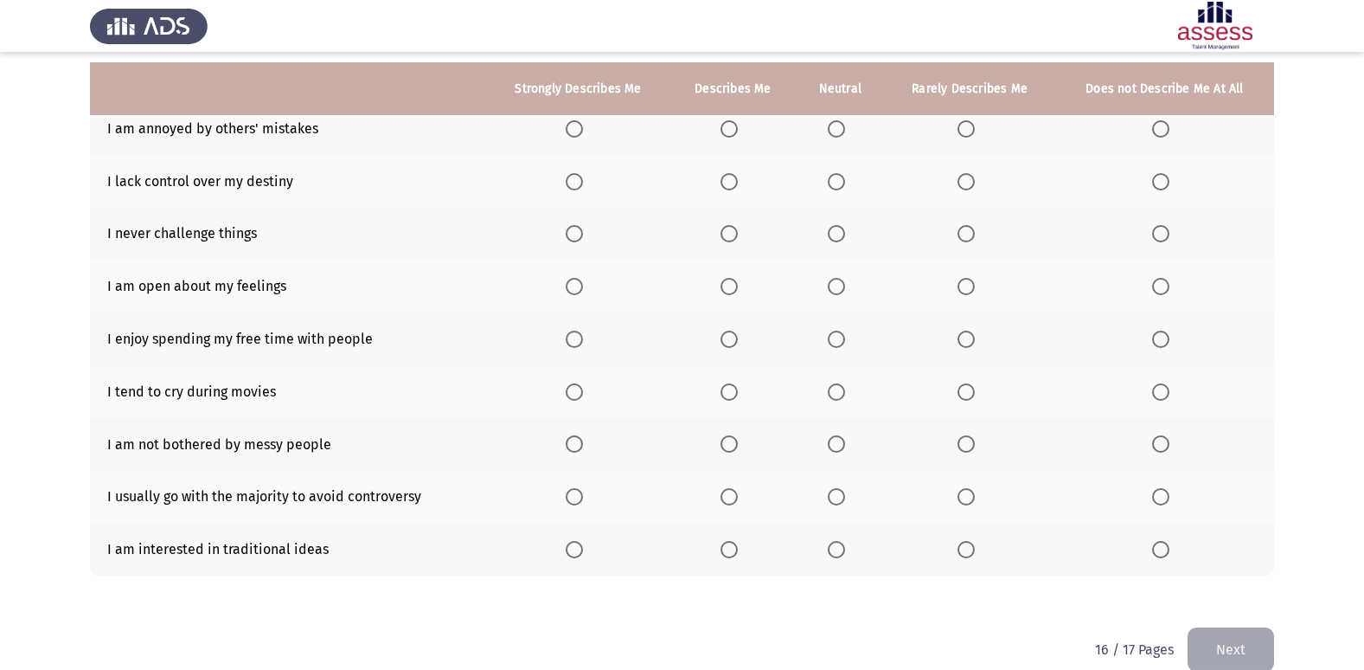
scroll to position [200, 0]
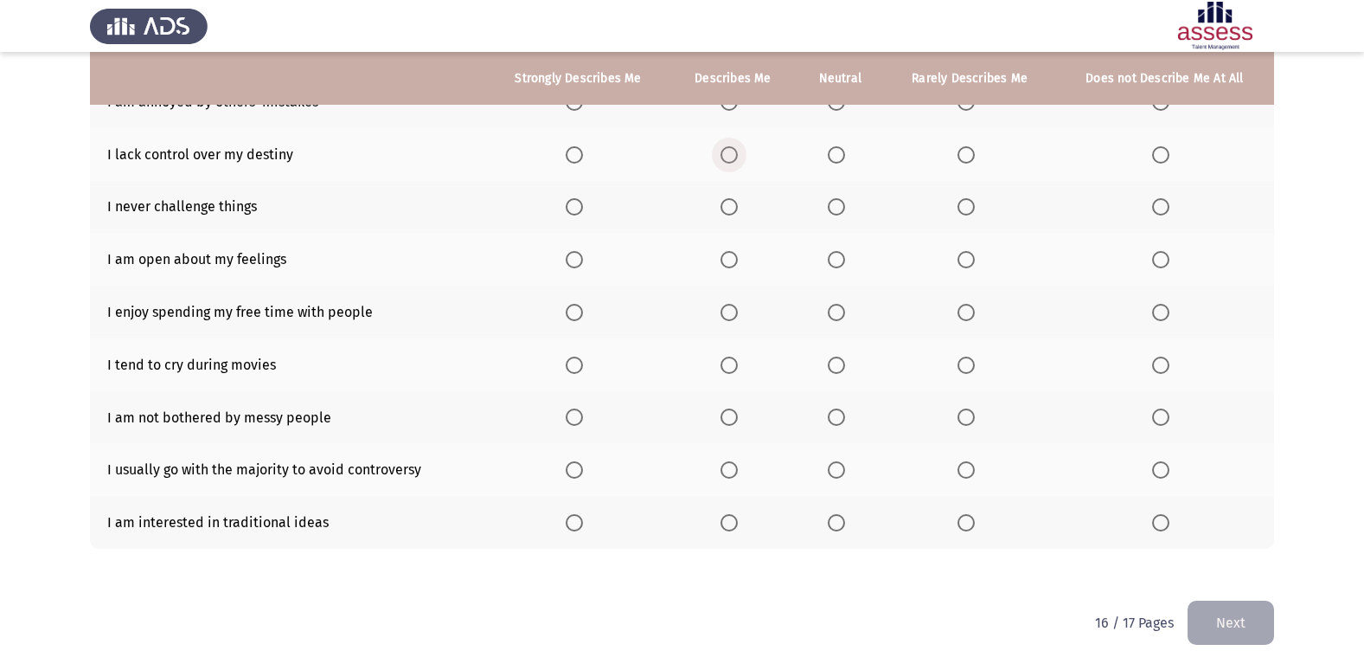
click at [734, 146] on span "Select an option" at bounding box center [729, 154] width 17 height 17
click at [734, 146] on input "Select an option" at bounding box center [729, 154] width 17 height 17
click at [1165, 205] on span "Select an option" at bounding box center [1160, 206] width 17 height 17
click at [1165, 205] on input "Select an option" at bounding box center [1160, 206] width 17 height 17
click at [731, 262] on span "Select an option" at bounding box center [729, 259] width 17 height 17
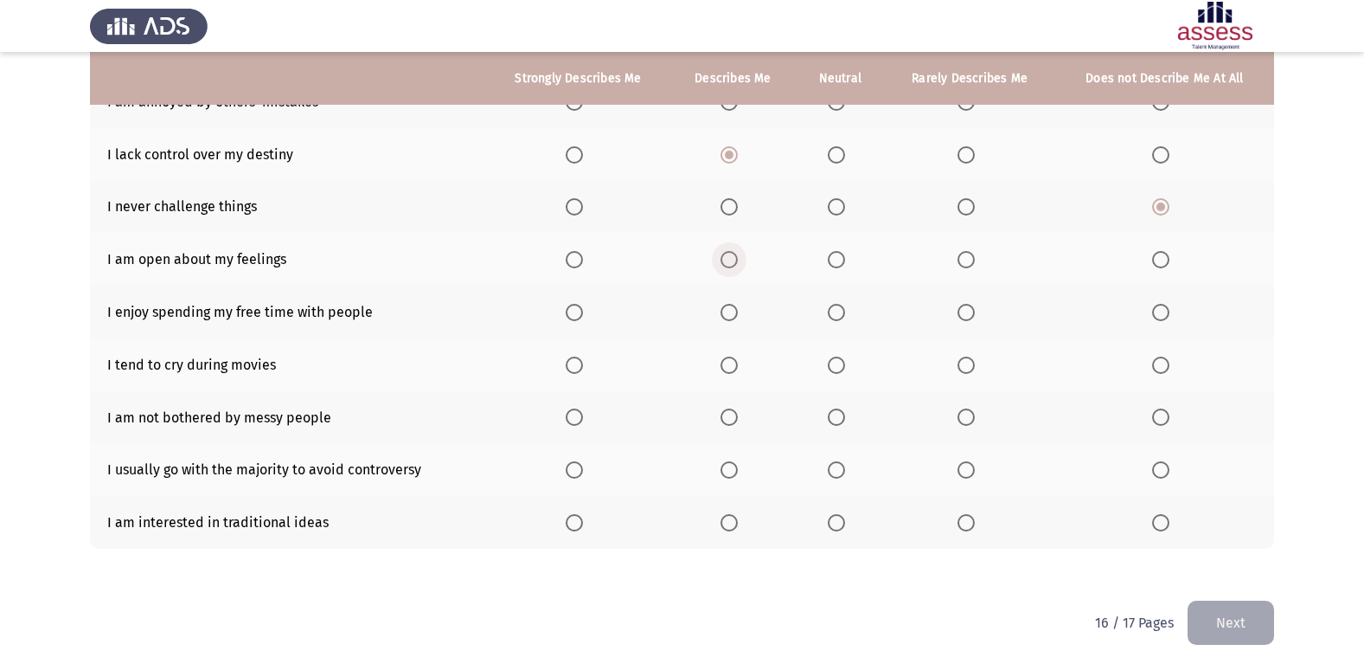
click at [731, 262] on input "Select an option" at bounding box center [729, 259] width 17 height 17
click at [732, 314] on span "Select an option" at bounding box center [729, 312] width 17 height 17
click at [732, 314] on input "Select an option" at bounding box center [729, 312] width 17 height 17
click at [728, 360] on span "Select an option" at bounding box center [729, 364] width 17 height 17
click at [728, 360] on input "Select an option" at bounding box center [729, 364] width 17 height 17
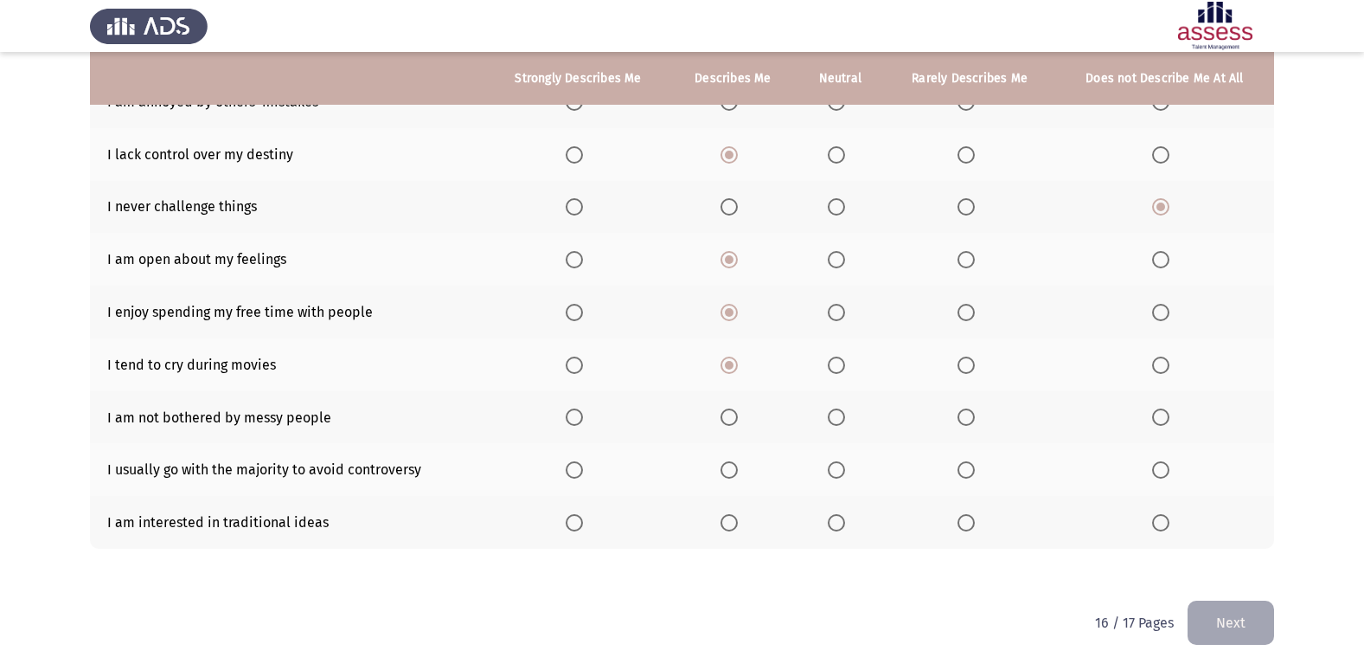
click at [1157, 417] on span "Select an option" at bounding box center [1160, 416] width 17 height 17
click at [1157, 417] on input "Select an option" at bounding box center [1160, 416] width 17 height 17
click at [973, 466] on span "Select an option" at bounding box center [966, 469] width 17 height 17
click at [973, 466] on input "Select an option" at bounding box center [966, 469] width 17 height 17
click at [583, 520] on span "Select an option" at bounding box center [574, 522] width 17 height 17
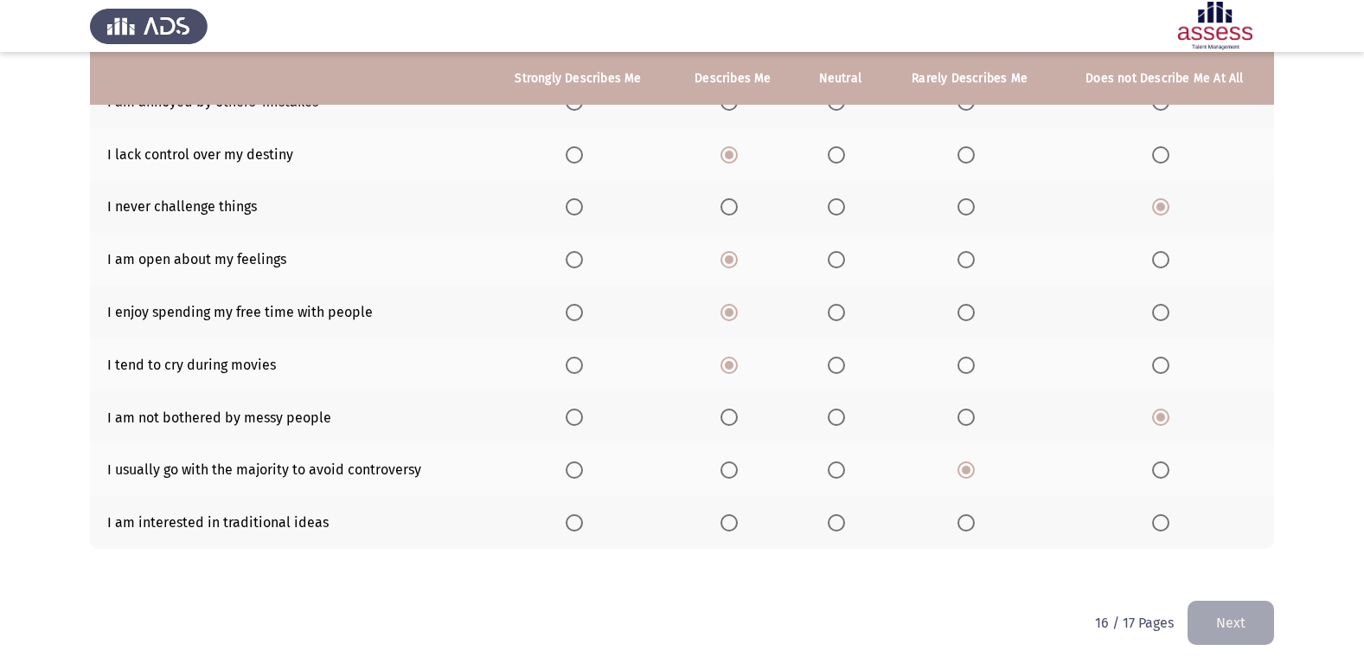
click at [583, 520] on input "Select an option" at bounding box center [574, 522] width 17 height 17
click at [964, 536] on th at bounding box center [969, 522] width 171 height 53
click at [960, 527] on span "Select an option" at bounding box center [966, 522] width 17 height 17
click at [960, 527] on input "Select an option" at bounding box center [966, 522] width 17 height 17
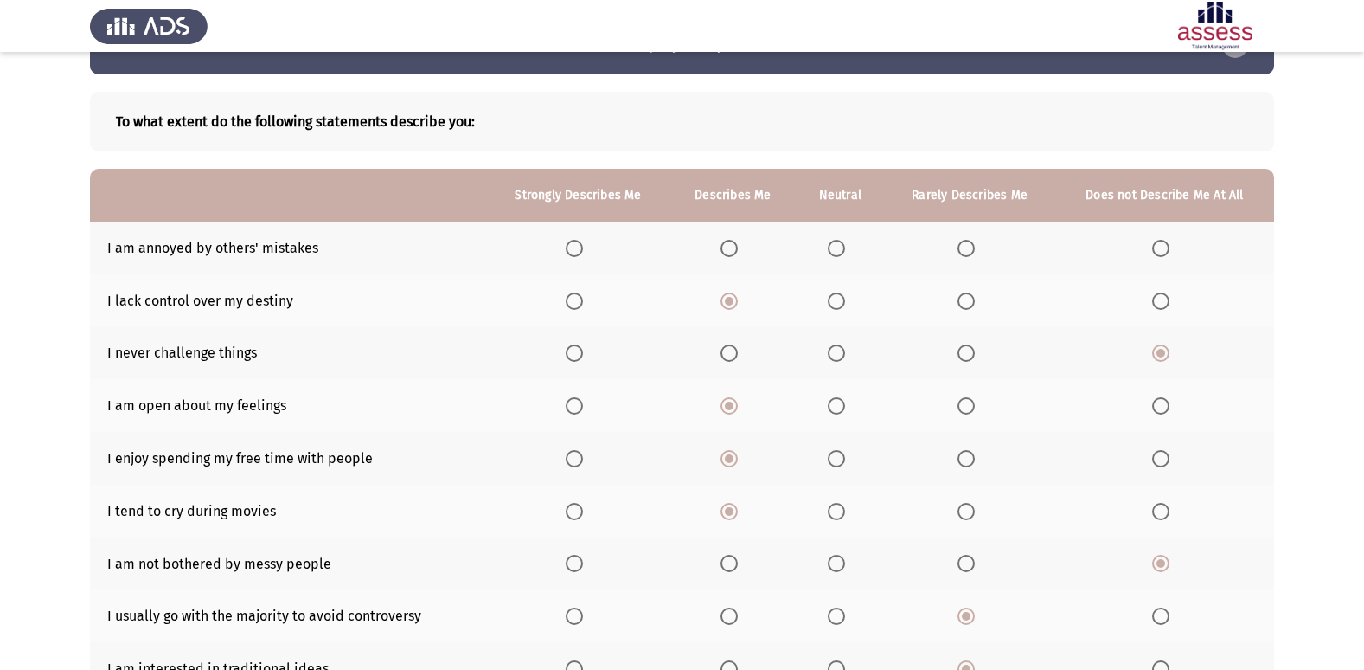
scroll to position [27, 0]
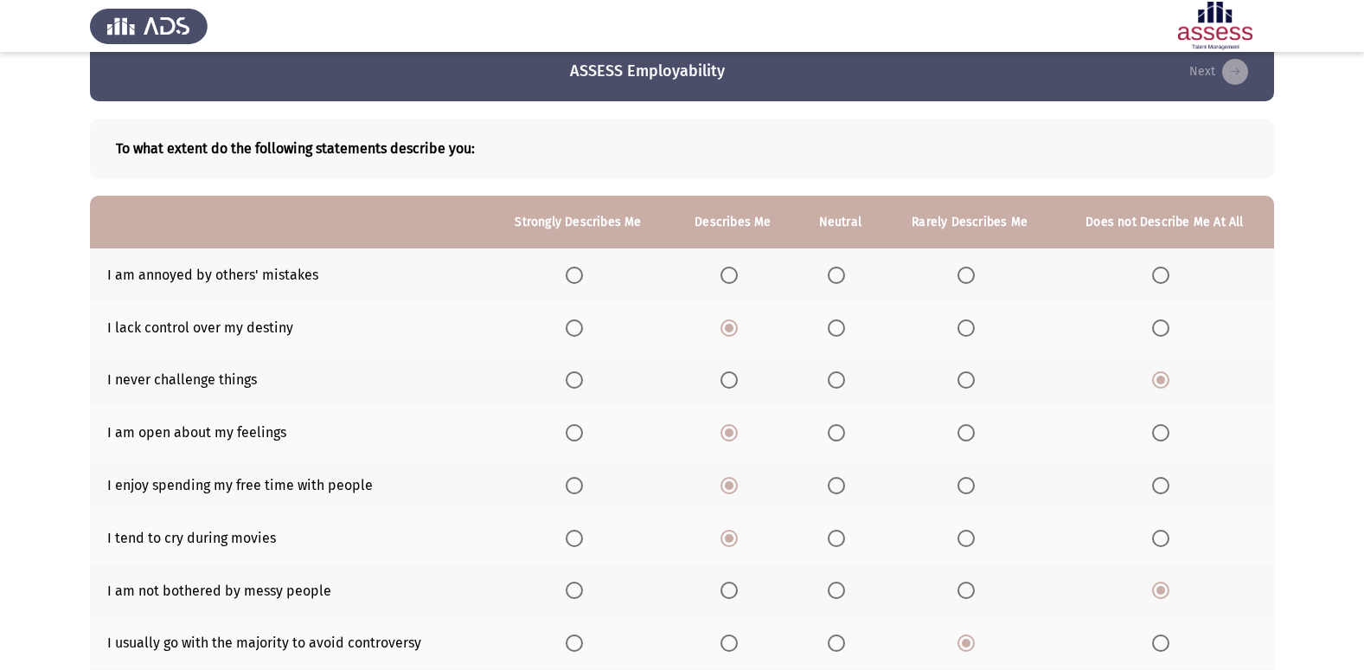
click at [581, 273] on span "Select an option" at bounding box center [574, 274] width 17 height 17
click at [581, 273] on input "Select an option" at bounding box center [574, 274] width 17 height 17
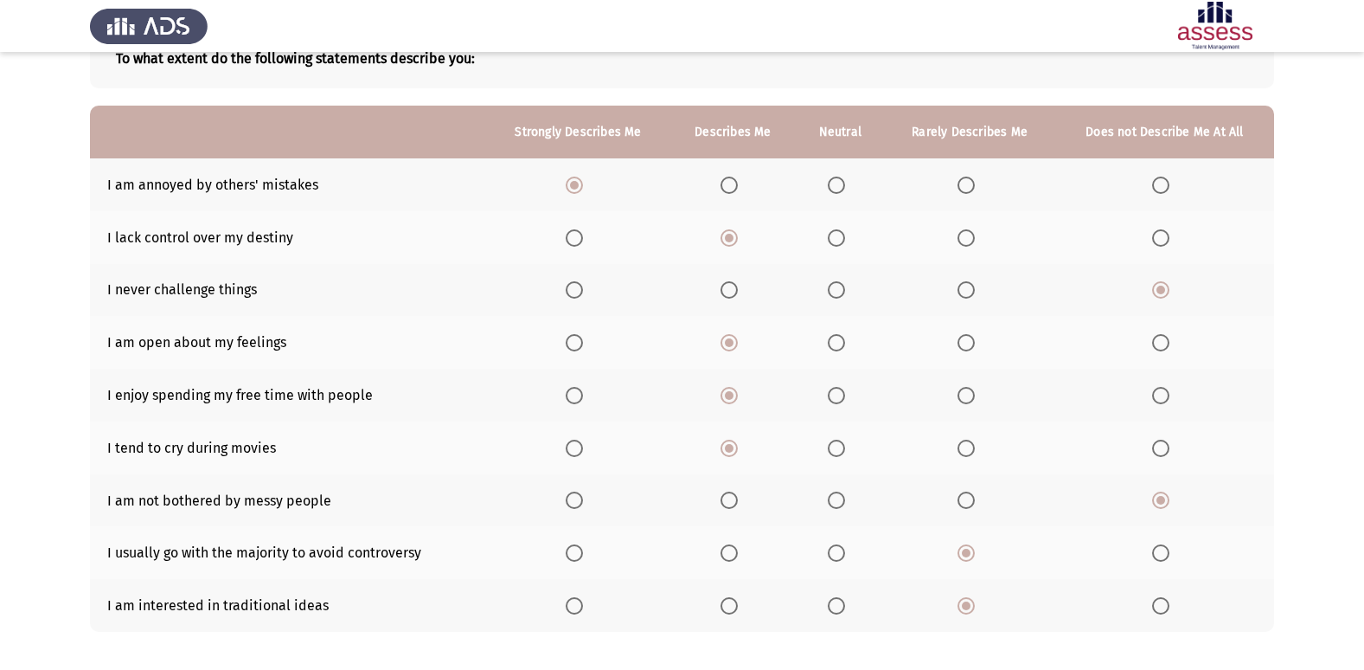
scroll to position [200, 0]
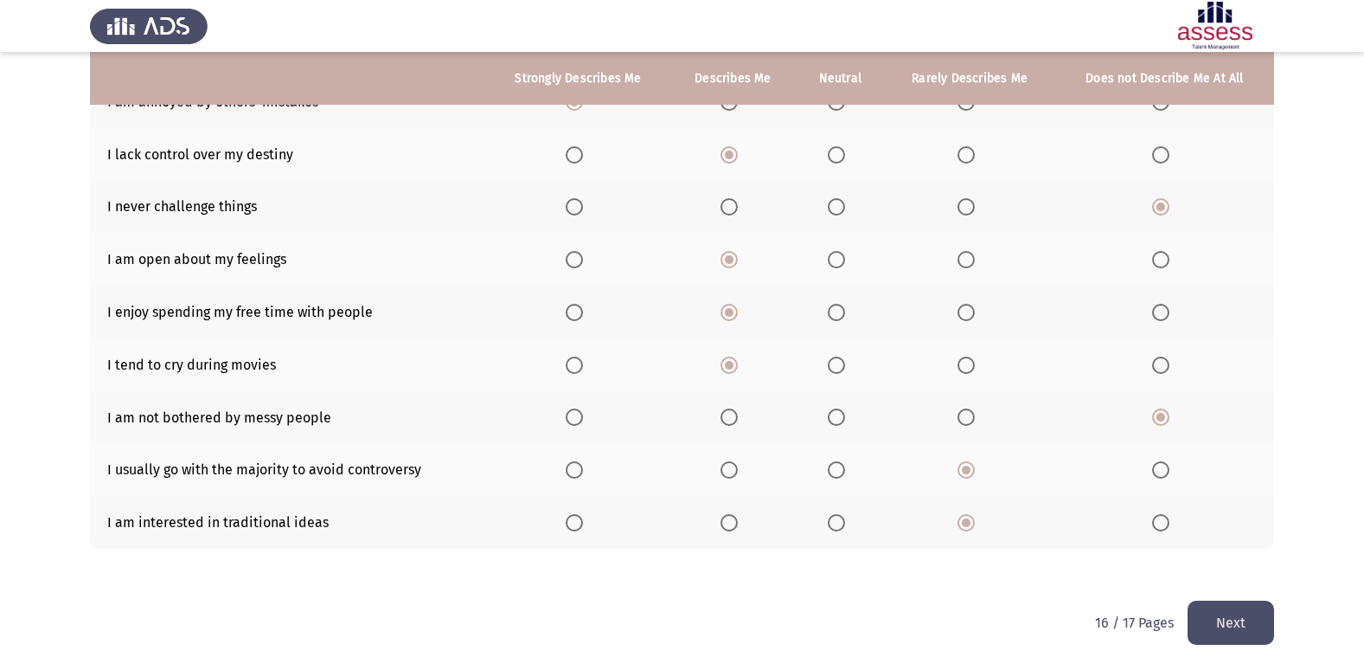
click at [1210, 626] on button "Next" at bounding box center [1231, 622] width 87 height 44
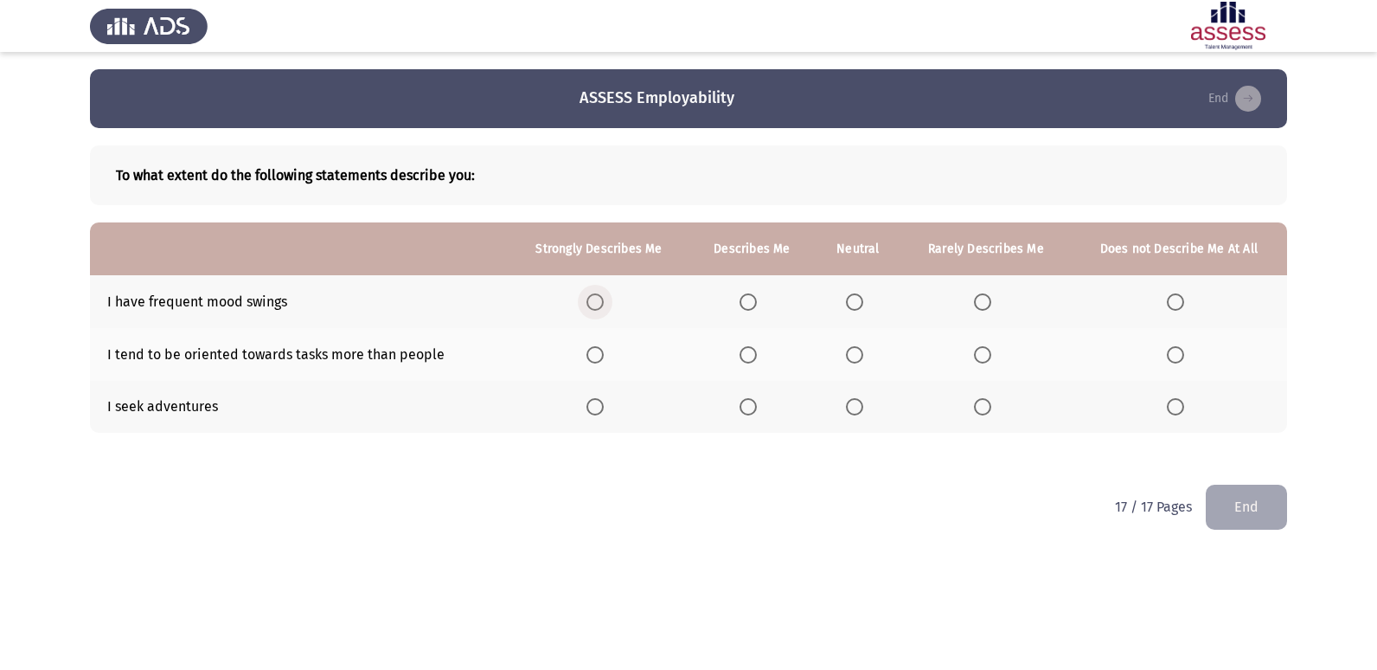
click at [599, 301] on span "Select an option" at bounding box center [595, 301] width 17 height 17
click at [599, 301] on input "Select an option" at bounding box center [595, 301] width 17 height 17
click at [748, 298] on span "Select an option" at bounding box center [748, 301] width 17 height 17
click at [748, 298] on input "Select an option" at bounding box center [748, 301] width 17 height 17
click at [975, 405] on span "Select an option" at bounding box center [982, 406] width 17 height 17
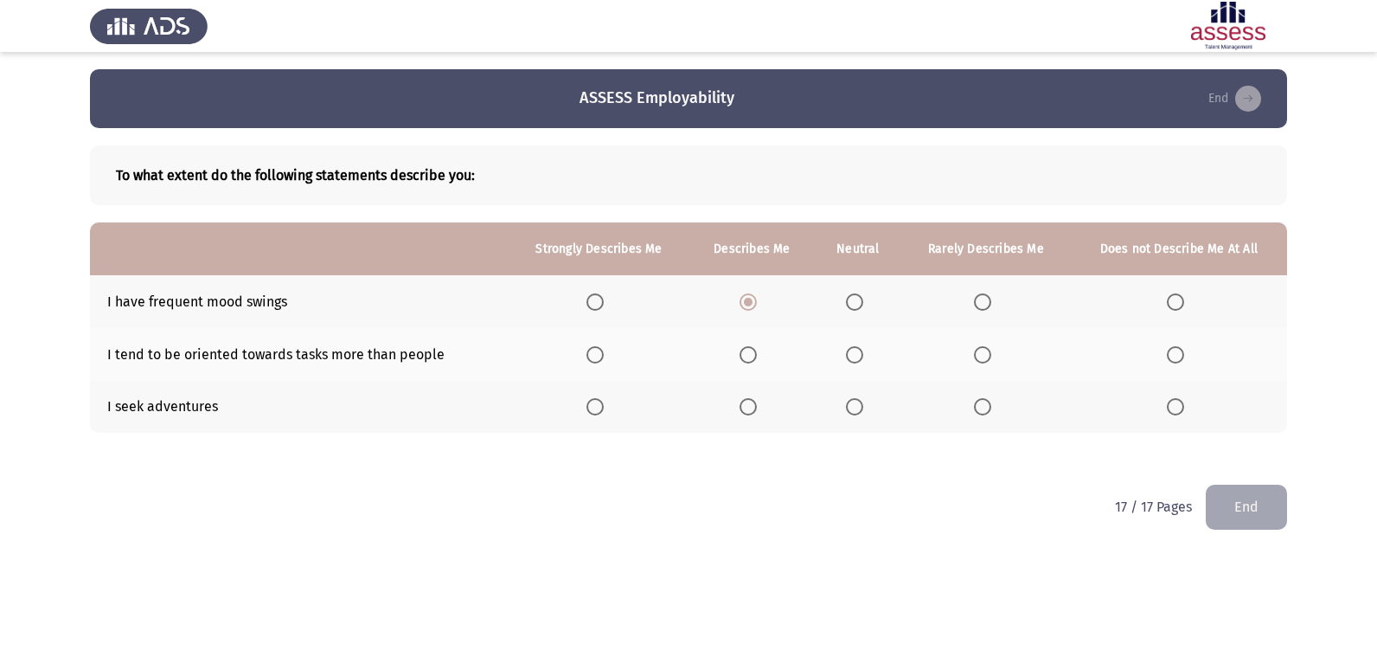
click at [975, 405] on input "Select an option" at bounding box center [982, 406] width 17 height 17
click at [754, 355] on span "Select an option" at bounding box center [748, 354] width 17 height 17
click at [754, 355] on input "Select an option" at bounding box center [748, 354] width 17 height 17
click at [1258, 508] on button "End" at bounding box center [1246, 506] width 81 height 44
